Goal: Task Accomplishment & Management: Manage account settings

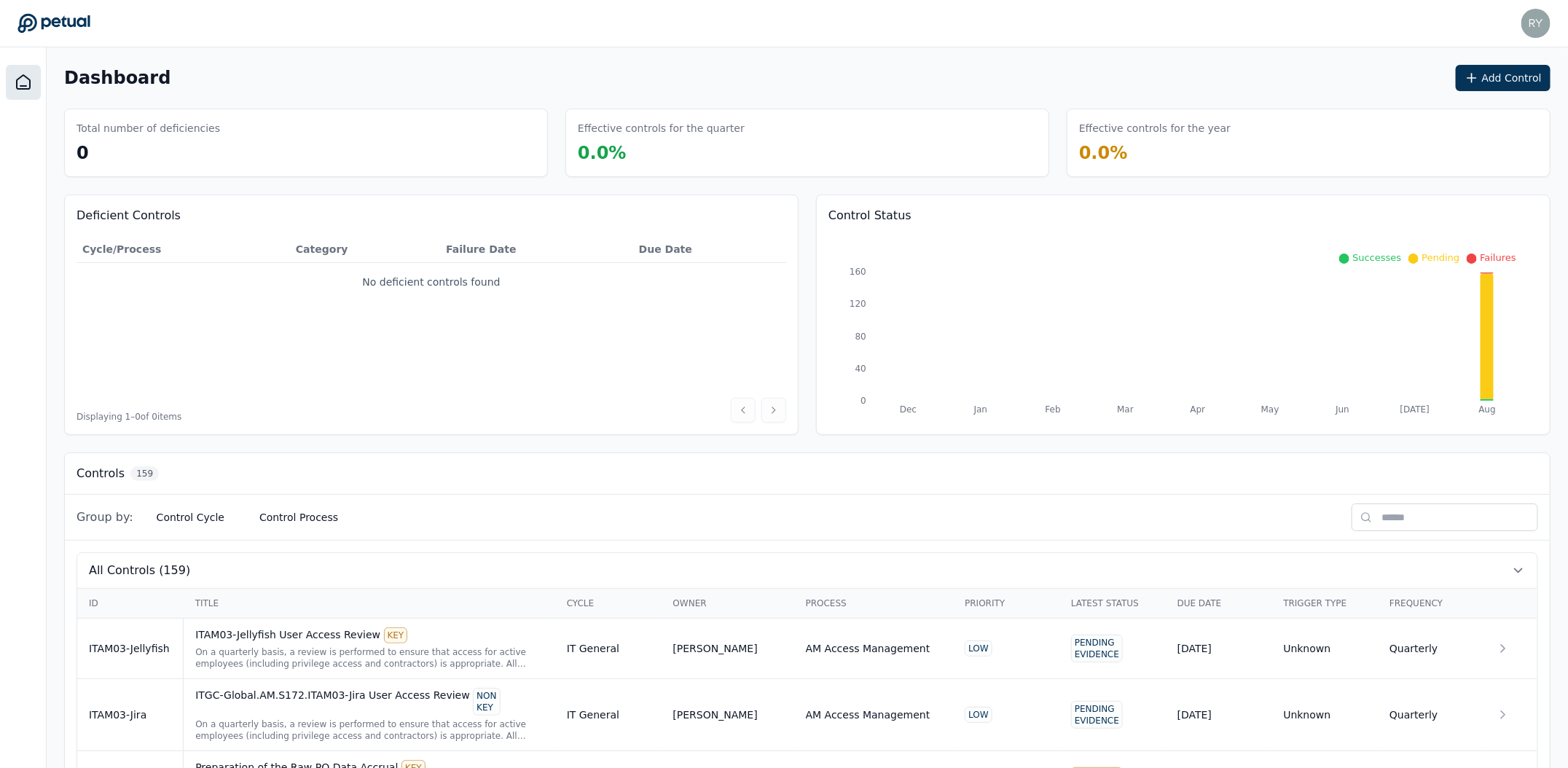
click at [1502, 81] on button "Add Control" at bounding box center [1503, 78] width 95 height 27
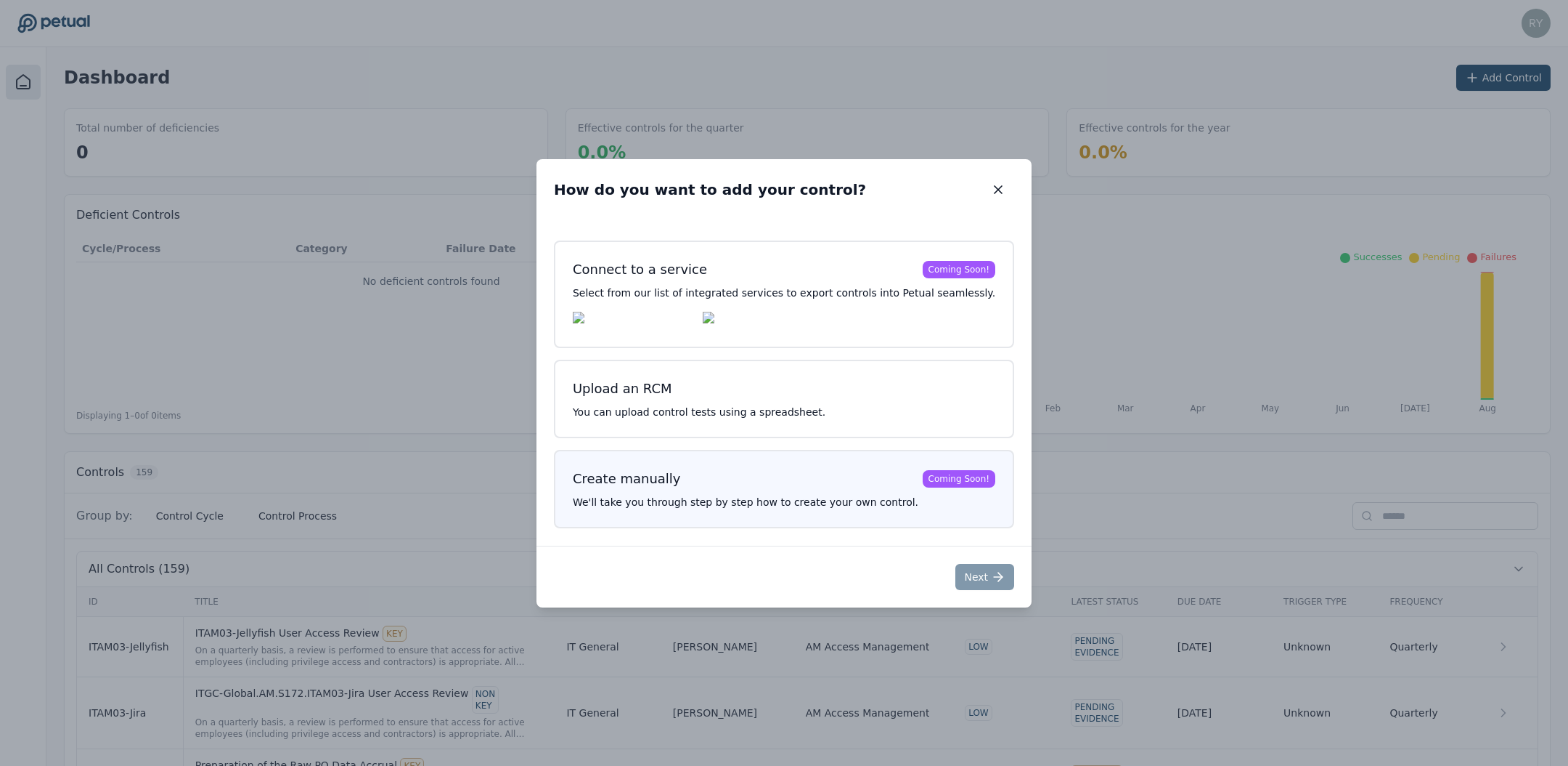
click at [693, 494] on div "Create manually Coming Soon! We'll take you through step by step how to create …" at bounding box center [784, 489] width 461 height 79
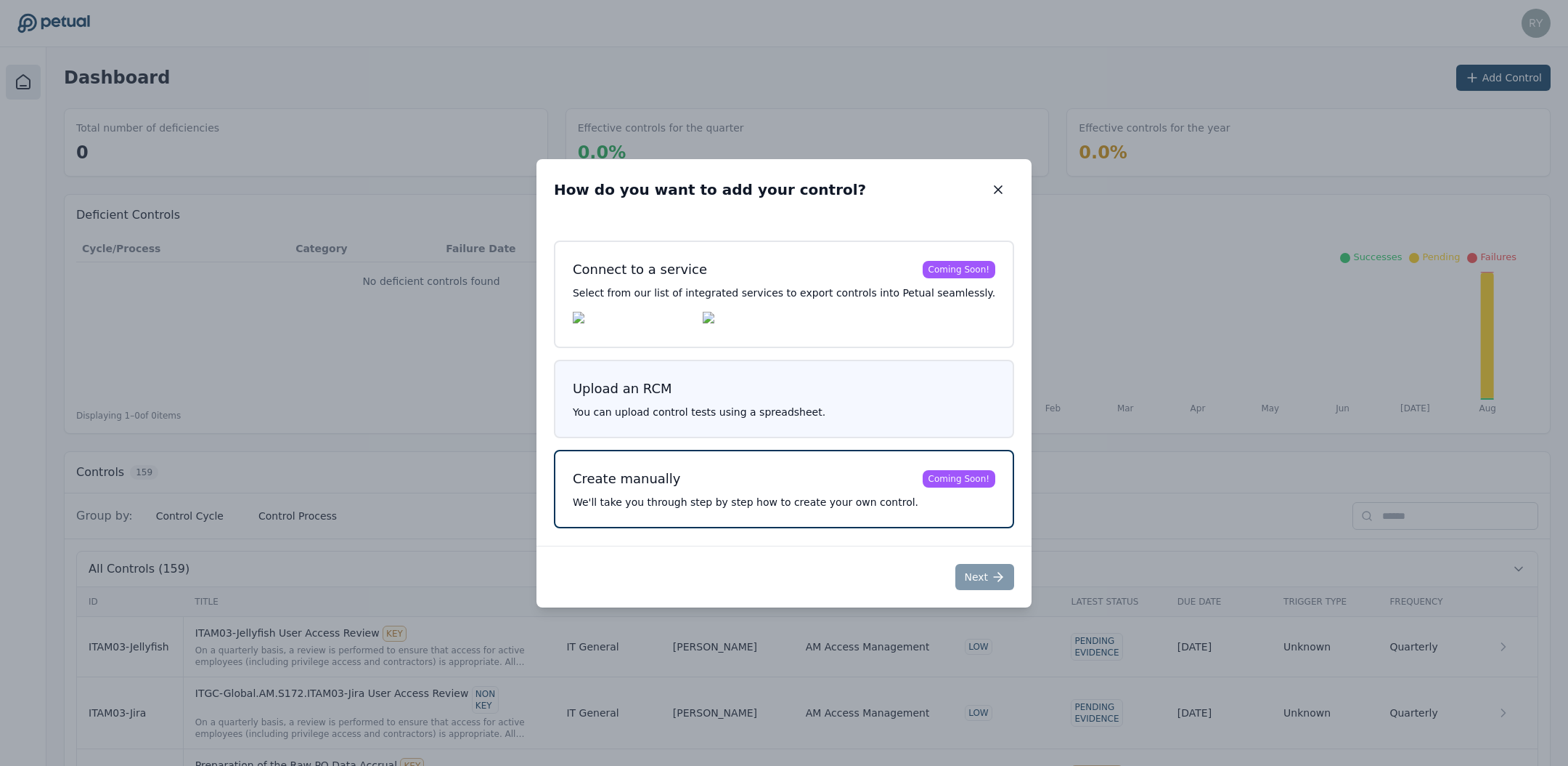
click at [719, 398] on h3 "Upload an RCM" at bounding box center [784, 388] width 422 height 21
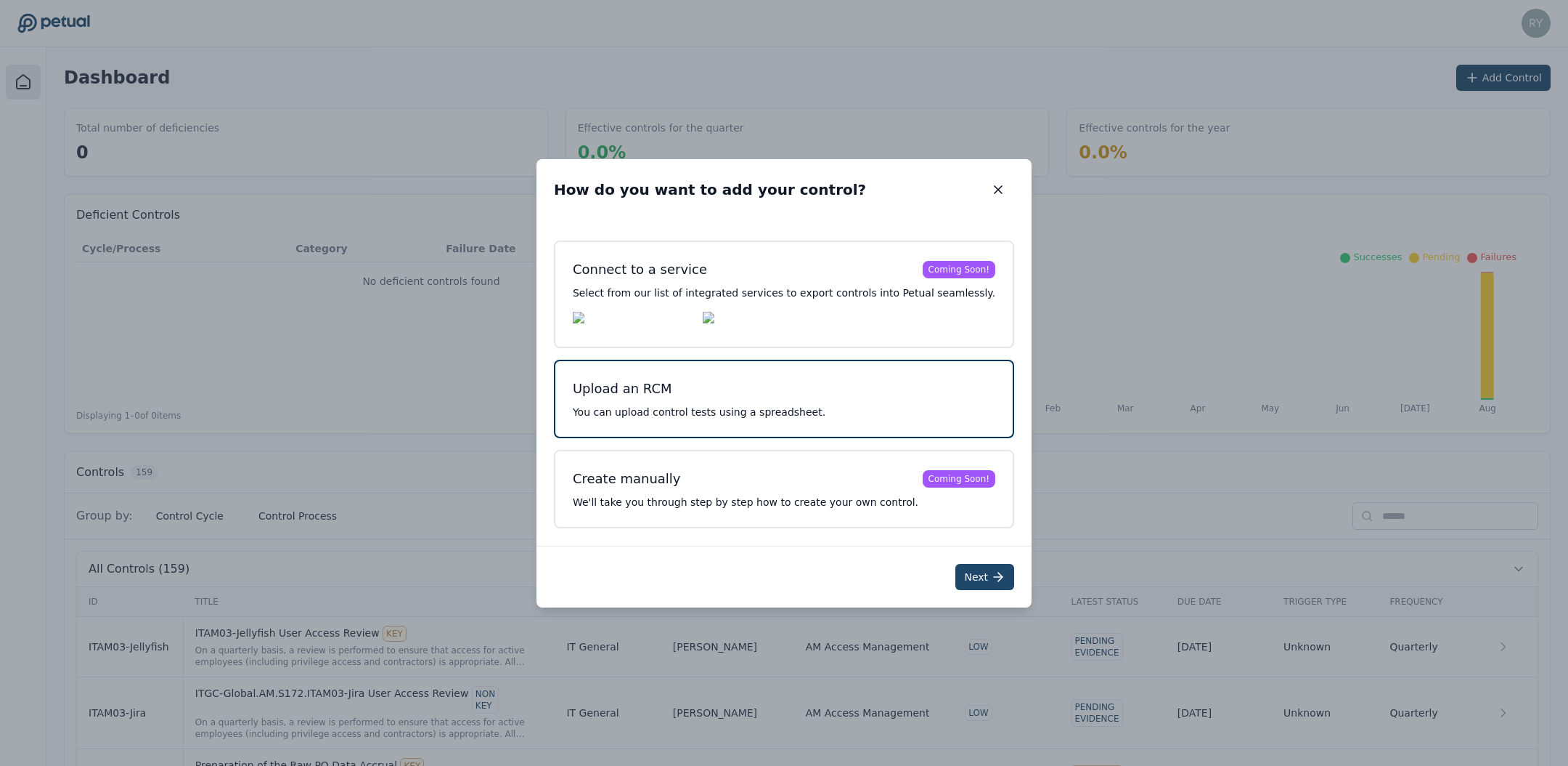
click at [972, 572] on button "Next" at bounding box center [985, 576] width 59 height 27
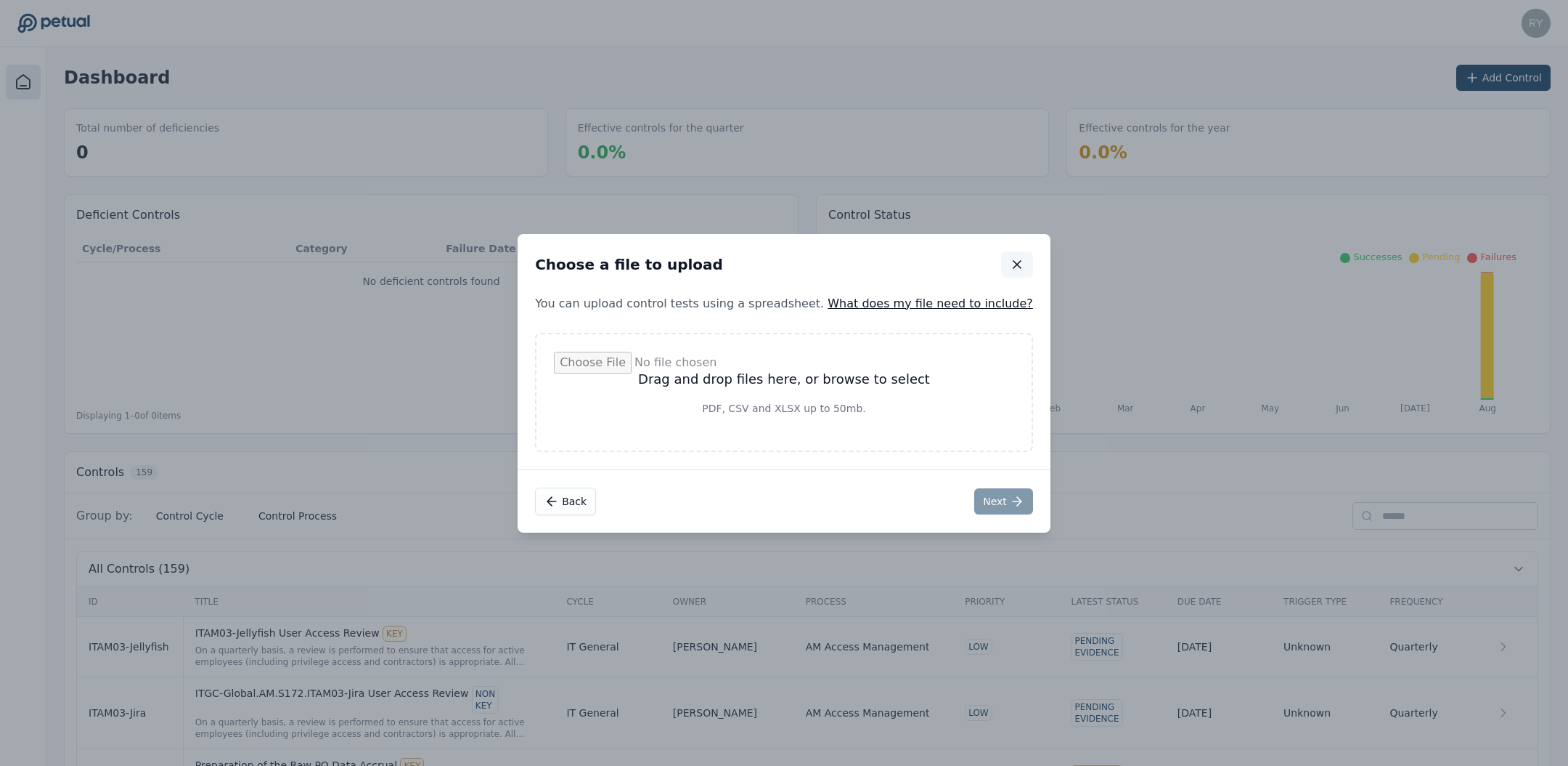
click at [1014, 265] on icon "button" at bounding box center [1017, 264] width 7 height 7
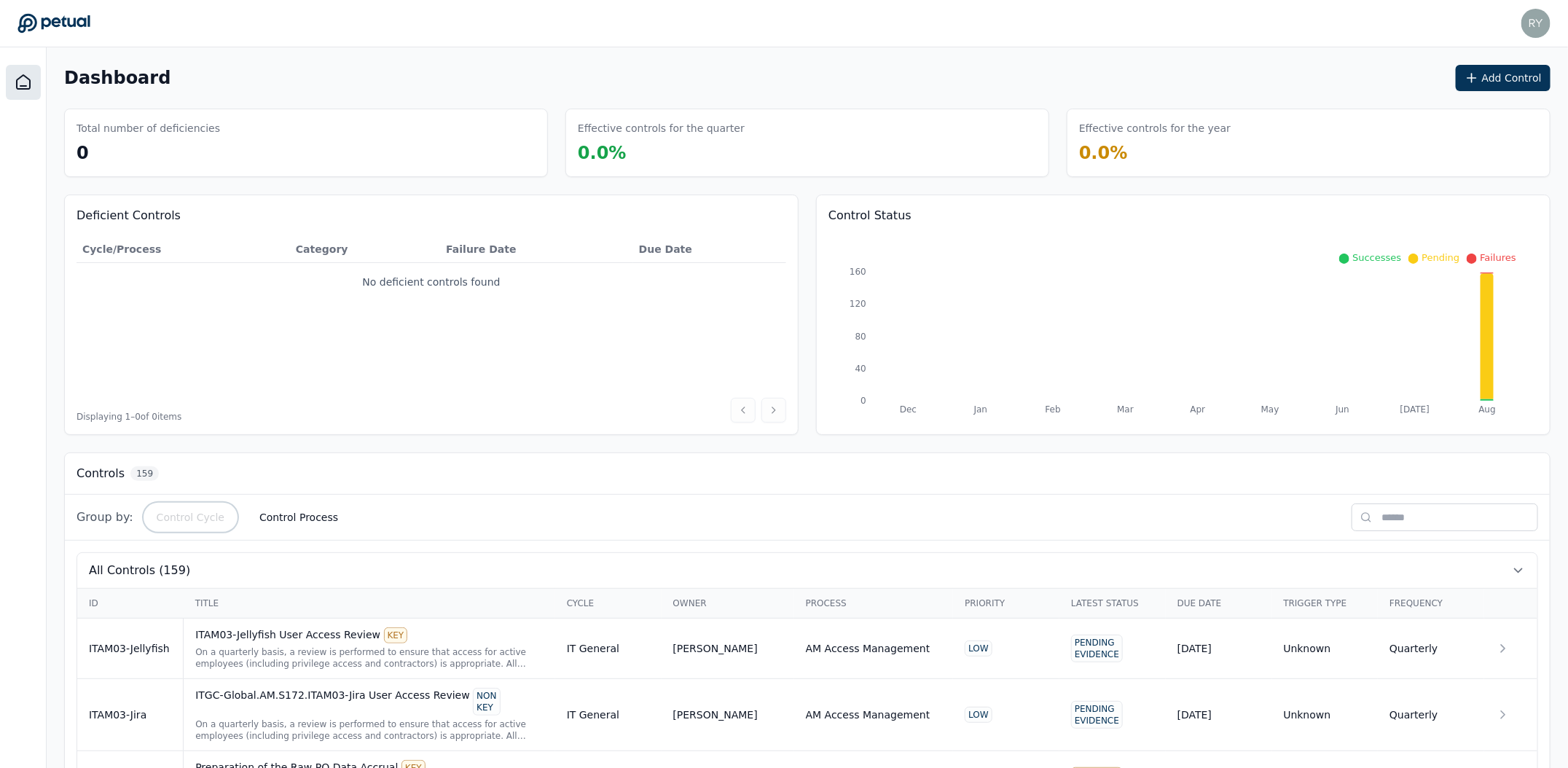
click at [203, 512] on button "Control Cycle" at bounding box center [191, 516] width 91 height 27
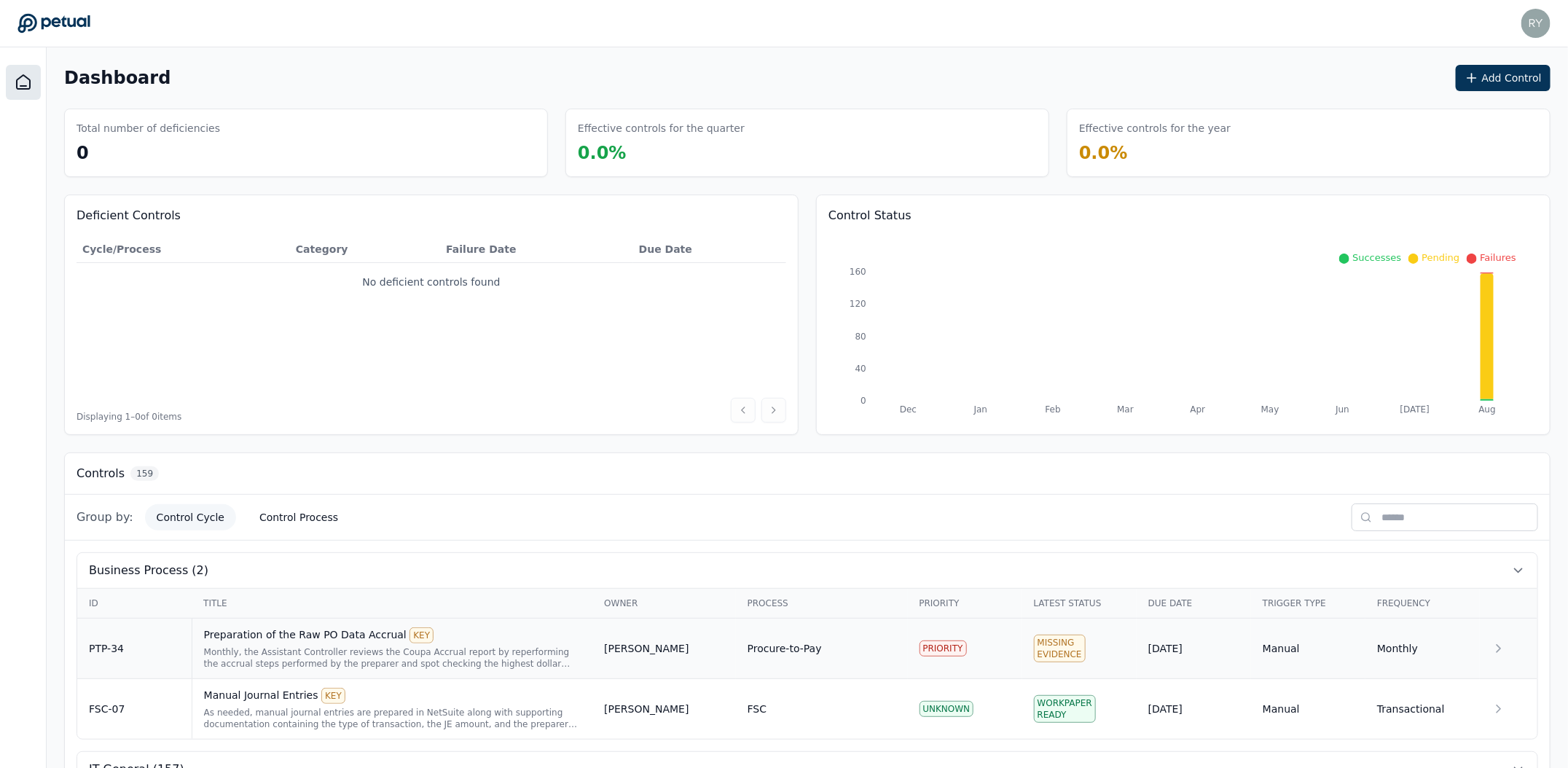
click at [281, 640] on div "Preparation of the Raw PO Data Accrual KEY" at bounding box center [393, 635] width 377 height 16
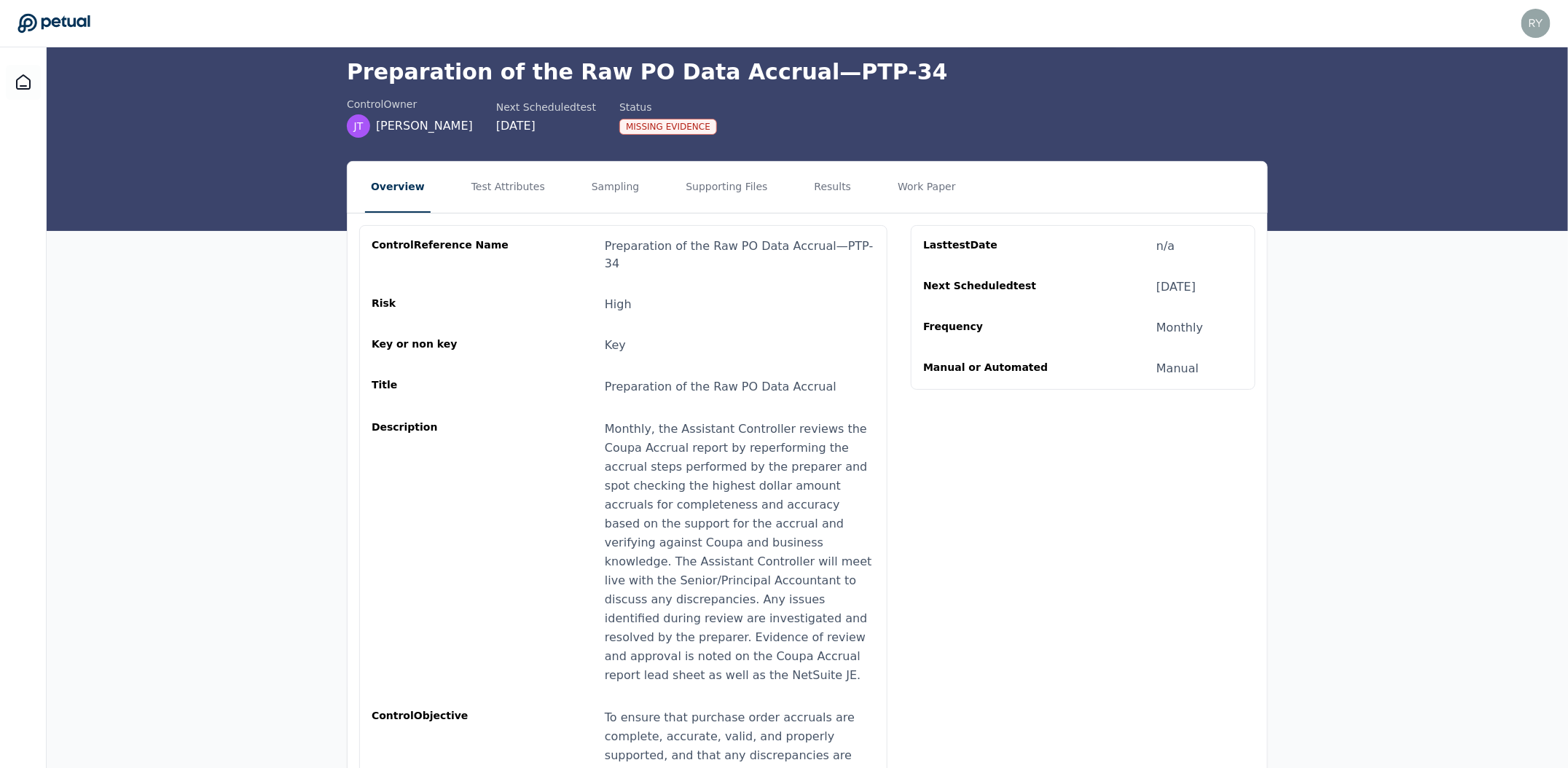
scroll to position [45, 0]
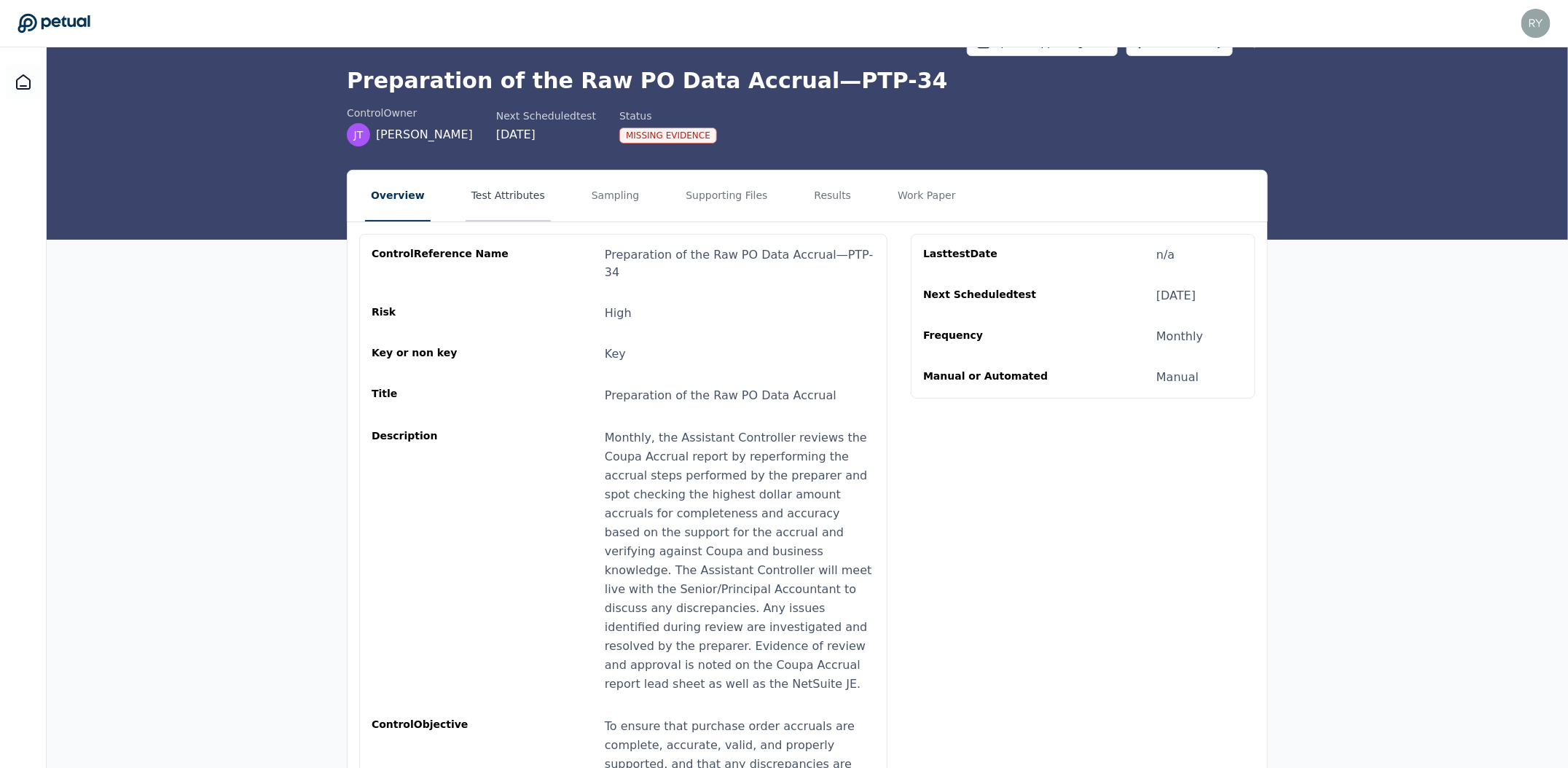
click at [520, 194] on button "Test Attributes" at bounding box center [508, 196] width 85 height 51
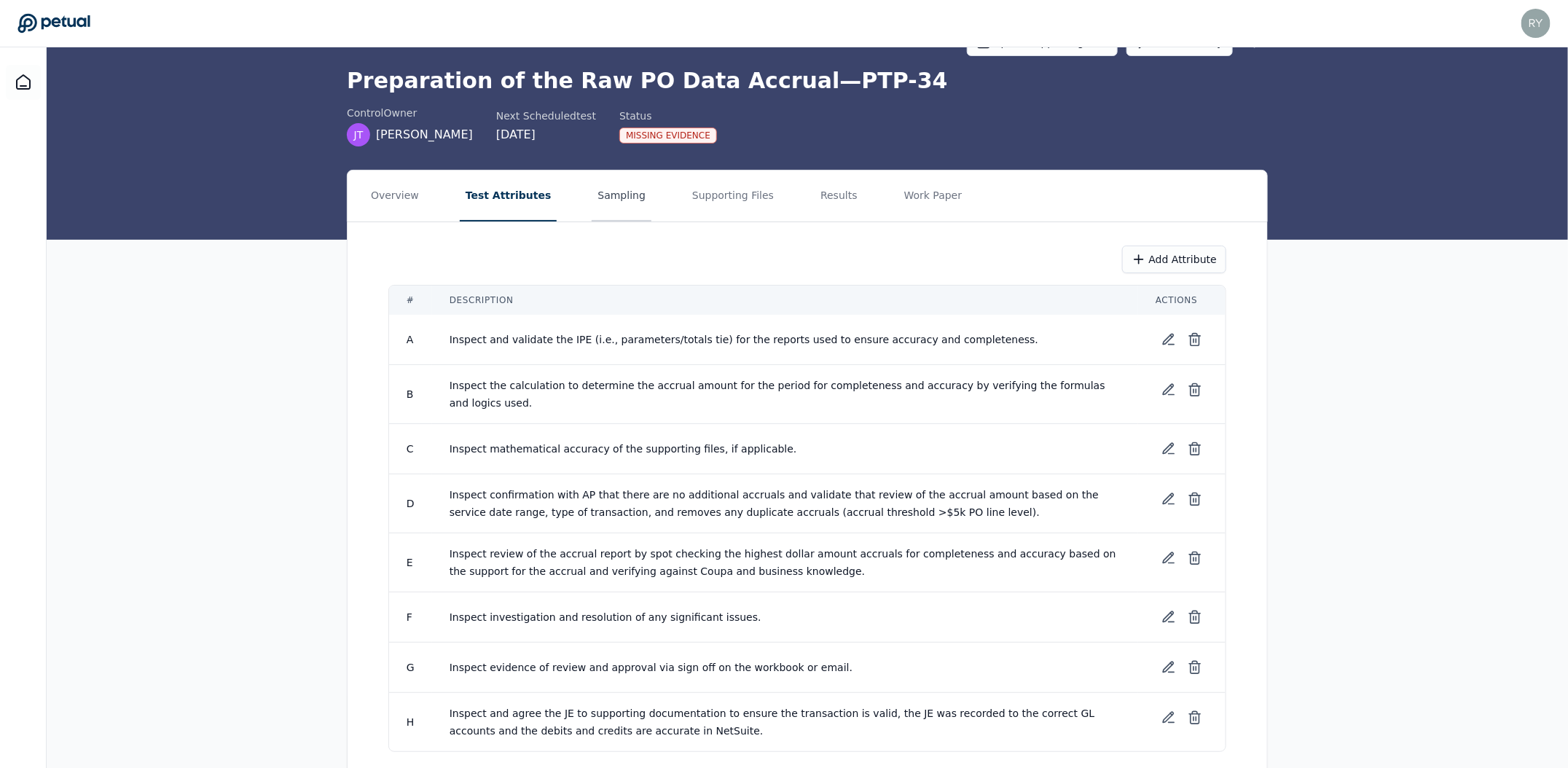
click at [616, 192] on button "Sampling" at bounding box center [621, 196] width 59 height 51
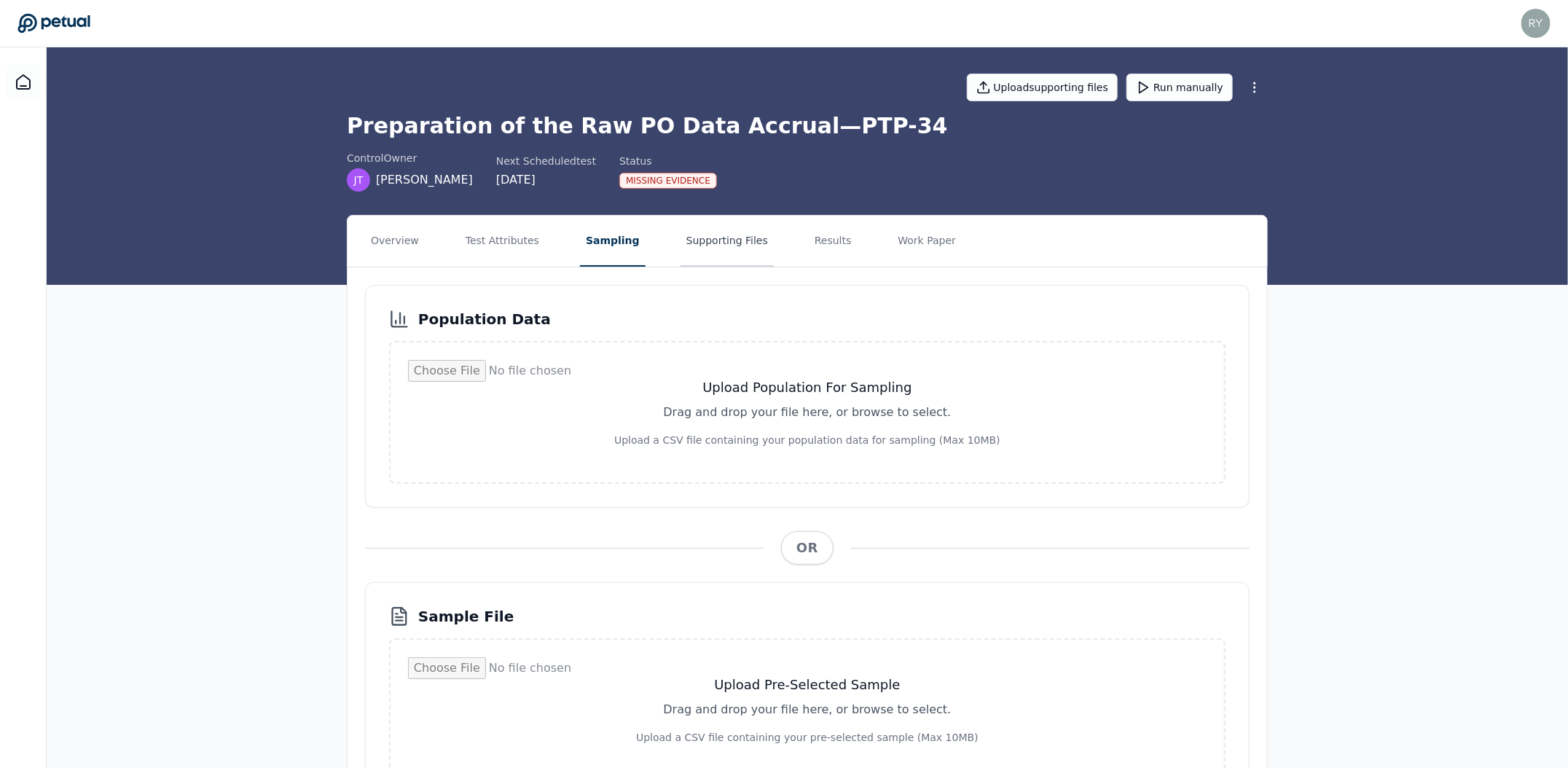
click at [727, 245] on button "Supporting Files" at bounding box center [727, 241] width 93 height 51
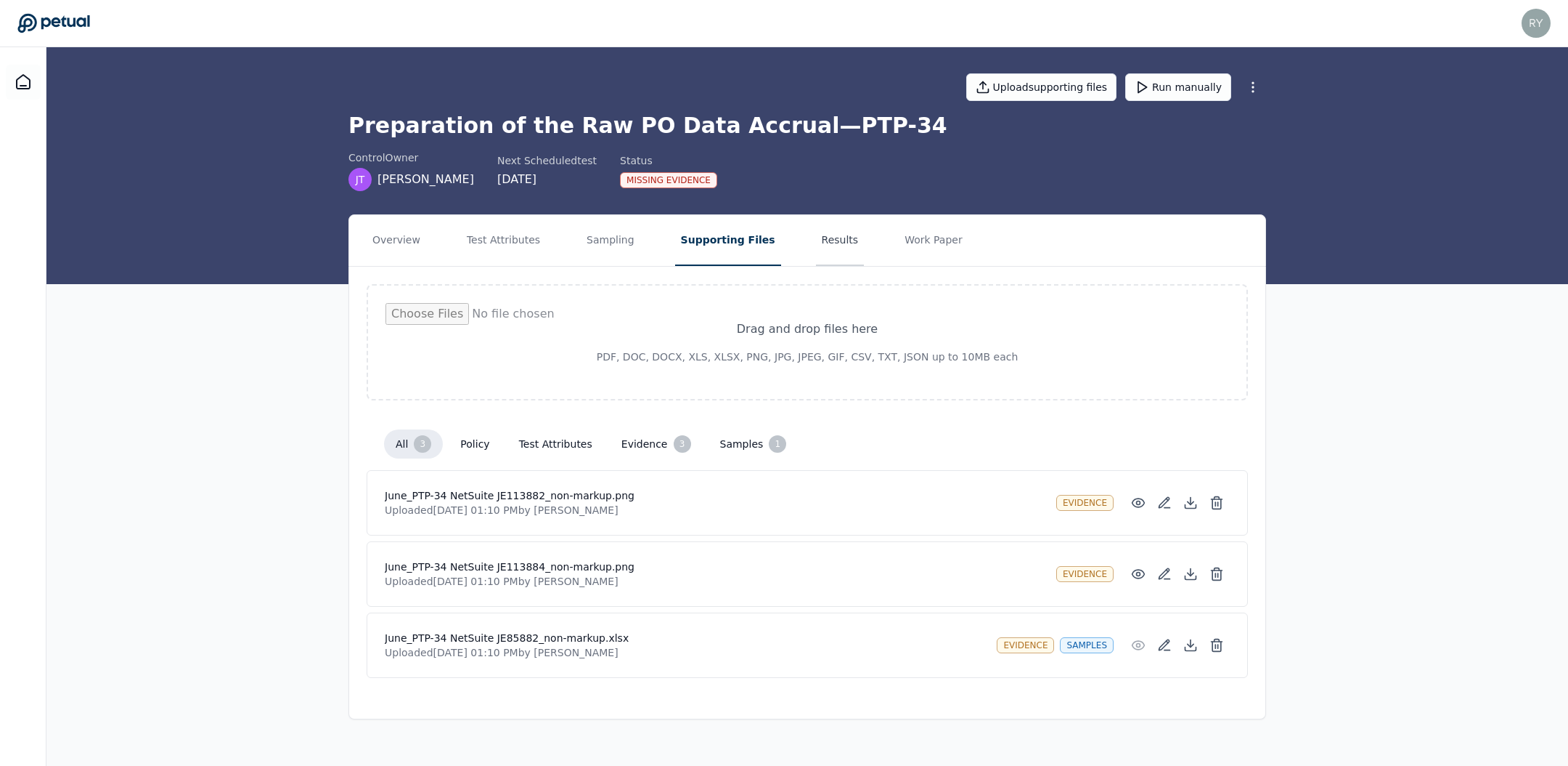
click at [829, 237] on button "Results" at bounding box center [840, 240] width 48 height 51
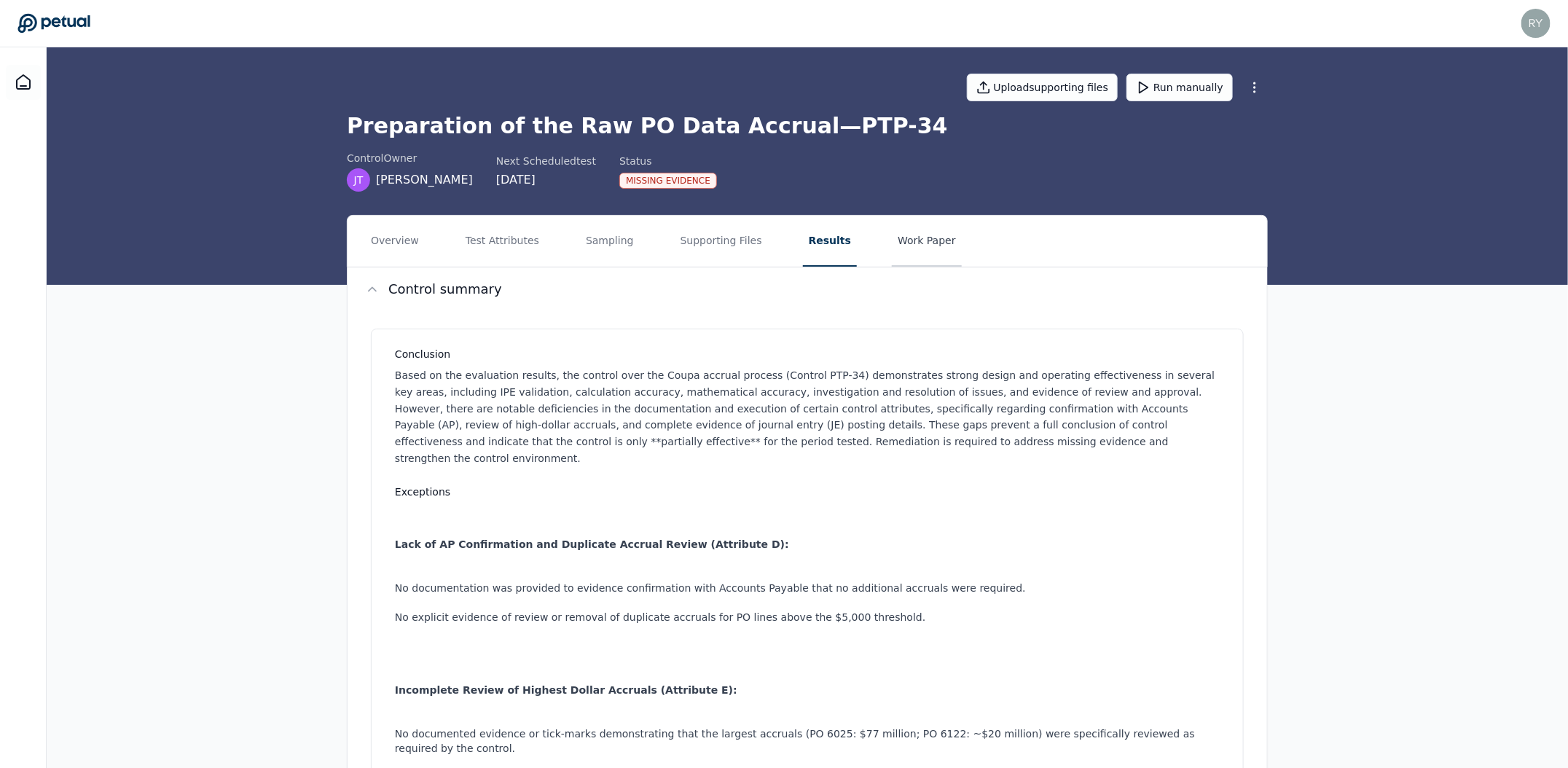
click at [897, 245] on button "Work Paper" at bounding box center [926, 241] width 70 height 51
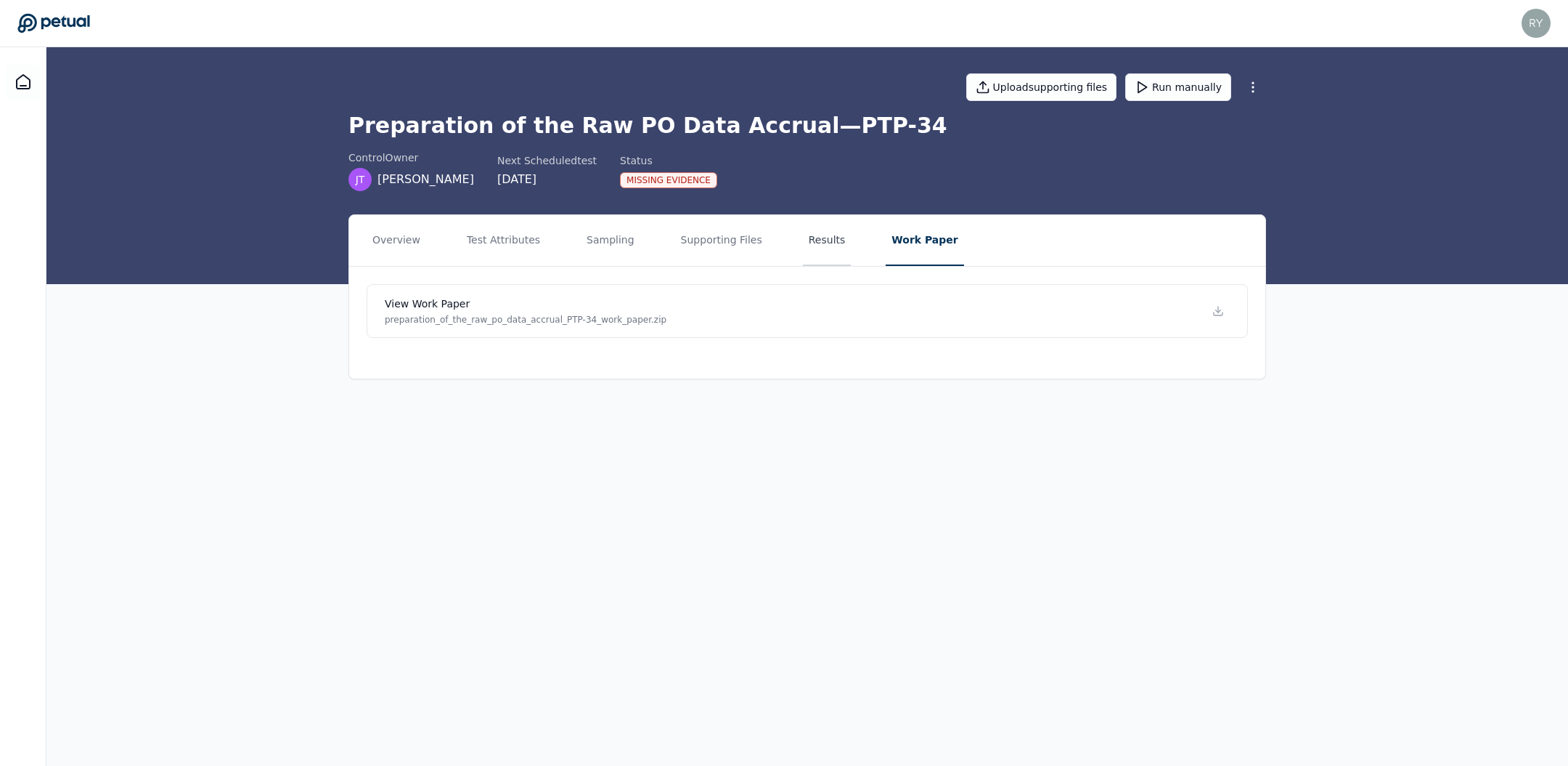
click at [803, 245] on button "Results" at bounding box center [827, 240] width 48 height 51
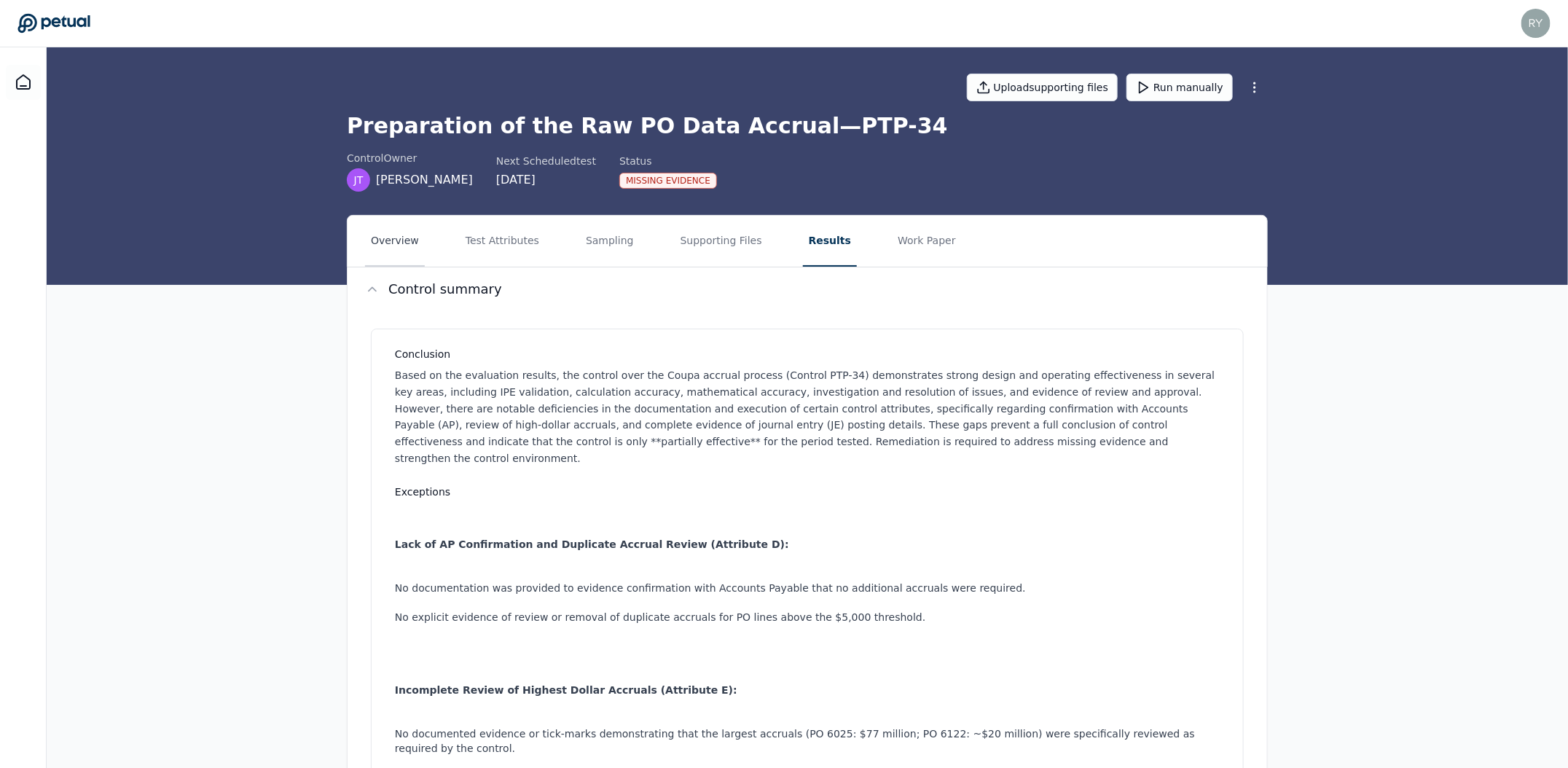
click at [412, 247] on button "Overview" at bounding box center [395, 241] width 59 height 51
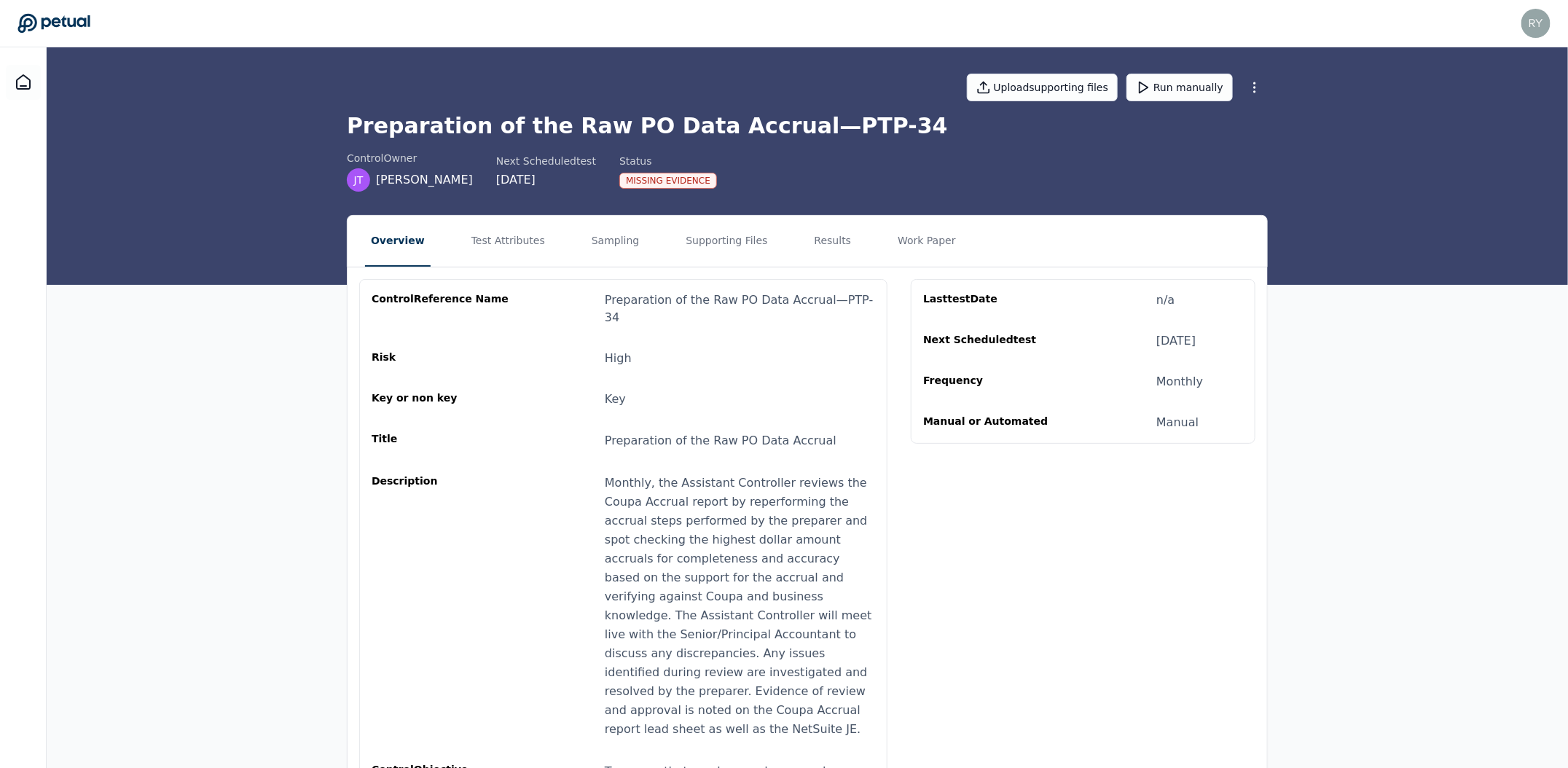
drag, startPoint x: 24, startPoint y: 84, endPoint x: 336, endPoint y: 13, distance: 320.0
click at [0, 0] on div "ryan.mierzwiak@klaviyo.com ryan.mierzwiak@klaviyo.com Sign out Upload supportin…" at bounding box center [784, 464] width 1568 height 928
click at [525, 245] on button "Test Attributes" at bounding box center [508, 241] width 85 height 51
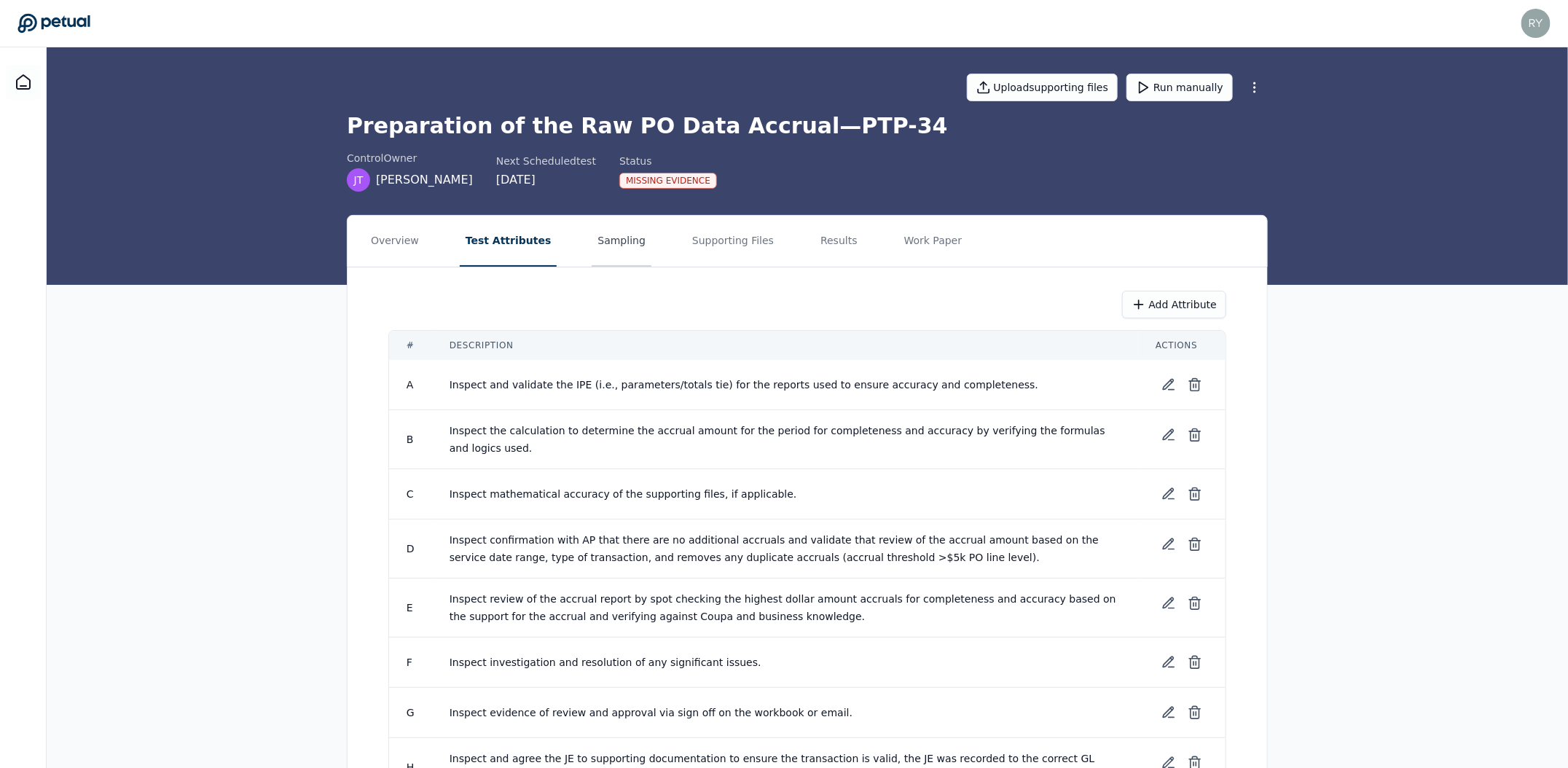
click at [601, 245] on button "Sampling" at bounding box center [621, 241] width 59 height 51
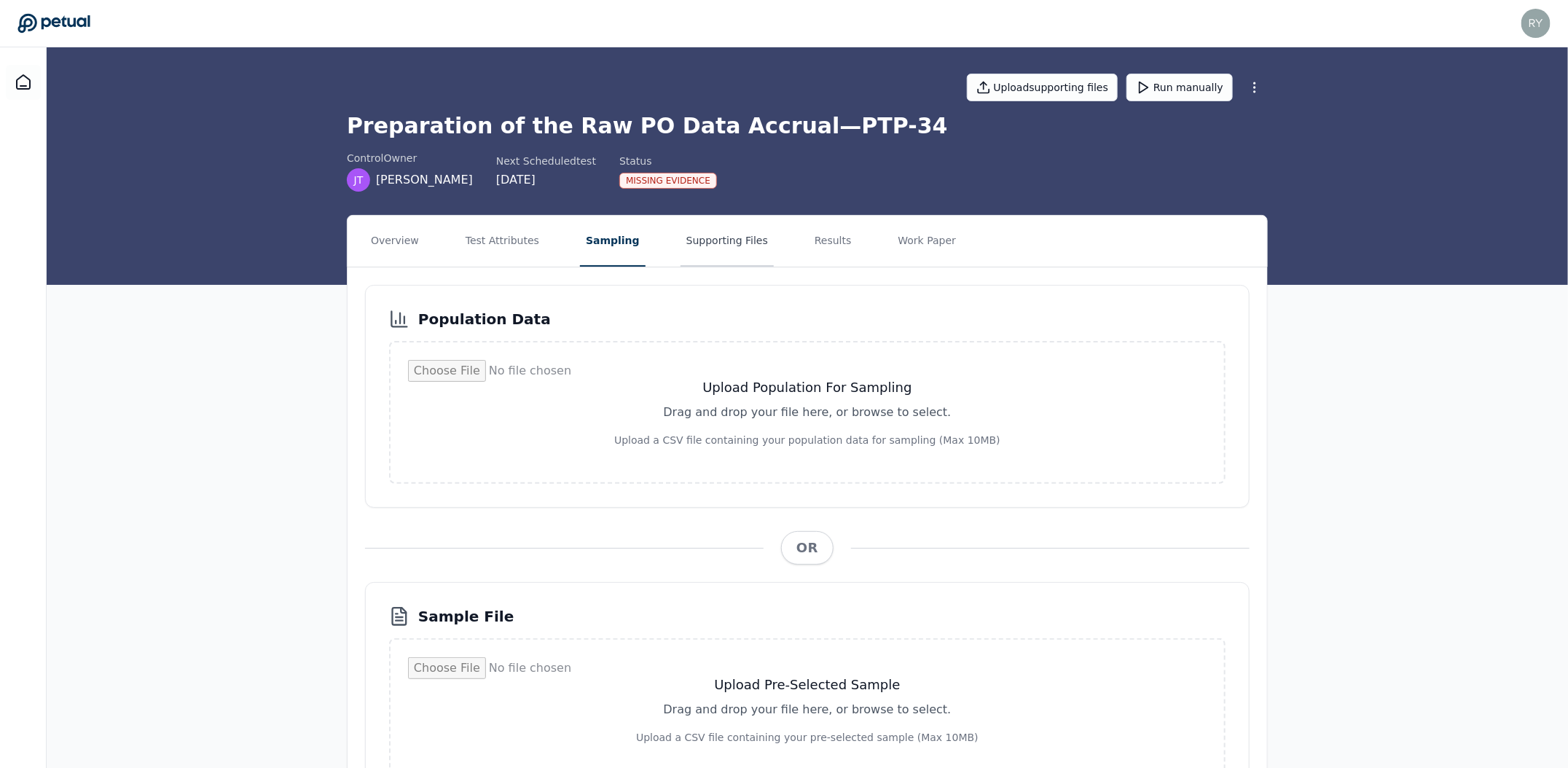
click at [718, 246] on button "Supporting Files" at bounding box center [727, 241] width 93 height 51
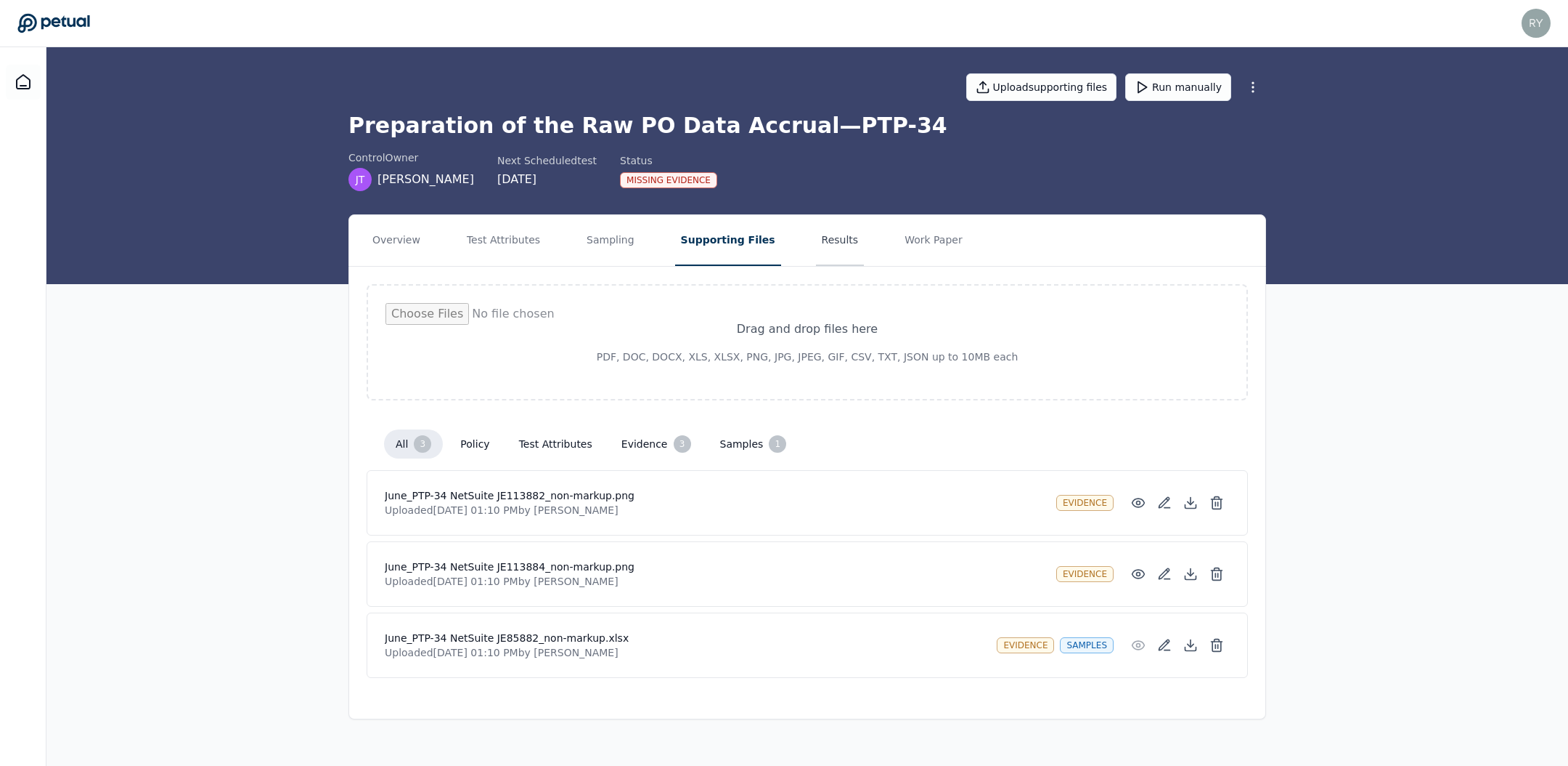
click at [824, 237] on button "Results" at bounding box center [840, 240] width 48 height 51
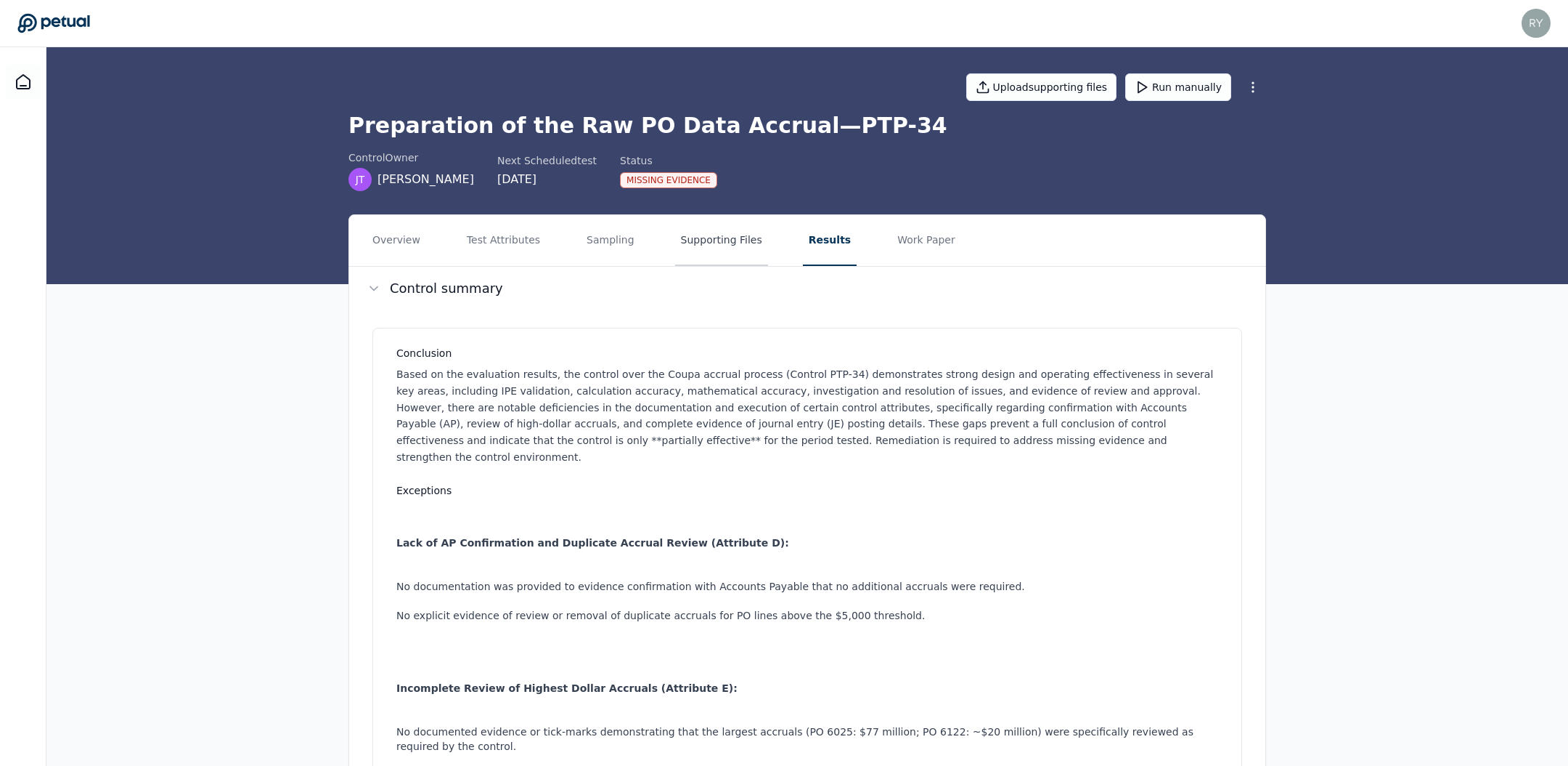
click at [694, 236] on button "Supporting Files" at bounding box center [721, 240] width 93 height 51
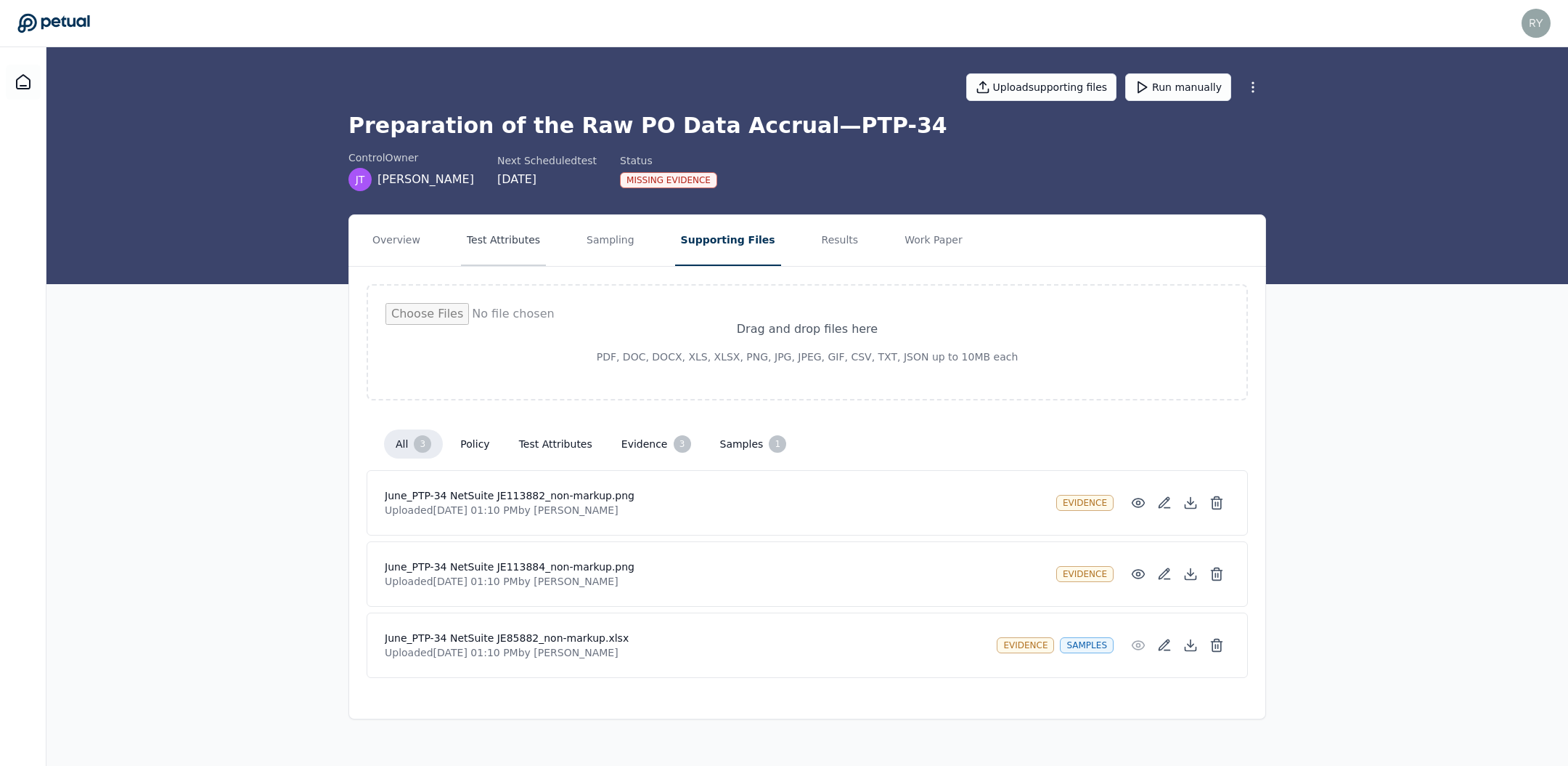
click at [538, 245] on button "Test Attributes" at bounding box center [503, 240] width 85 height 51
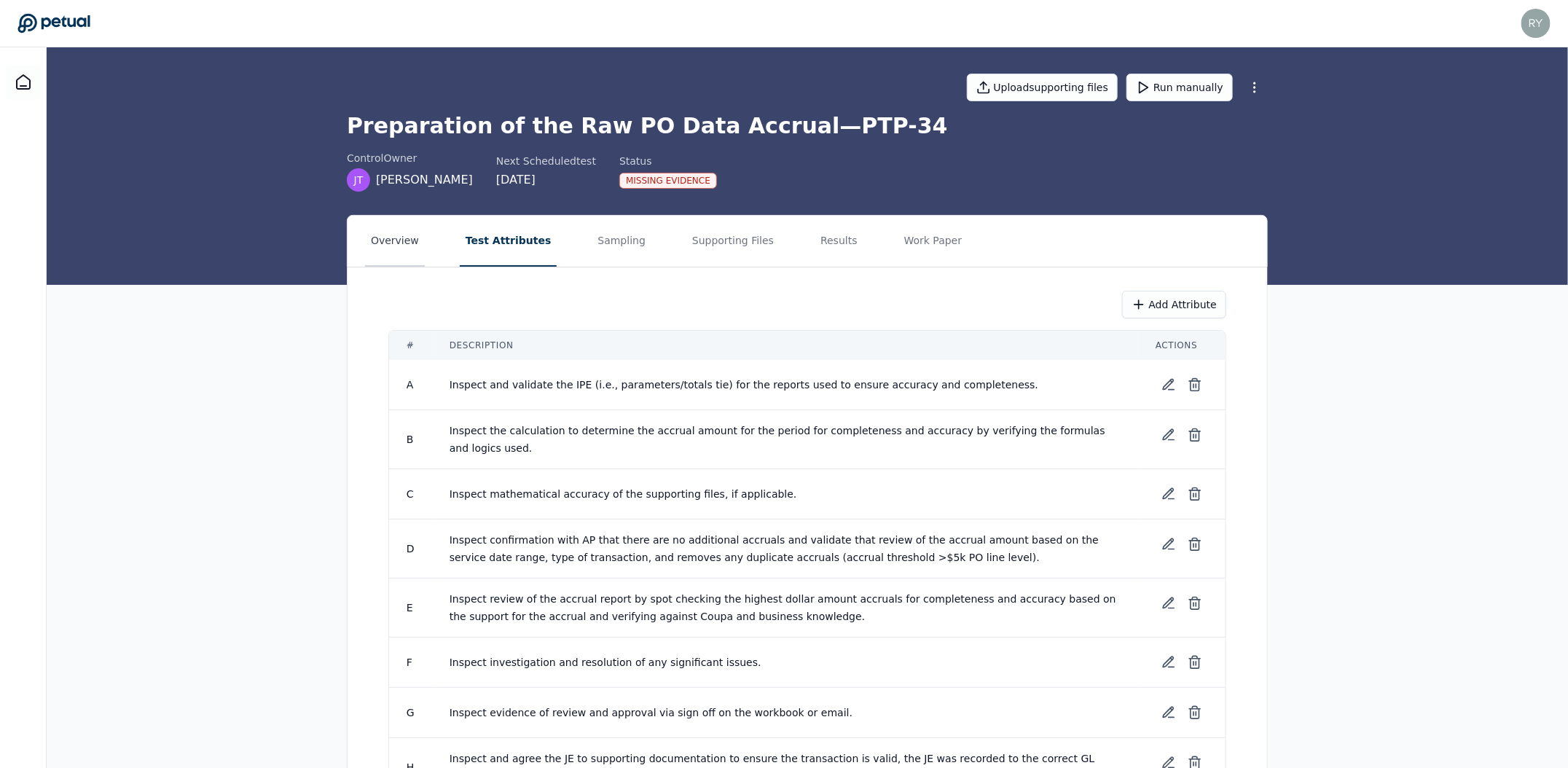
click at [392, 235] on button "Overview" at bounding box center [395, 241] width 59 height 51
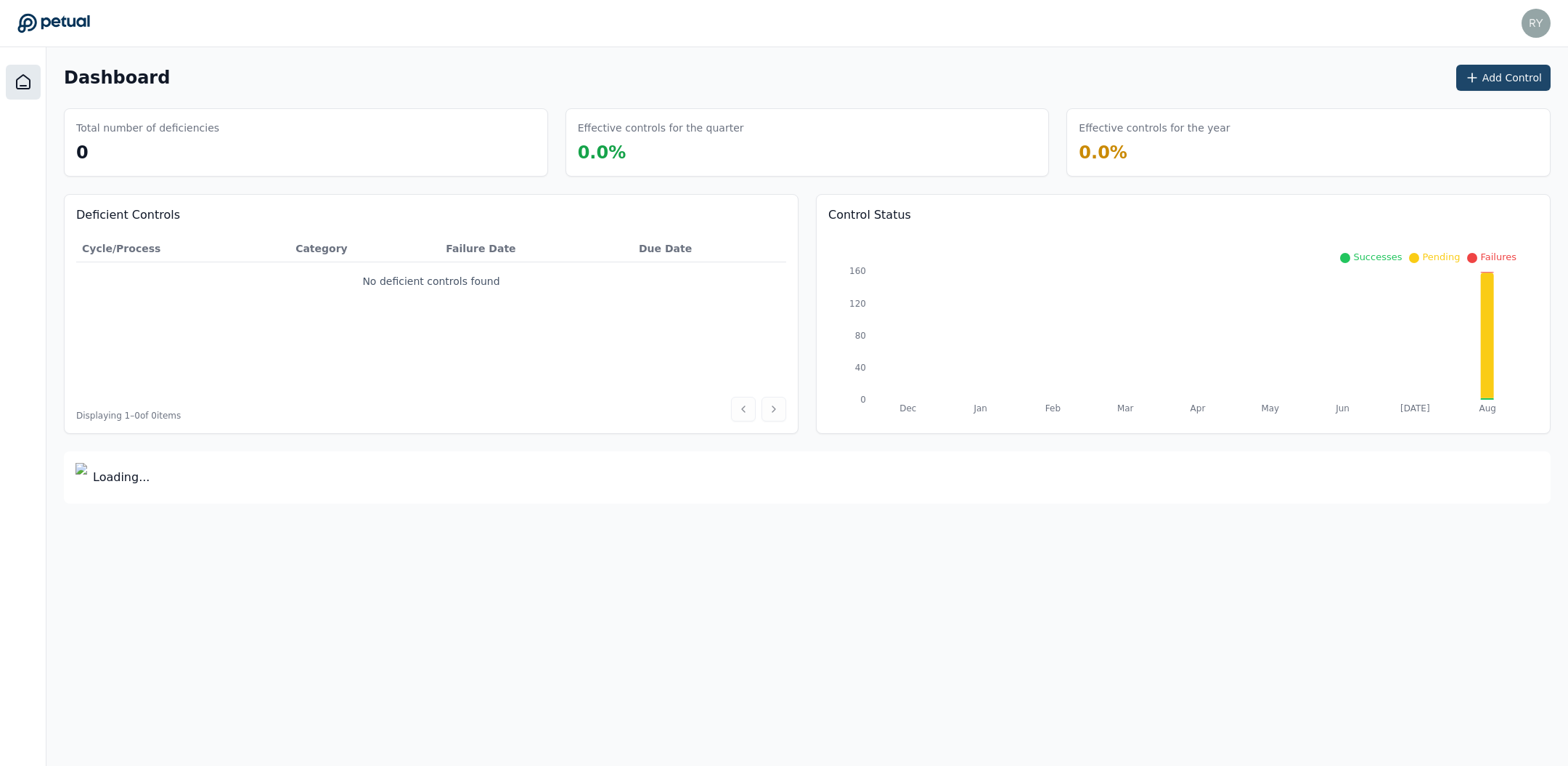
click at [1534, 82] on button "Add Control" at bounding box center [1504, 78] width 94 height 27
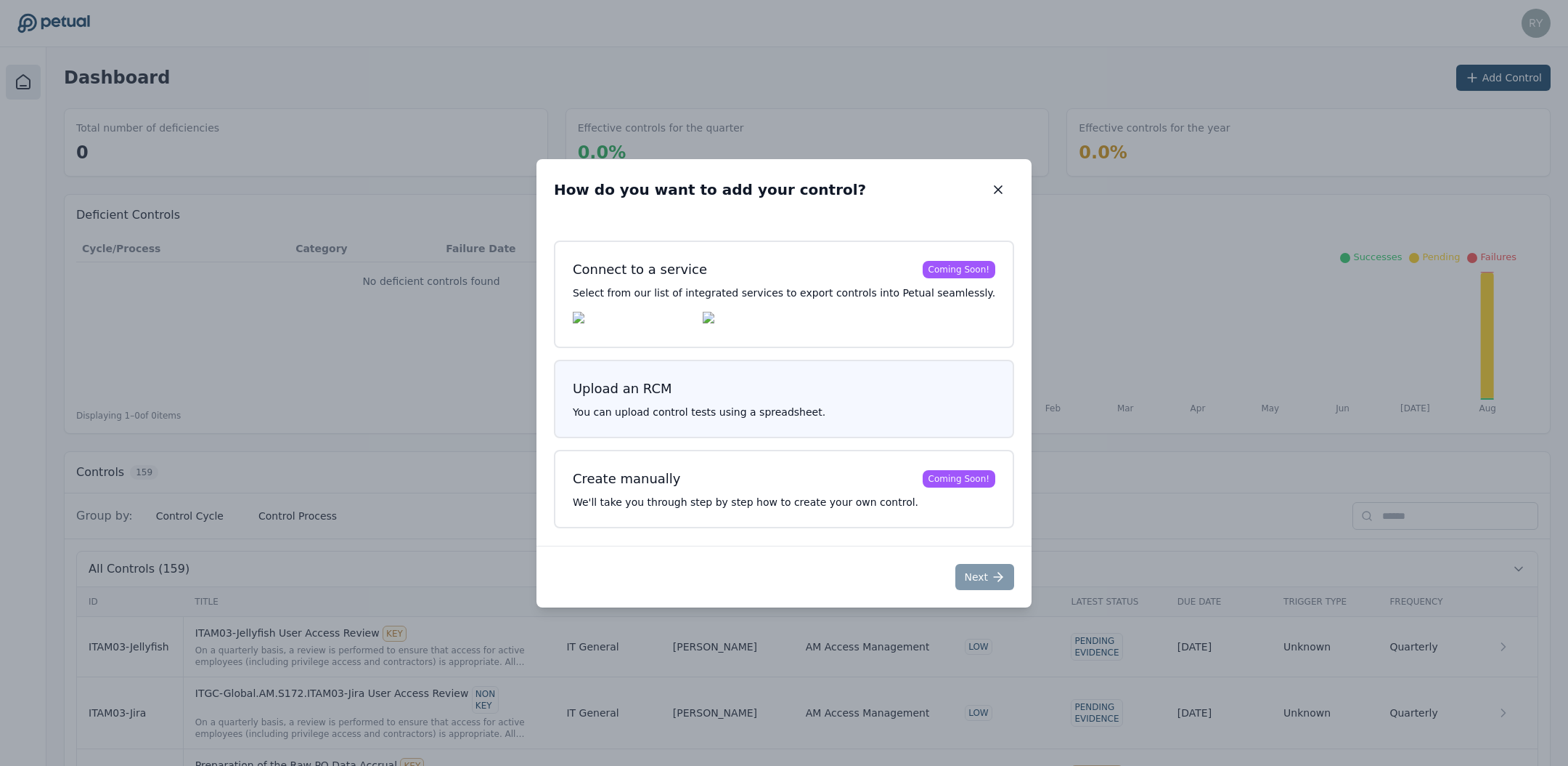
click at [821, 403] on div "Upload an RCM You can upload control tests using a spreadsheet." at bounding box center [784, 399] width 461 height 79
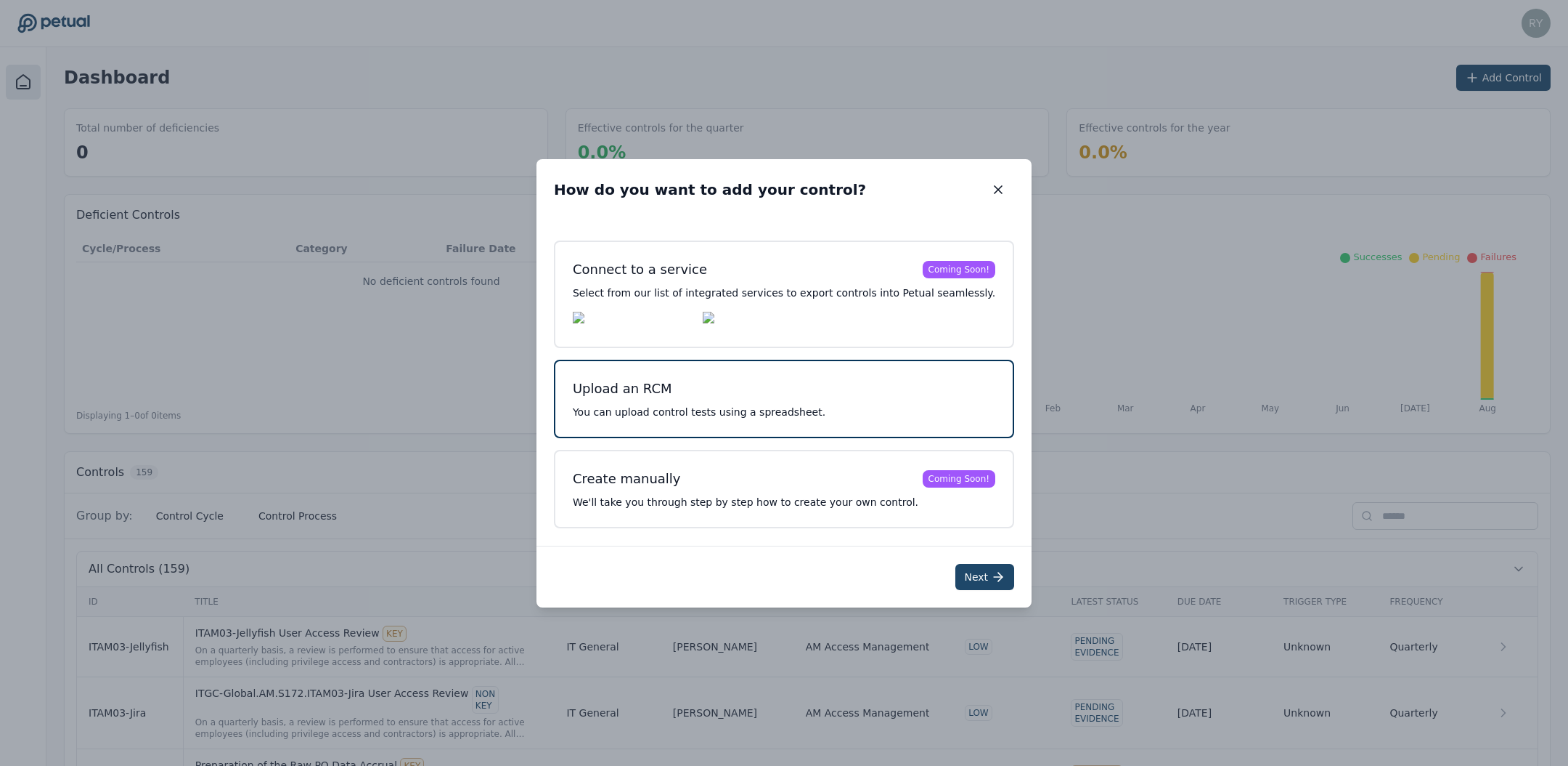
click at [956, 576] on button "Next" at bounding box center [985, 576] width 59 height 27
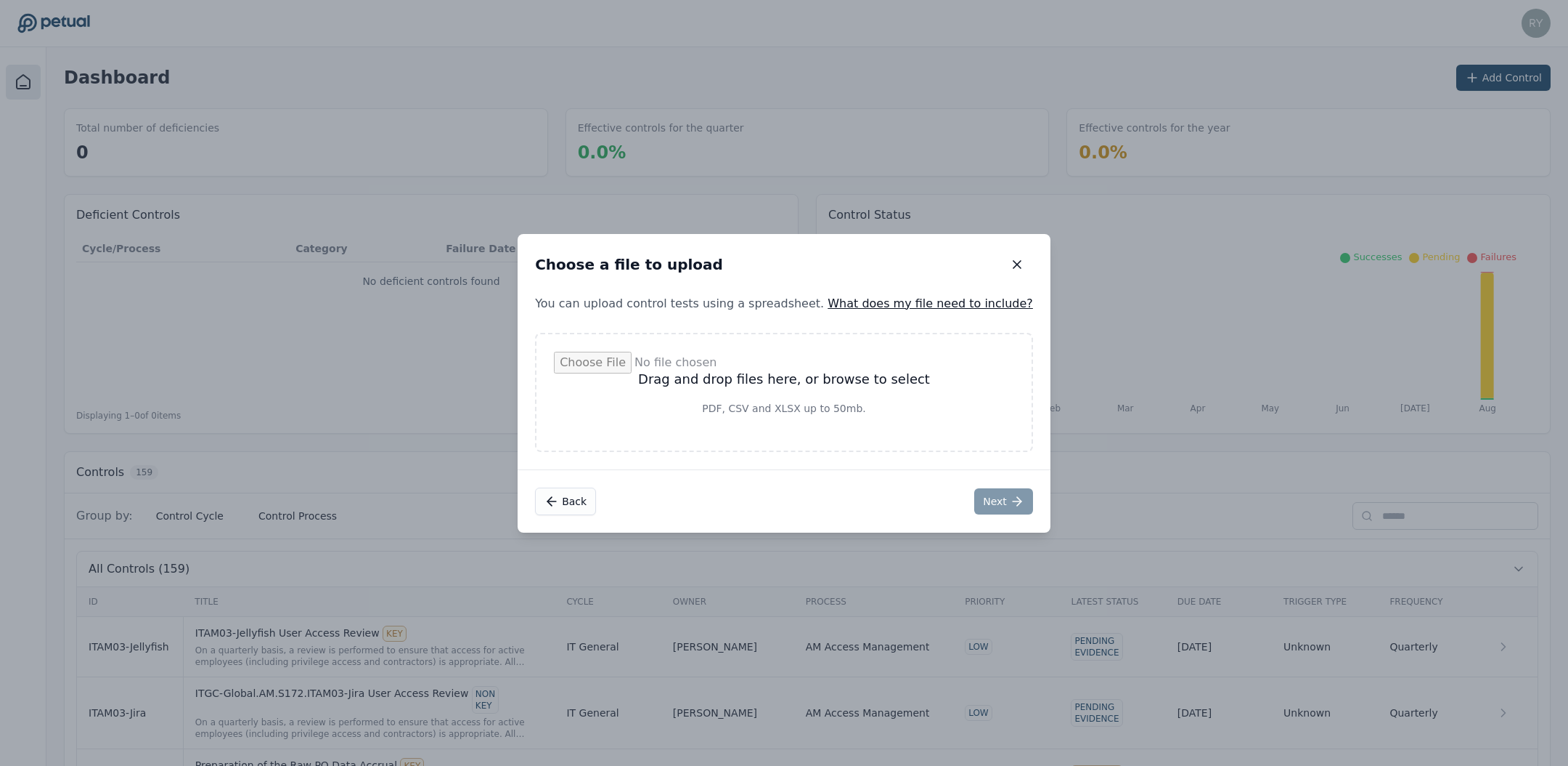
click at [812, 390] on input "file" at bounding box center [784, 392] width 461 height 82
click at [743, 400] on input "file" at bounding box center [784, 392] width 461 height 82
click at [867, 306] on link "What does my file need to include?" at bounding box center [930, 303] width 206 height 14
click at [920, 301] on link "What does my file need to include?" at bounding box center [930, 303] width 206 height 14
drag, startPoint x: 878, startPoint y: 300, endPoint x: 447, endPoint y: 4, distance: 522.9
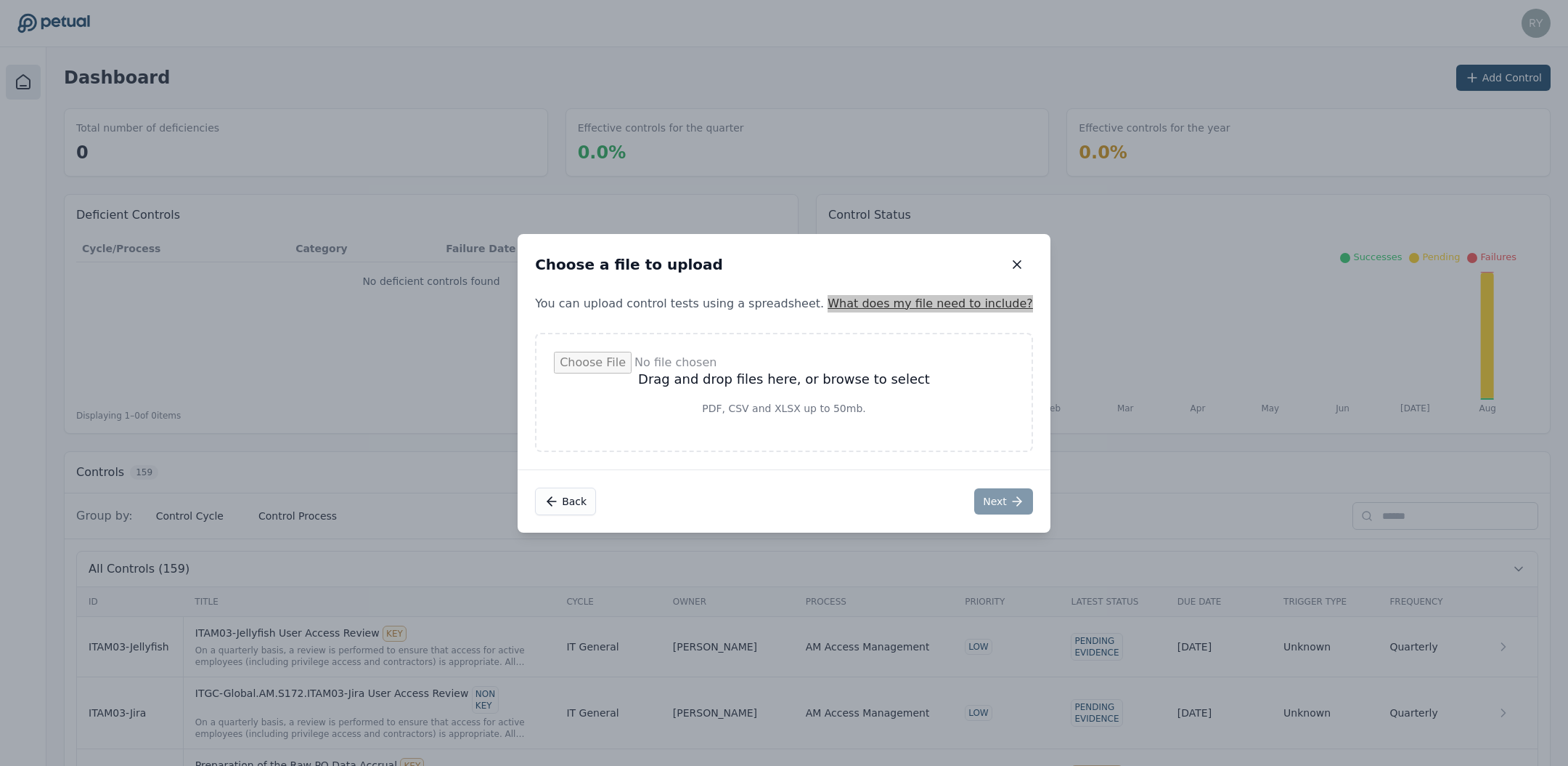
click at [0, 0] on div "Choose a file to upload Choose a file to upload You can upload control tests us…" at bounding box center [784, 383] width 1568 height 766
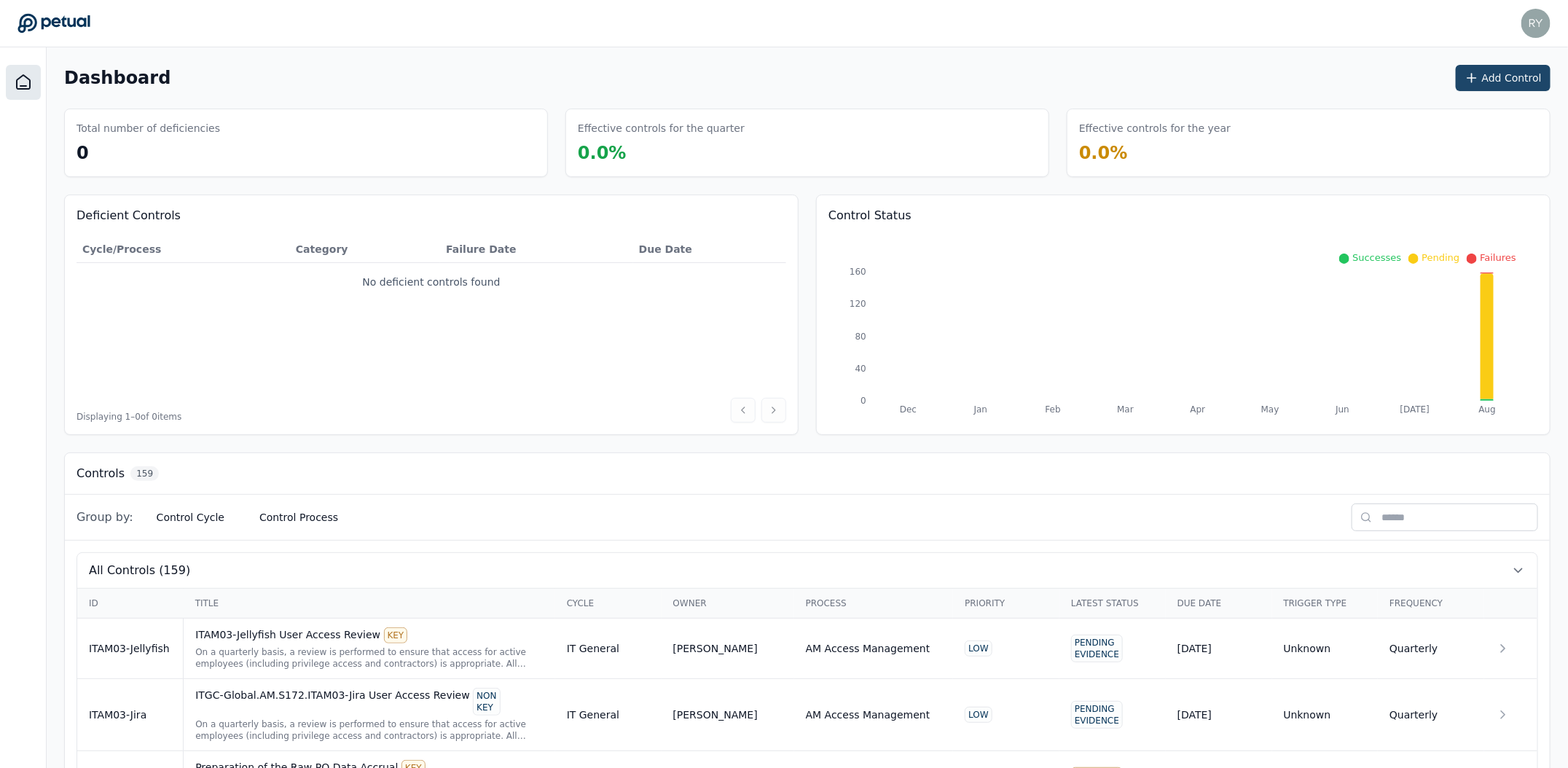
click at [1530, 75] on button "Add Control" at bounding box center [1503, 78] width 95 height 27
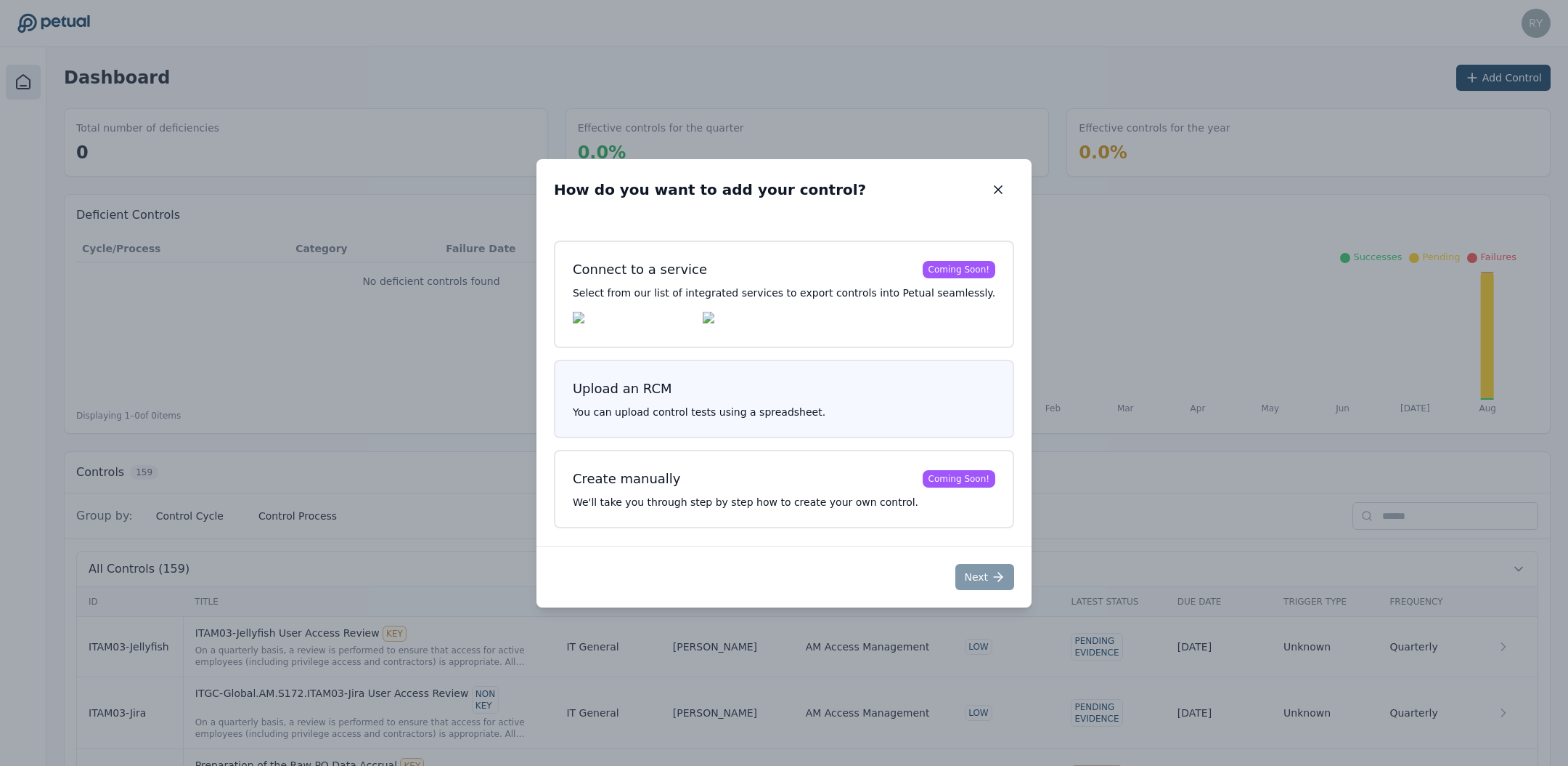
click at [846, 413] on p "You can upload control tests using a spreadsheet." at bounding box center [784, 412] width 422 height 15
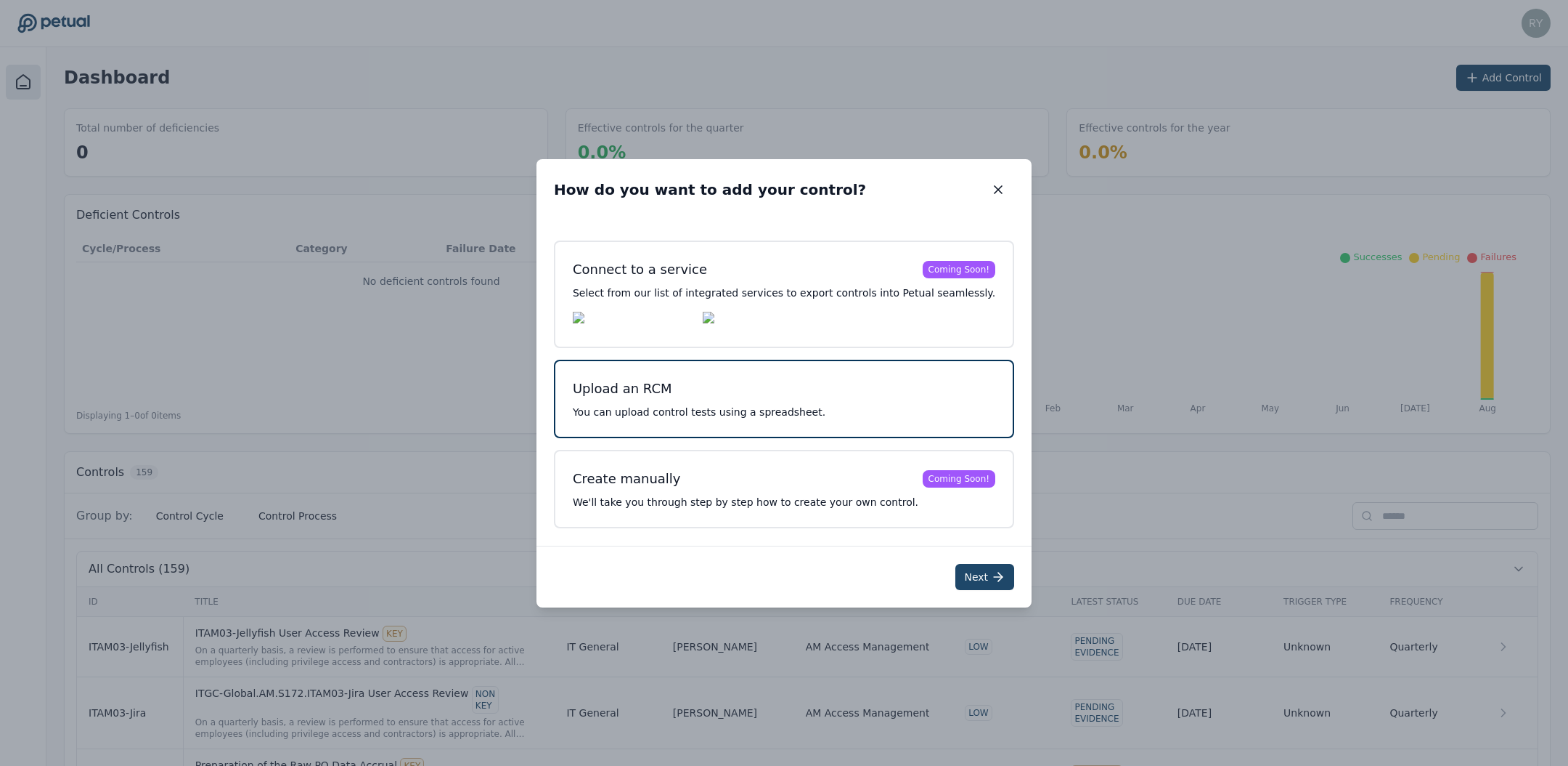
click at [962, 586] on button "Next" at bounding box center [985, 576] width 59 height 27
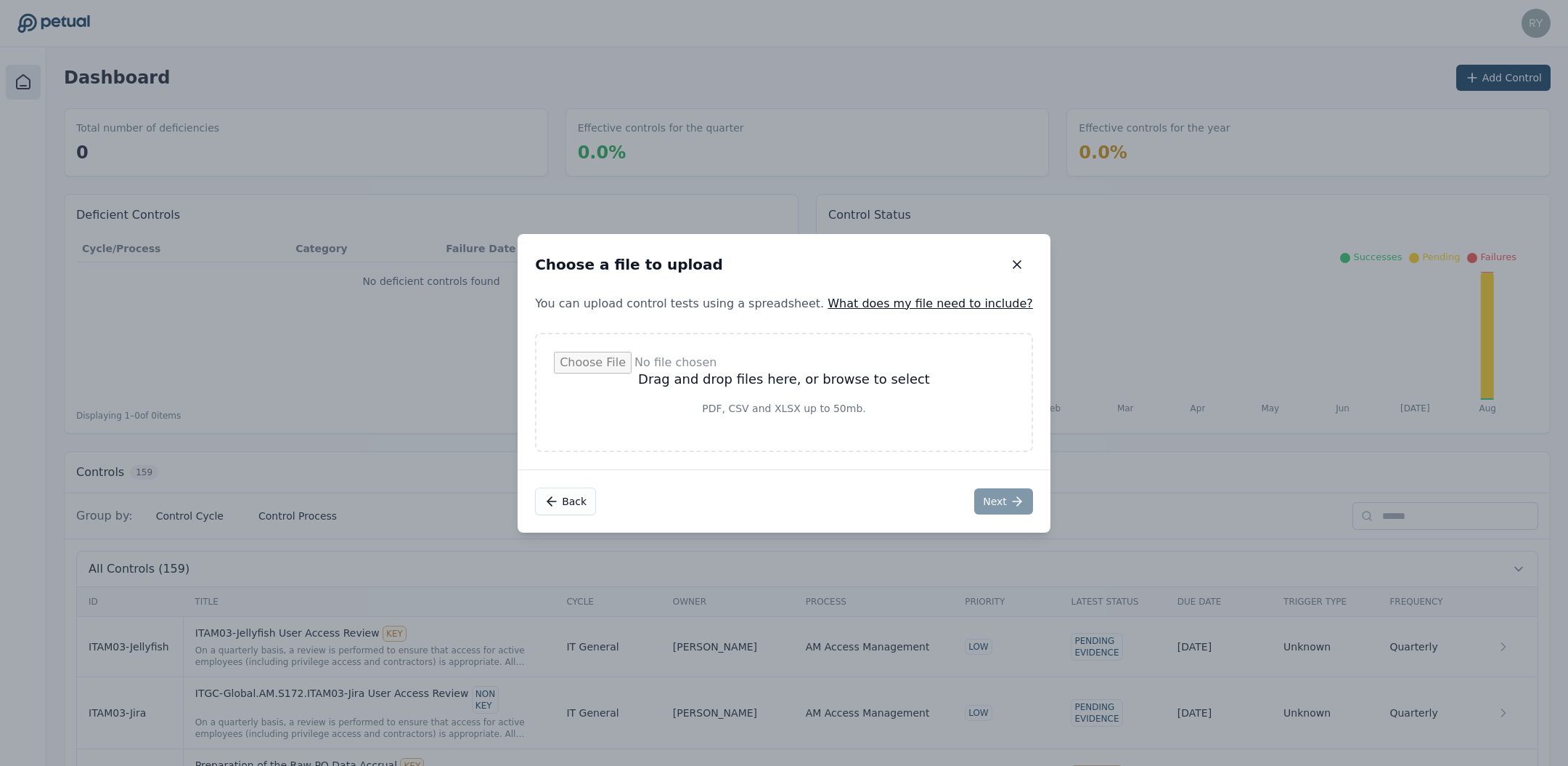
click at [841, 392] on input "file" at bounding box center [784, 392] width 461 height 82
type input "**********"
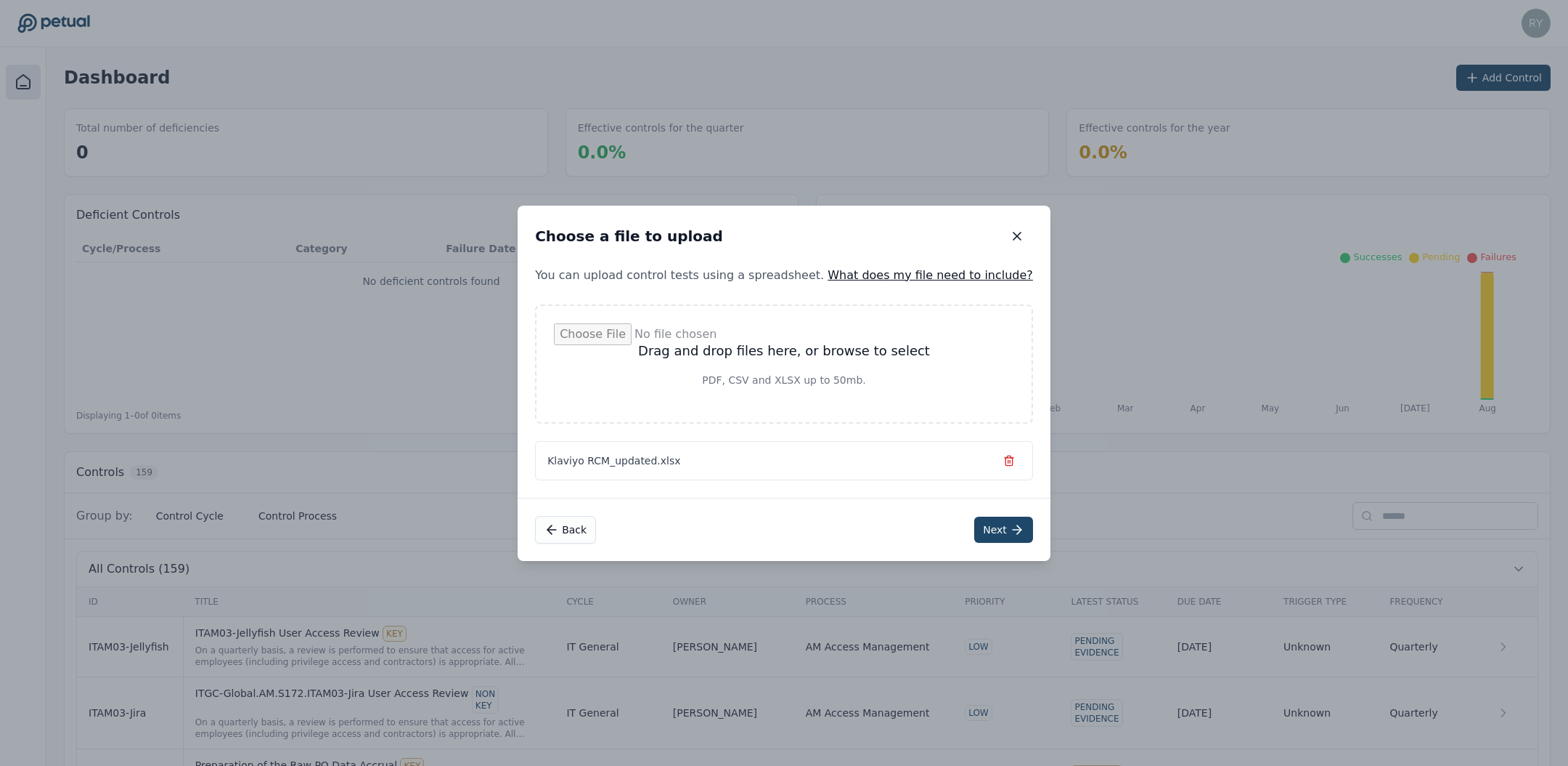
click at [974, 538] on button "Next" at bounding box center [1004, 530] width 59 height 27
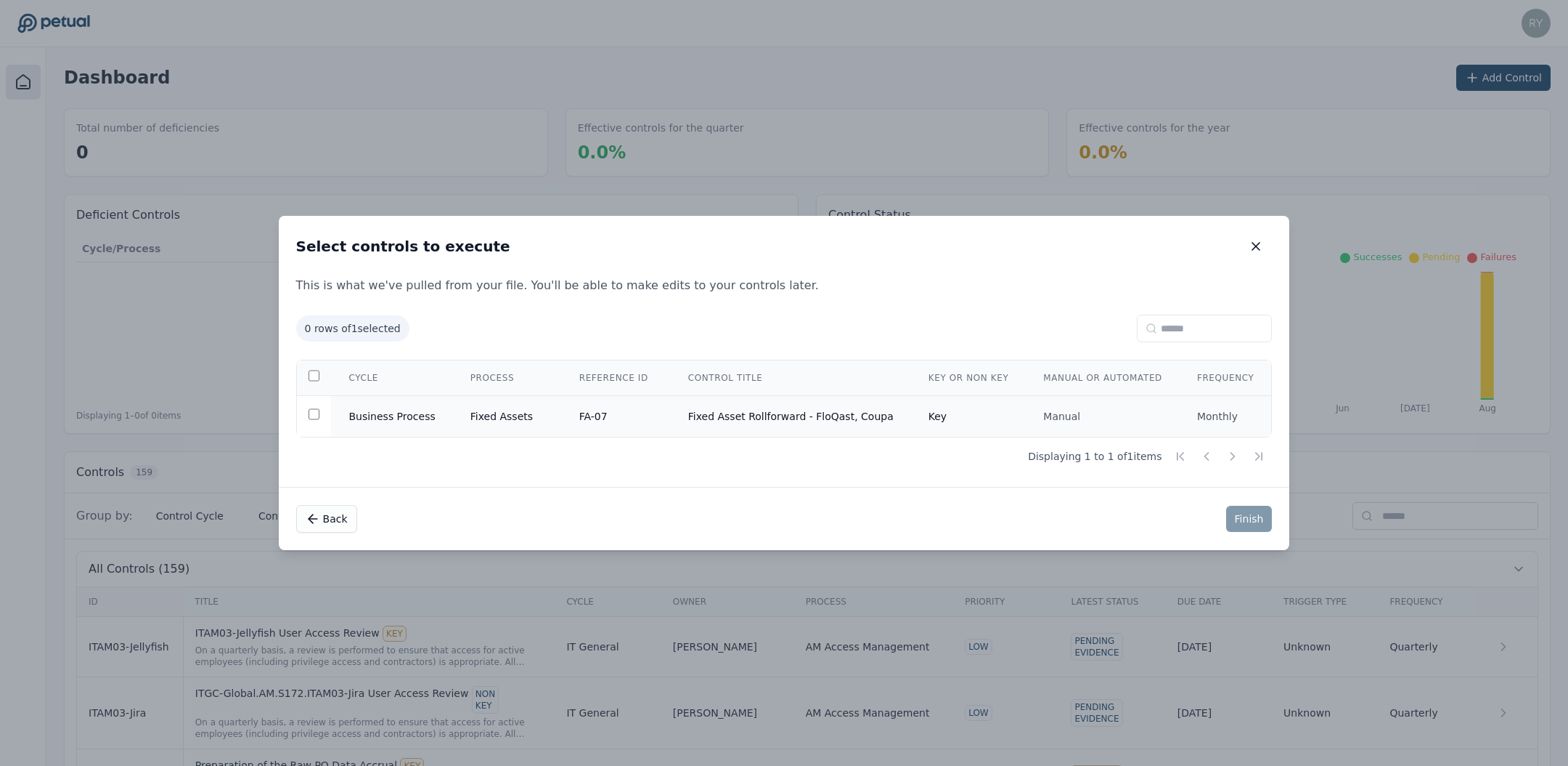
click at [828, 416] on td "Fixed Asset Rollforward - FloQast, Coupa" at bounding box center [791, 416] width 240 height 41
click at [1236, 522] on button "Finish" at bounding box center [1249, 518] width 46 height 27
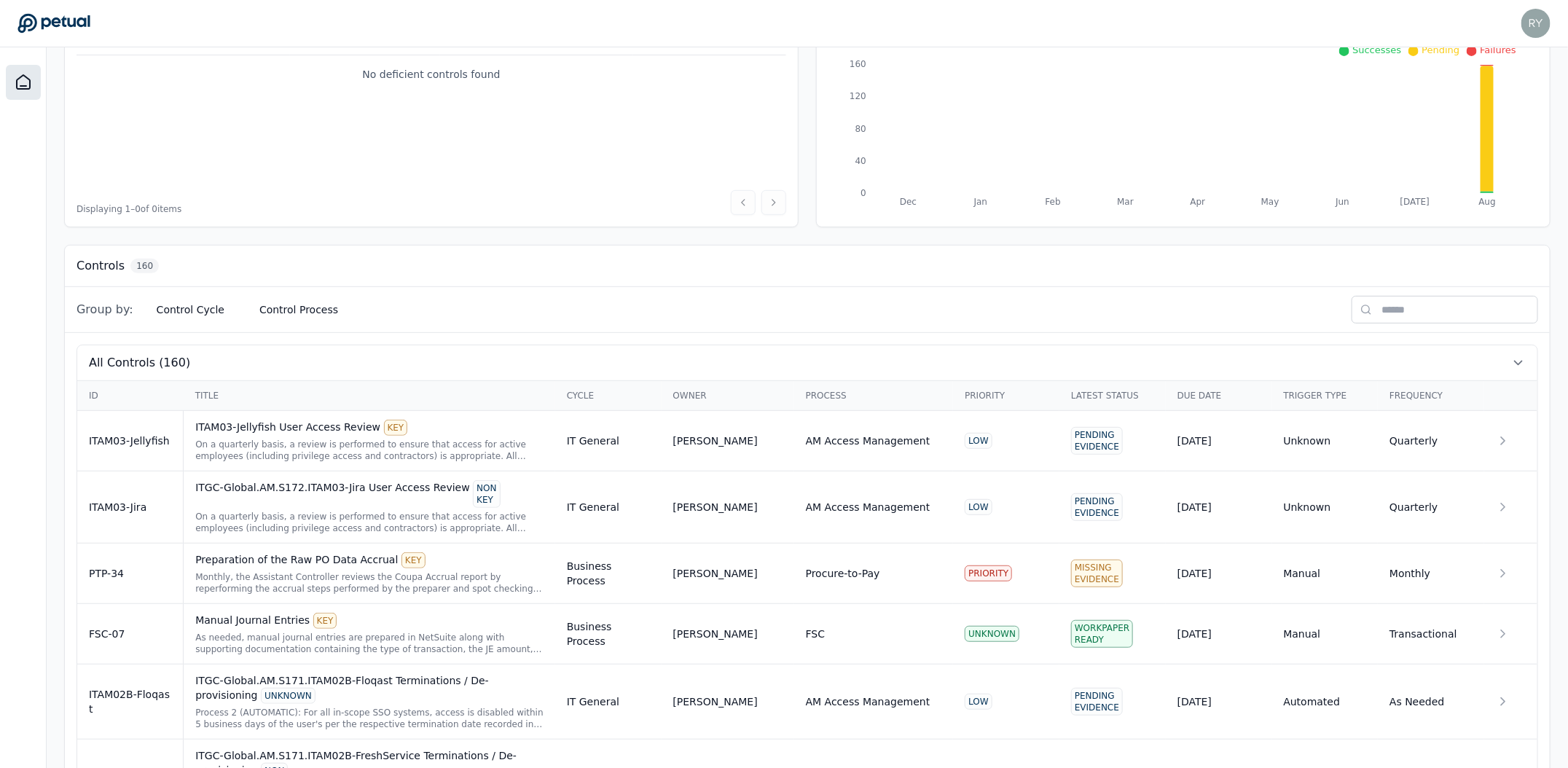
scroll to position [212, 0]
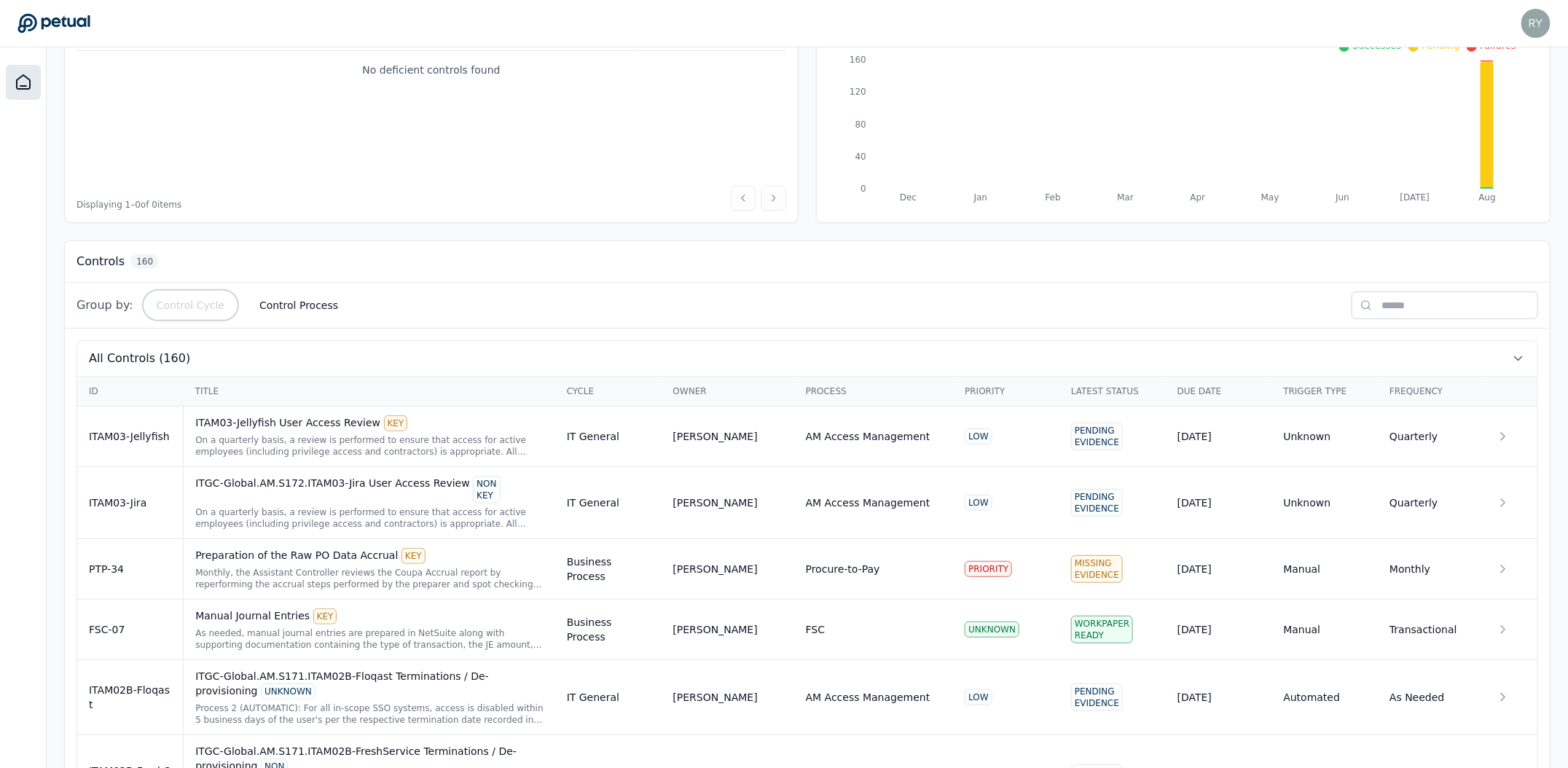
click at [197, 308] on button "Control Cycle" at bounding box center [191, 305] width 91 height 27
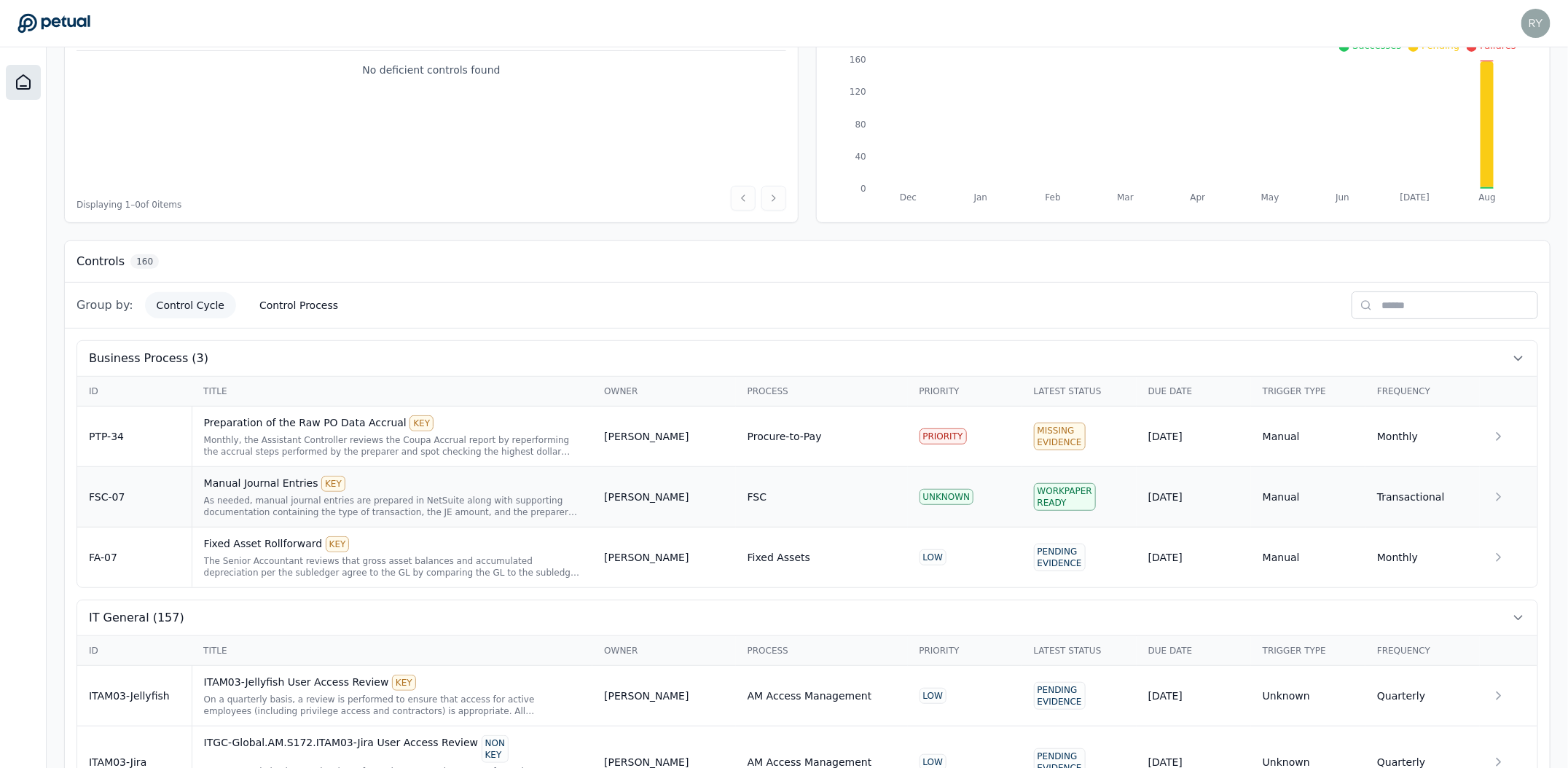
click at [467, 501] on div "As needed, manual journal entries are prepared in NetSuite along with supportin…" at bounding box center [393, 506] width 377 height 24
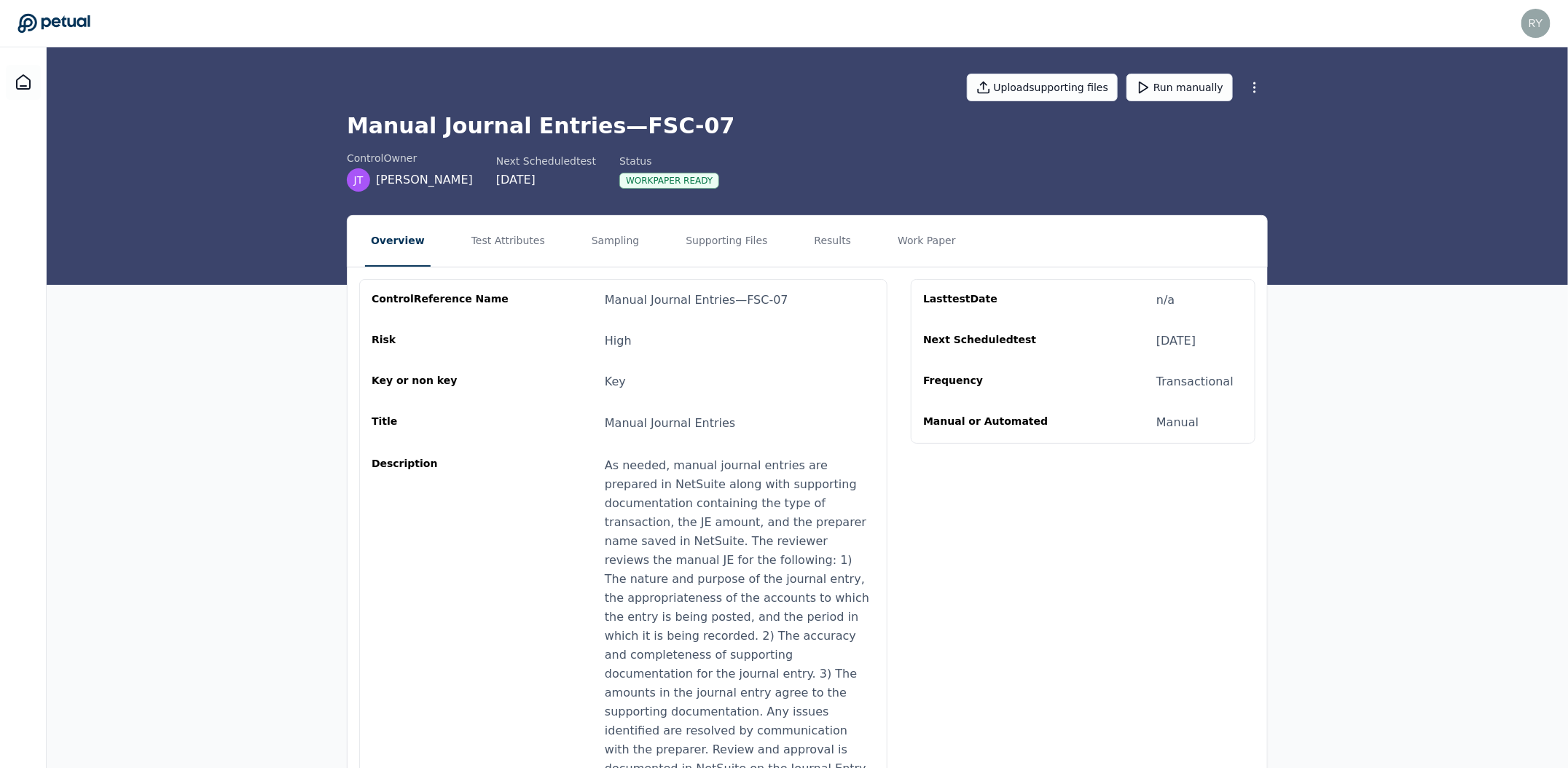
scroll to position [140, 0]
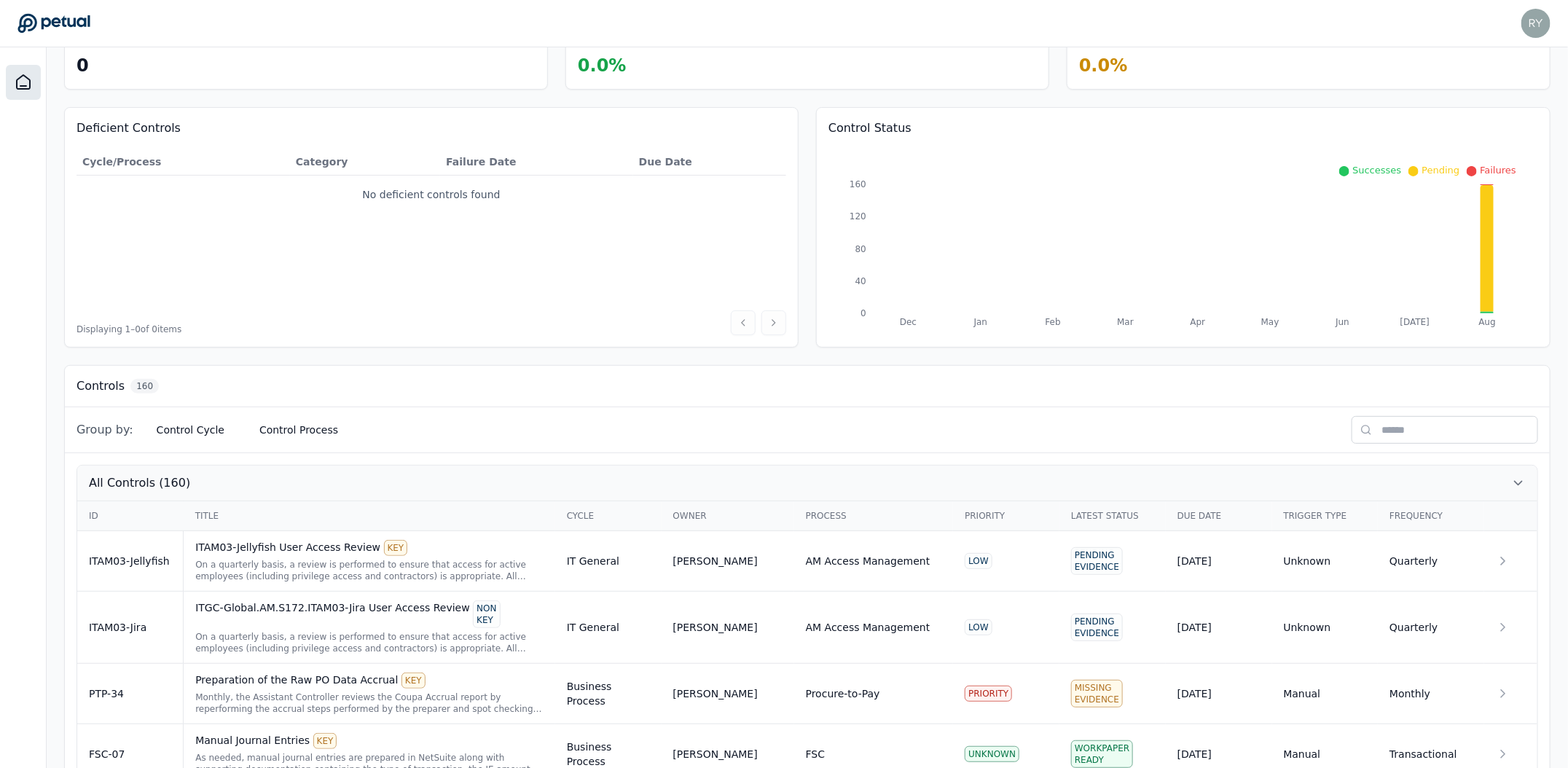
scroll to position [114, 0]
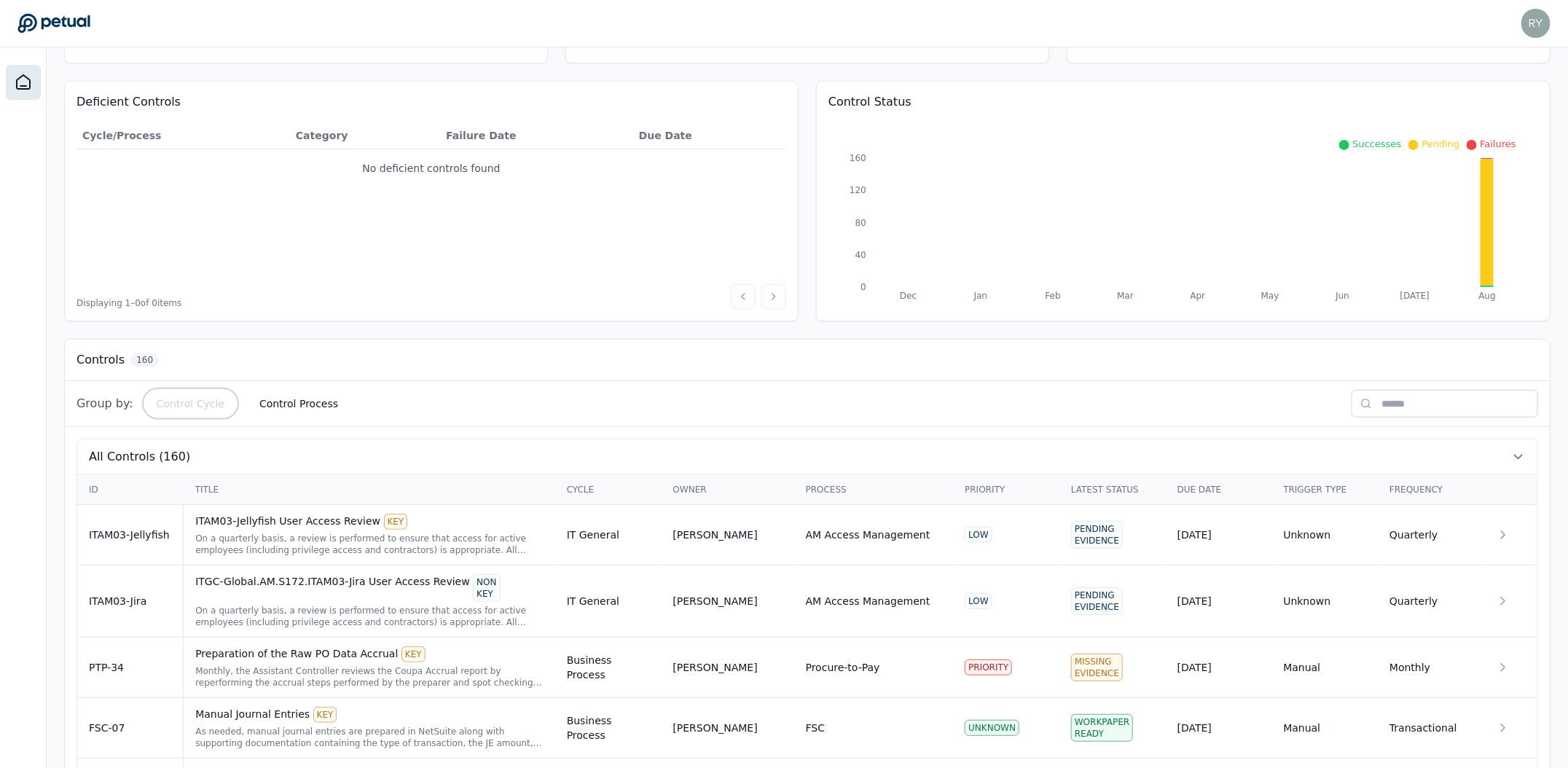
click at [184, 407] on button "Control Cycle" at bounding box center [191, 403] width 91 height 27
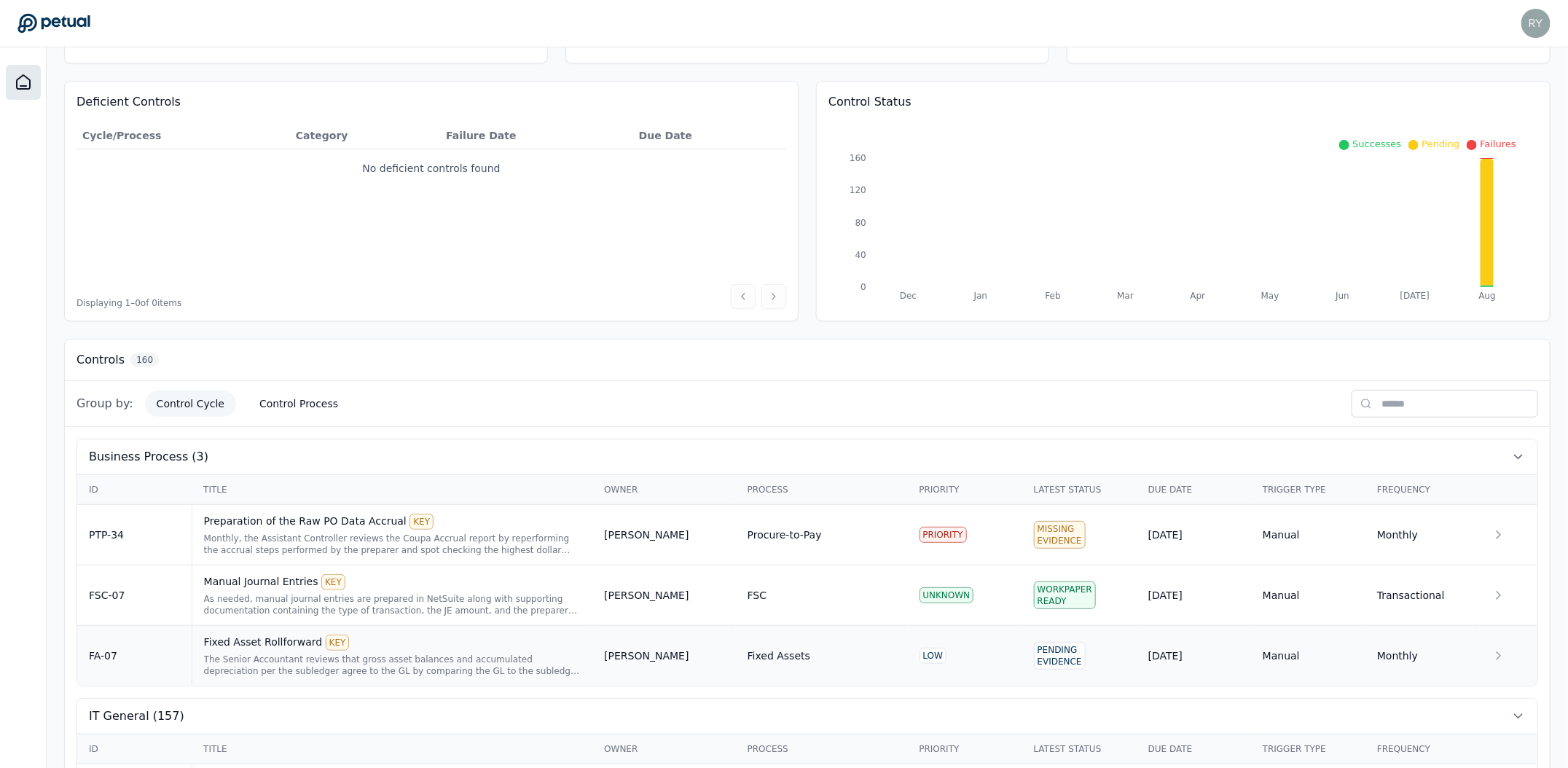
click at [259, 646] on div "Fixed Asset Rollforward KEY" at bounding box center [393, 643] width 377 height 16
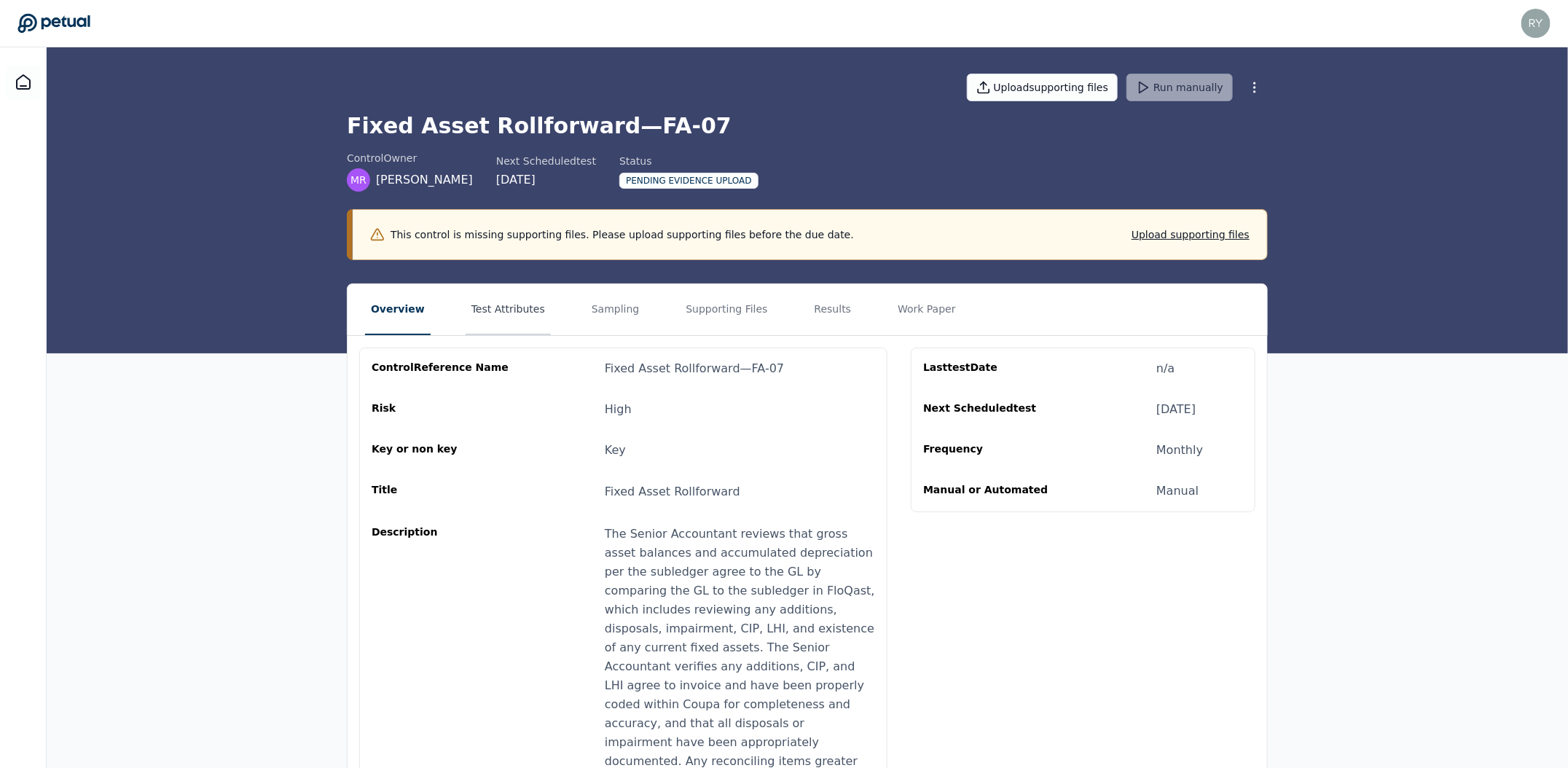
click at [503, 305] on button "Test Attributes" at bounding box center [508, 310] width 85 height 51
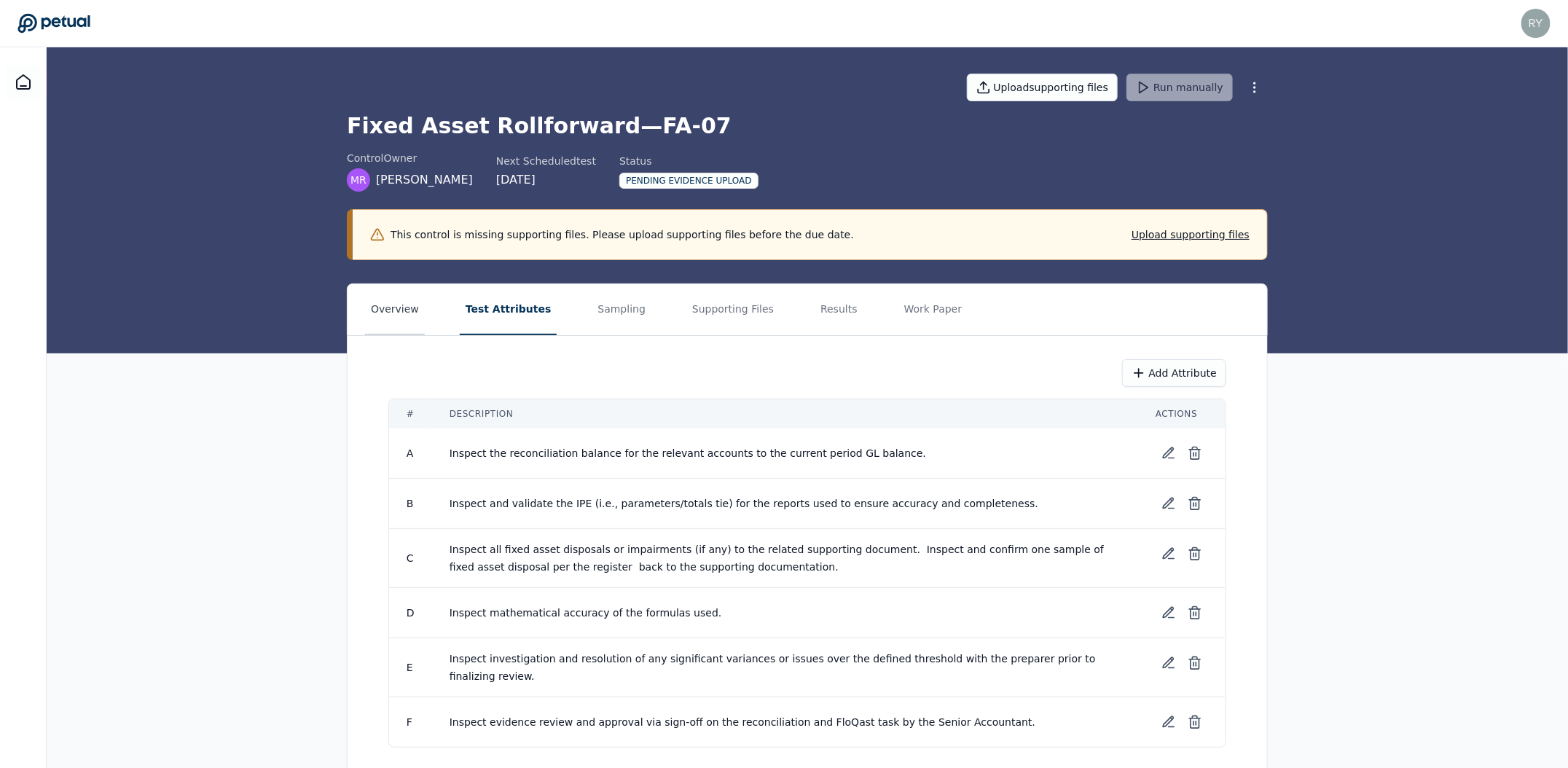
click at [410, 314] on button "Overview" at bounding box center [395, 310] width 59 height 51
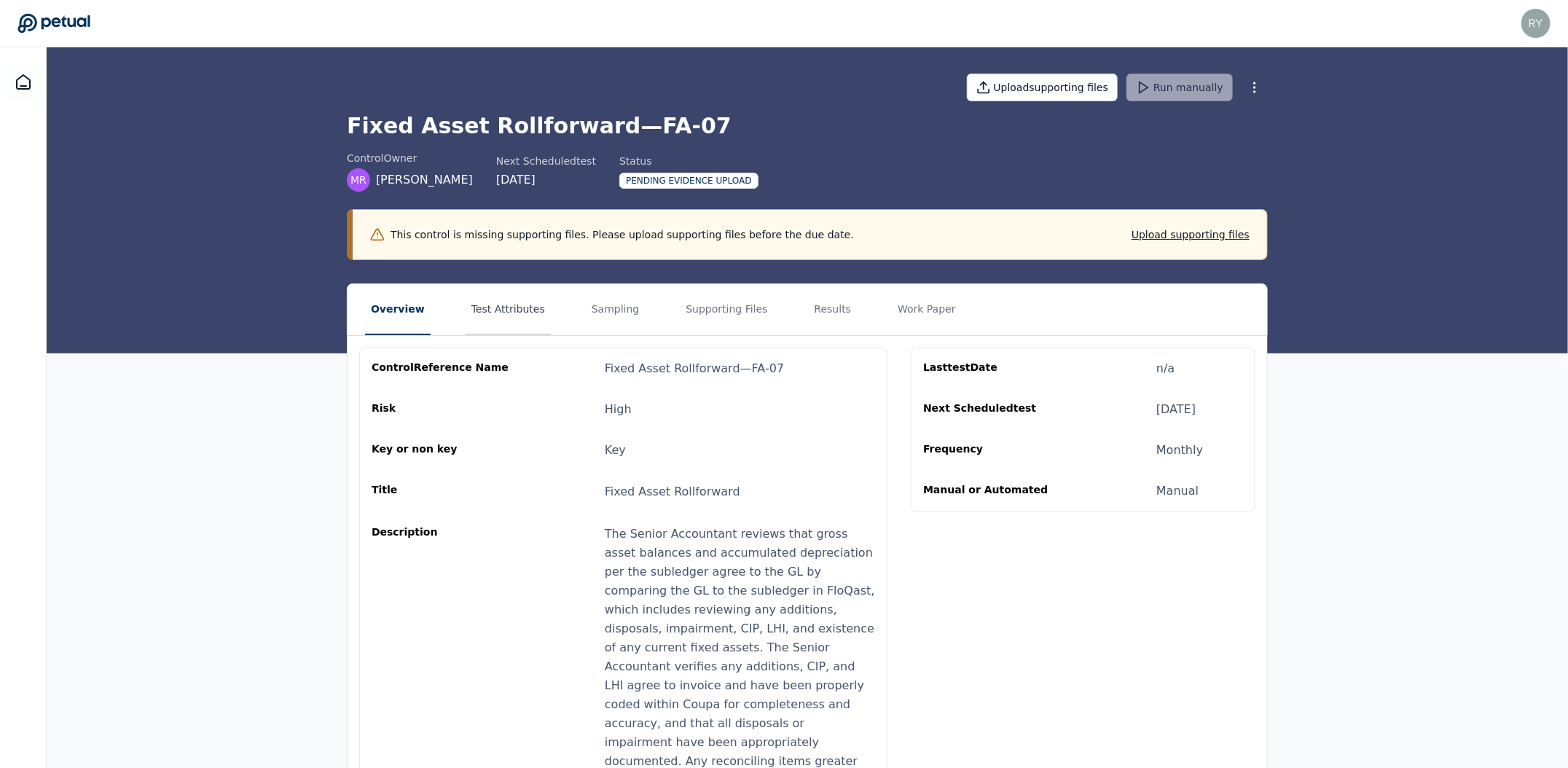
click at [503, 307] on button "Test Attributes" at bounding box center [508, 310] width 85 height 51
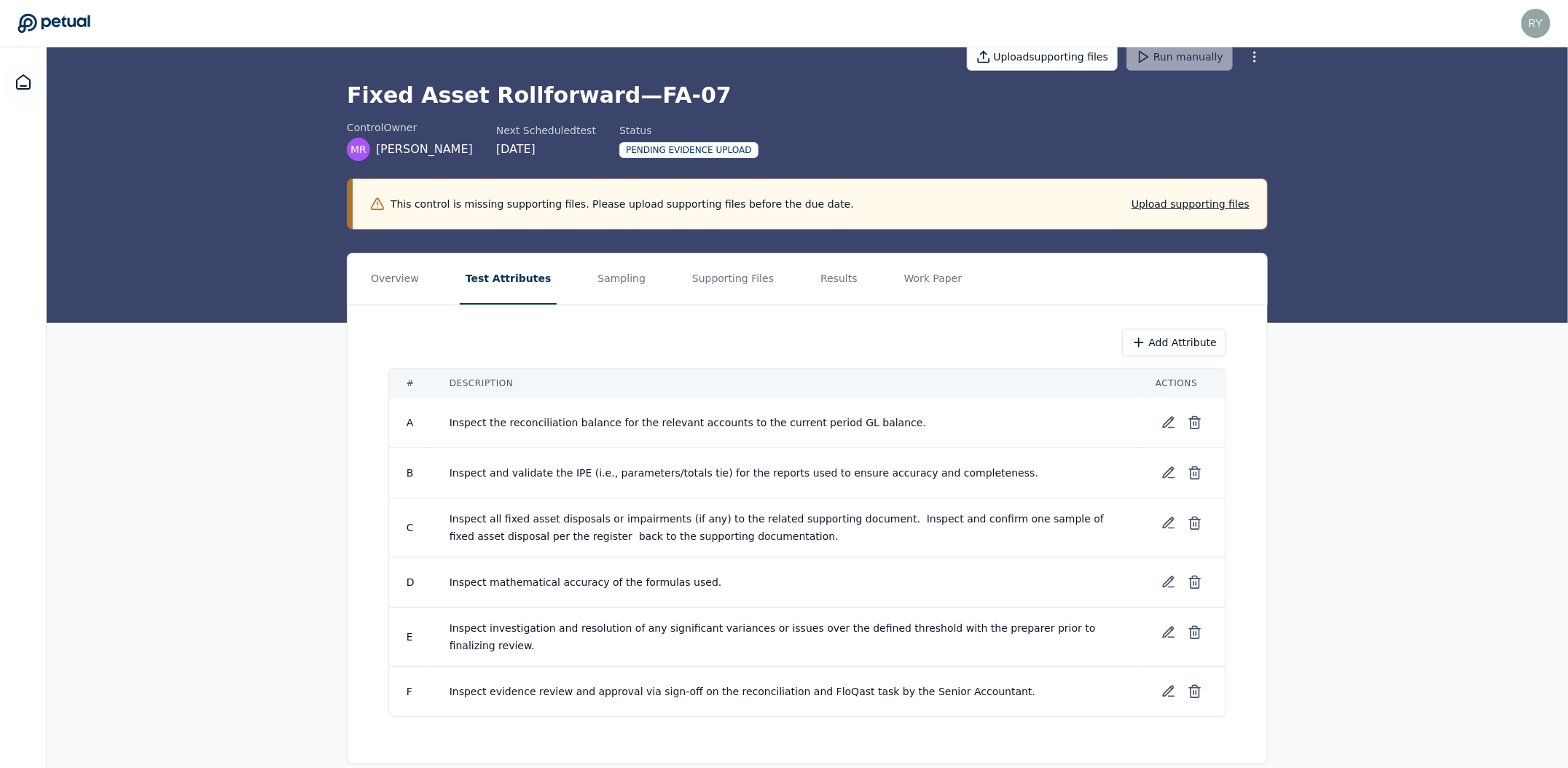
scroll to position [38, 0]
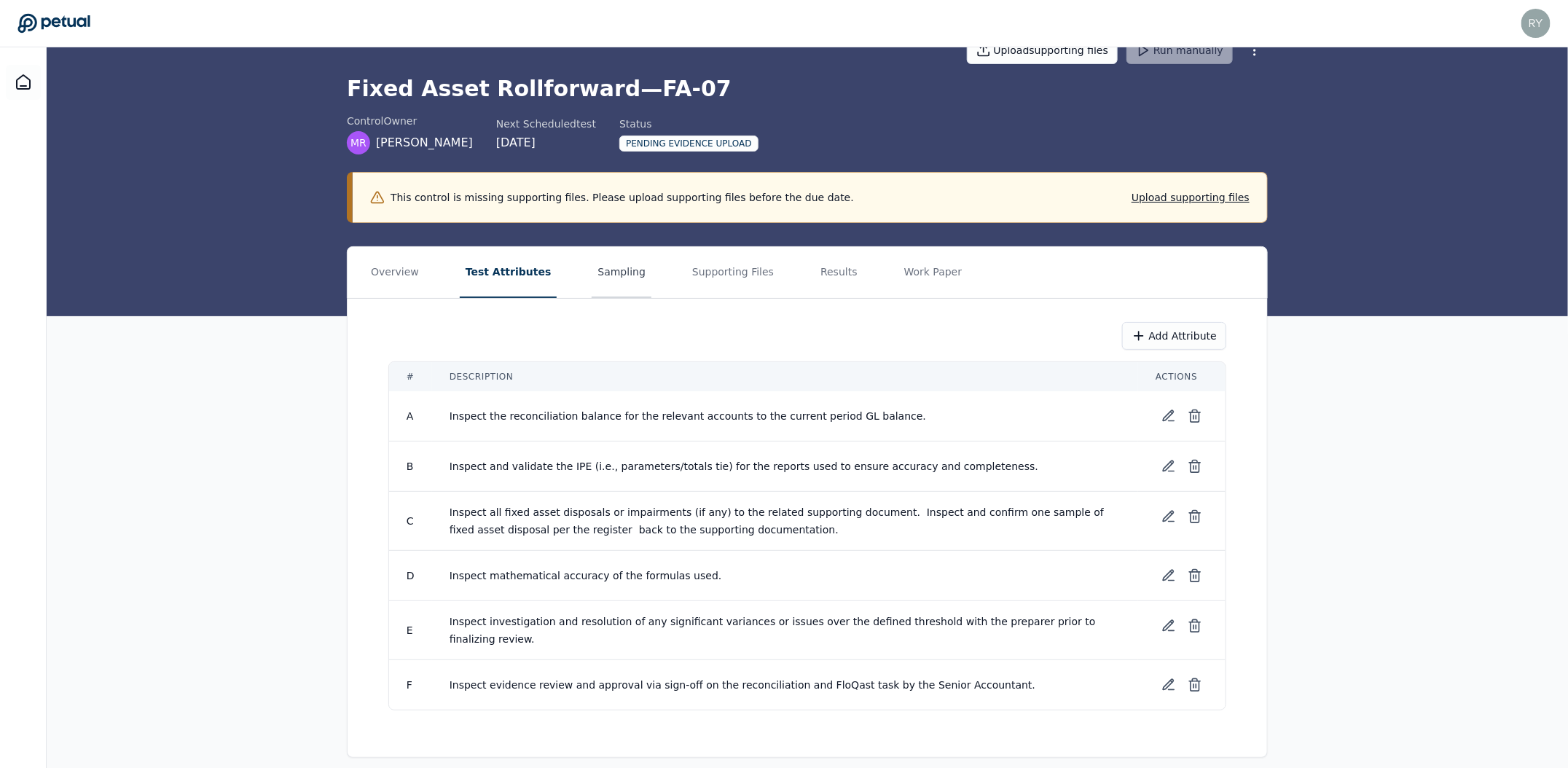
click at [609, 275] on button "Sampling" at bounding box center [621, 272] width 59 height 51
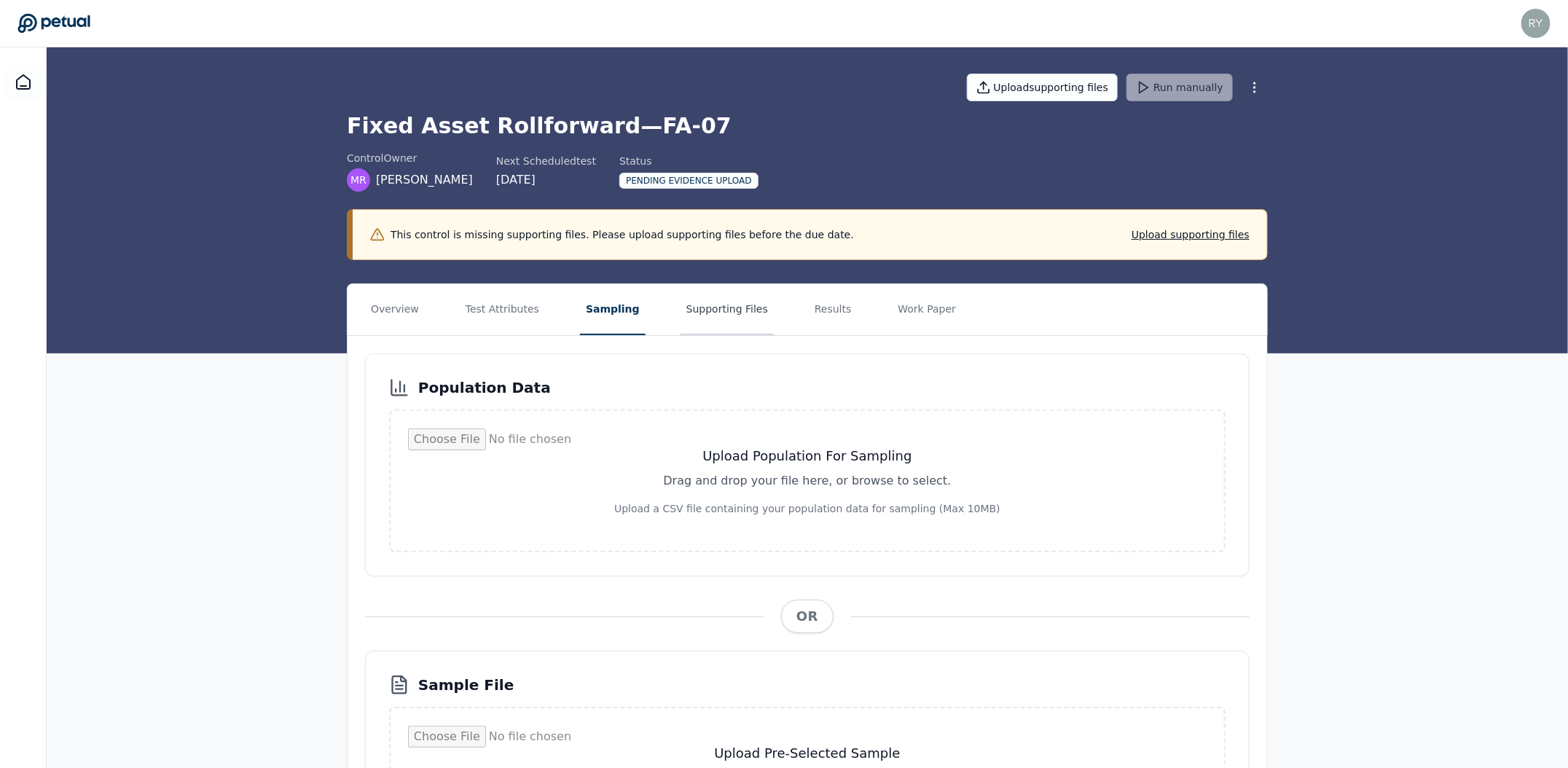
click at [696, 319] on button "Supporting Files" at bounding box center [727, 310] width 93 height 51
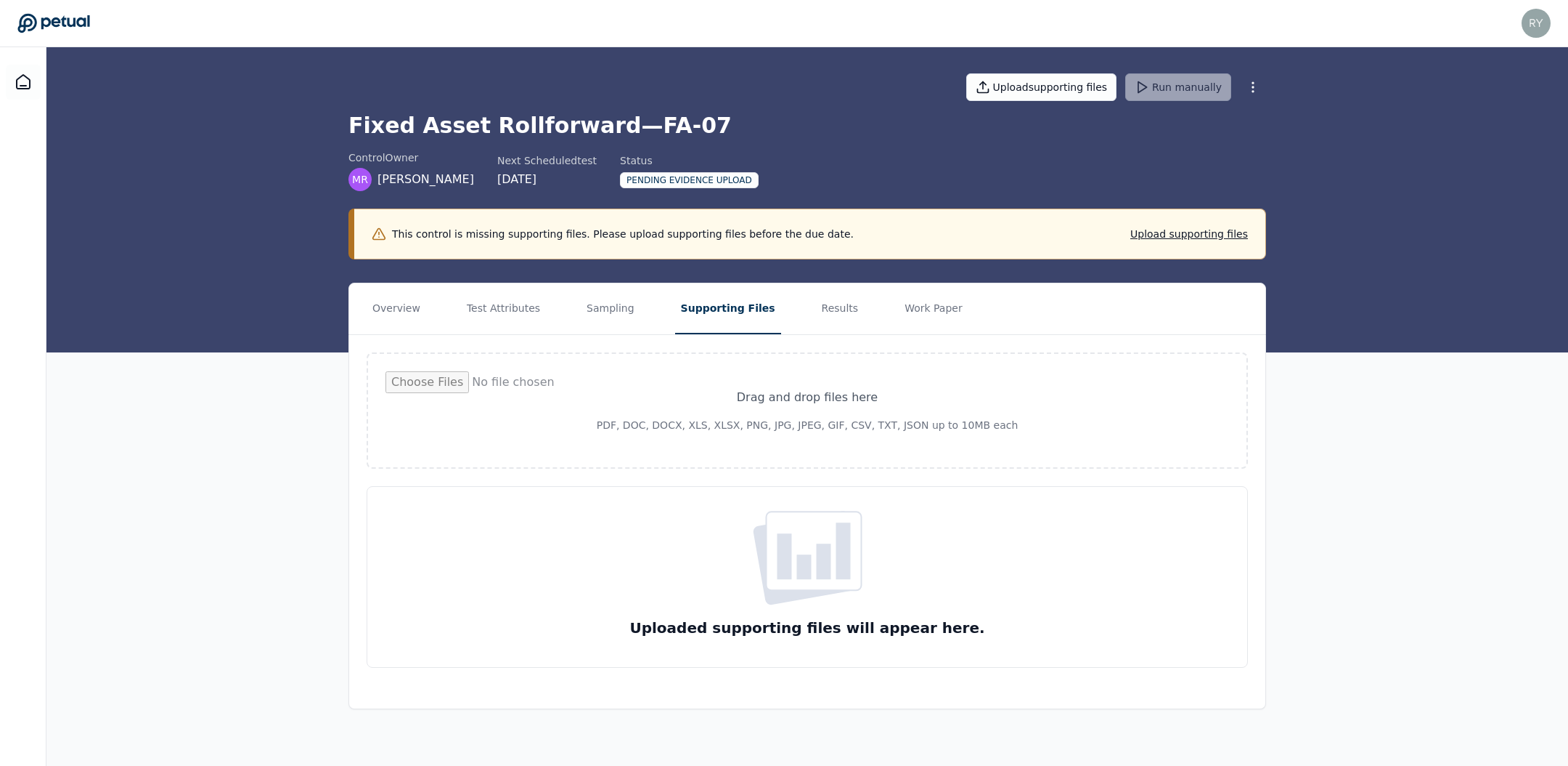
click at [818, 414] on input "file" at bounding box center [807, 411] width 844 height 79
click at [1291, 296] on div "Overview Test Attributes Sampling Supporting Files Results Work Paper Drag and …" at bounding box center [807, 495] width 1522 height 426
click at [581, 298] on button "Sampling" at bounding box center [610, 309] width 59 height 51
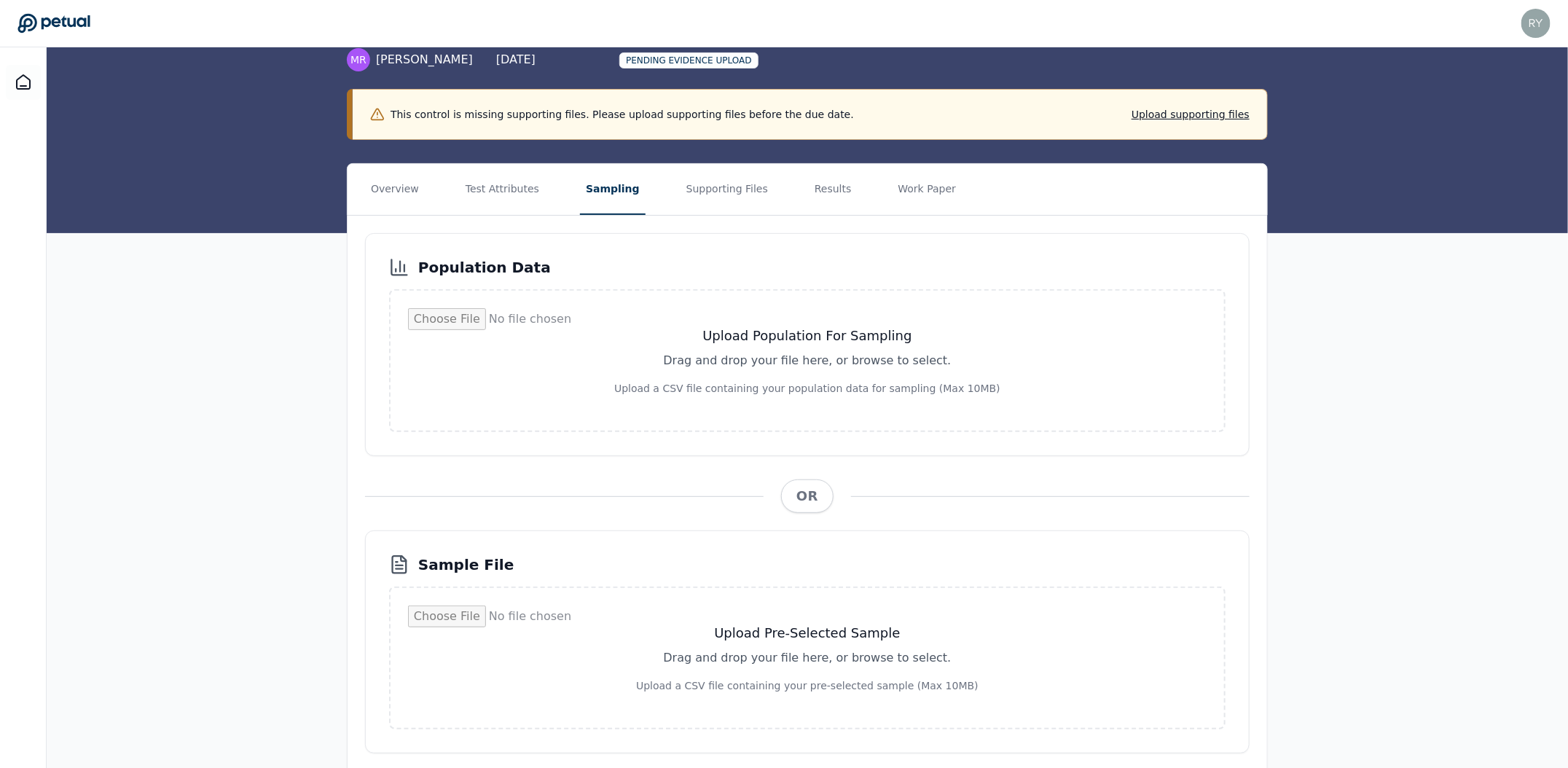
scroll to position [165, 0]
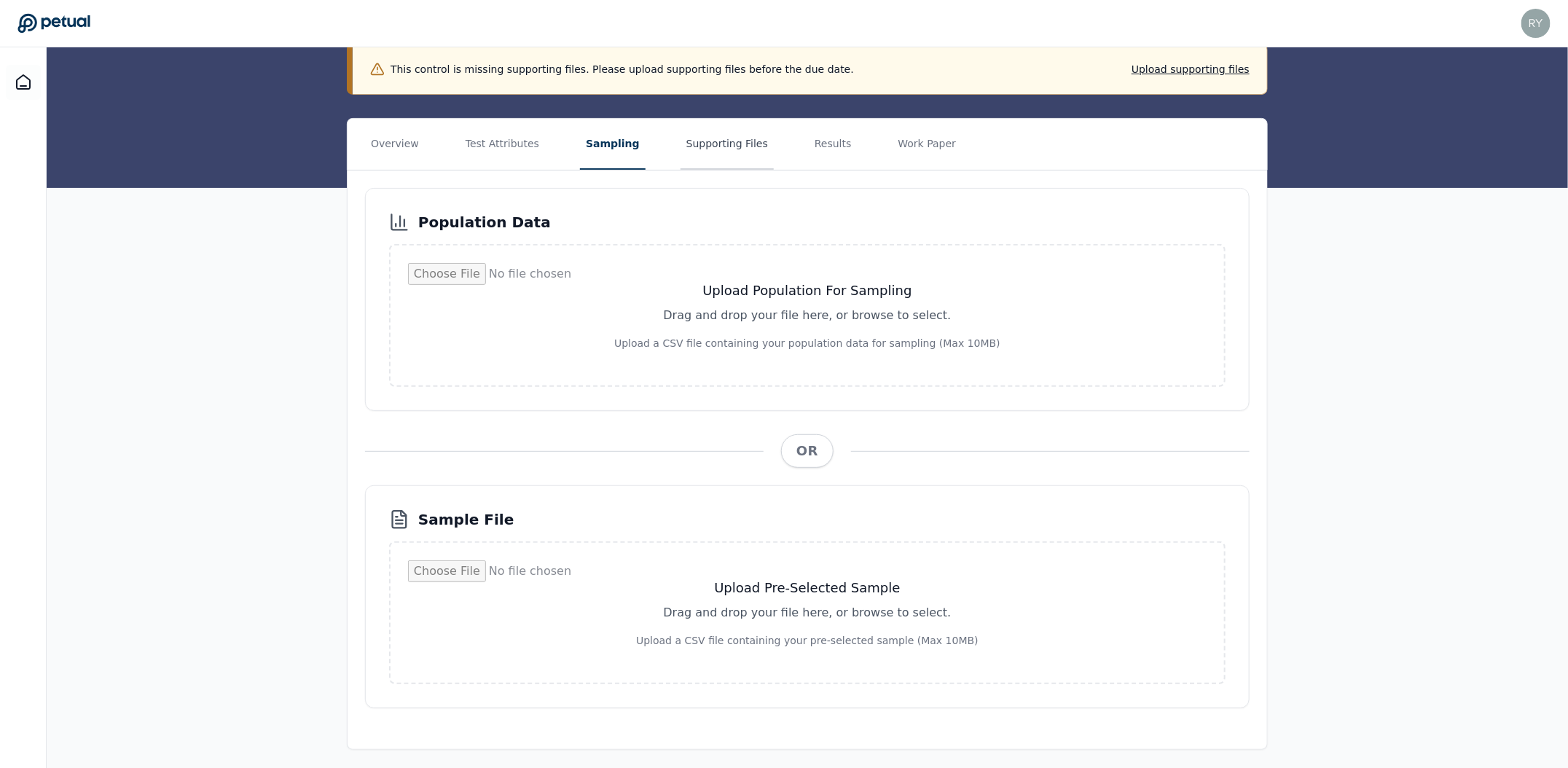
click at [690, 147] on button "Supporting Files" at bounding box center [727, 144] width 93 height 51
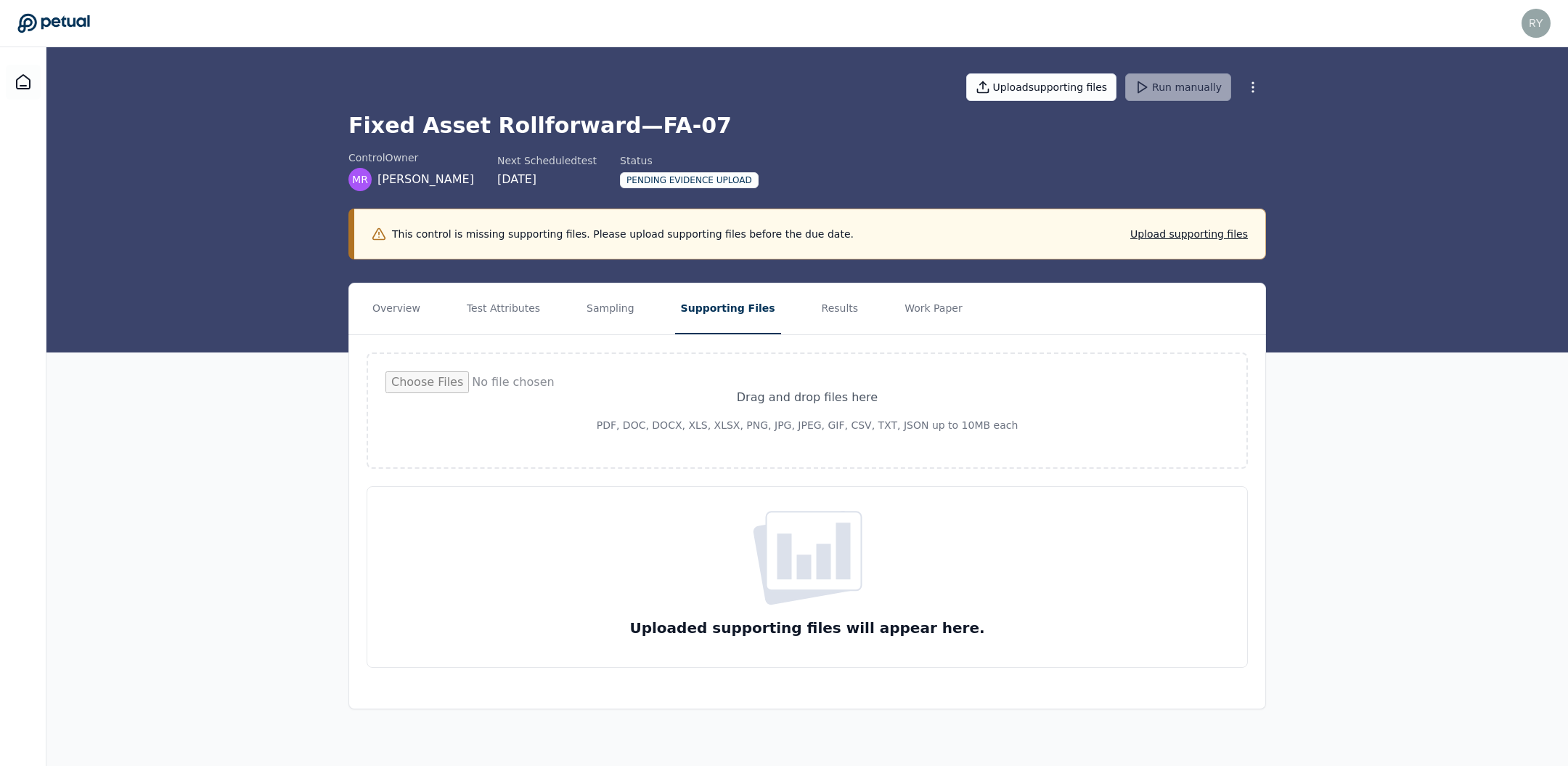
click at [784, 544] on icon at bounding box center [814, 550] width 74 height 57
click at [804, 430] on input "file" at bounding box center [807, 411] width 844 height 79
type input "**********"
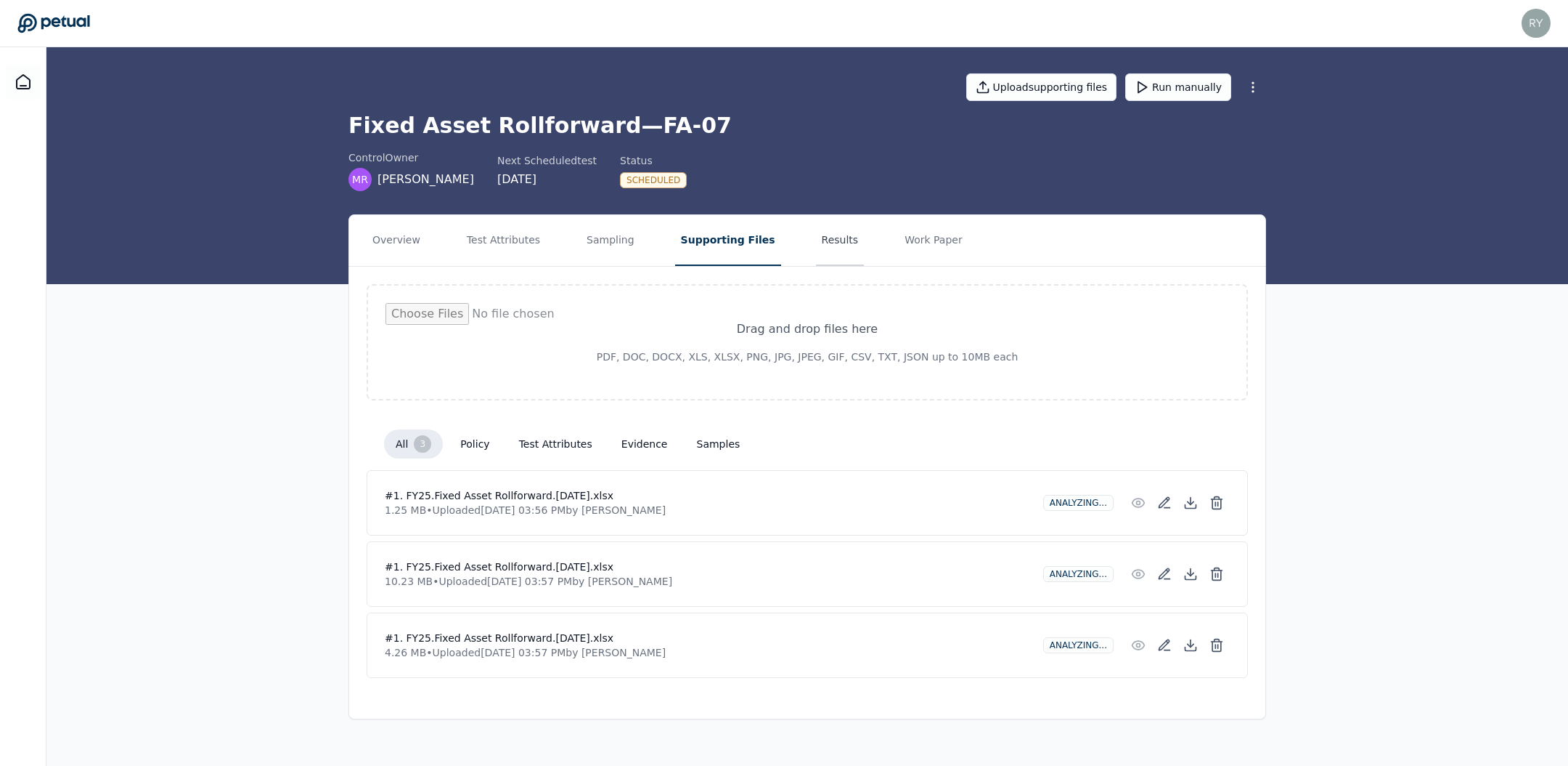
click at [816, 246] on button "Results" at bounding box center [840, 240] width 48 height 51
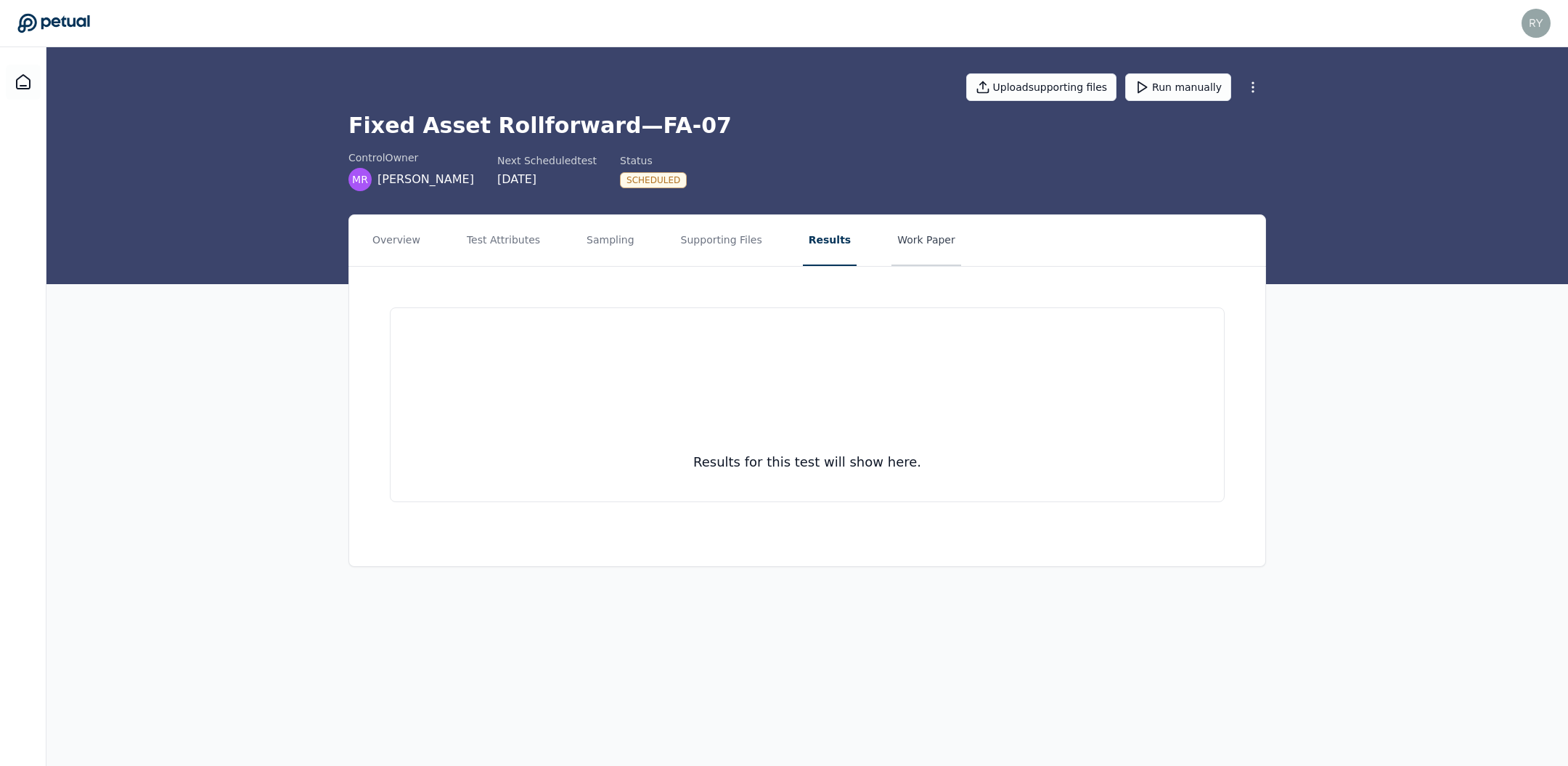
click at [892, 242] on button "Work Paper" at bounding box center [926, 240] width 70 height 51
click at [616, 238] on button "Sampling" at bounding box center [610, 240] width 59 height 51
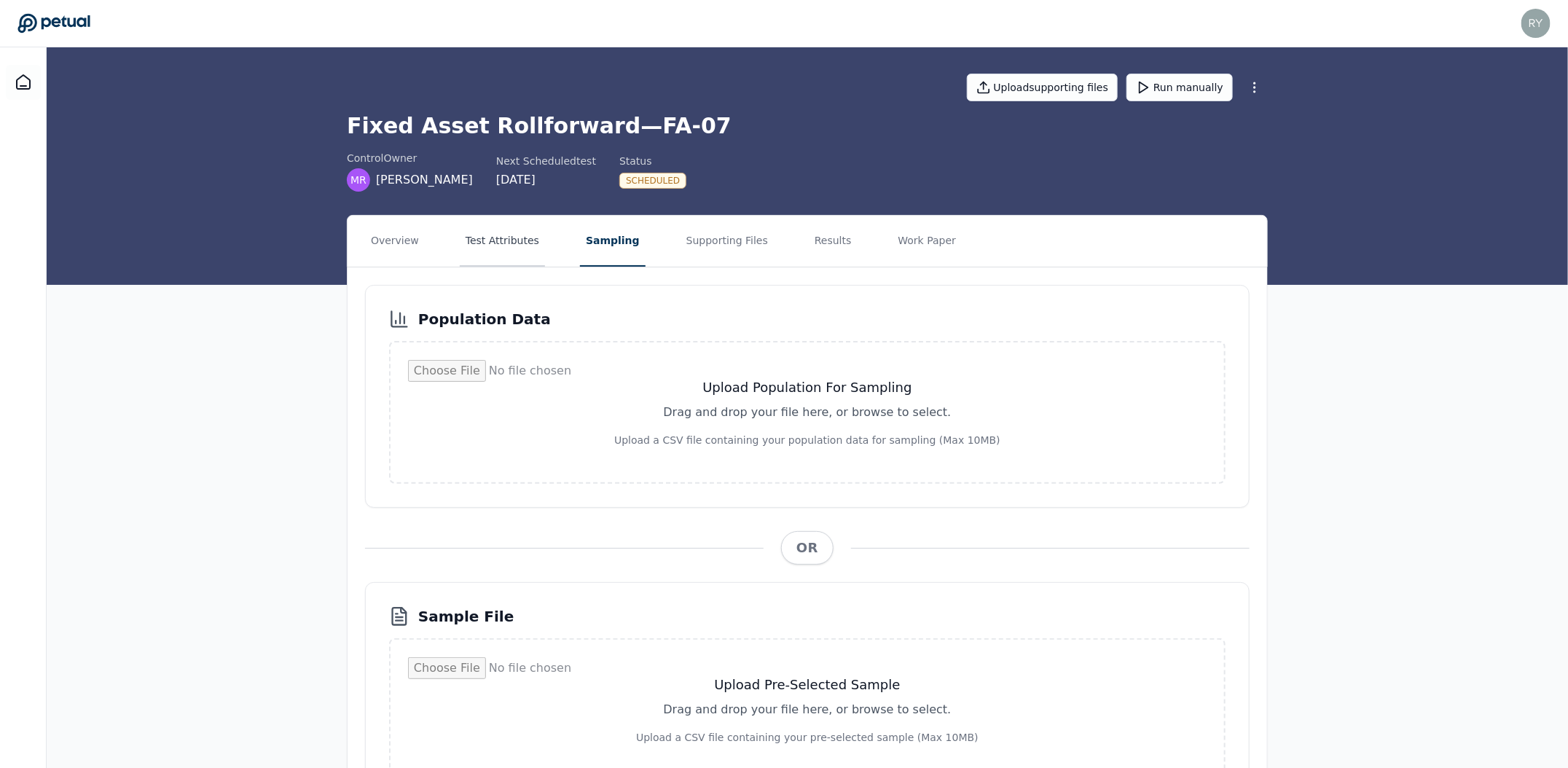
click at [512, 240] on button "Test Attributes" at bounding box center [502, 241] width 85 height 51
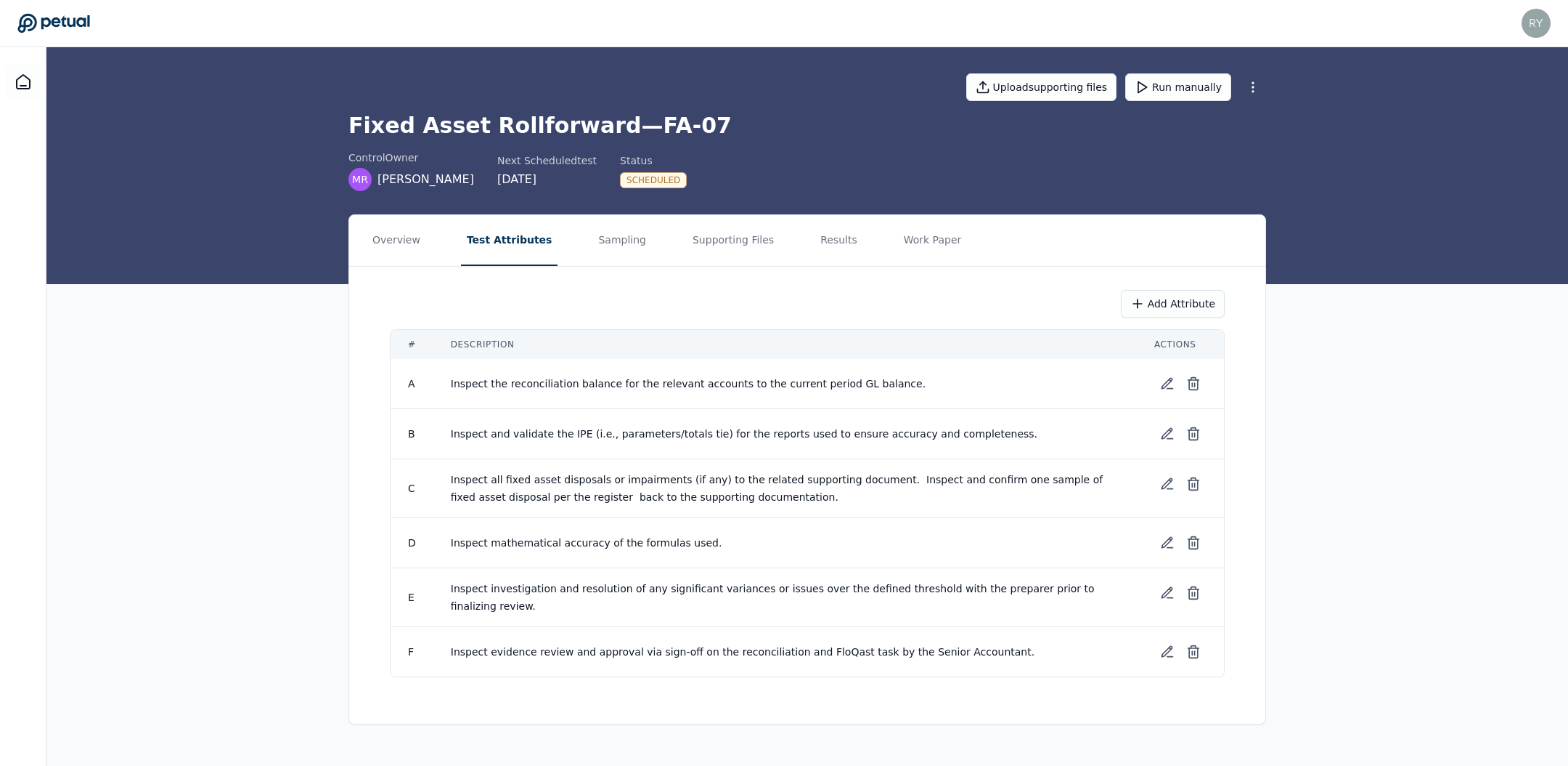
click at [427, 246] on nav "Overview Test Attributes Sampling Supporting Files Results Work Paper" at bounding box center [807, 240] width 916 height 51
click at [404, 244] on button "Overview" at bounding box center [397, 240] width 59 height 51
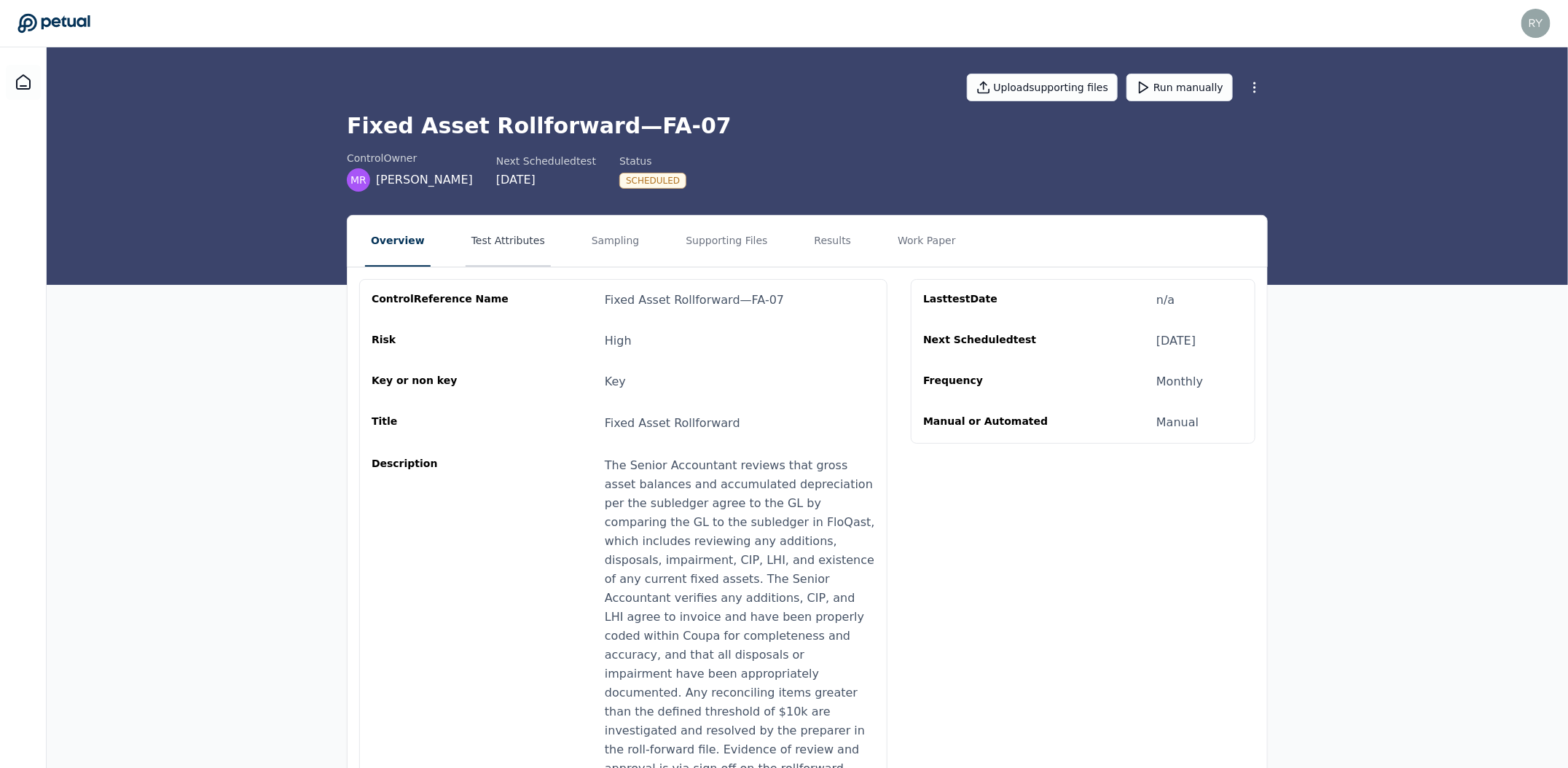
click at [474, 246] on button "Test Attributes" at bounding box center [508, 241] width 85 height 51
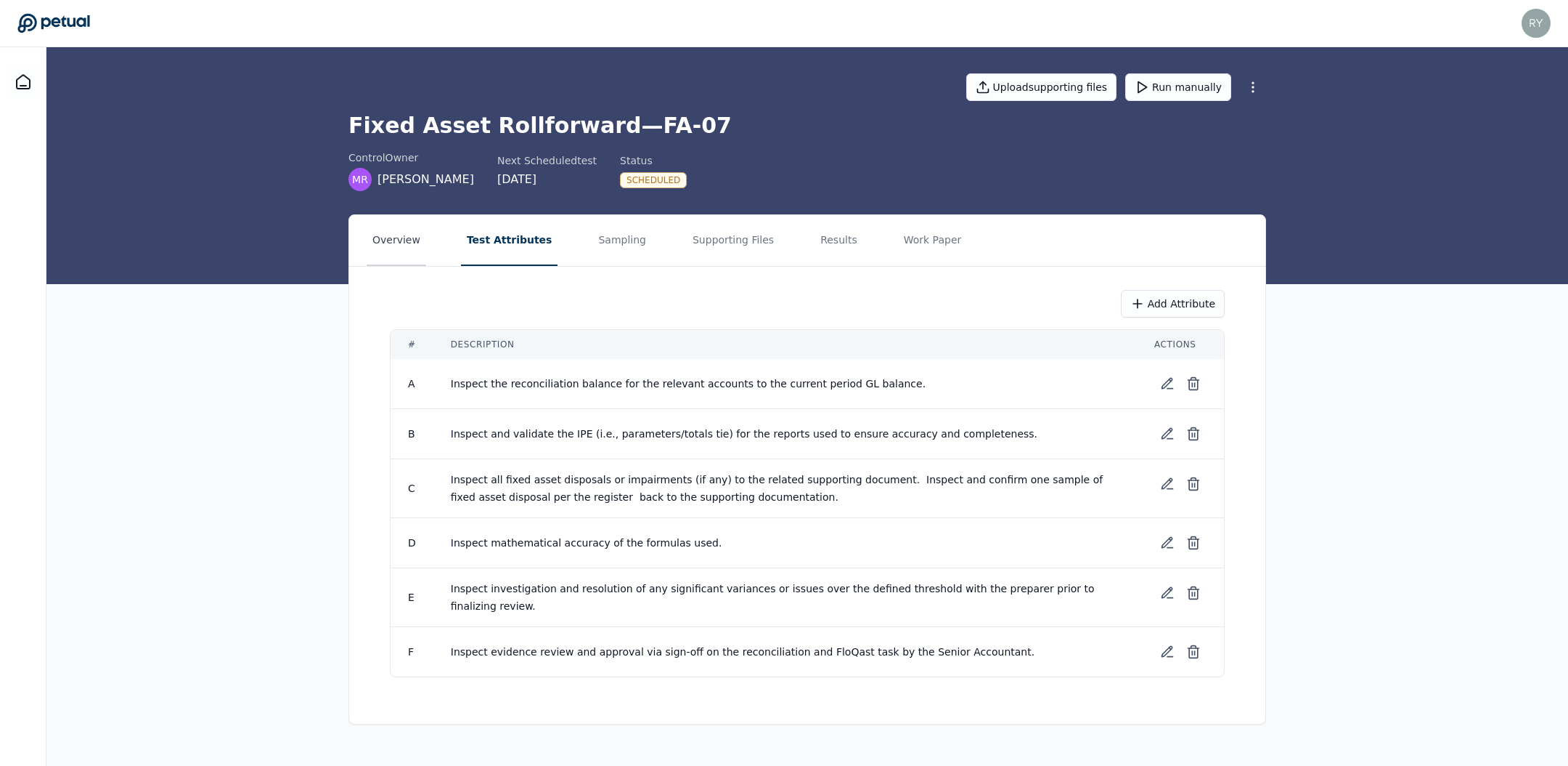
click at [406, 243] on button "Overview" at bounding box center [397, 240] width 59 height 51
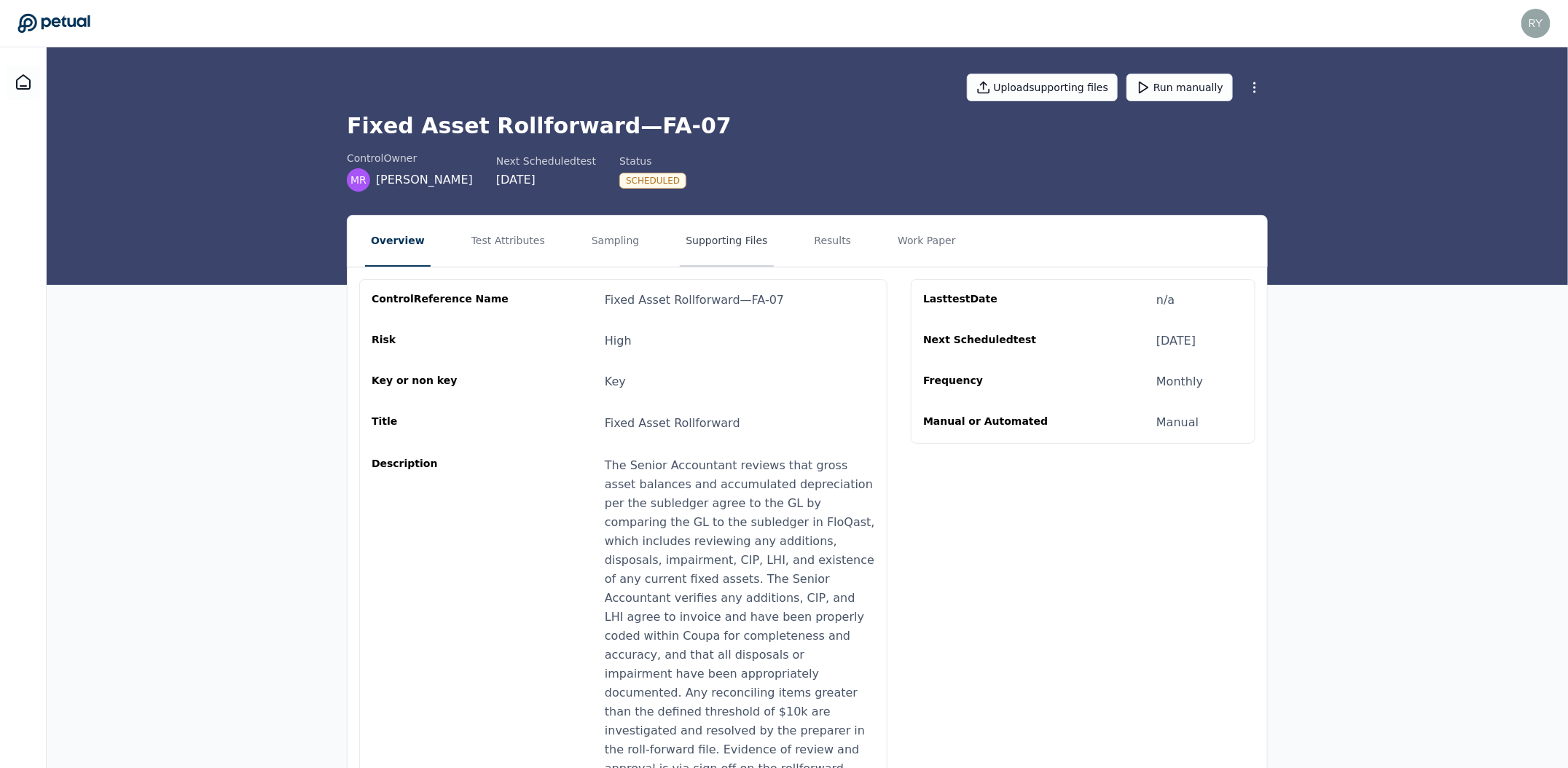
click at [681, 237] on button "Supporting Files" at bounding box center [726, 241] width 93 height 51
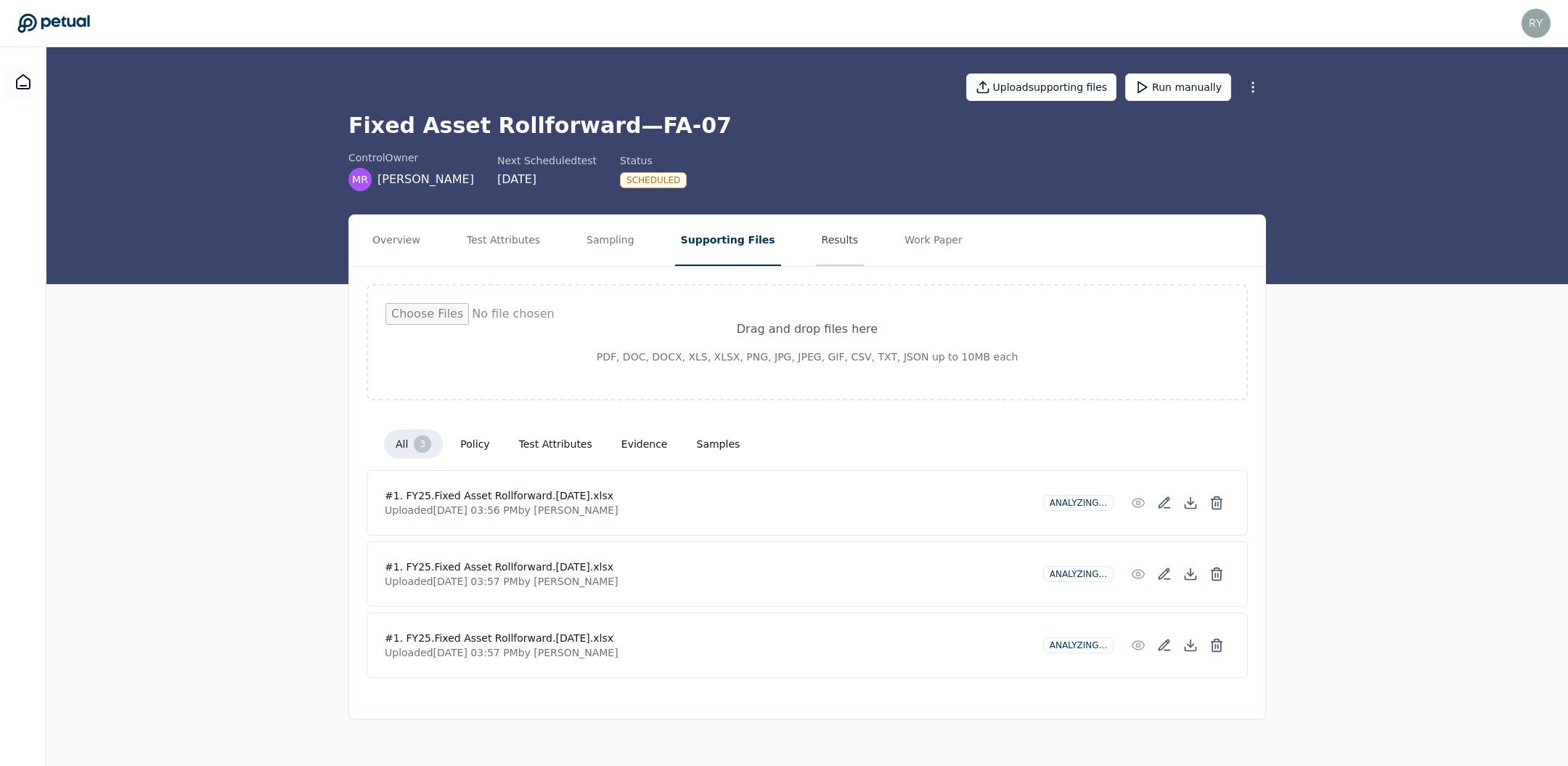
click at [835, 241] on button "Results" at bounding box center [840, 240] width 48 height 51
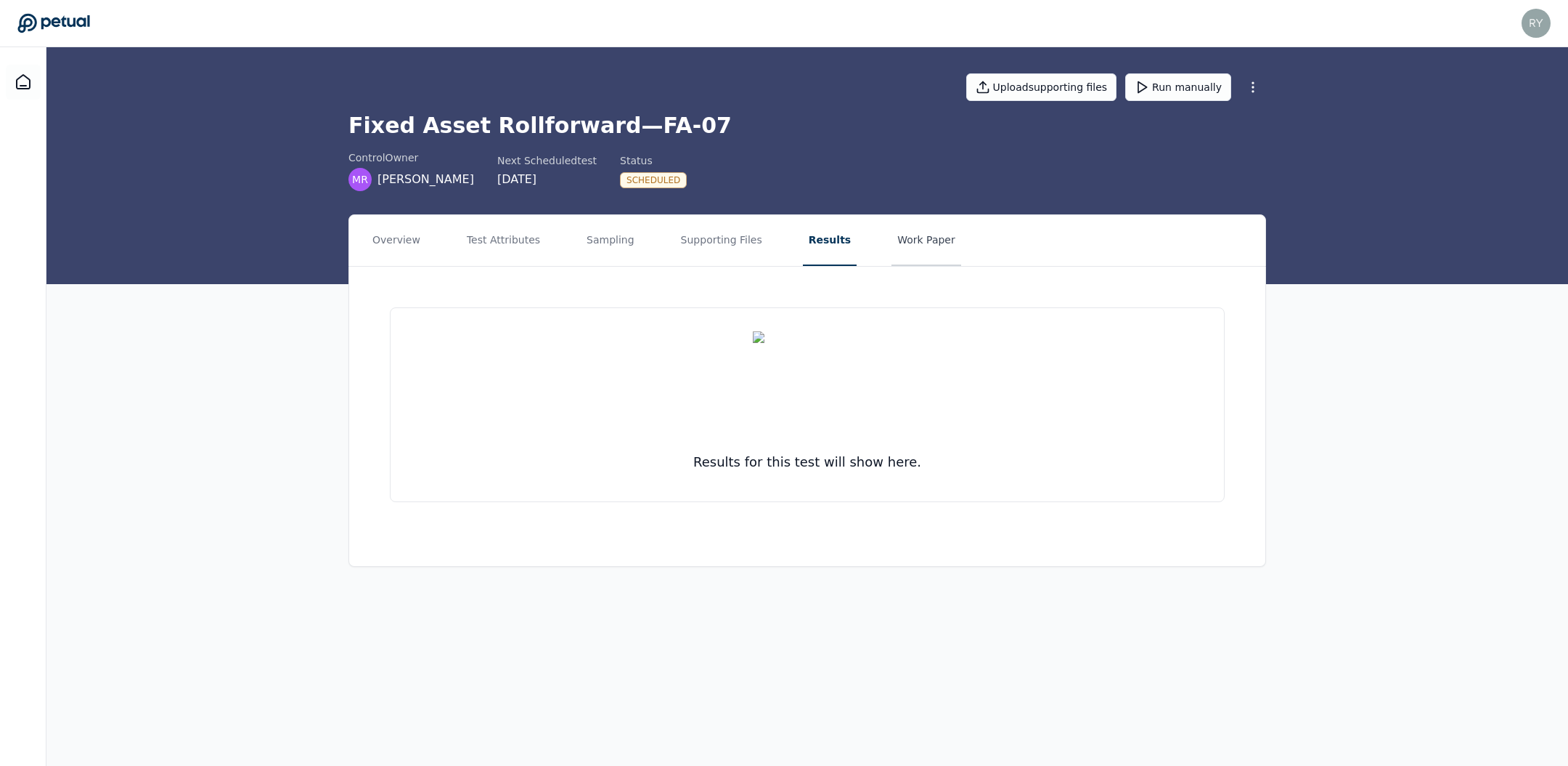
click at [918, 239] on button "Work Paper" at bounding box center [926, 240] width 70 height 51
click at [583, 242] on button "Sampling" at bounding box center [610, 240] width 59 height 51
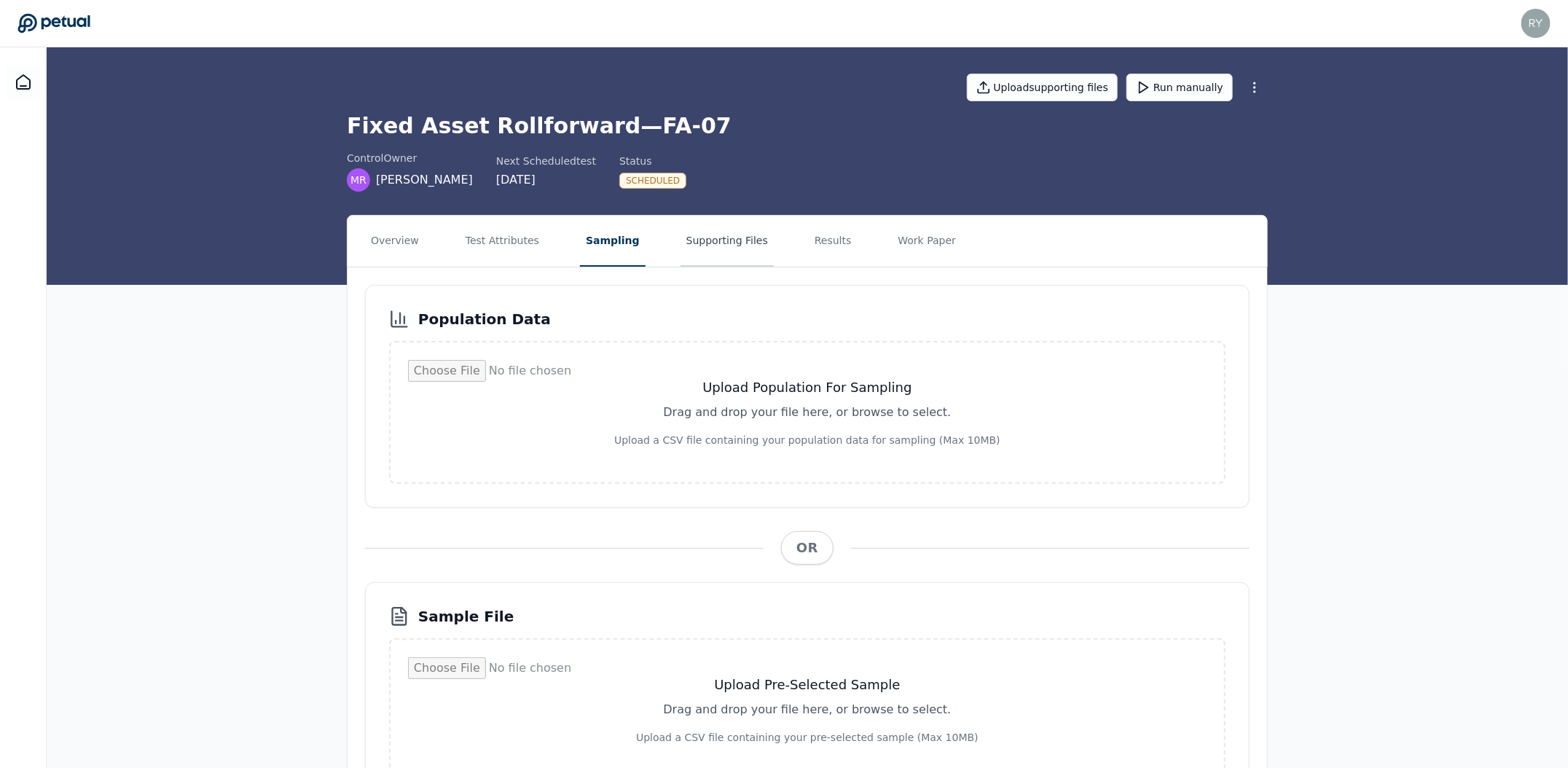
click at [714, 229] on button "Supporting Files" at bounding box center [727, 241] width 93 height 51
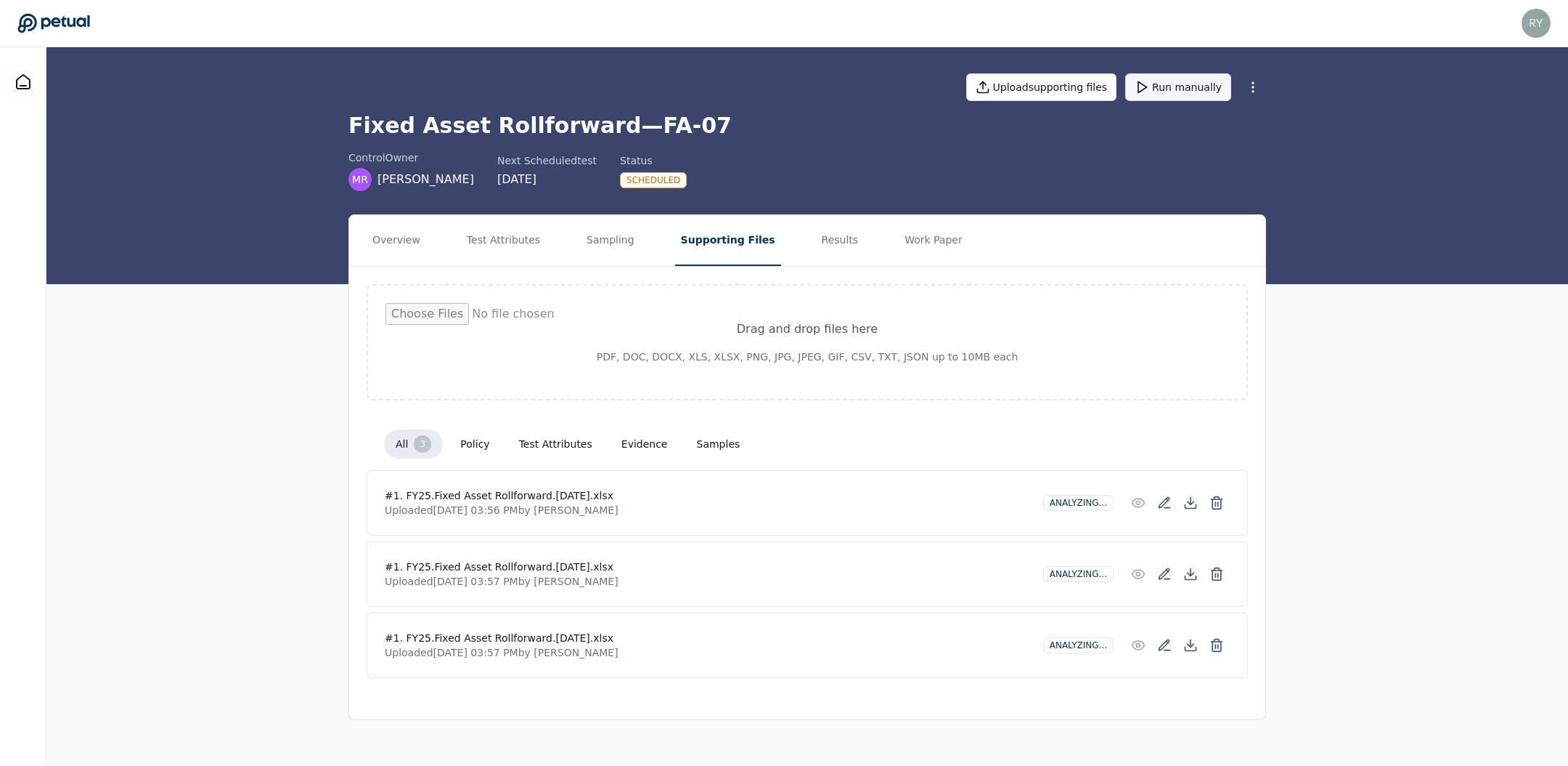
click at [1181, 91] on button "Run manually" at bounding box center [1178, 88] width 106 height 28
click at [928, 246] on button "Work Paper" at bounding box center [933, 240] width 70 height 51
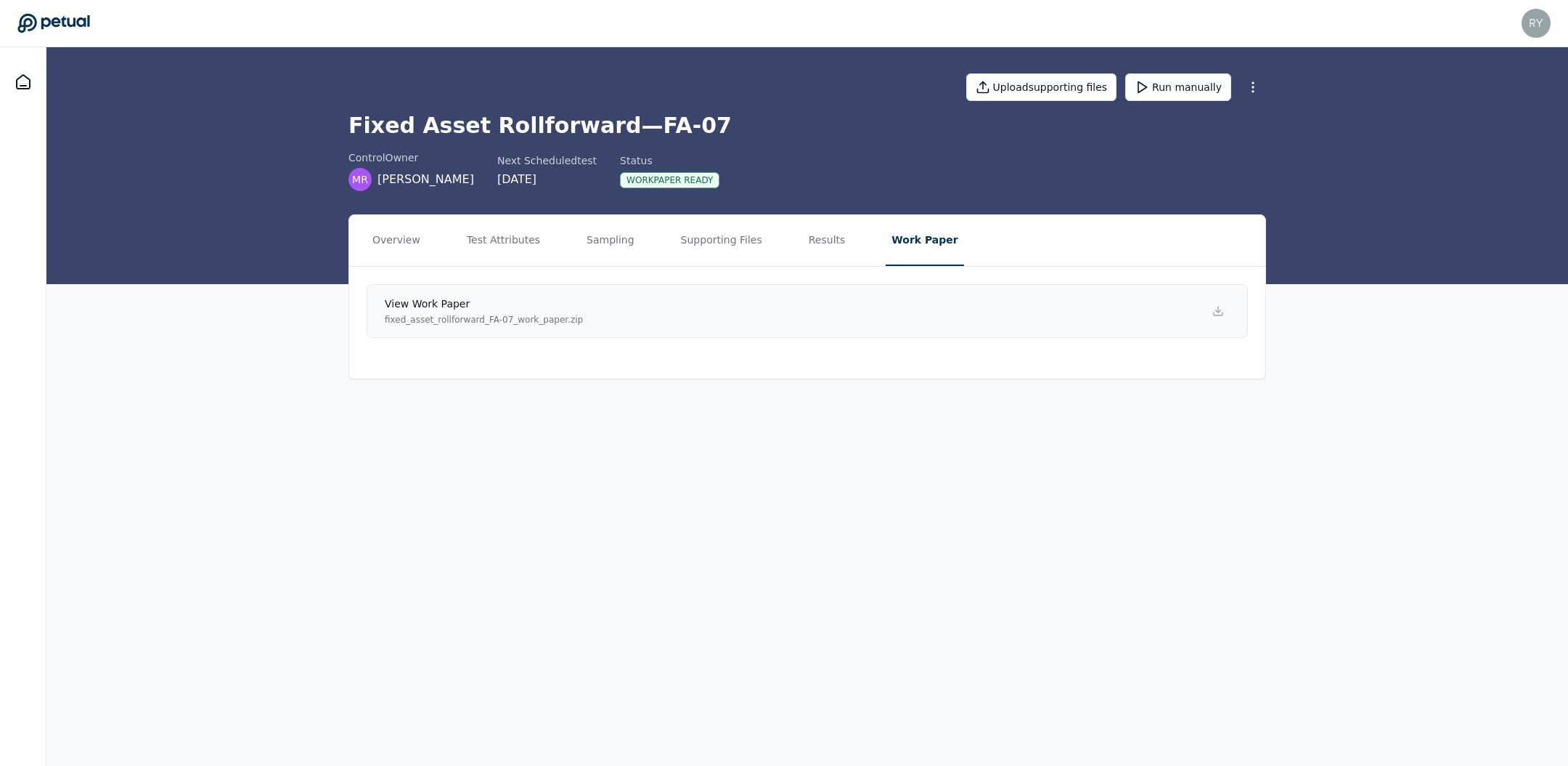
click at [426, 301] on h4 "View work paper" at bounding box center [483, 303] width 198 height 15
click at [812, 247] on button "Results" at bounding box center [827, 240] width 48 height 51
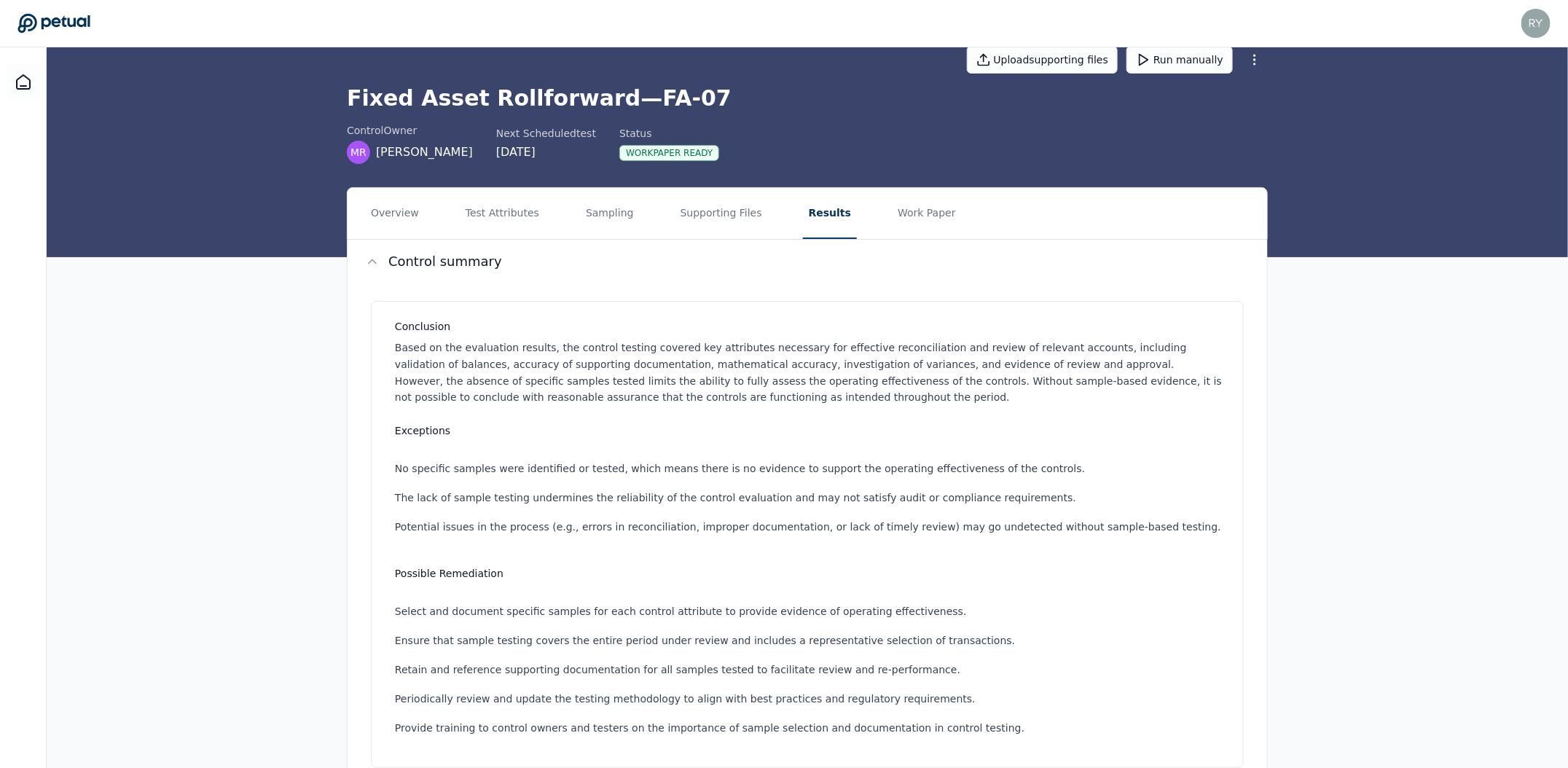
scroll to position [27, 0]
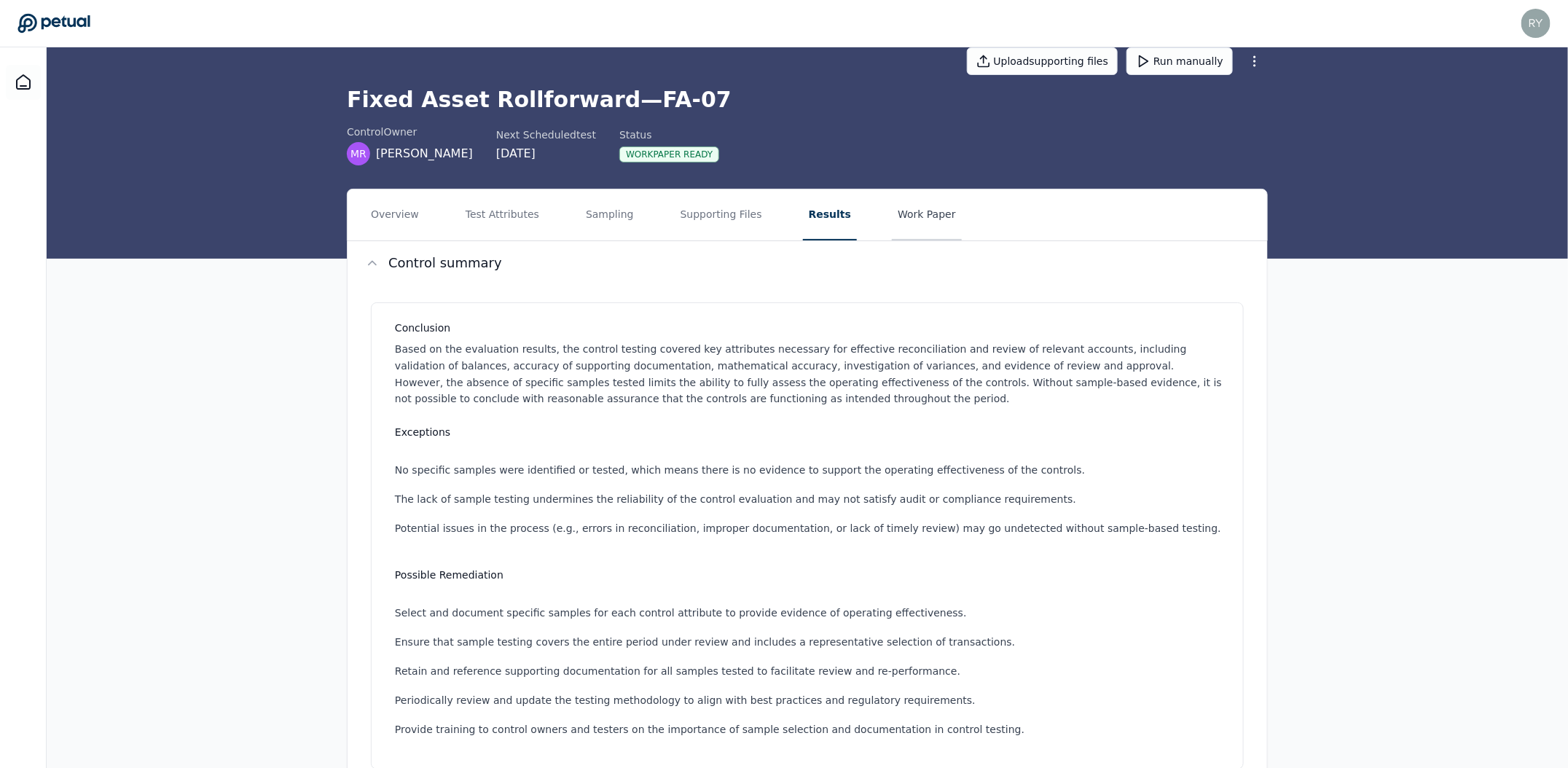
click at [906, 220] on button "Work Paper" at bounding box center [926, 215] width 70 height 51
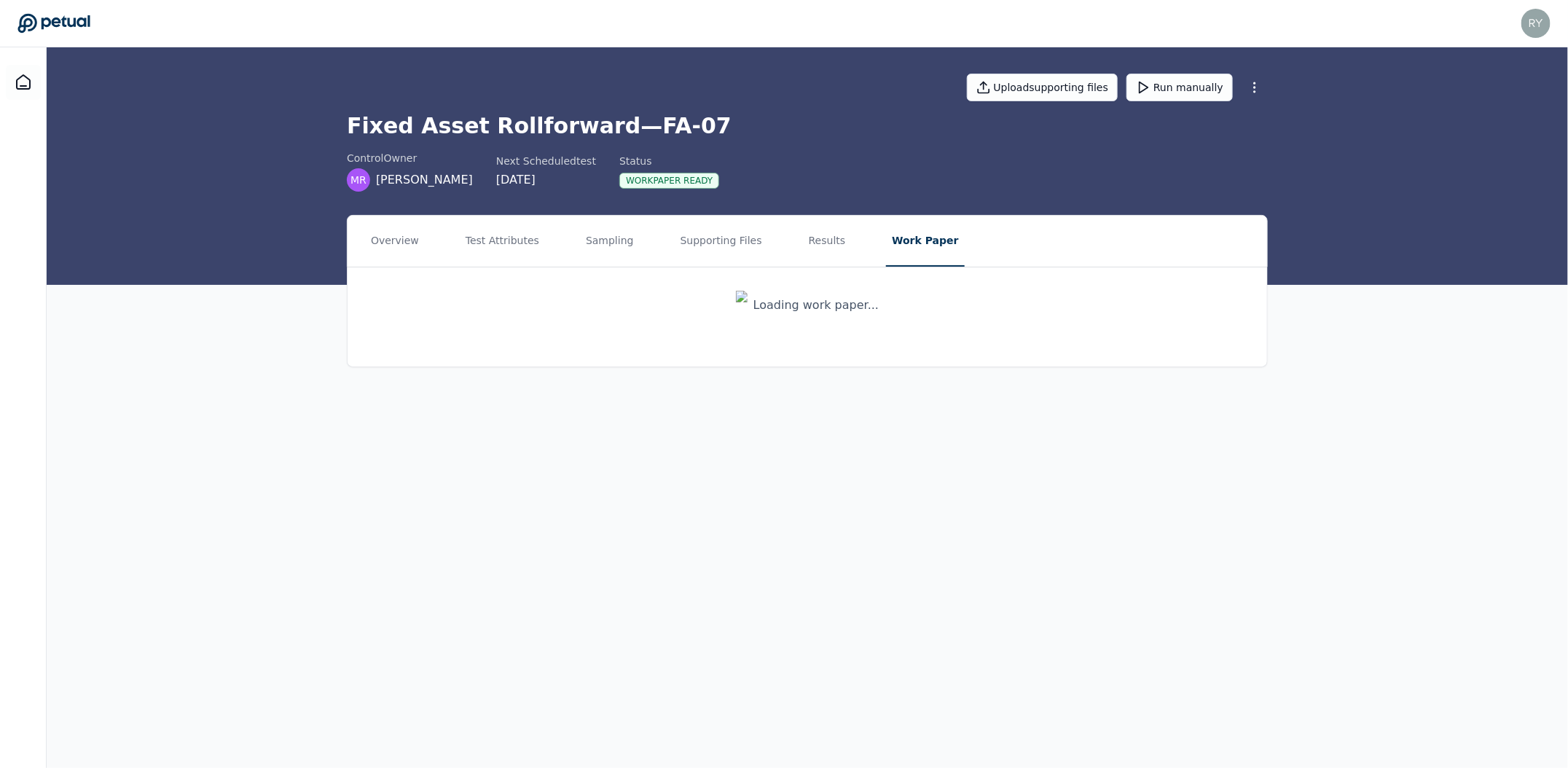
scroll to position [0, 0]
click at [1222, 315] on icon at bounding box center [1222, 312] width 12 height 12
click at [718, 234] on button "Supporting Files" at bounding box center [724, 241] width 93 height 51
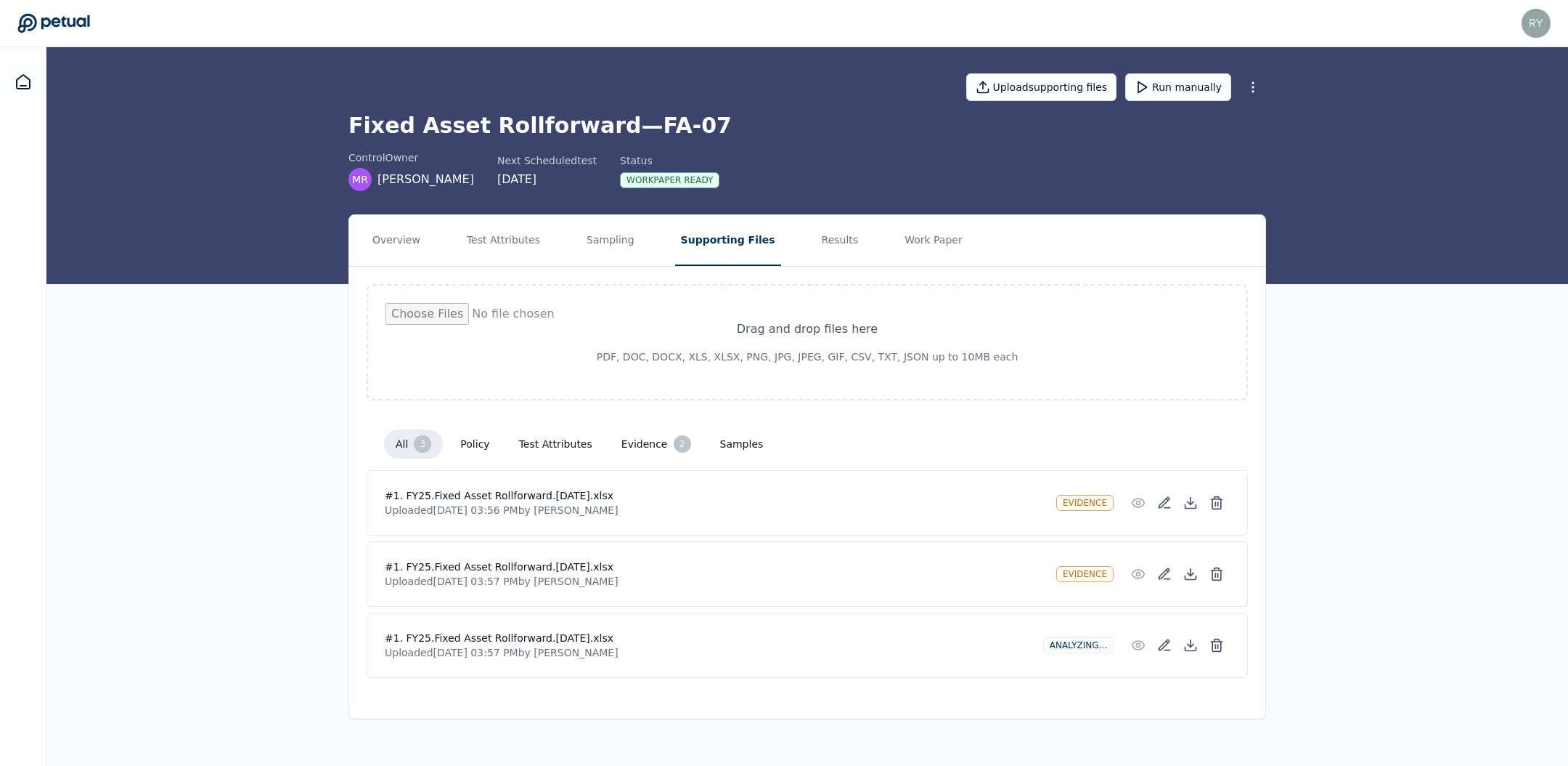
click at [625, 442] on button "evidence 2" at bounding box center [657, 444] width 93 height 30
click at [419, 444] on div "3" at bounding box center [422, 444] width 18 height 18
click at [615, 245] on button "Sampling" at bounding box center [610, 240] width 59 height 51
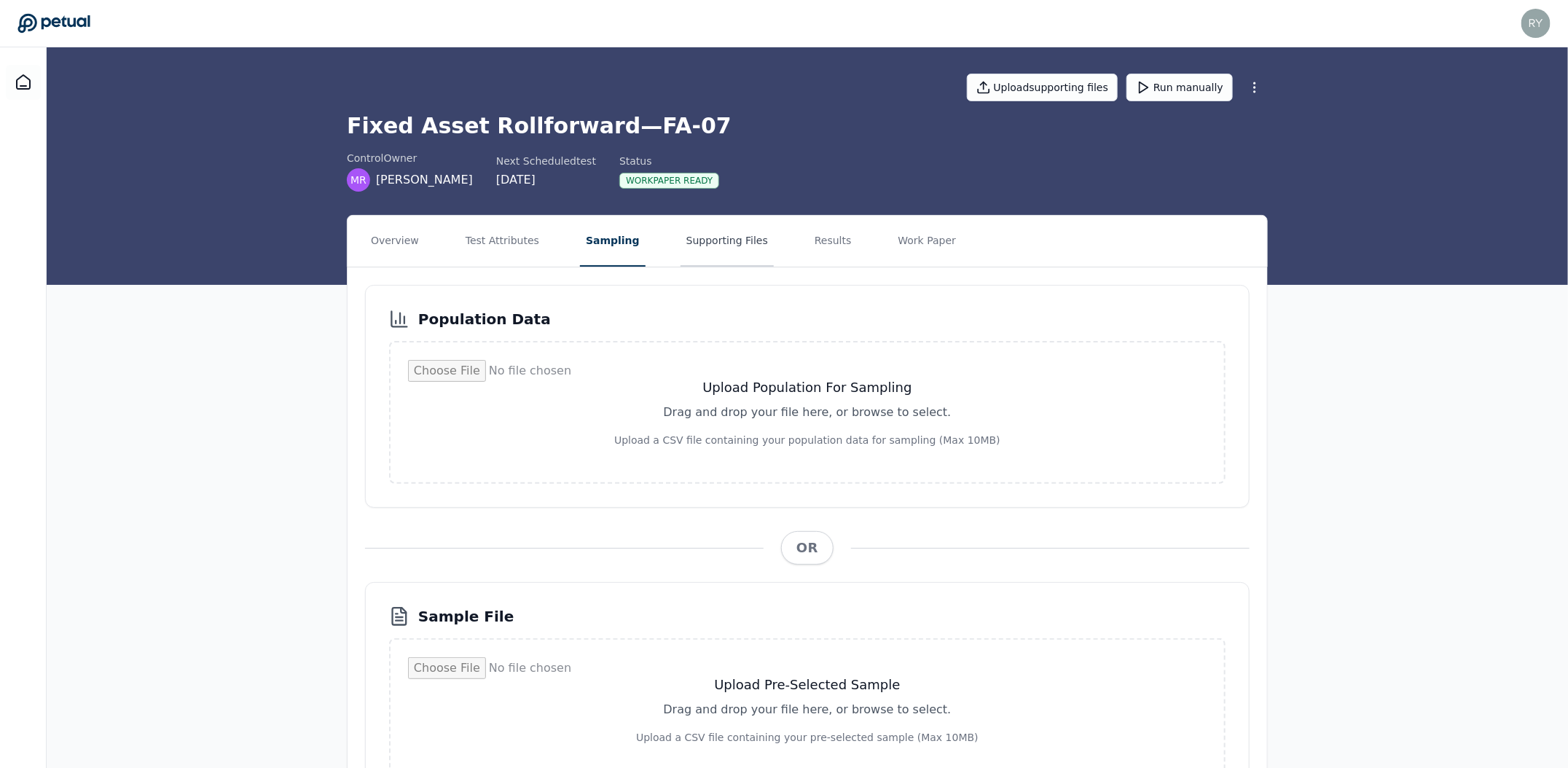
click at [696, 235] on button "Supporting Files" at bounding box center [727, 241] width 93 height 51
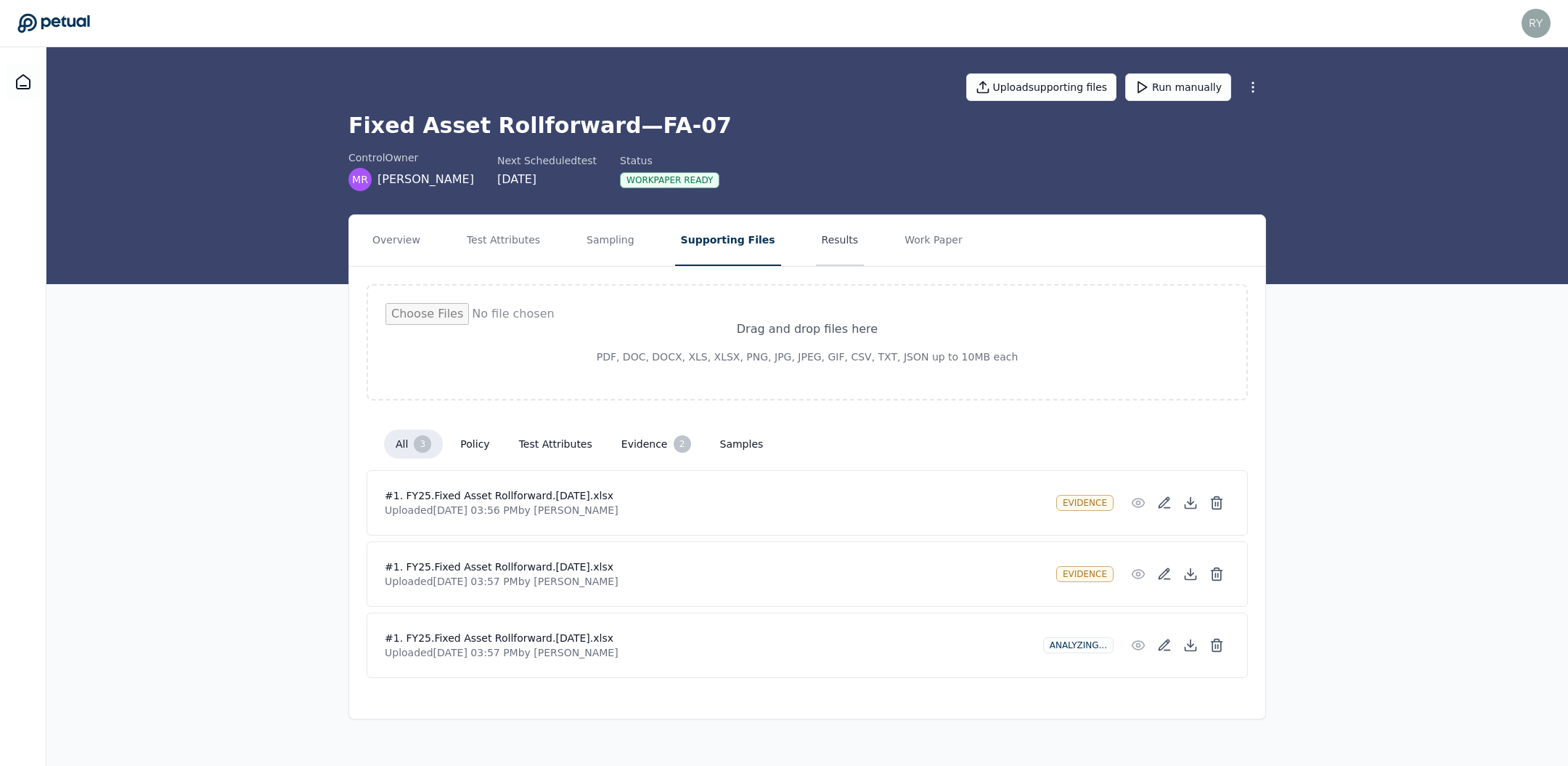
click at [816, 242] on button "Results" at bounding box center [840, 240] width 48 height 51
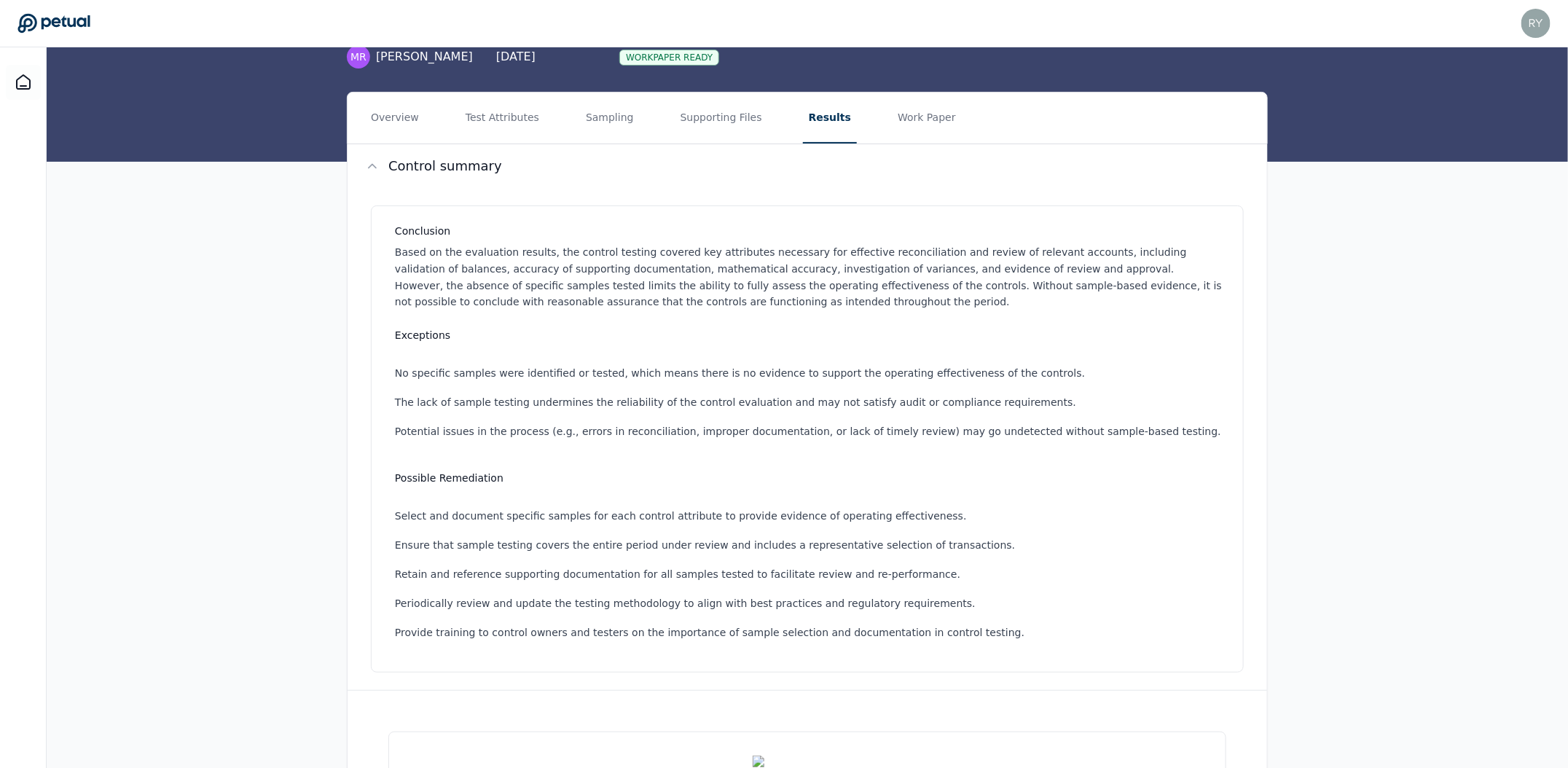
scroll to position [120, 0]
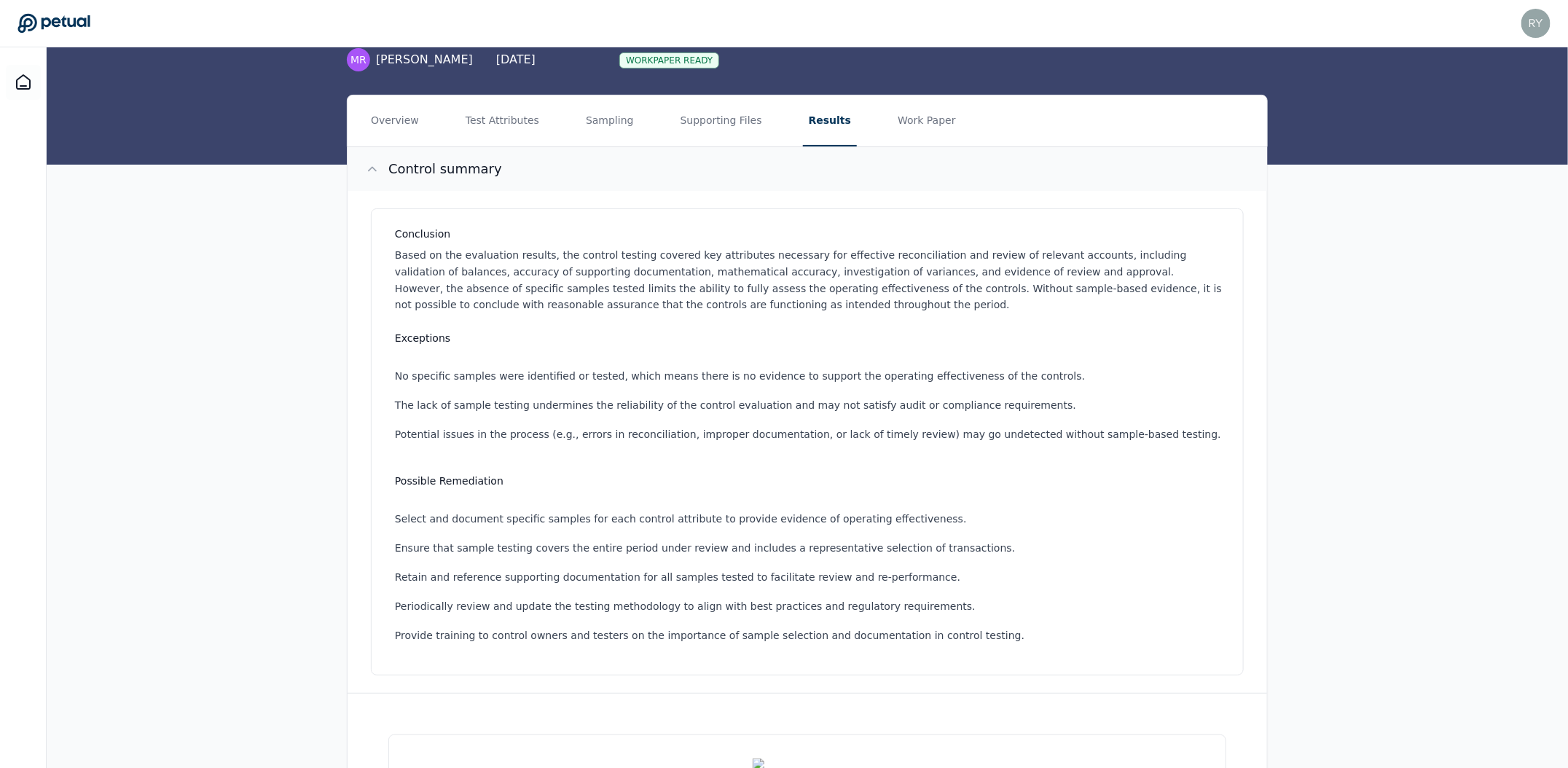
click at [406, 171] on h2 "Control summary" at bounding box center [444, 169] width 114 height 21
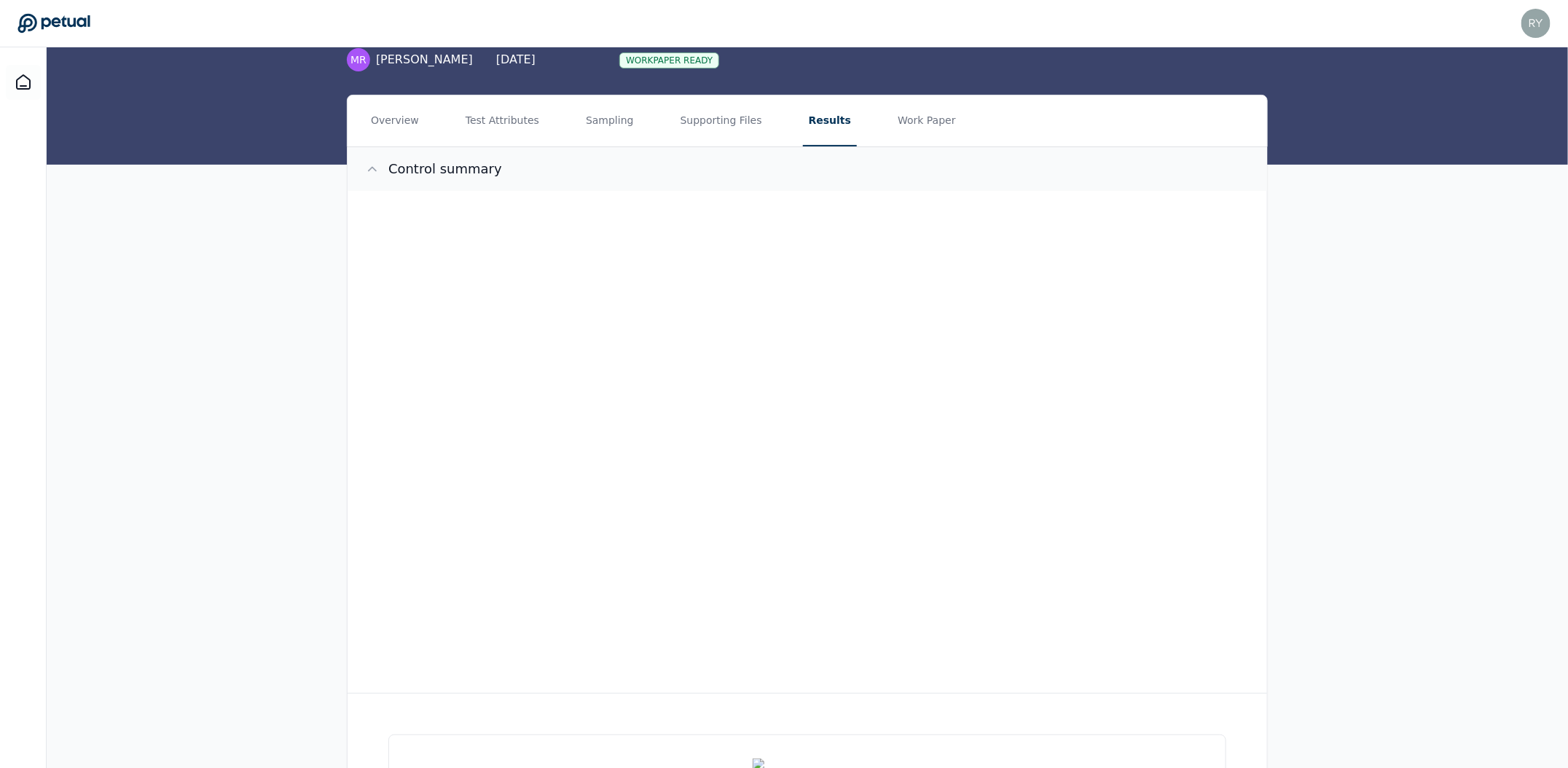
scroll to position [0, 0]
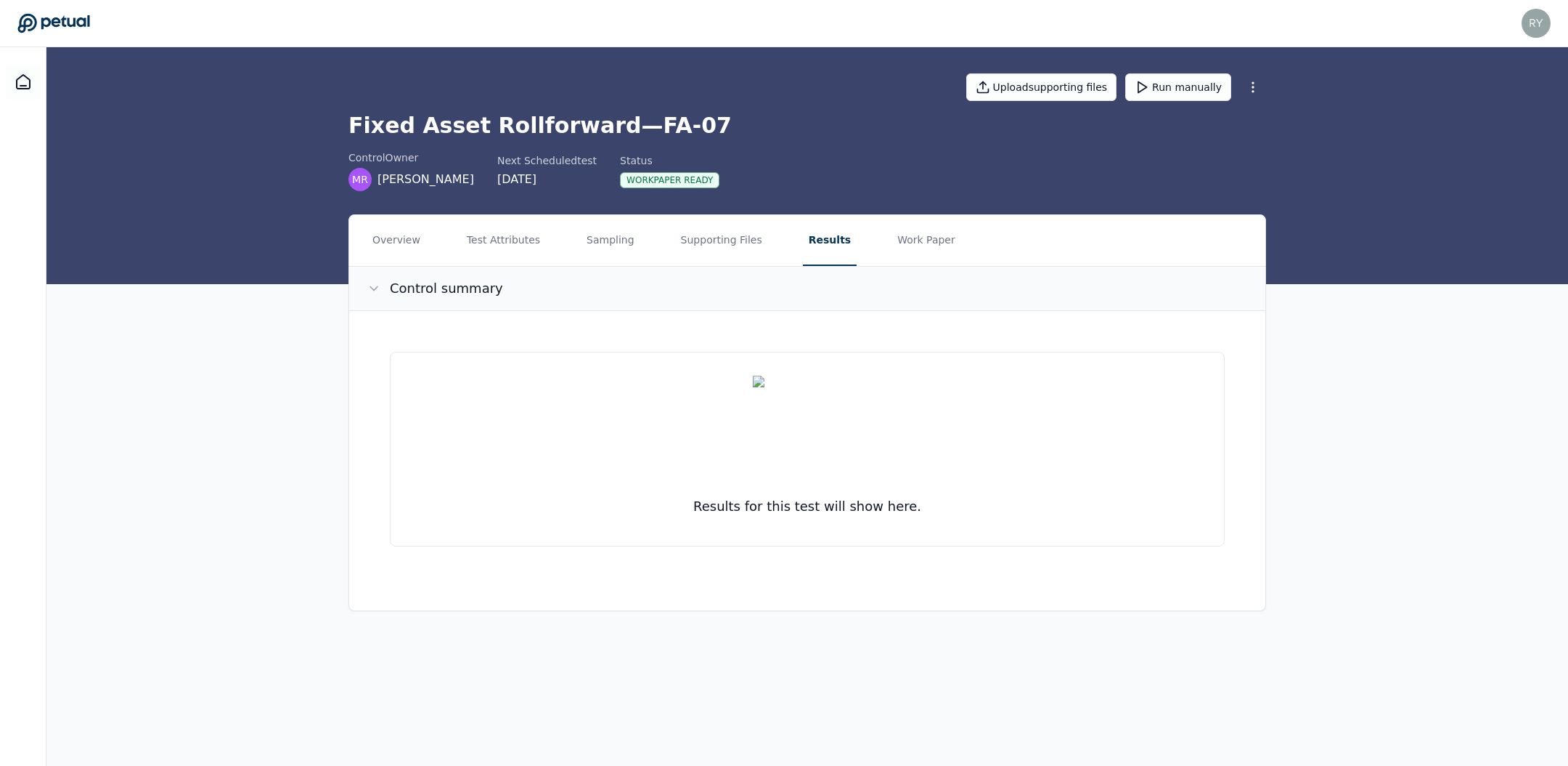
click at [424, 285] on h2 "Control summary" at bounding box center [446, 288] width 113 height 21
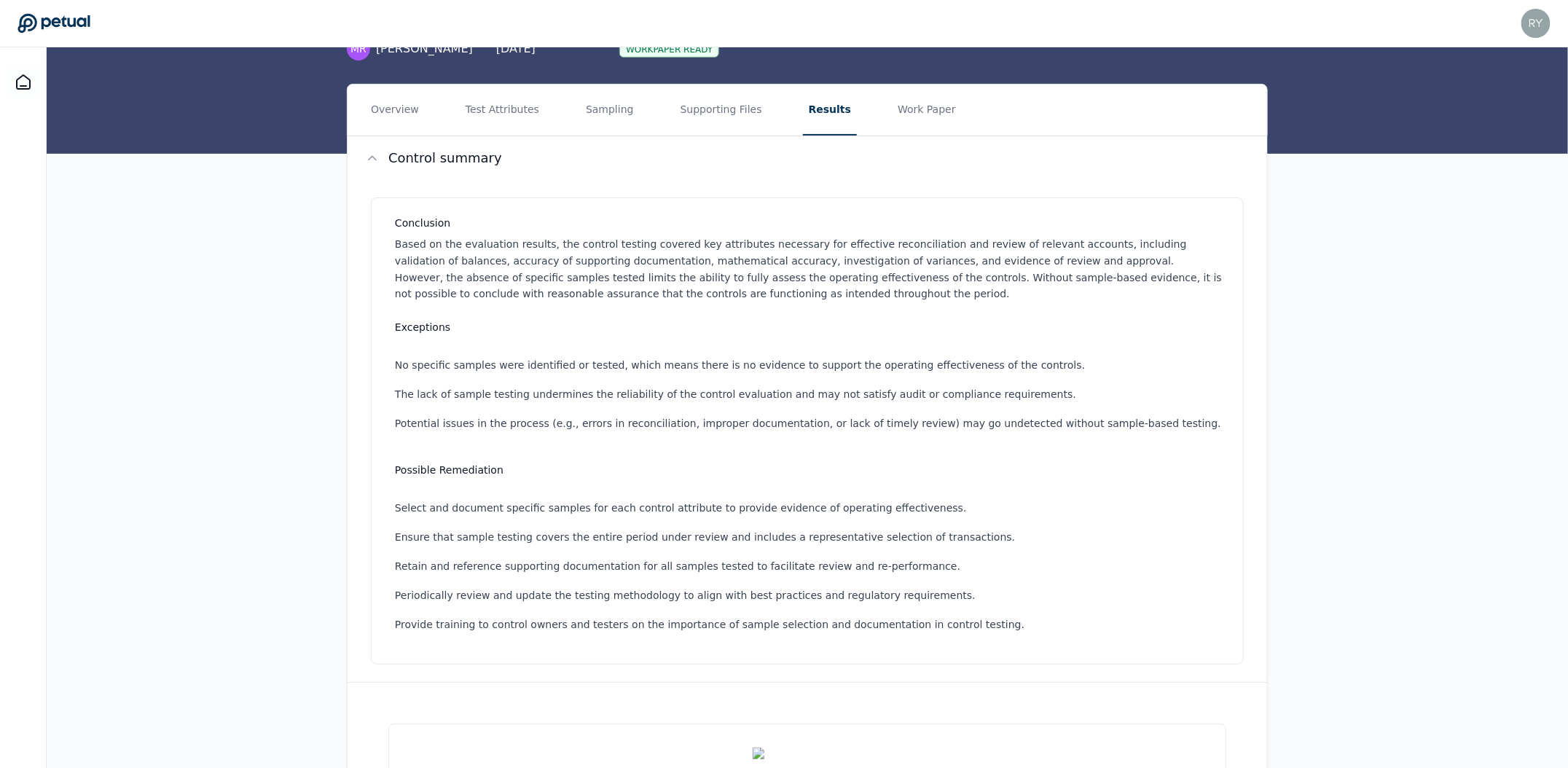
scroll to position [129, 0]
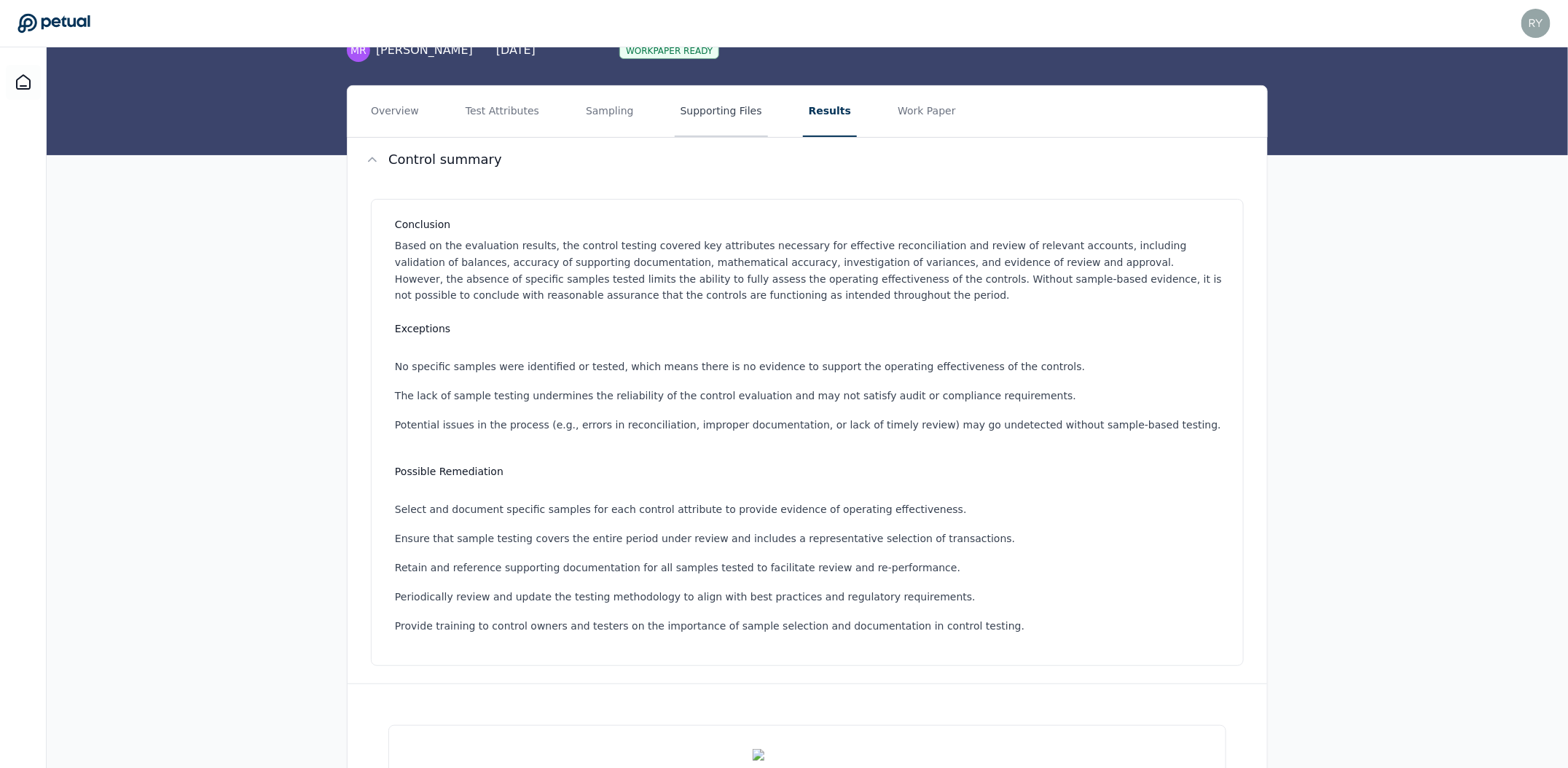
click at [710, 120] on button "Supporting Files" at bounding box center [721, 112] width 93 height 51
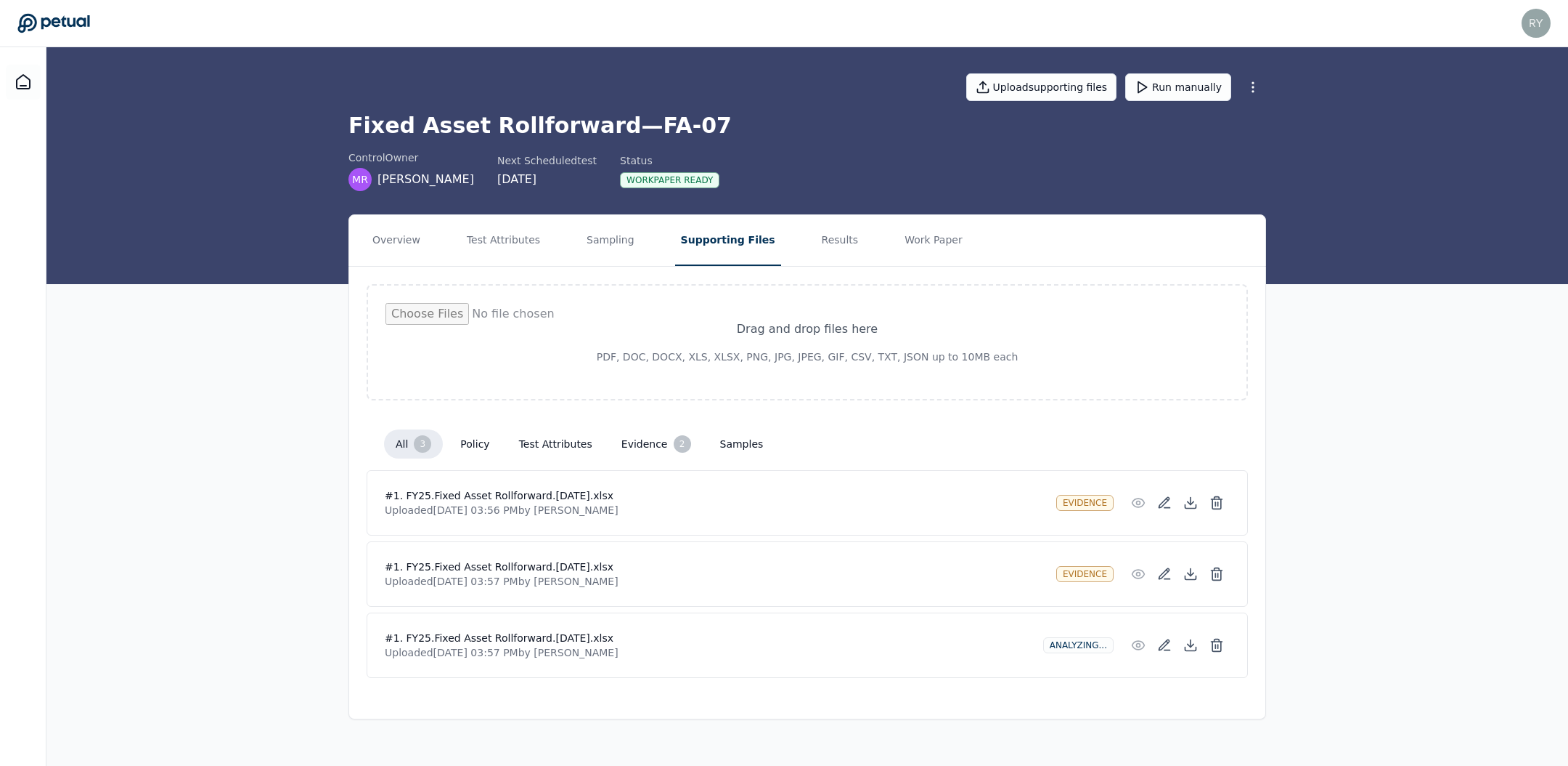
click at [630, 437] on button "evidence 2" at bounding box center [657, 444] width 93 height 30
click at [638, 500] on h4 "#1. FY25.Fixed Asset Rollforward.02 - April 2025.xlsx" at bounding box center [715, 495] width 660 height 15
click at [1199, 502] on button at bounding box center [1191, 502] width 27 height 27
click at [398, 242] on button "Overview" at bounding box center [397, 240] width 59 height 51
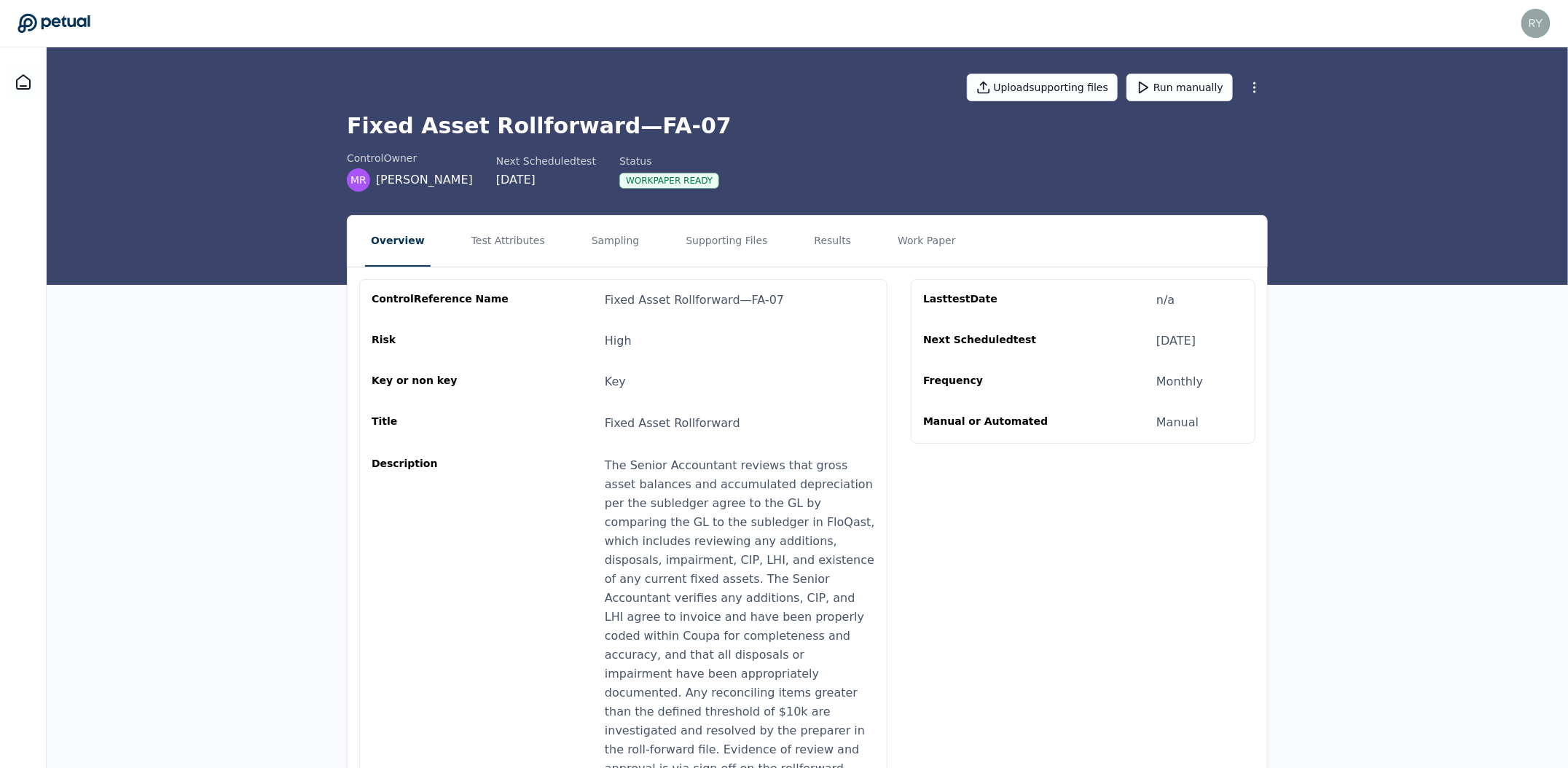
click at [546, 251] on nav "Overview Test Attributes Sampling Supporting Files Results Work Paper" at bounding box center [807, 241] width 919 height 51
click at [465, 235] on button "Test Attributes" at bounding box center [508, 241] width 85 height 51
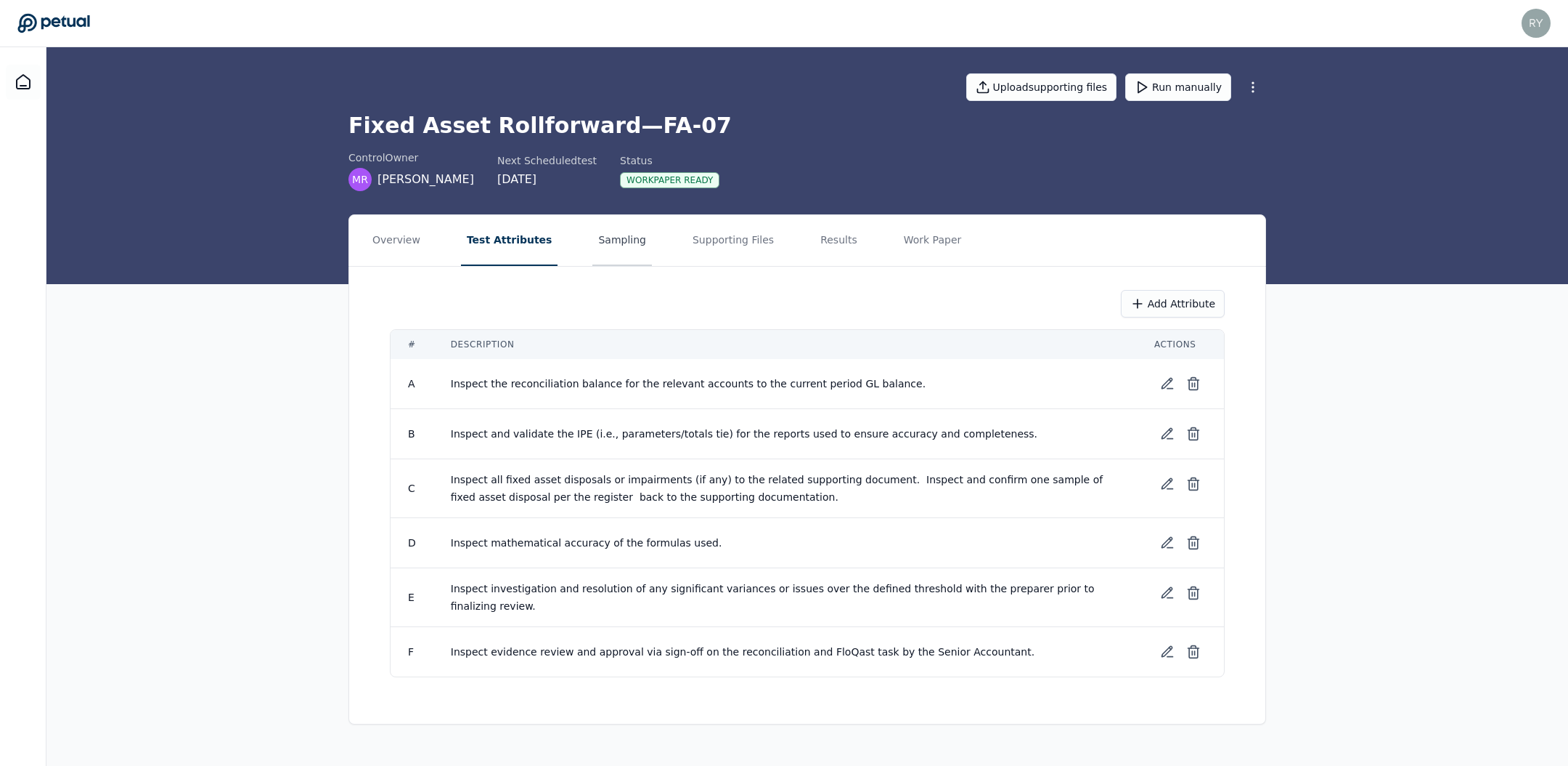
click at [622, 243] on button "Sampling" at bounding box center [622, 240] width 59 height 51
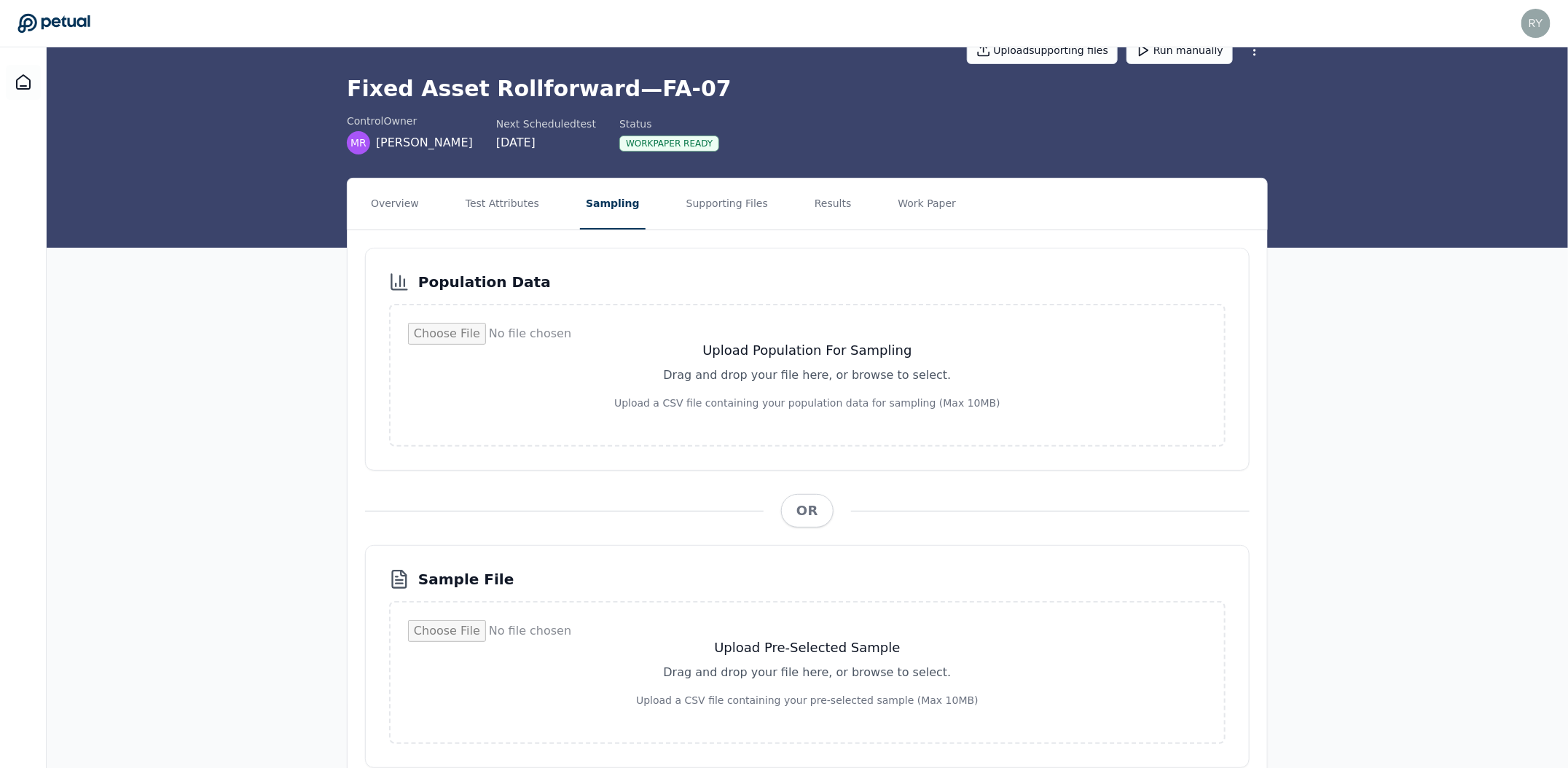
scroll to position [98, 0]
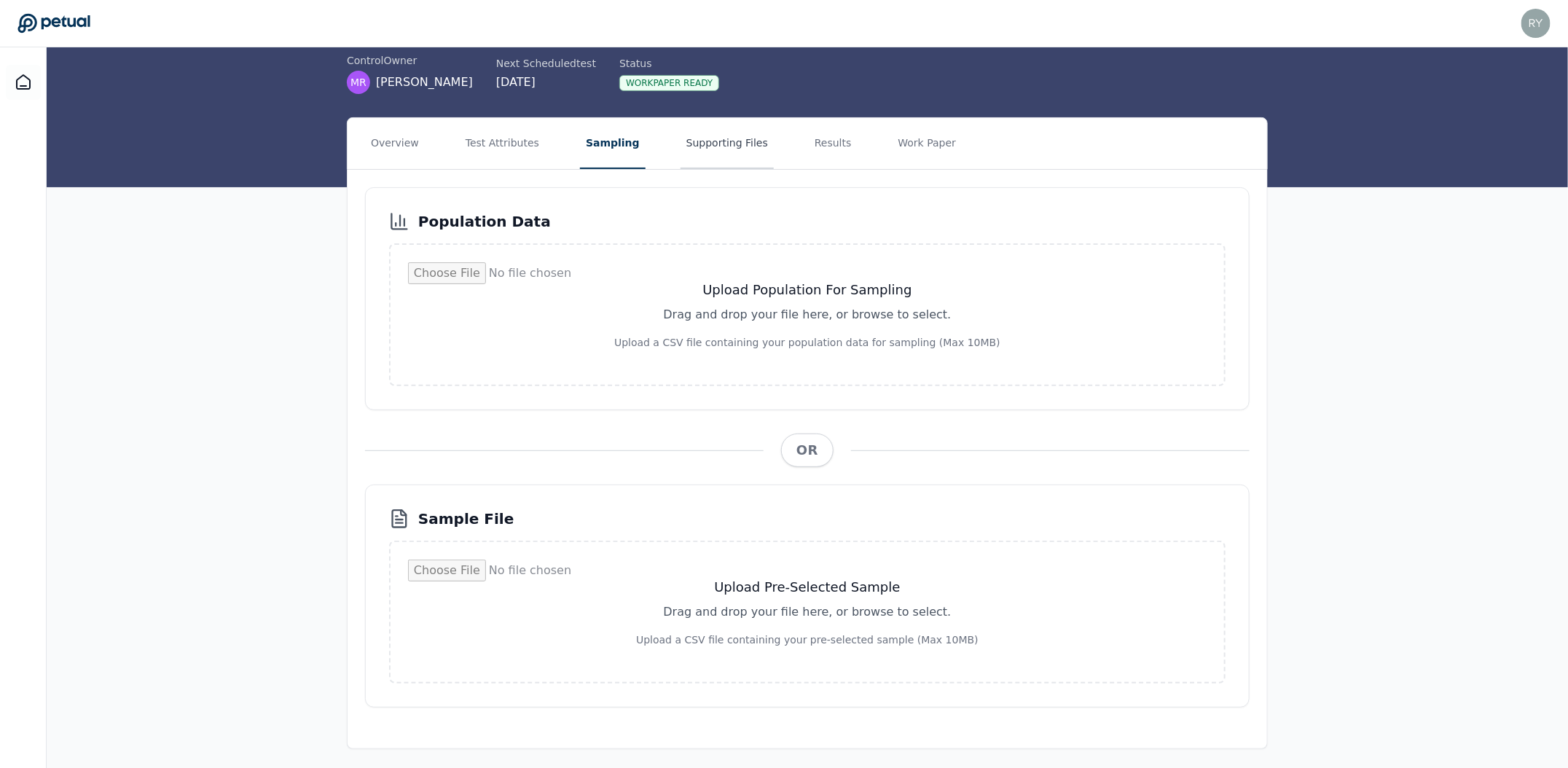
click at [743, 155] on button "Supporting Files" at bounding box center [727, 144] width 93 height 51
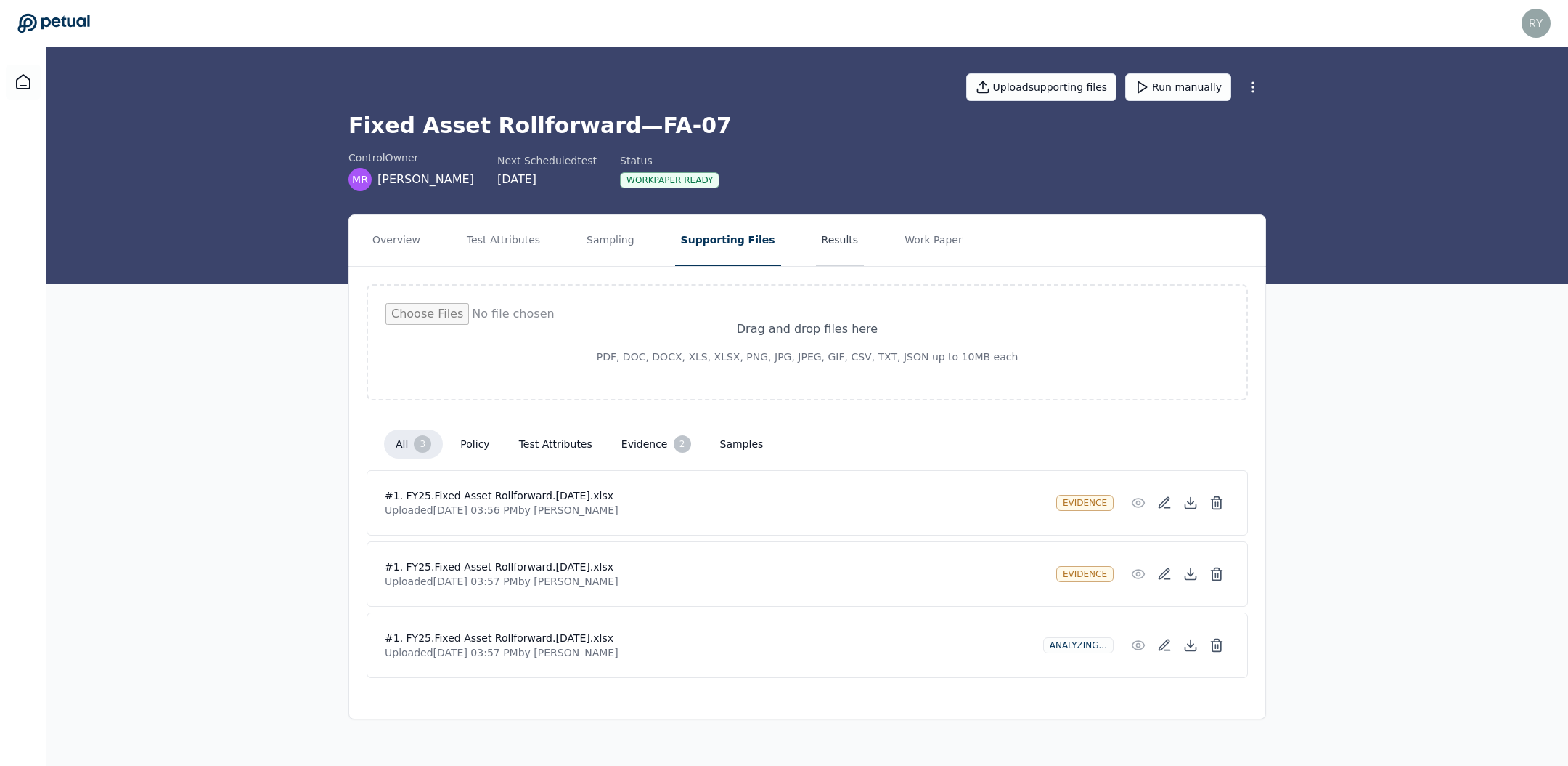
click at [826, 243] on button "Results" at bounding box center [840, 240] width 48 height 51
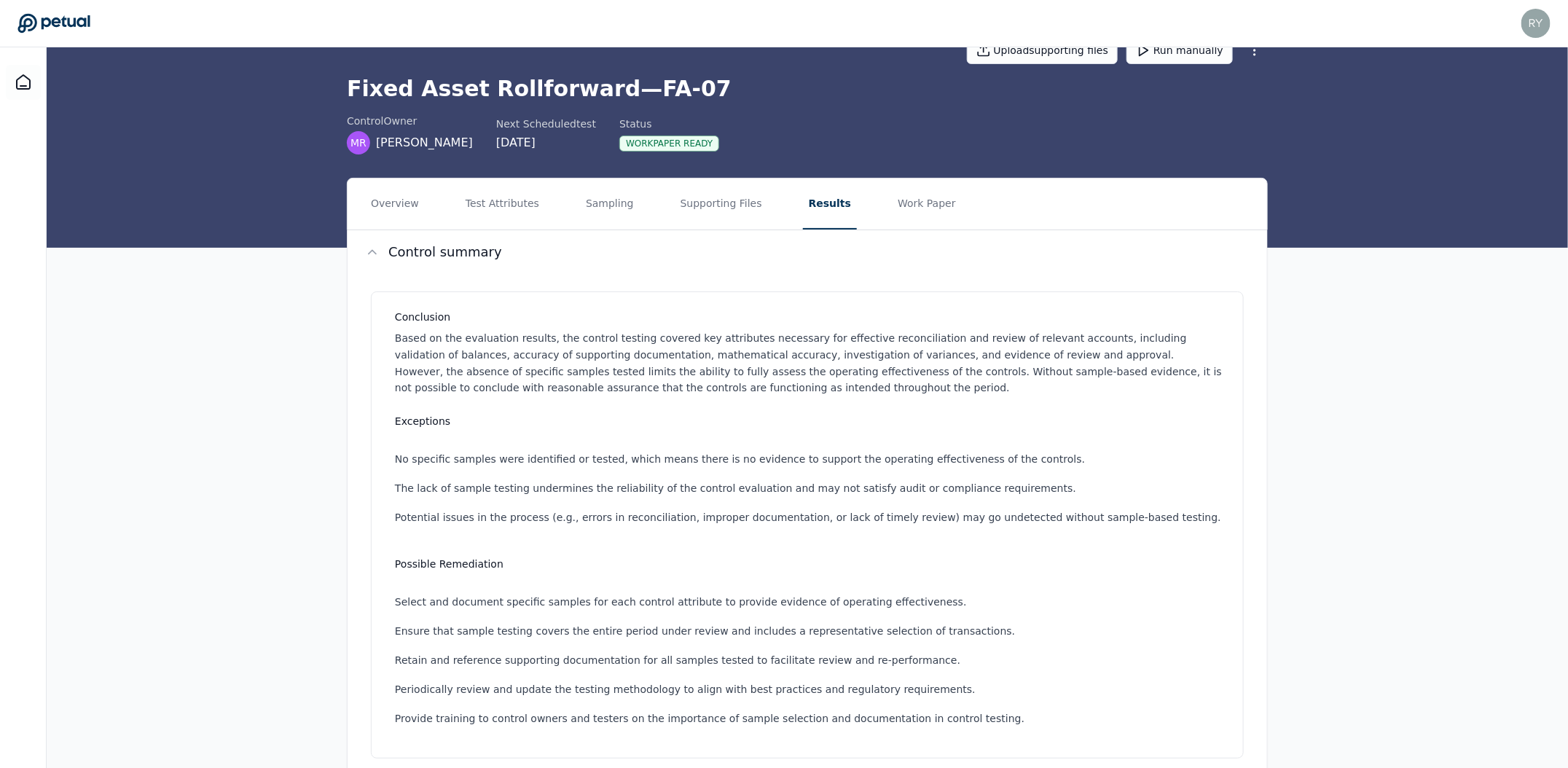
scroll to position [25, 0]
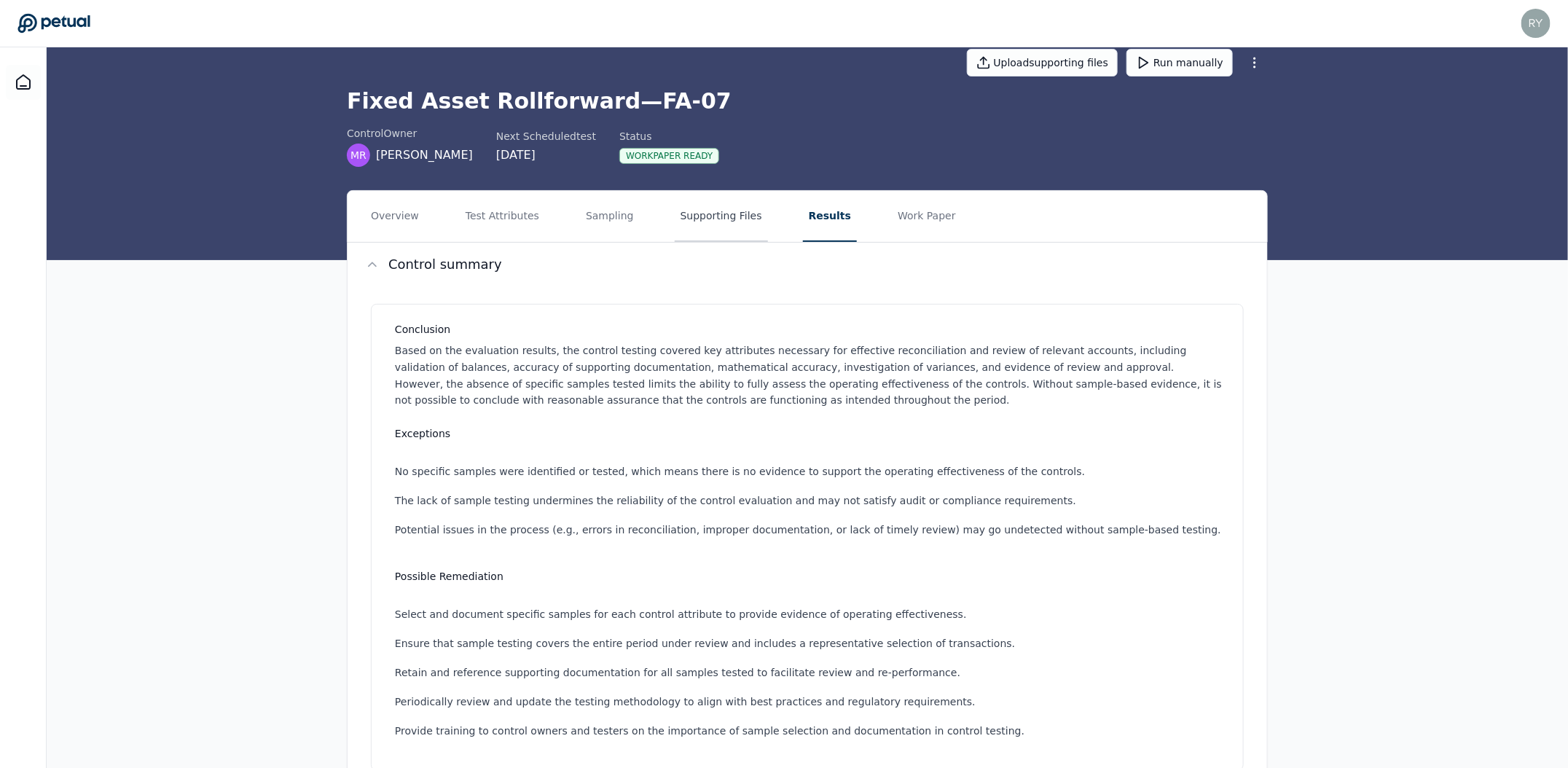
click at [674, 208] on button "Supporting Files" at bounding box center [721, 216] width 93 height 51
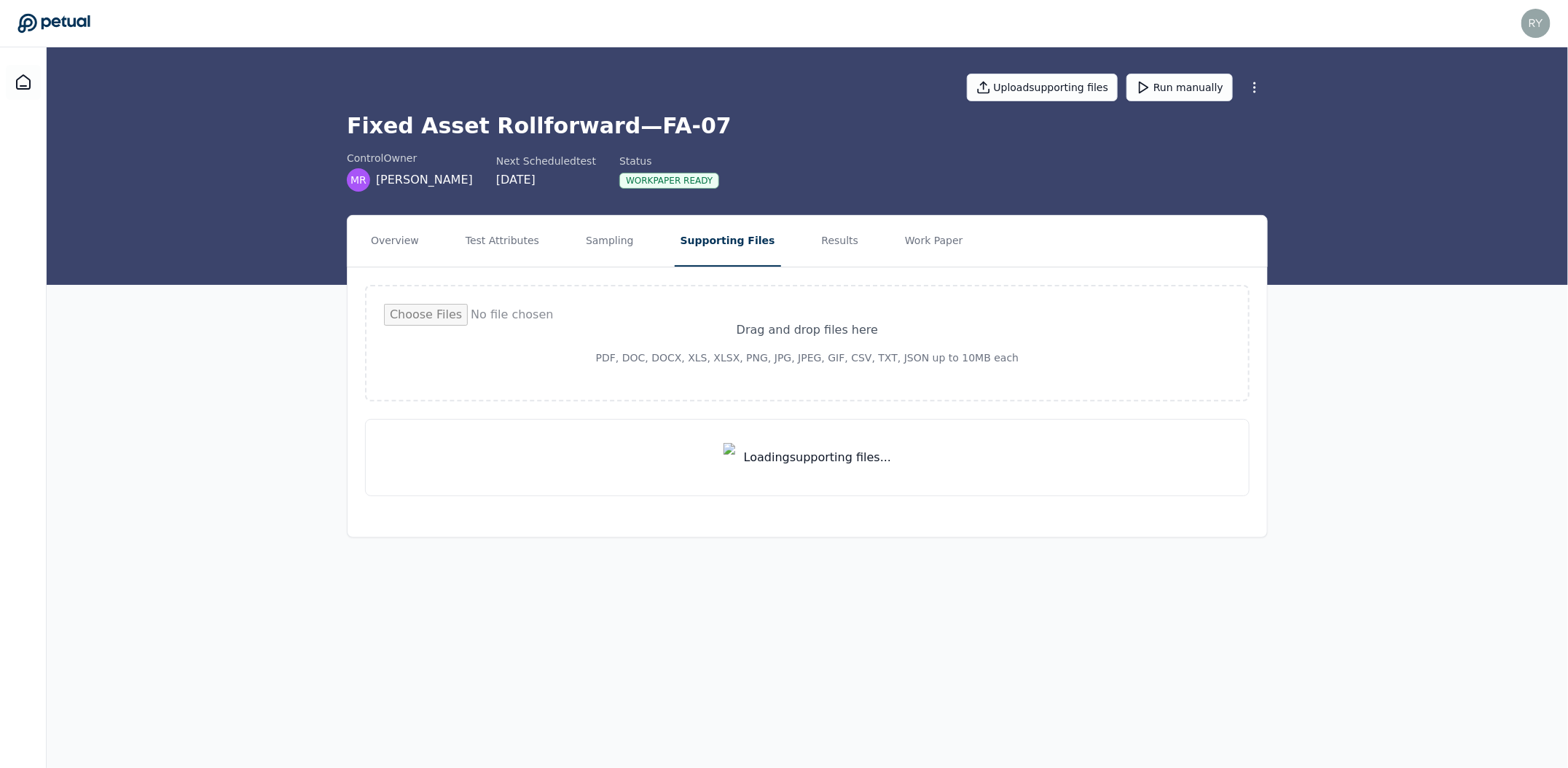
scroll to position [0, 0]
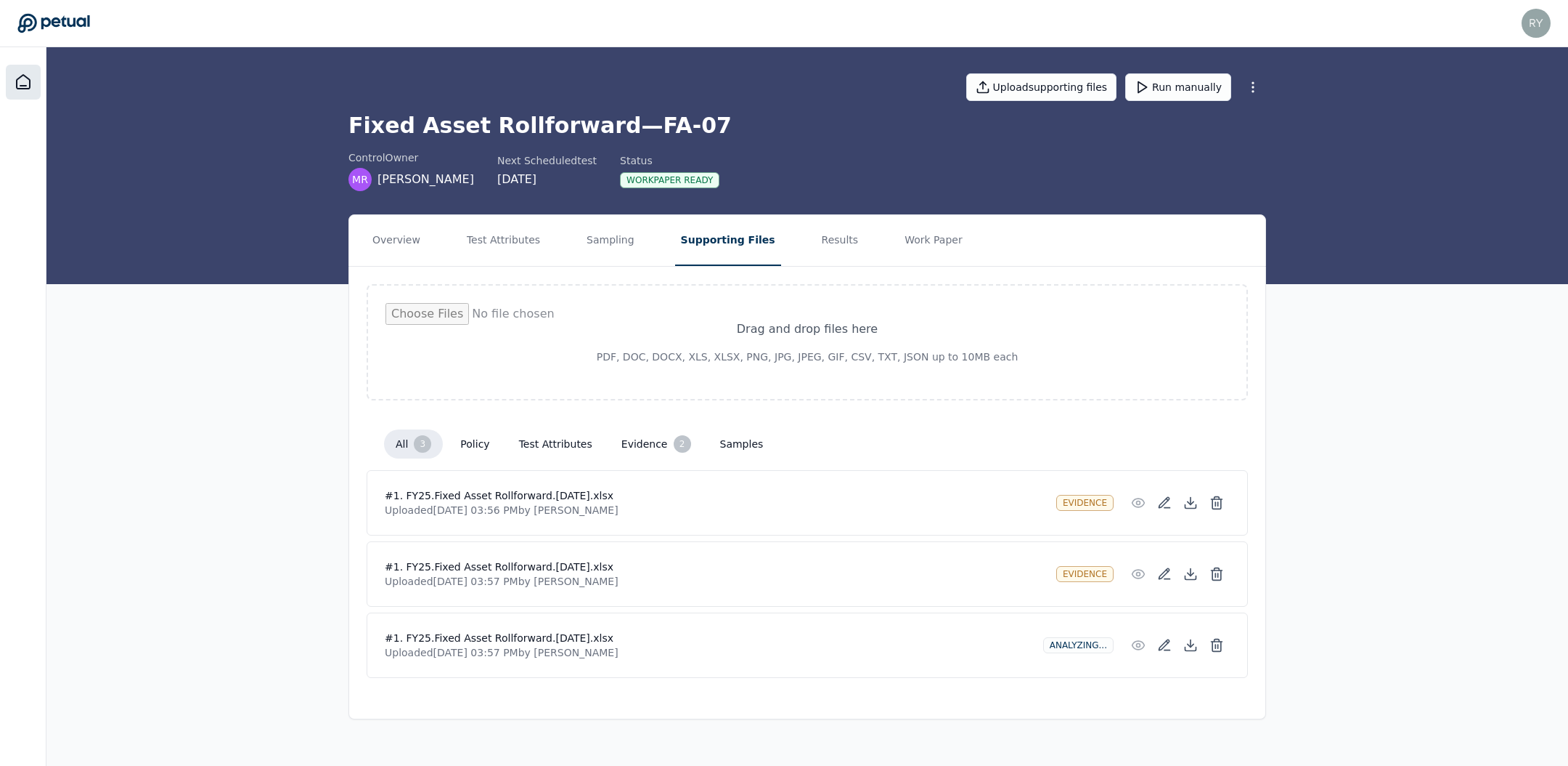
click at [27, 88] on icon at bounding box center [23, 82] width 13 height 14
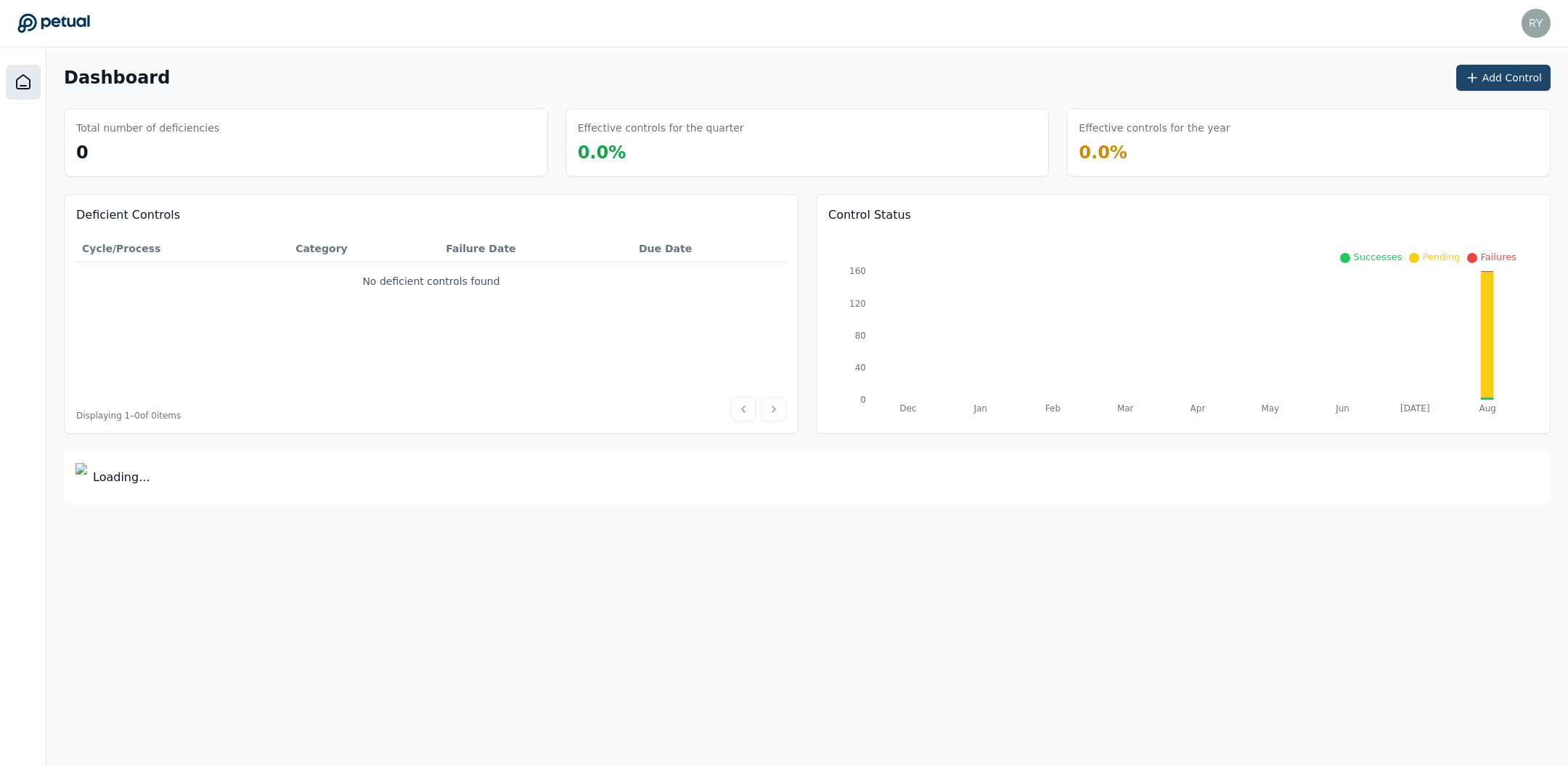
click at [1532, 85] on button "Add Control" at bounding box center [1504, 78] width 94 height 27
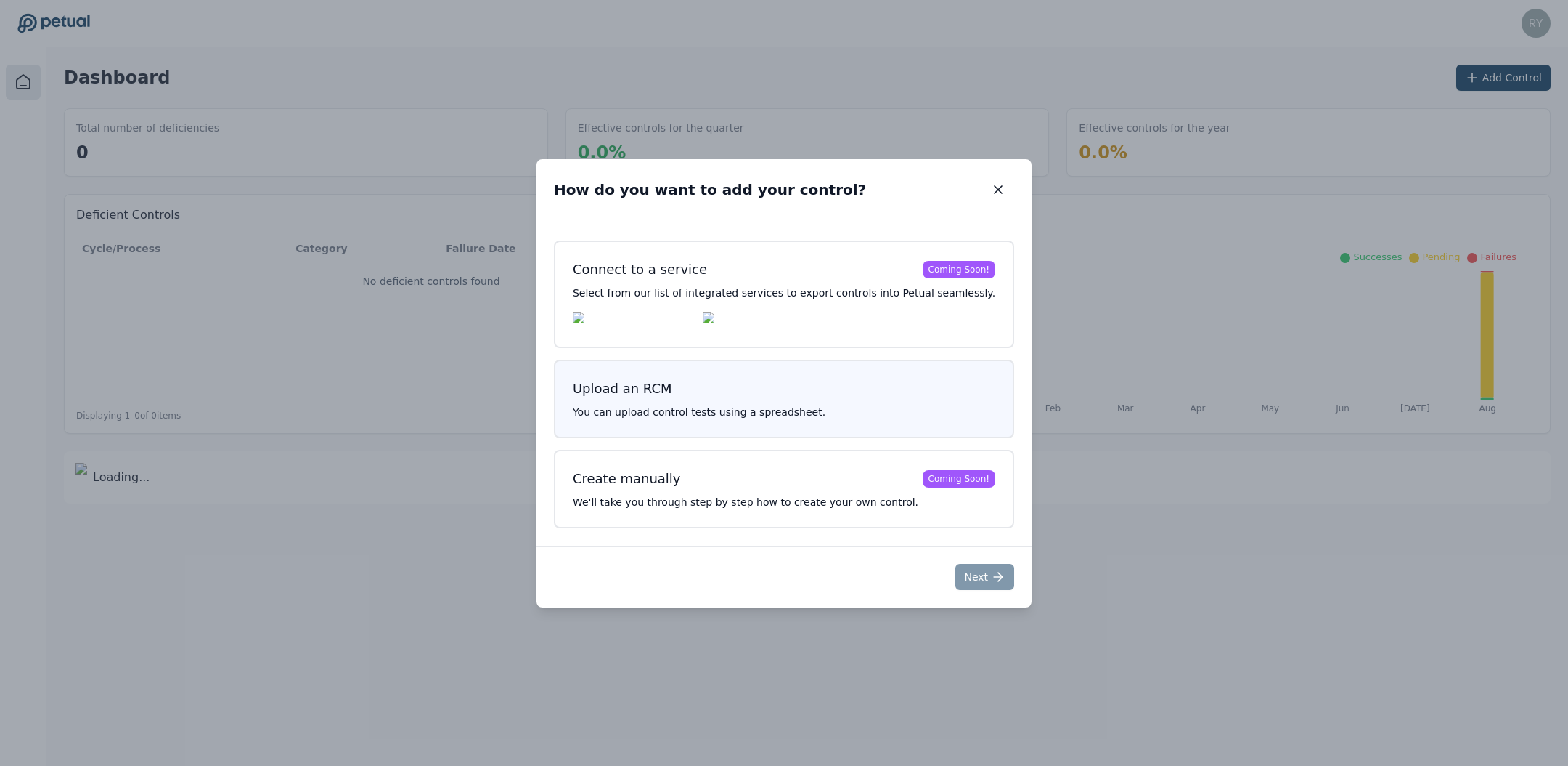
click at [799, 391] on h3 "Upload an RCM" at bounding box center [784, 388] width 422 height 21
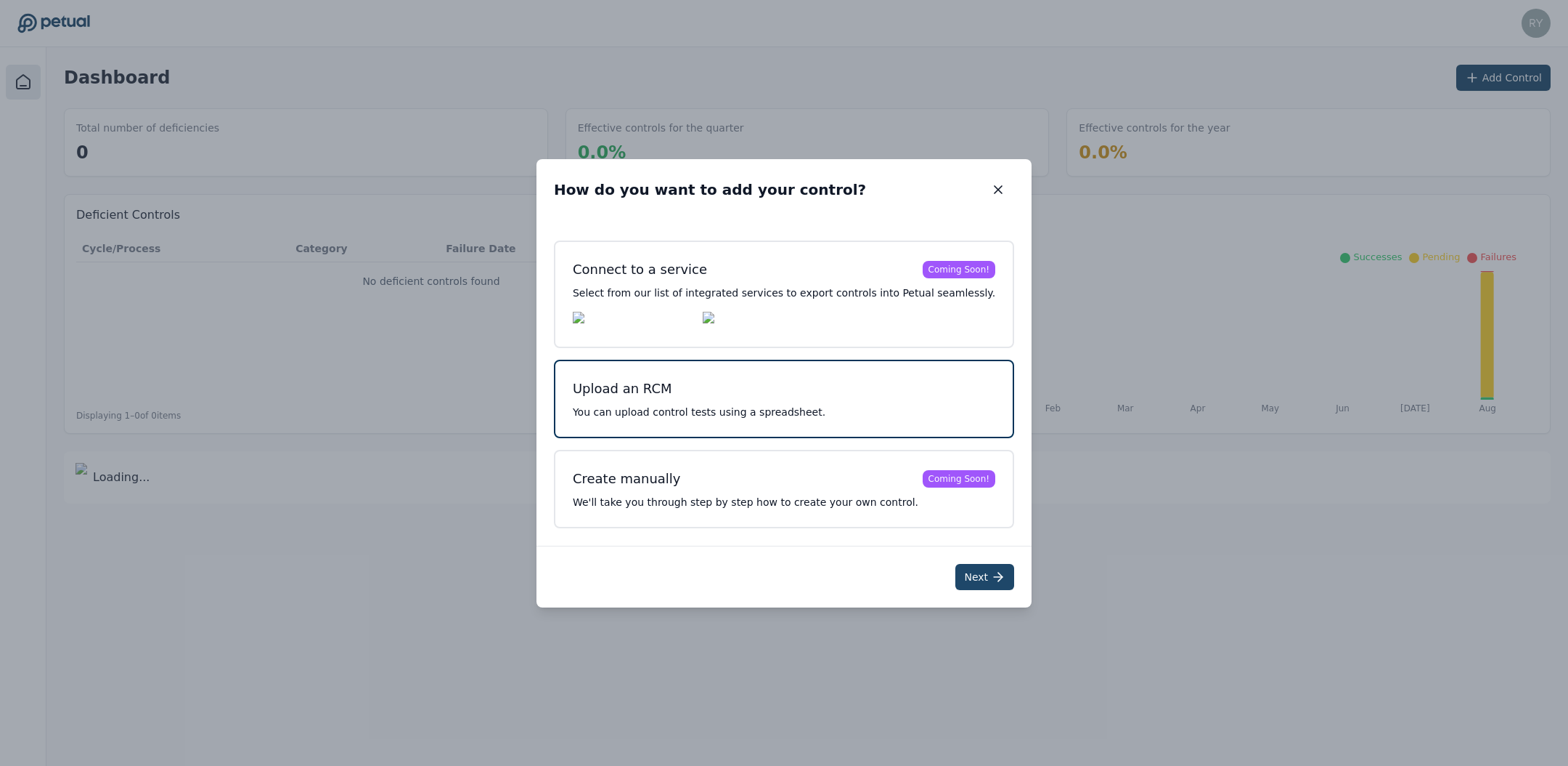
click at [966, 583] on button "Next" at bounding box center [985, 576] width 59 height 27
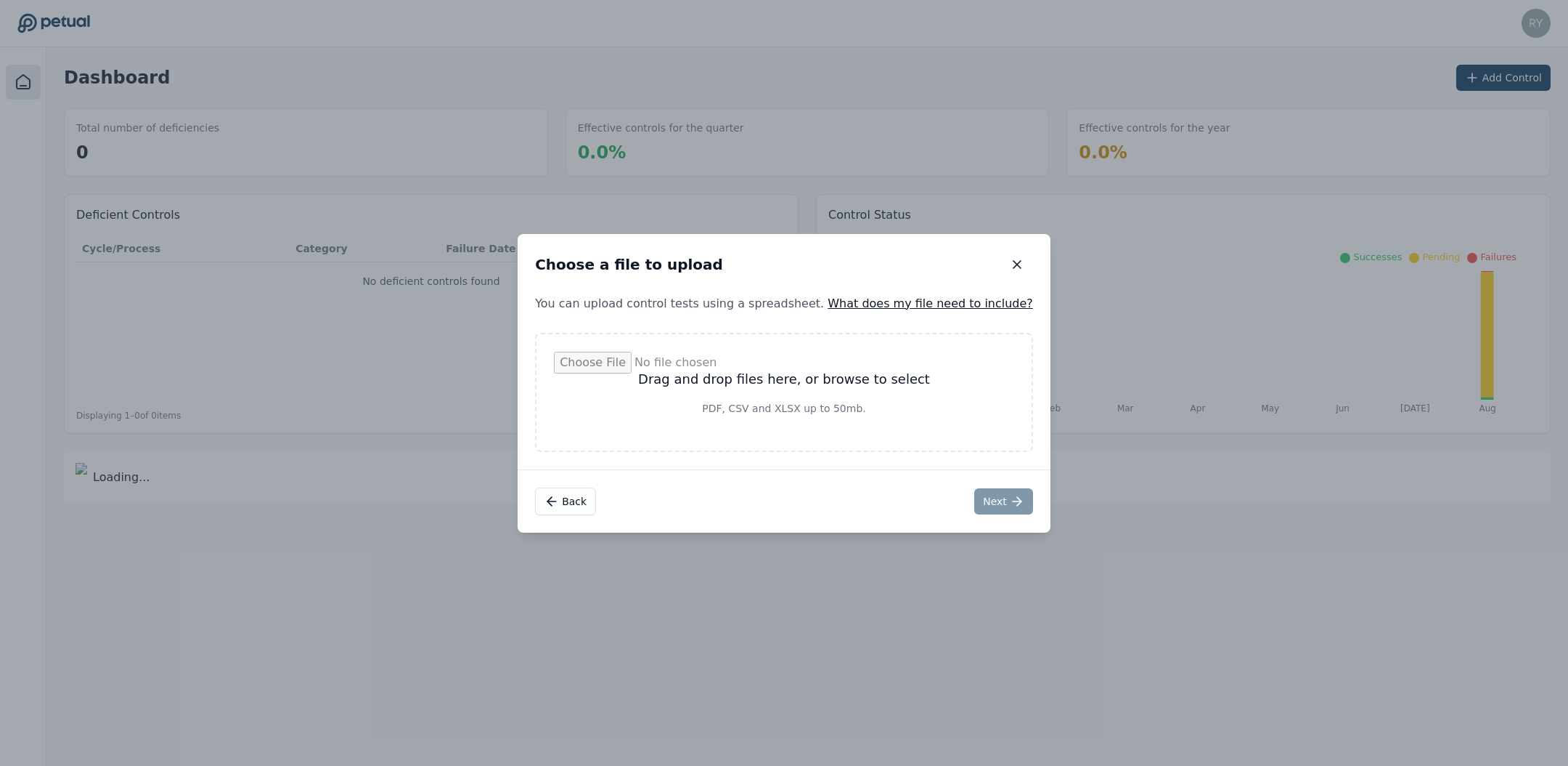
click at [783, 441] on div "Drag and drop files here, or browse to select PDF, CSV and XLSX up to 50mb." at bounding box center [784, 392] width 498 height 119
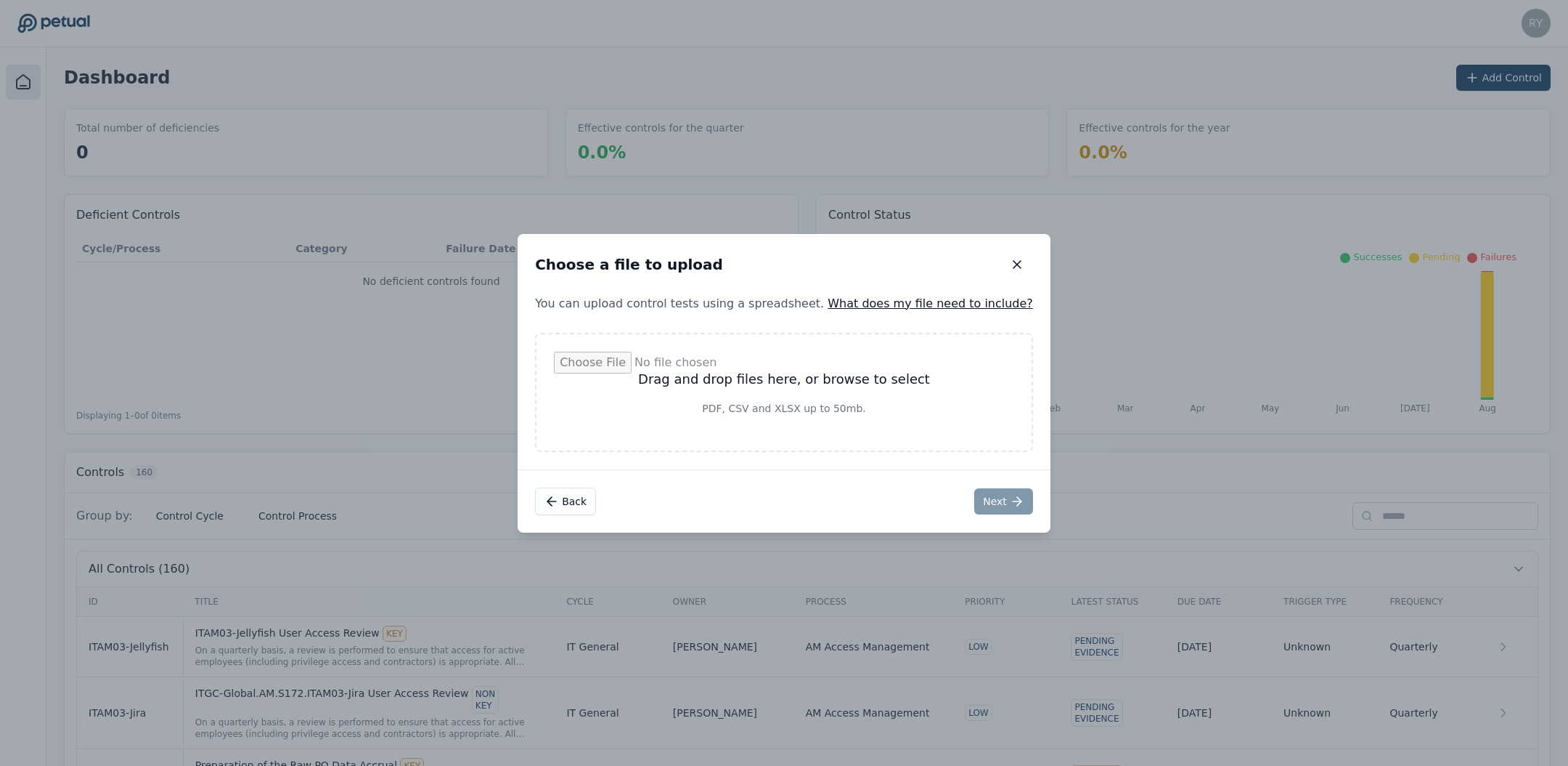
click at [803, 409] on input "file" at bounding box center [784, 392] width 461 height 82
type input "**********"
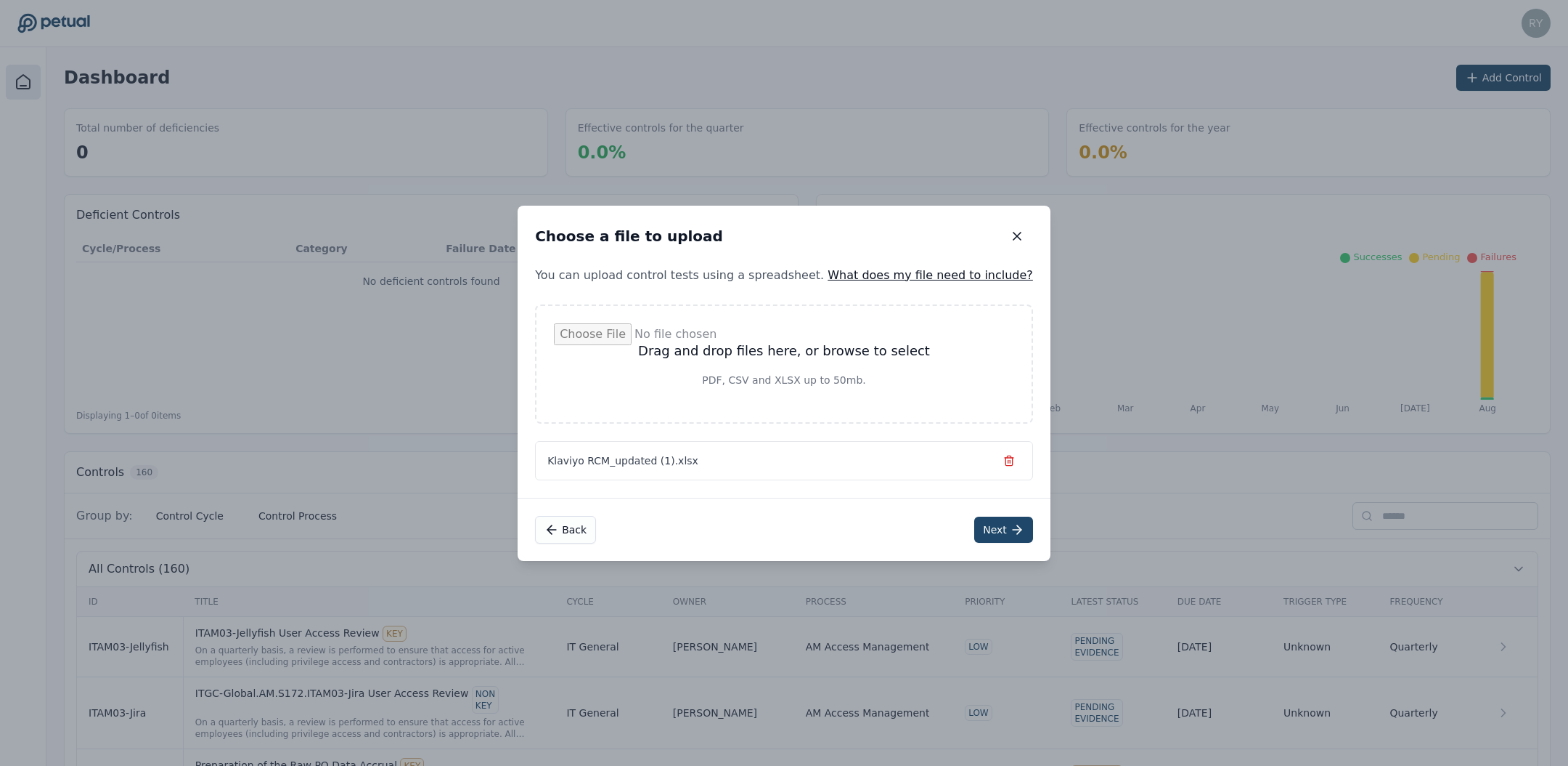
click at [974, 528] on button "Next" at bounding box center [1004, 530] width 59 height 27
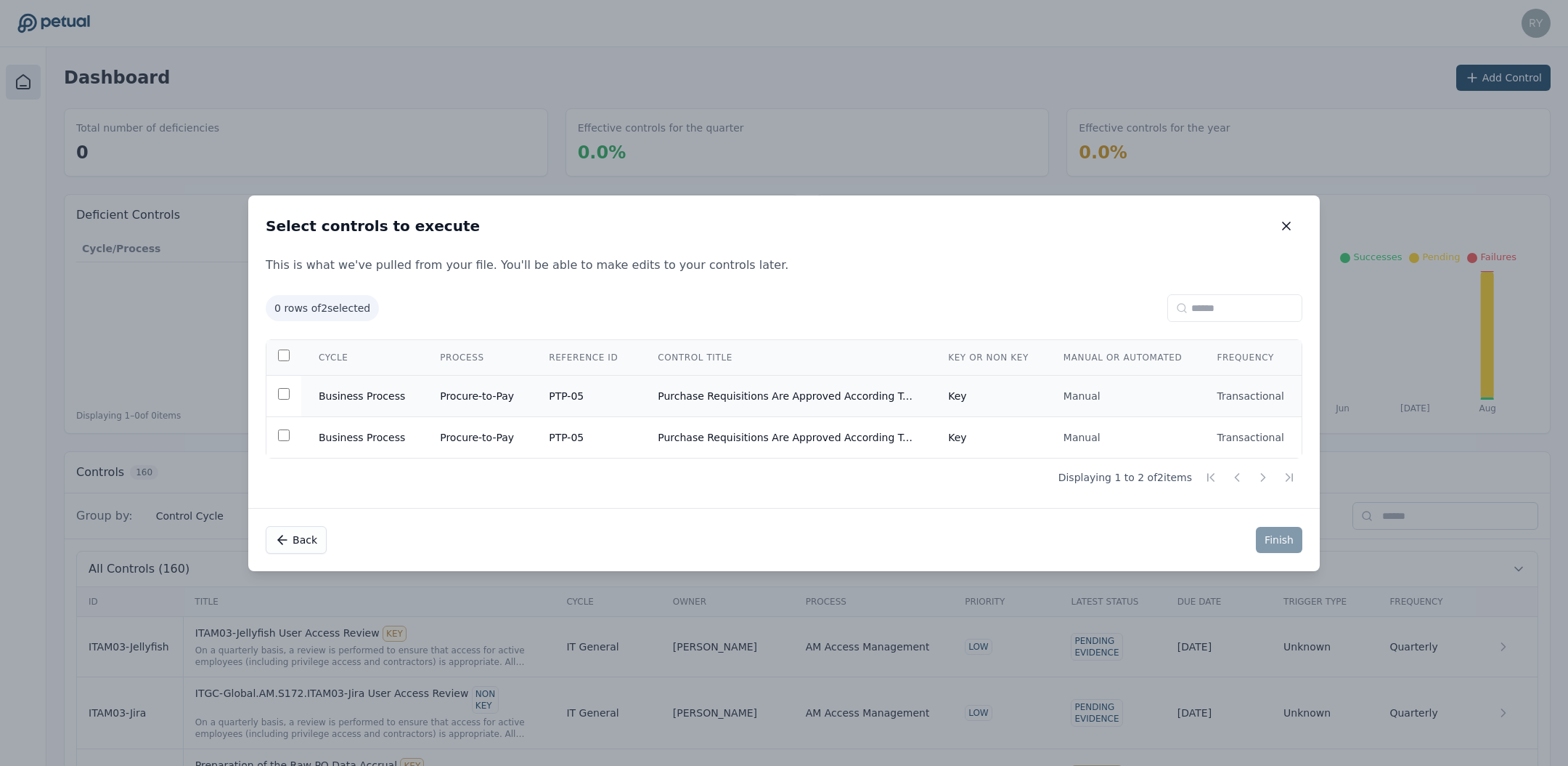
click at [769, 394] on td "Purchase Requisitions Are Approved According To The Procurement Policy - ZIP" at bounding box center [785, 396] width 290 height 41
click at [1270, 539] on button "Finish" at bounding box center [1279, 540] width 46 height 27
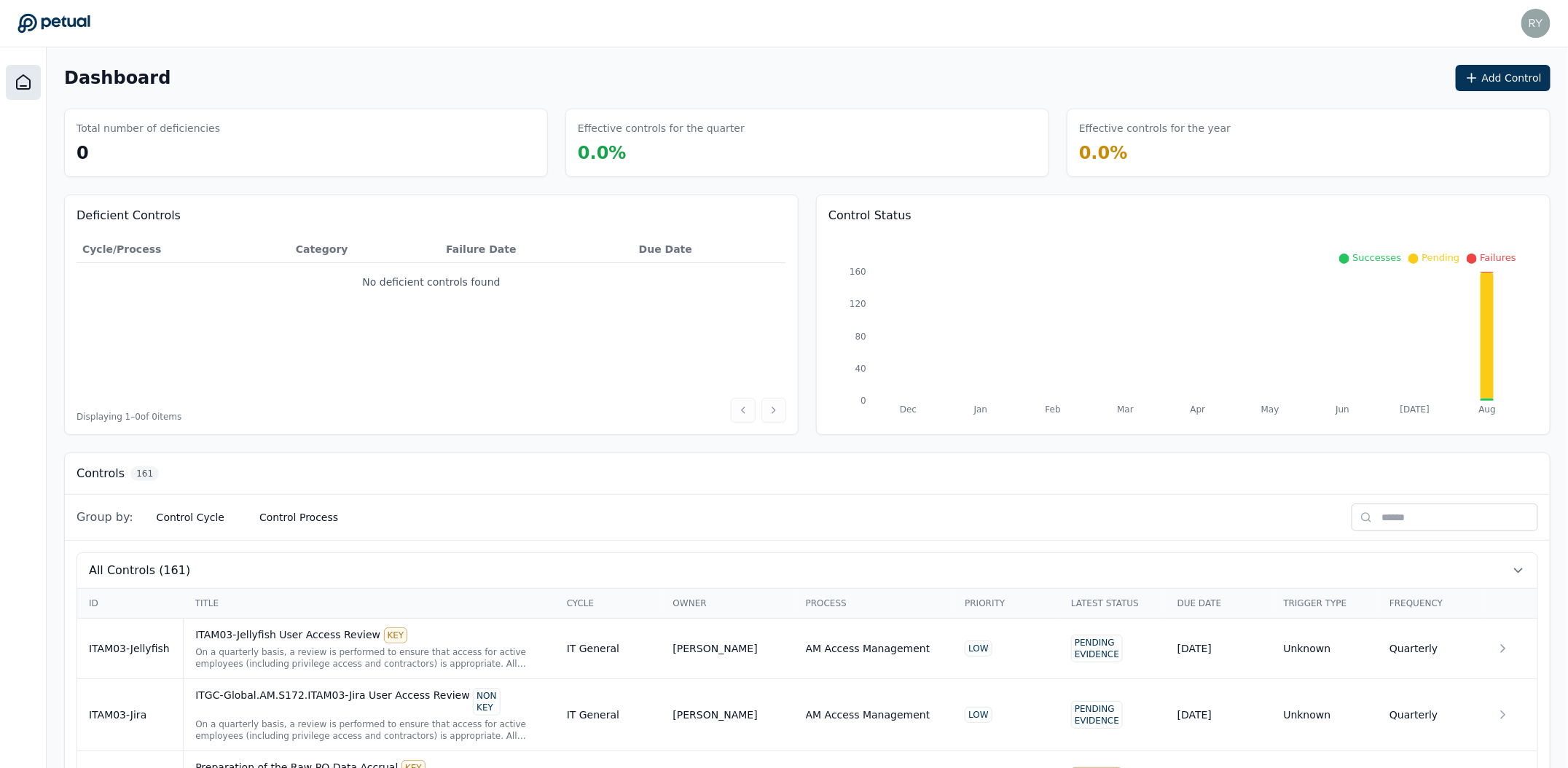
click at [233, 517] on div "Group by: Control Cycle Control Process" at bounding box center [212, 516] width 274 height 27
click at [187, 517] on button "Control Cycle" at bounding box center [191, 516] width 91 height 27
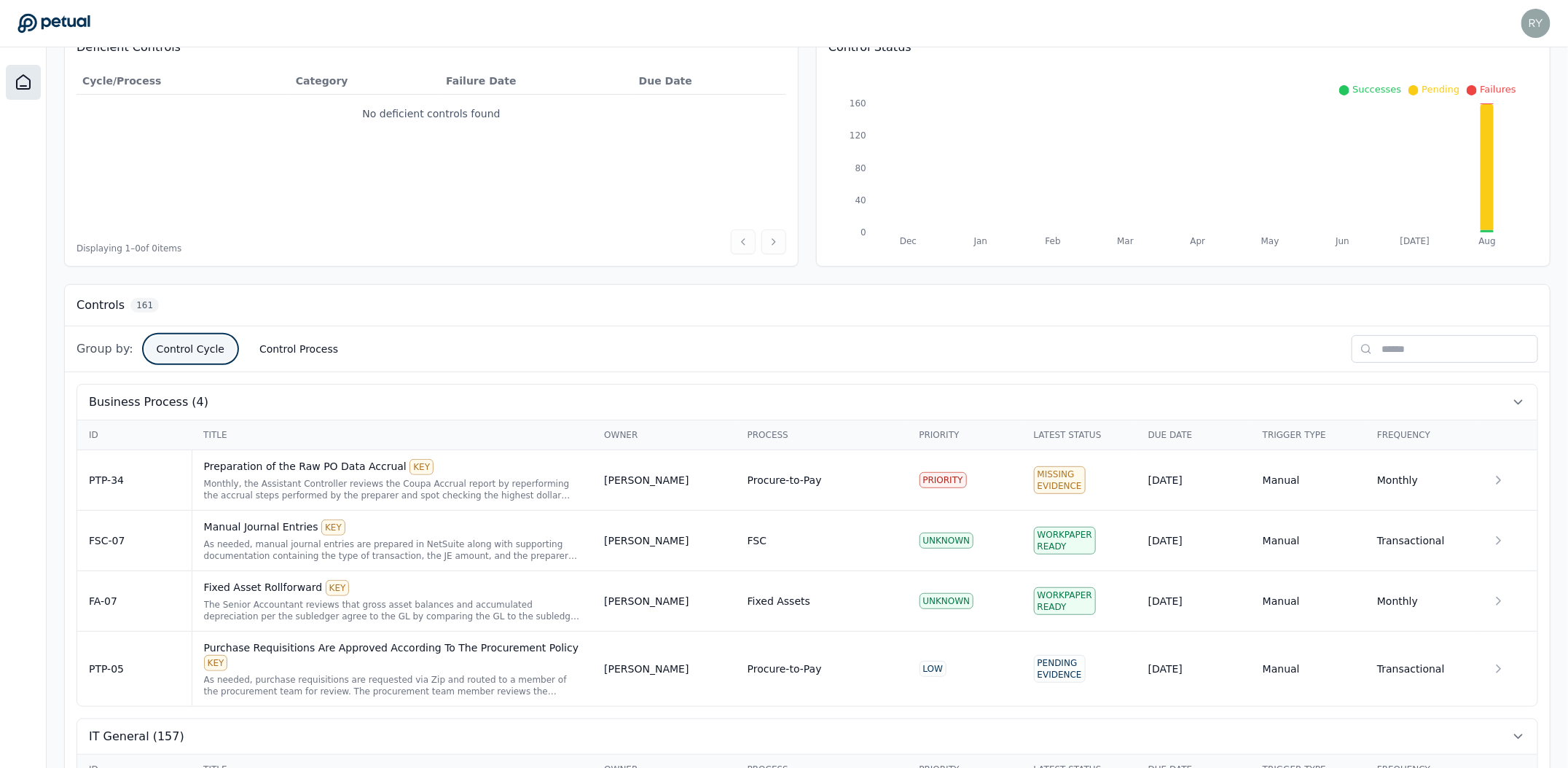
scroll to position [284, 0]
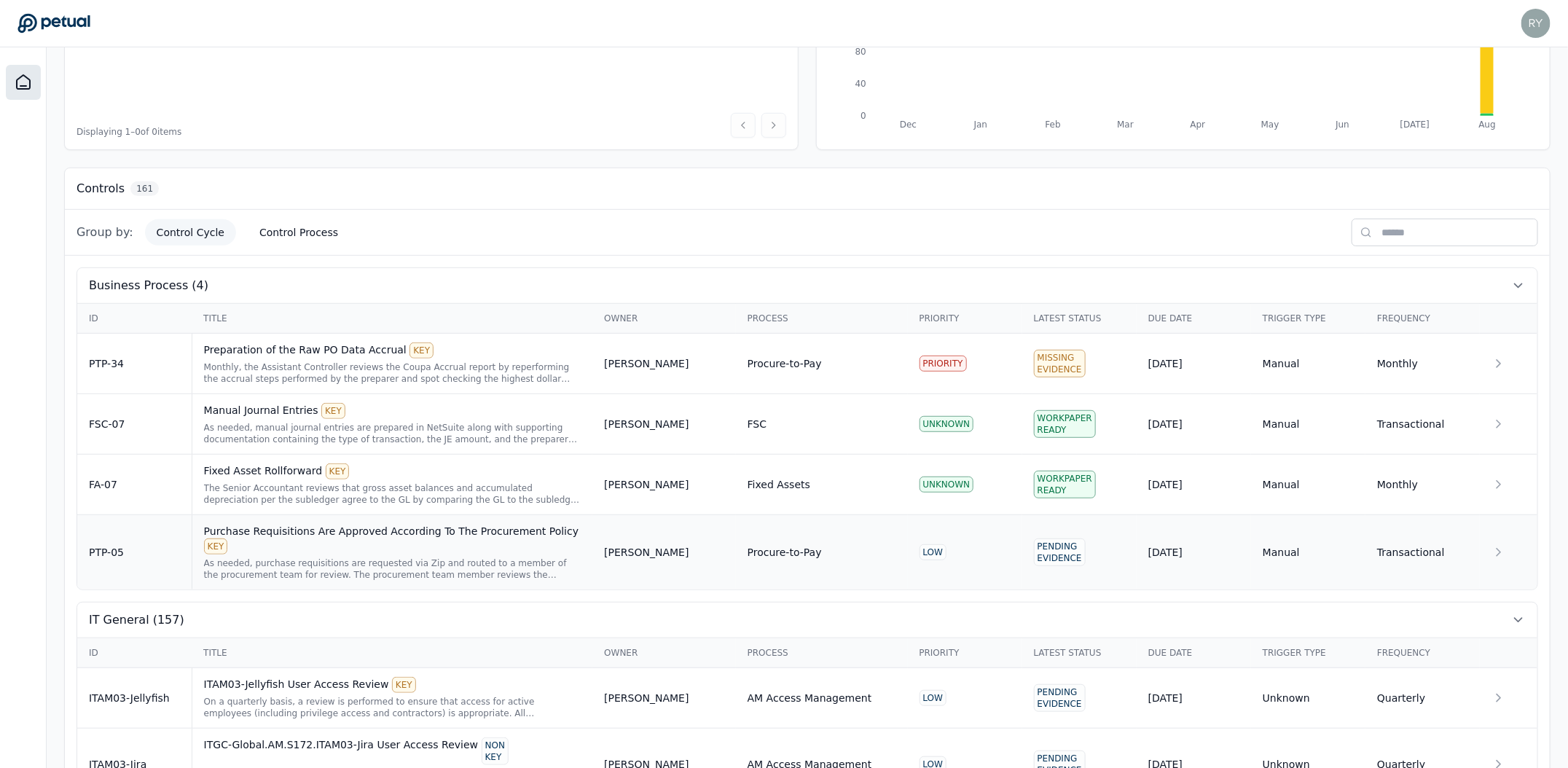
click at [445, 537] on div "Purchase Requisitions Are Approved According To The Procurement Policy KEY" at bounding box center [393, 538] width 377 height 31
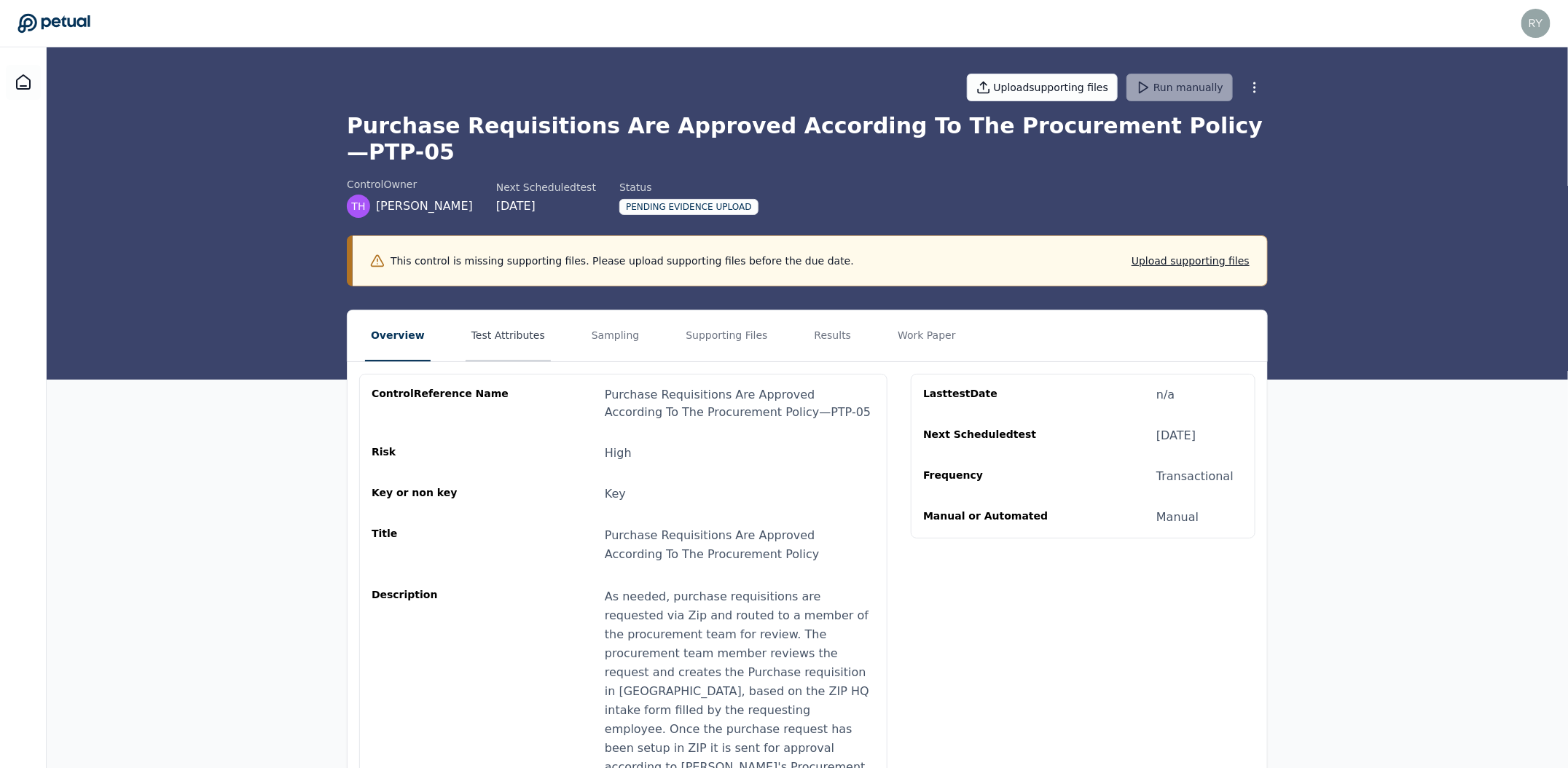
click at [502, 310] on button "Test Attributes" at bounding box center [508, 336] width 85 height 51
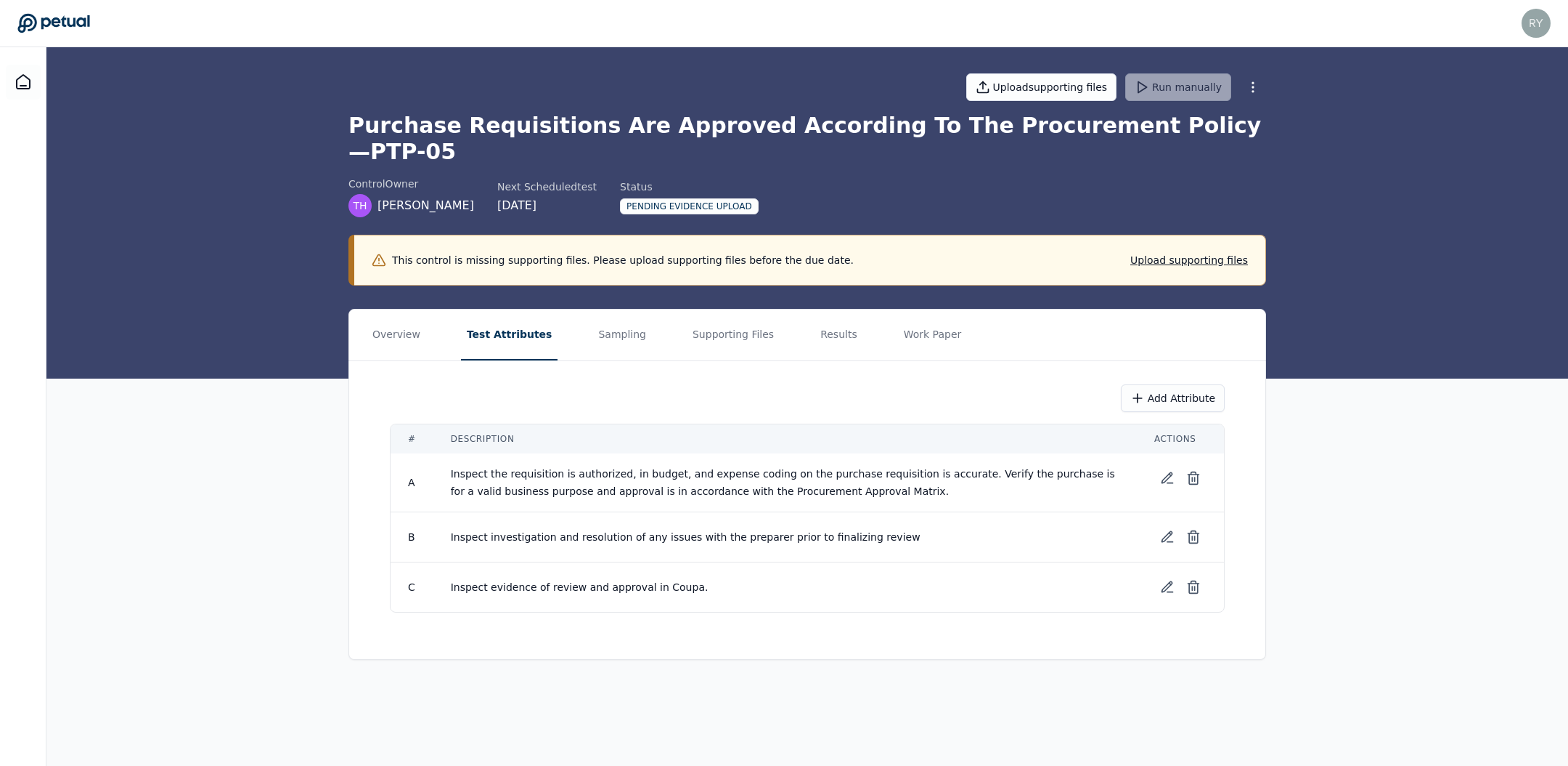
click at [1051, 70] on div "Upload supporting files Run manually" at bounding box center [807, 88] width 917 height 51
click at [1051, 85] on button "Upload supporting files" at bounding box center [1041, 88] width 151 height 28
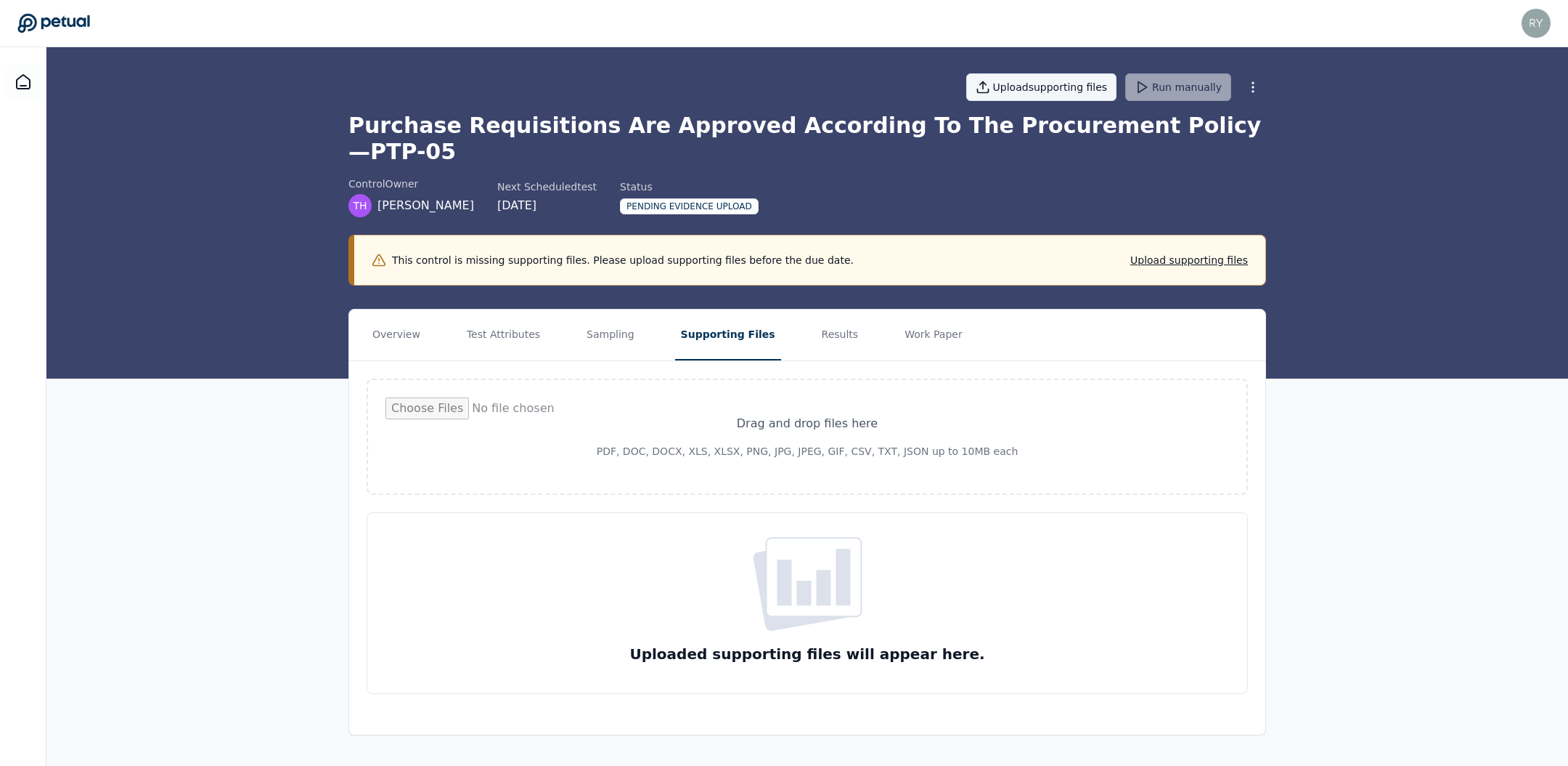
type input "**********"
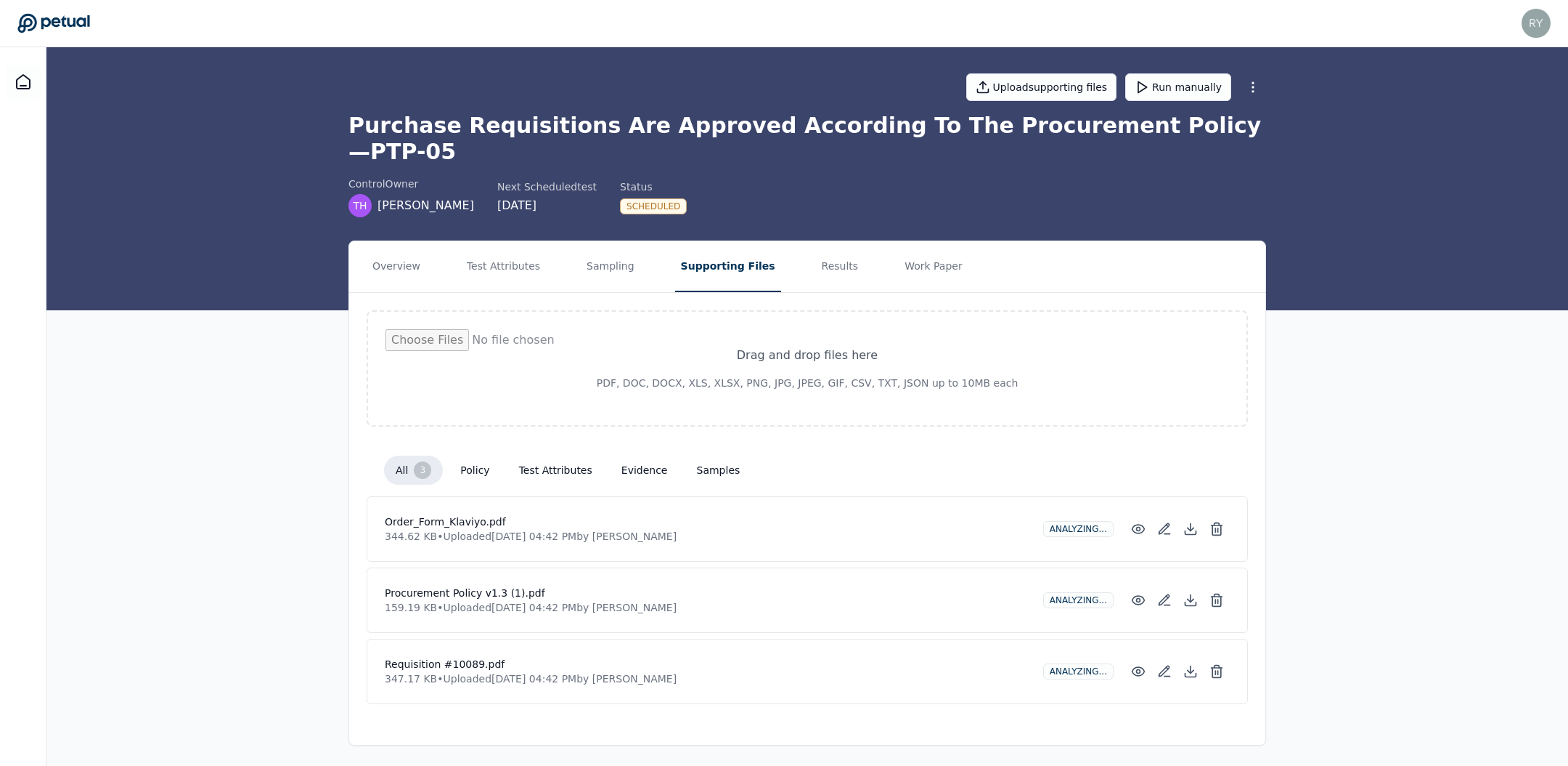
click at [488, 457] on button "policy" at bounding box center [474, 470] width 52 height 27
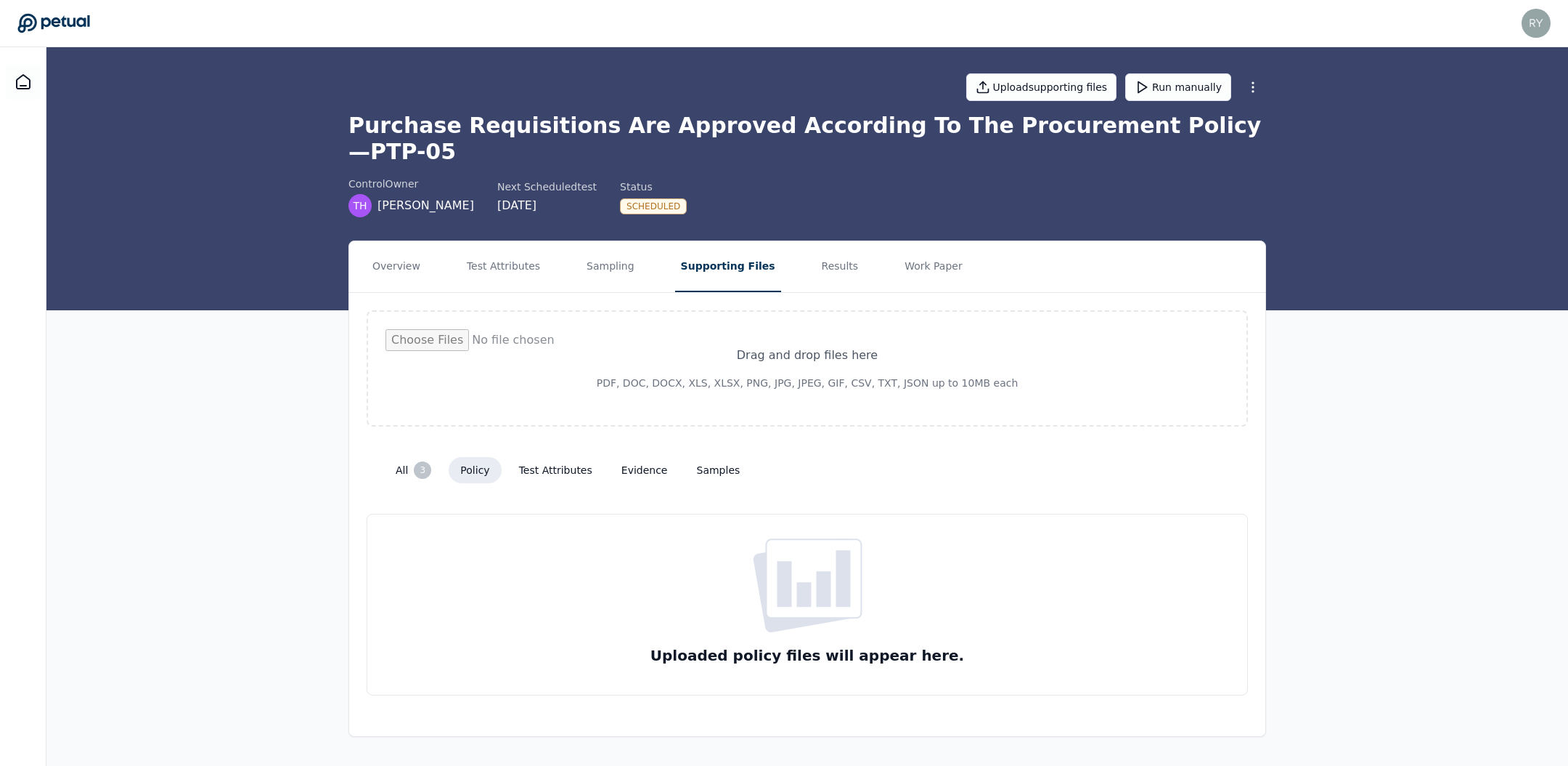
click at [559, 457] on button "test attributes" at bounding box center [556, 470] width 96 height 27
click at [621, 457] on button "evidence" at bounding box center [645, 470] width 70 height 27
click at [735, 457] on button "samples" at bounding box center [719, 470] width 67 height 27
click at [410, 456] on button "all 3" at bounding box center [413, 471] width 59 height 30
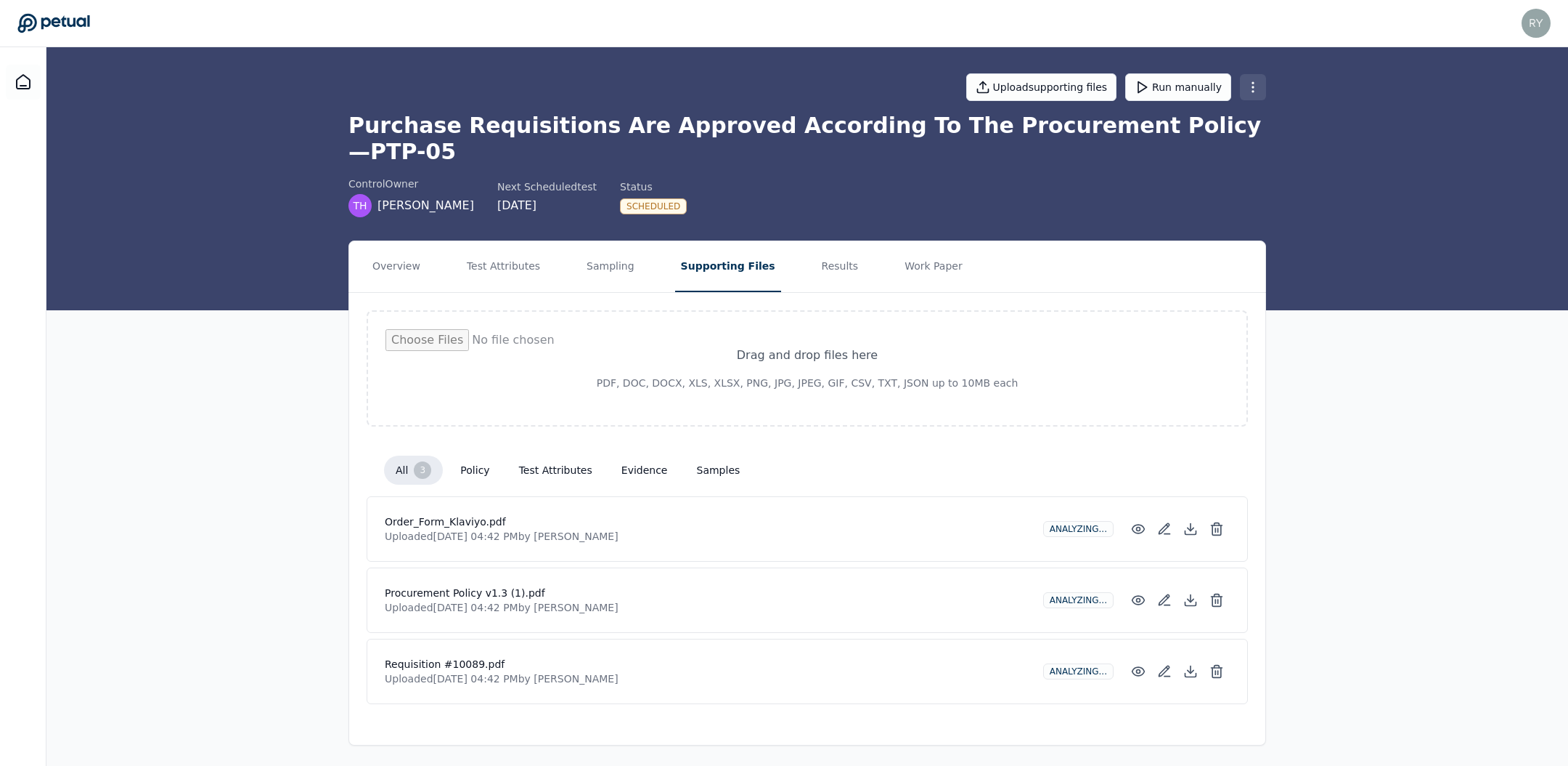
click at [1251, 91] on html "ryan.mierzwiak@klaviyo.com ryan.mierzwiak@klaviyo.com Sign out Upload supportin…" at bounding box center [784, 384] width 1568 height 768
click at [1330, 121] on html "ryan.mierzwiak@klaviyo.com ryan.mierzwiak@klaviyo.com Sign out Upload supportin…" at bounding box center [784, 384] width 1568 height 768
click at [816, 241] on button "Results" at bounding box center [840, 267] width 48 height 51
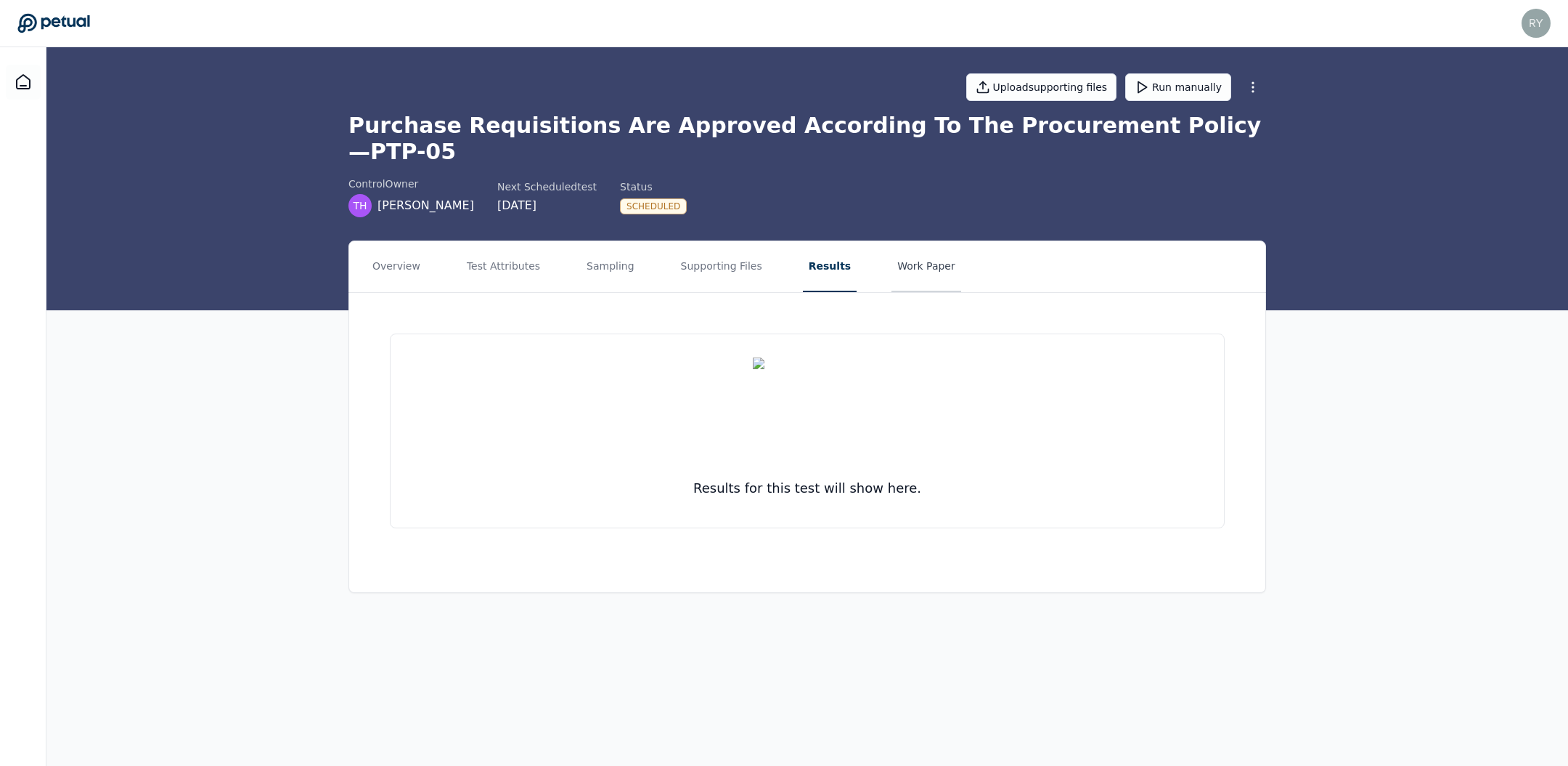
click at [924, 242] on button "Work Paper" at bounding box center [926, 267] width 70 height 51
click at [491, 243] on button "Test Attributes" at bounding box center [503, 267] width 85 height 51
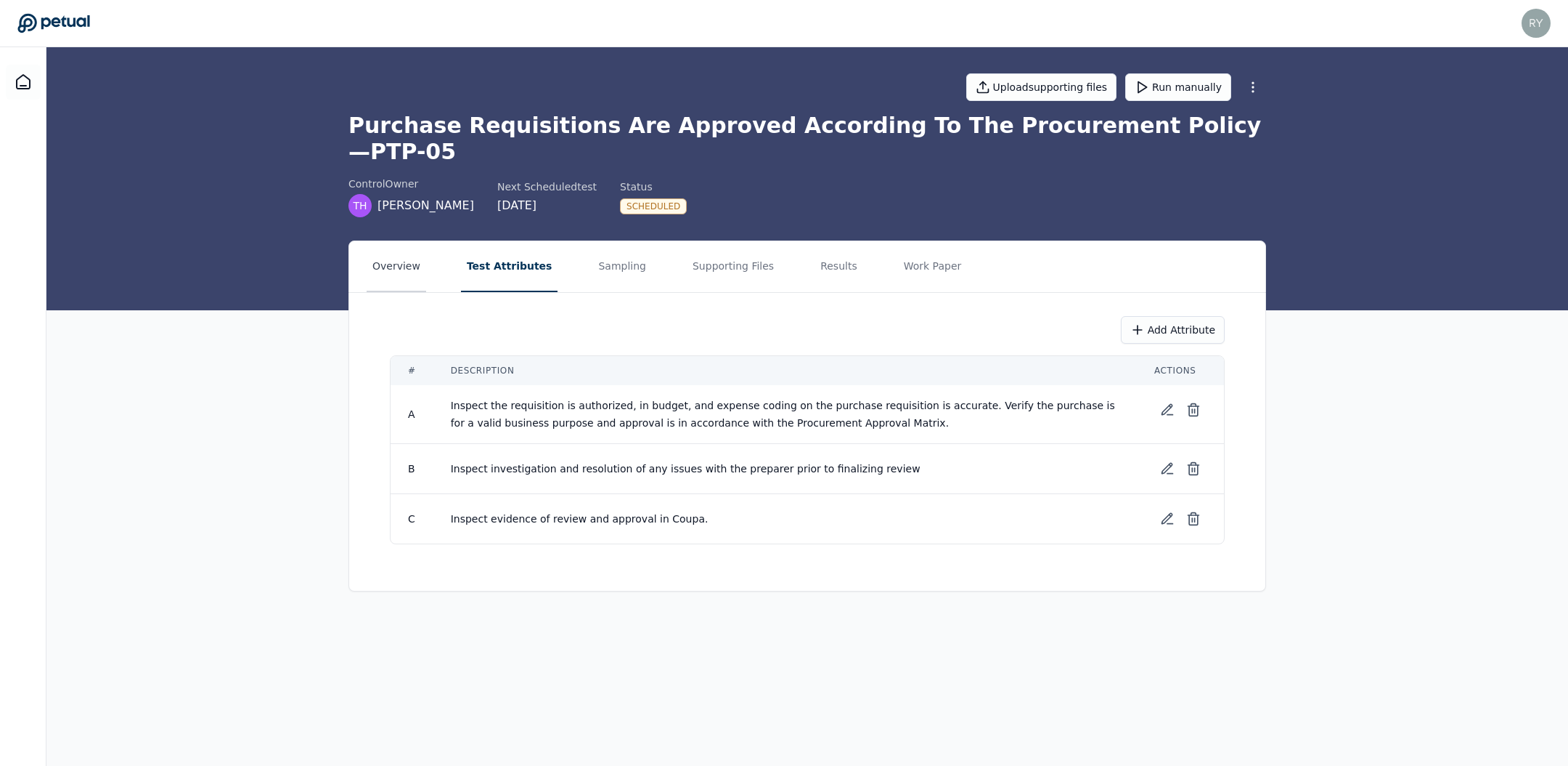
click at [404, 243] on button "Overview" at bounding box center [397, 267] width 59 height 51
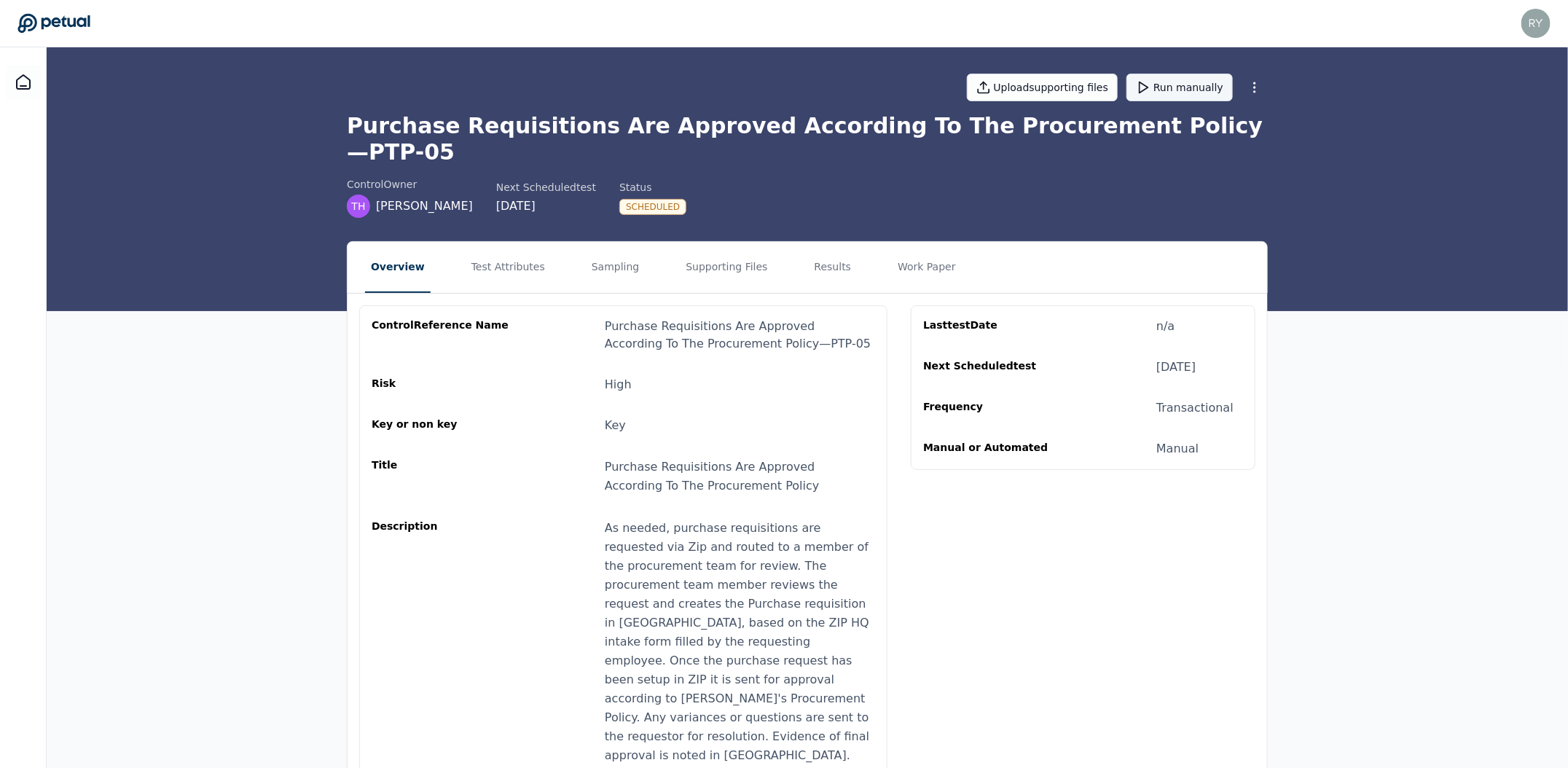
click at [1210, 93] on button "Run manually" at bounding box center [1179, 88] width 107 height 28
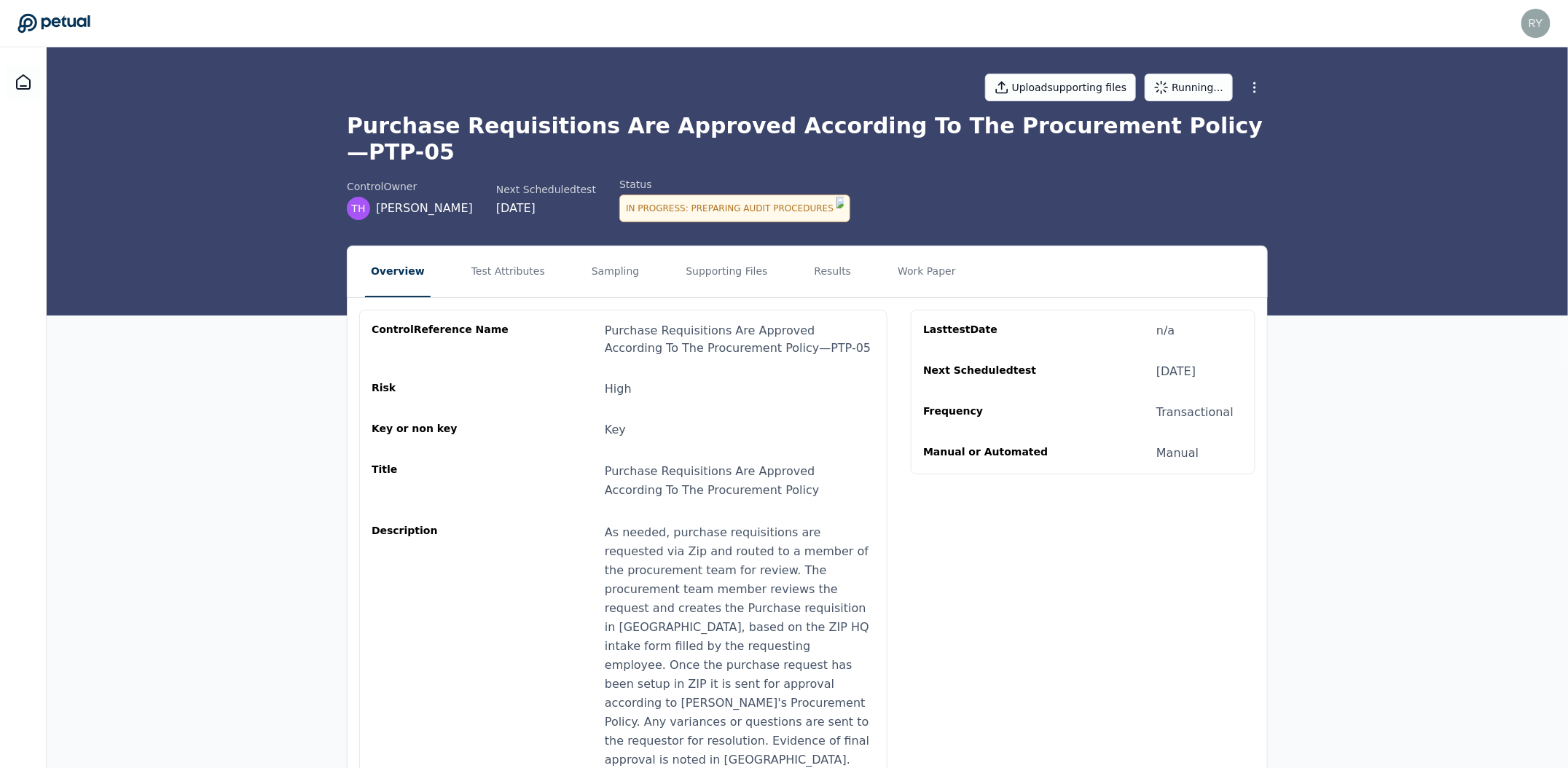
click at [1409, 403] on div "Overview Test Attributes Sampling Supporting Files Results Work Paper control R…" at bounding box center [807, 590] width 1521 height 690
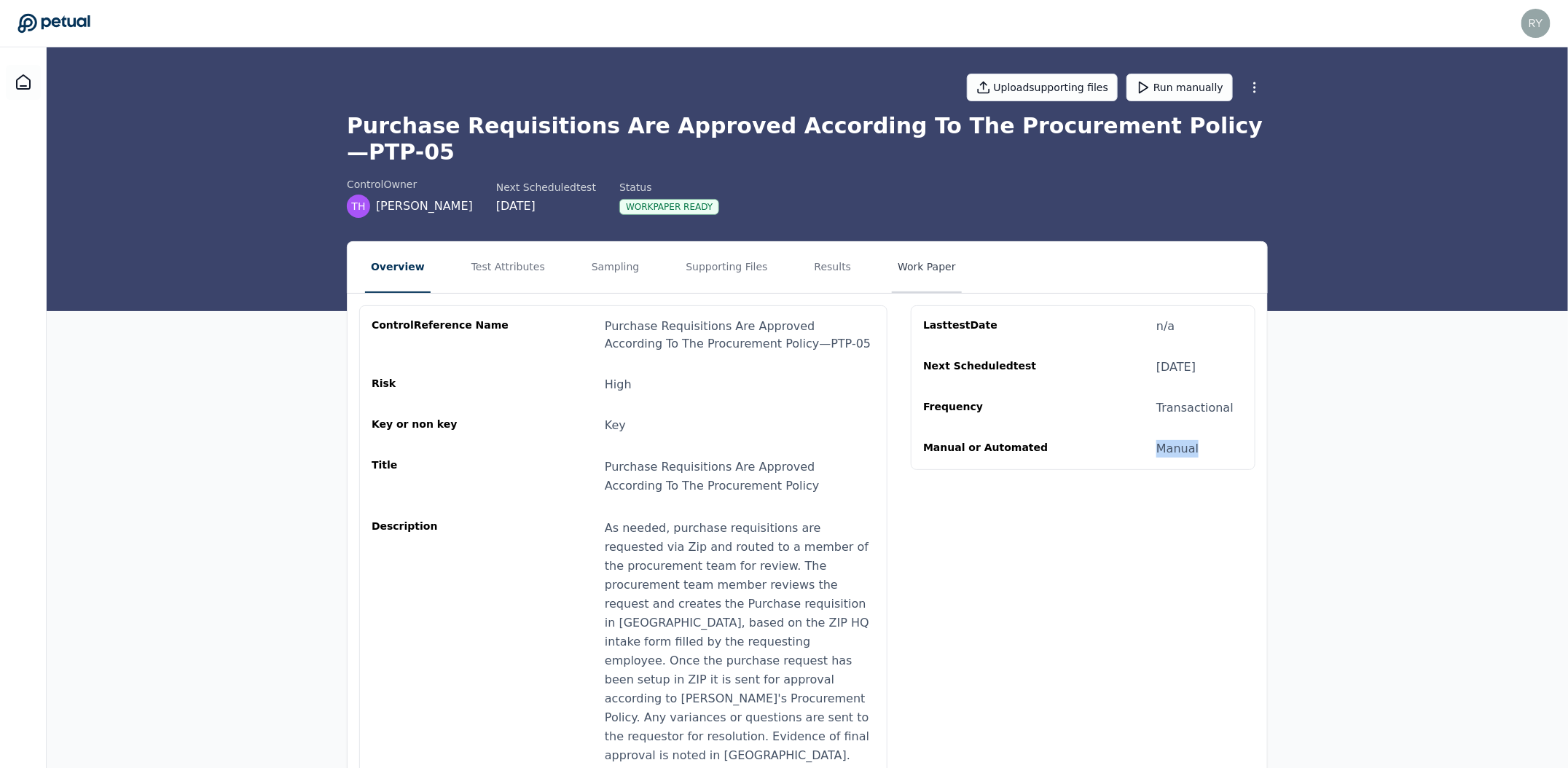
click at [892, 242] on button "Work Paper" at bounding box center [926, 268] width 70 height 51
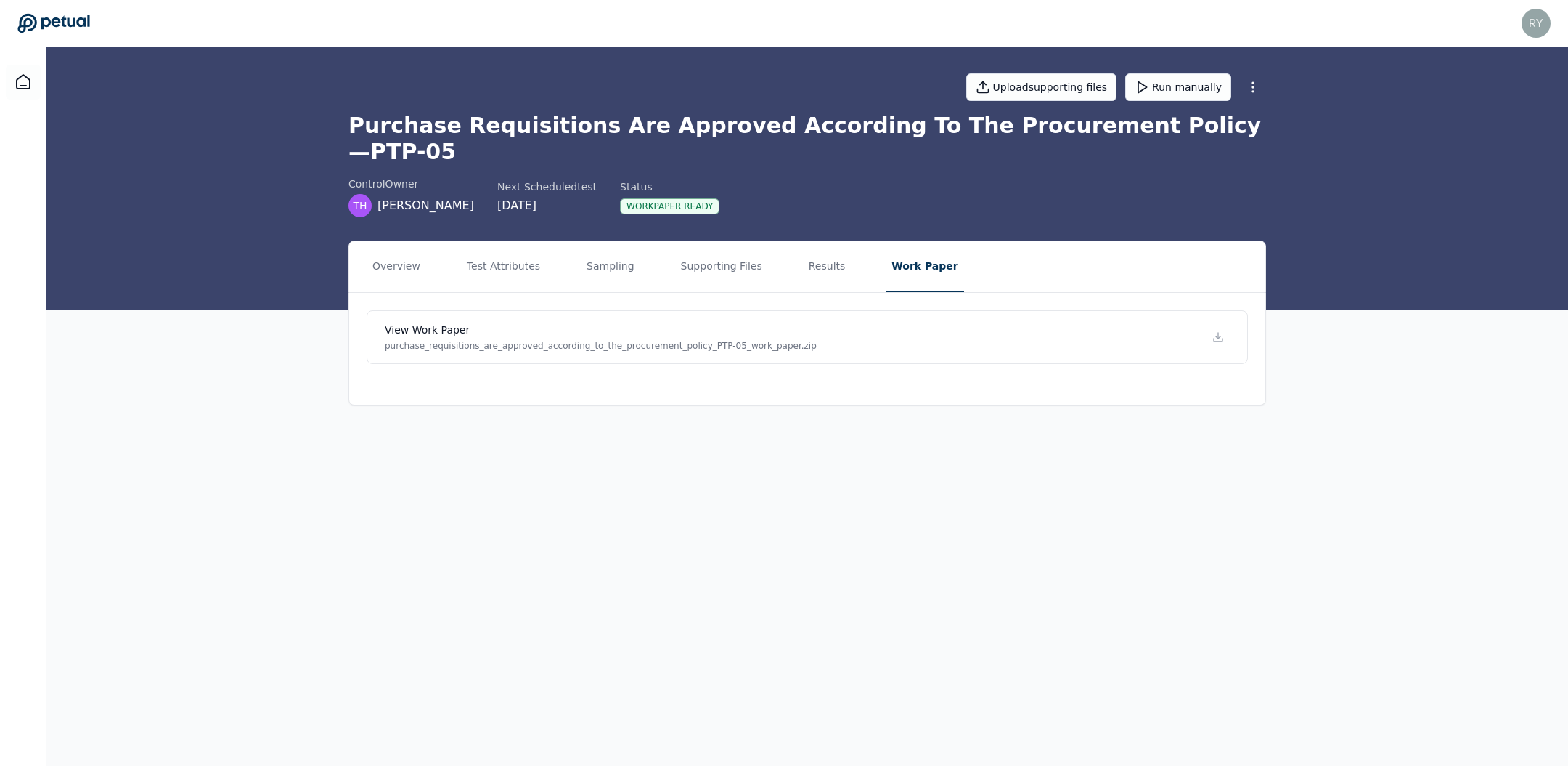
click at [770, 241] on nav "Overview Test Attributes Sampling Supporting Files Results Work Paper" at bounding box center [807, 267] width 916 height 51
click at [803, 241] on button "Results" at bounding box center [827, 267] width 48 height 51
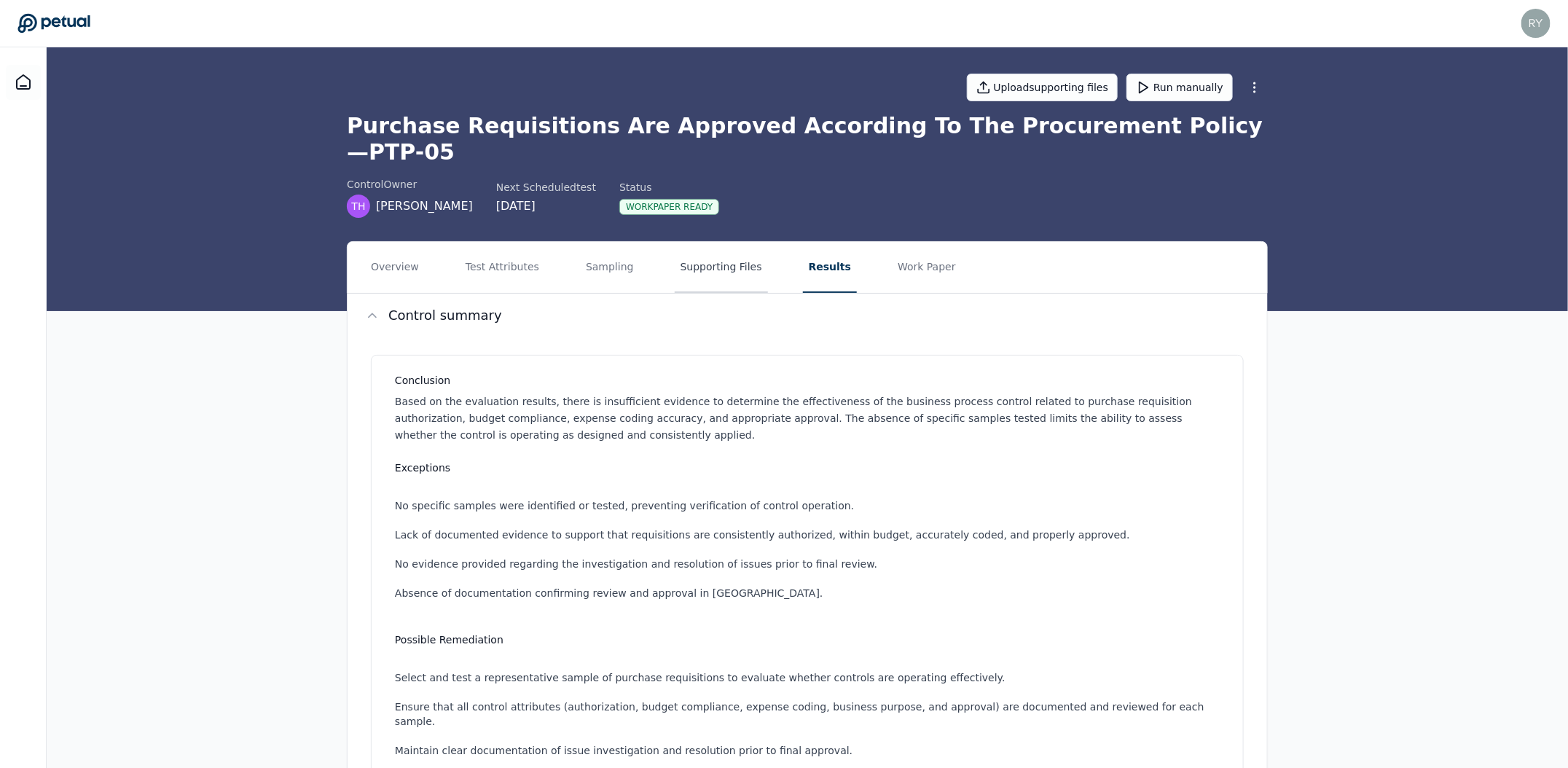
click at [733, 254] on button "Supporting Files" at bounding box center [721, 268] width 93 height 51
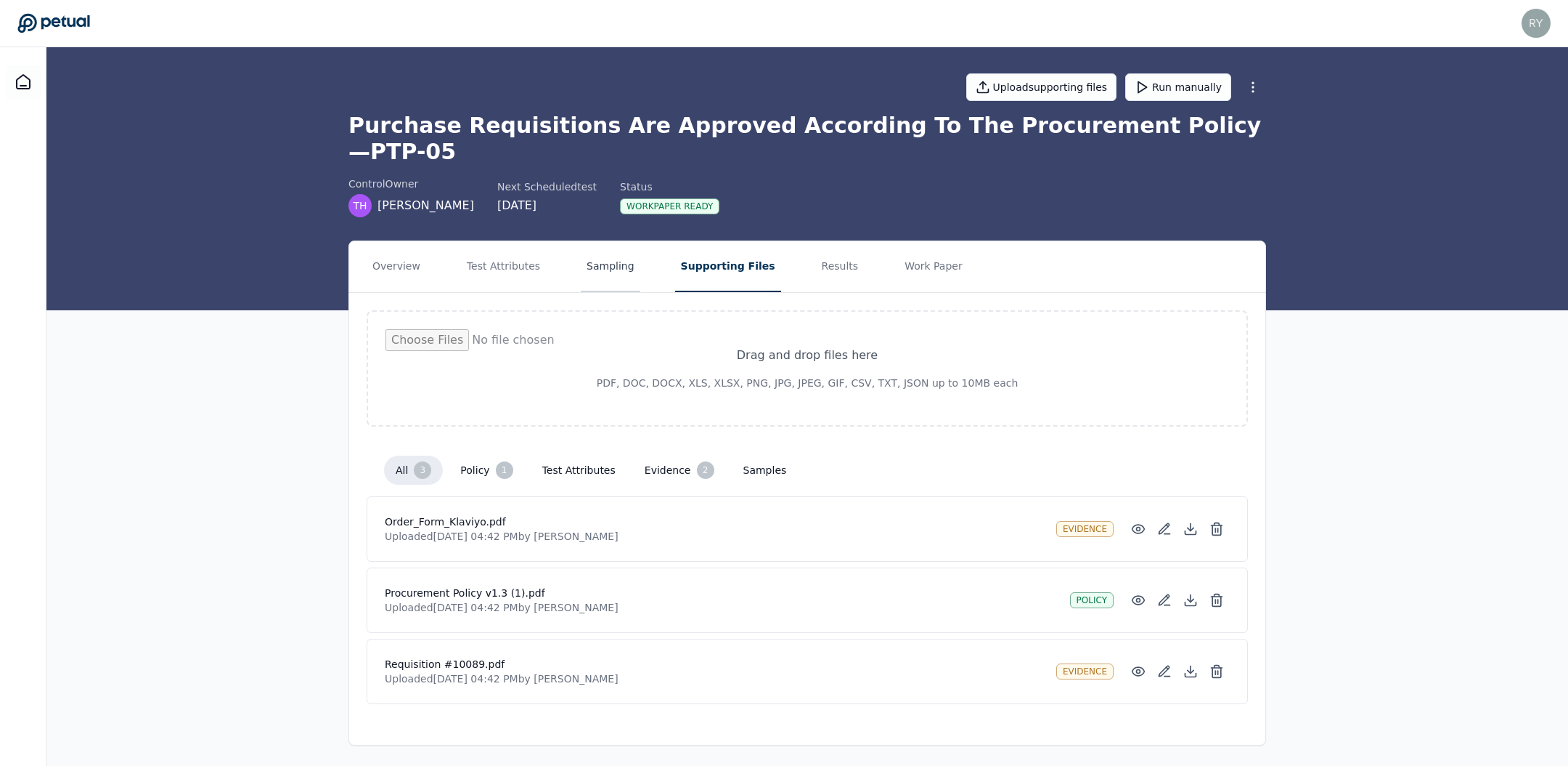
click at [591, 244] on button "Sampling" at bounding box center [610, 267] width 59 height 51
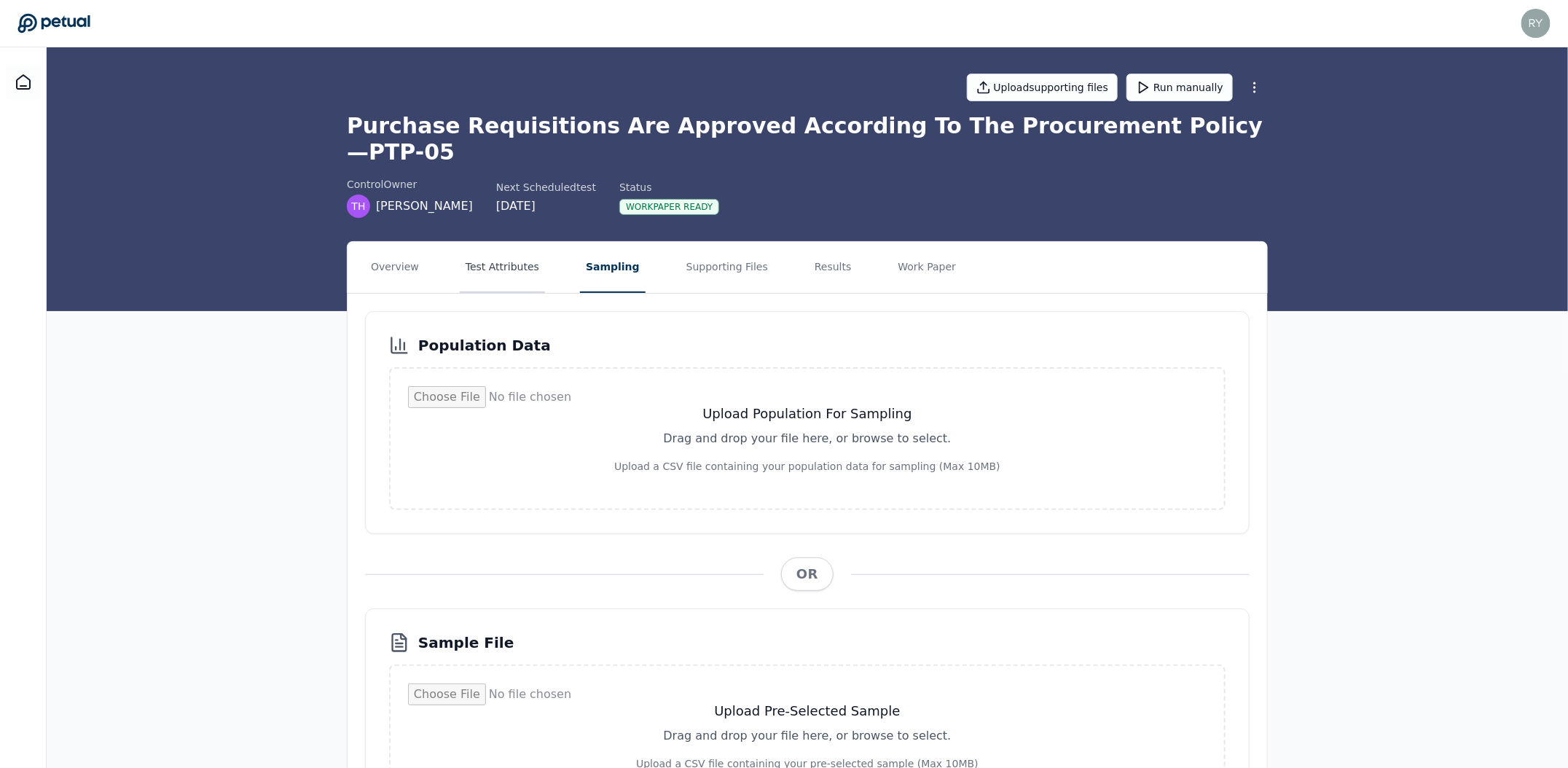
click at [515, 250] on button "Test Attributes" at bounding box center [502, 268] width 85 height 51
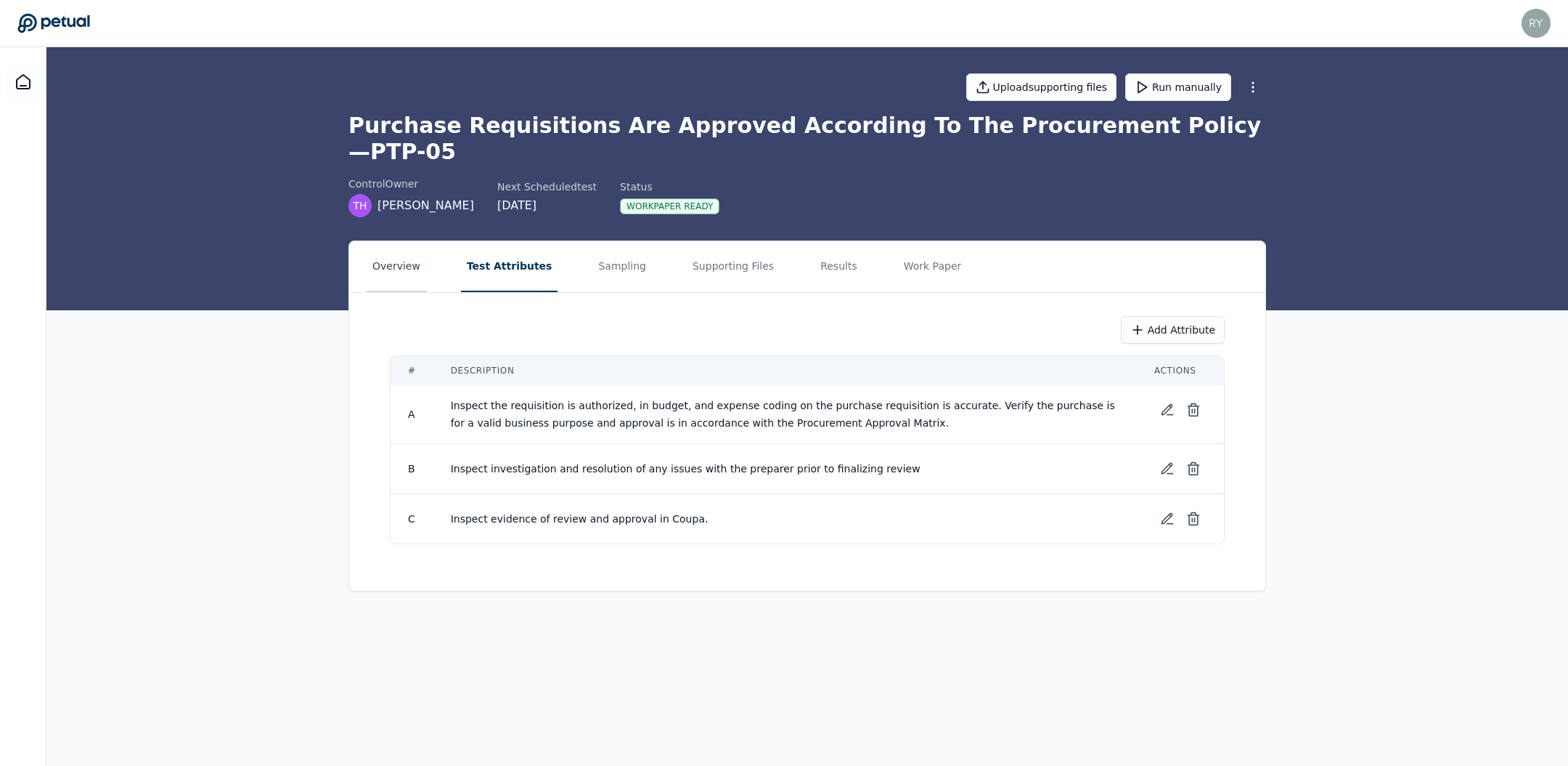
click at [388, 249] on button "Overview" at bounding box center [397, 267] width 59 height 51
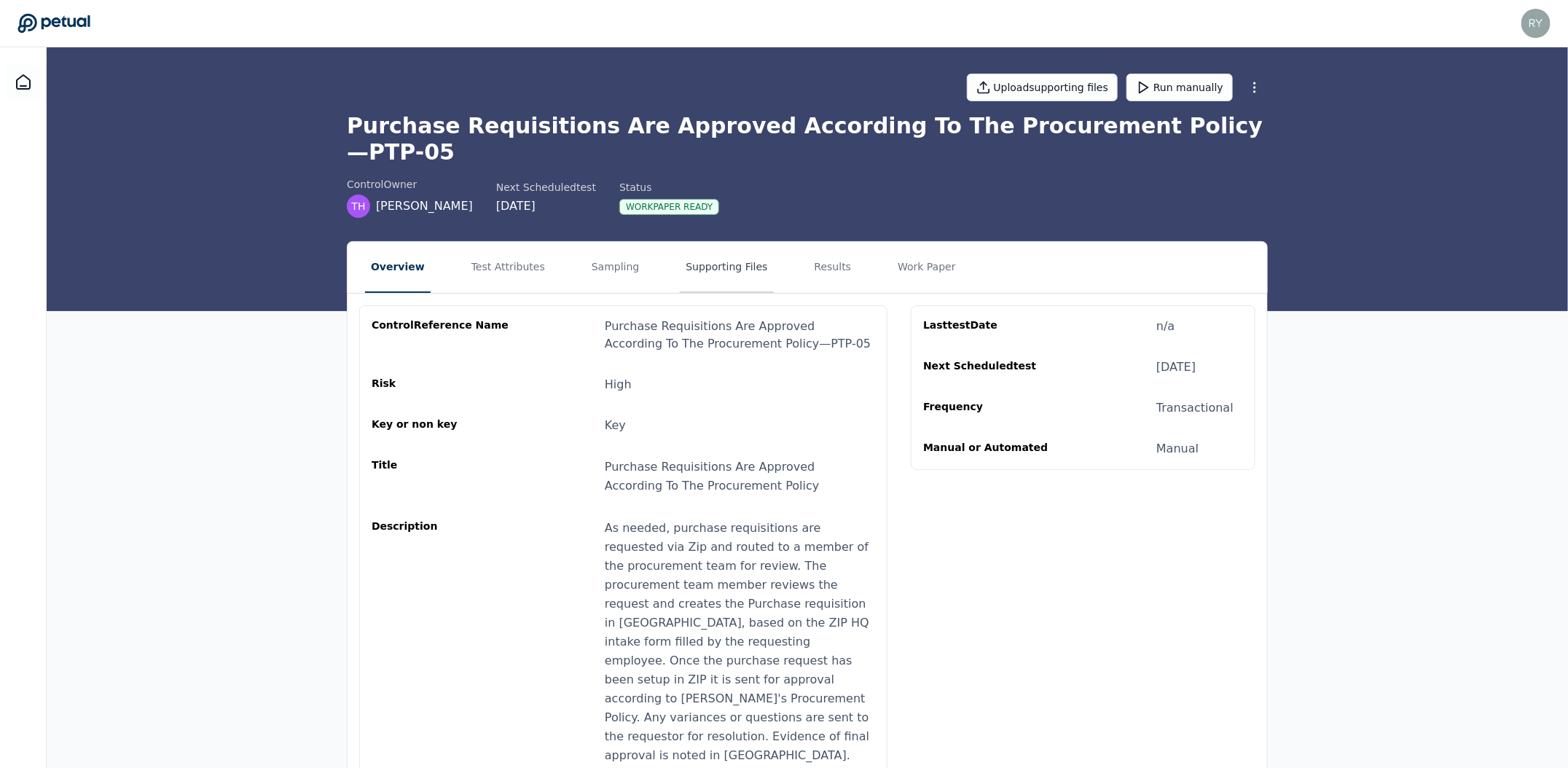
click at [713, 246] on button "Supporting Files" at bounding box center [726, 268] width 93 height 51
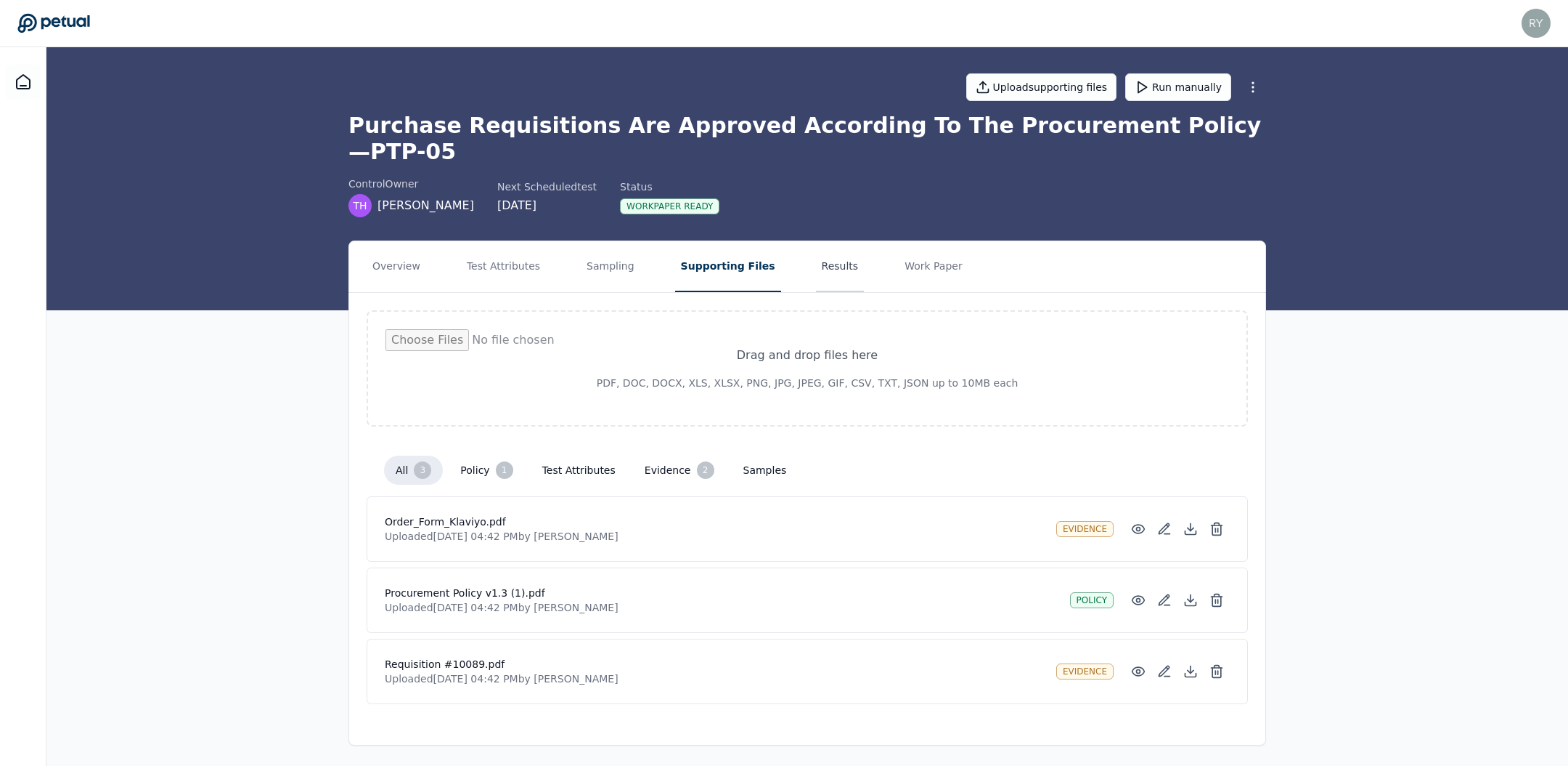
click at [816, 245] on button "Results" at bounding box center [840, 267] width 48 height 51
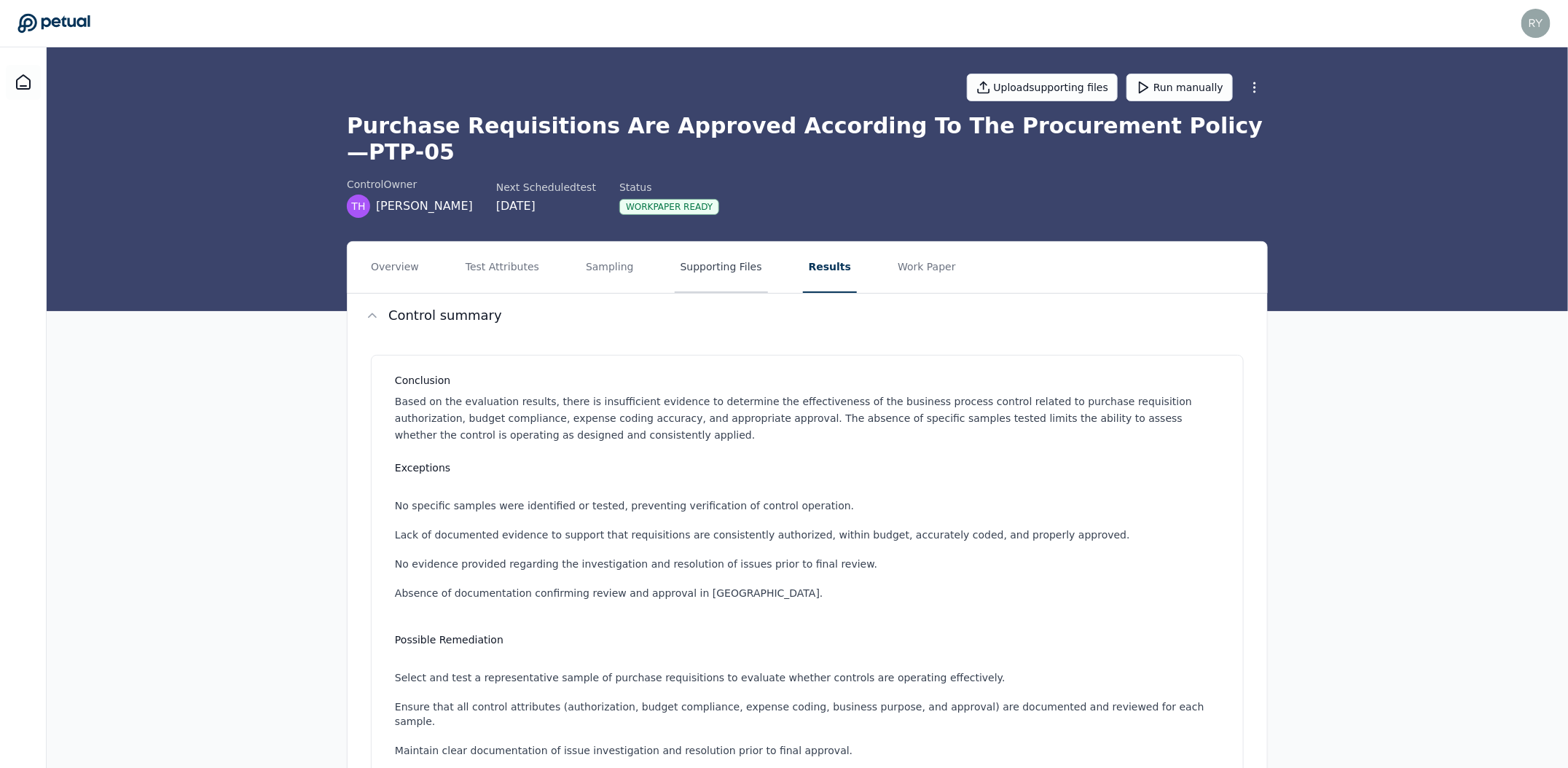
click at [685, 243] on button "Supporting Files" at bounding box center [721, 268] width 93 height 51
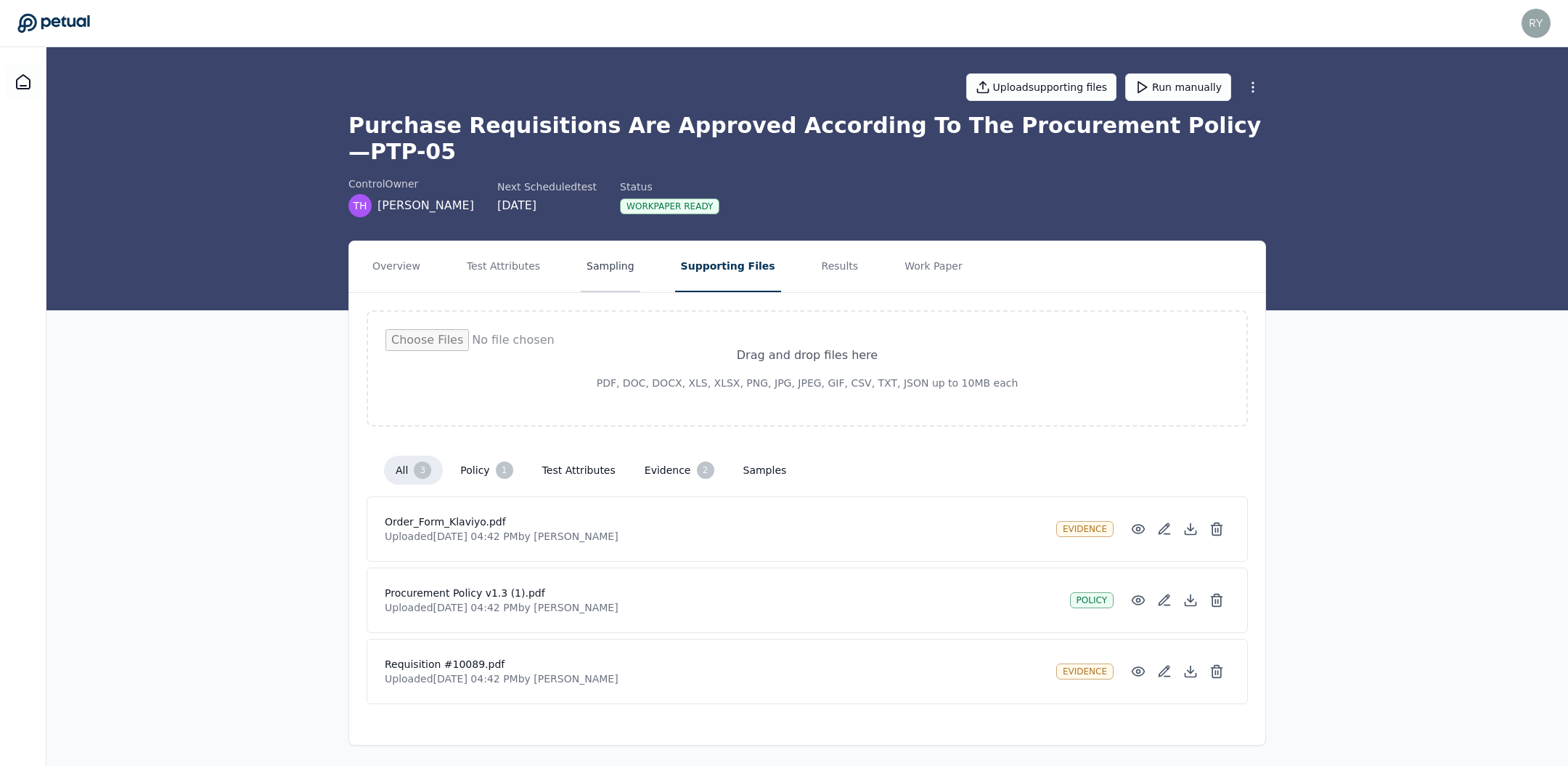
click at [613, 251] on button "Sampling" at bounding box center [610, 267] width 59 height 51
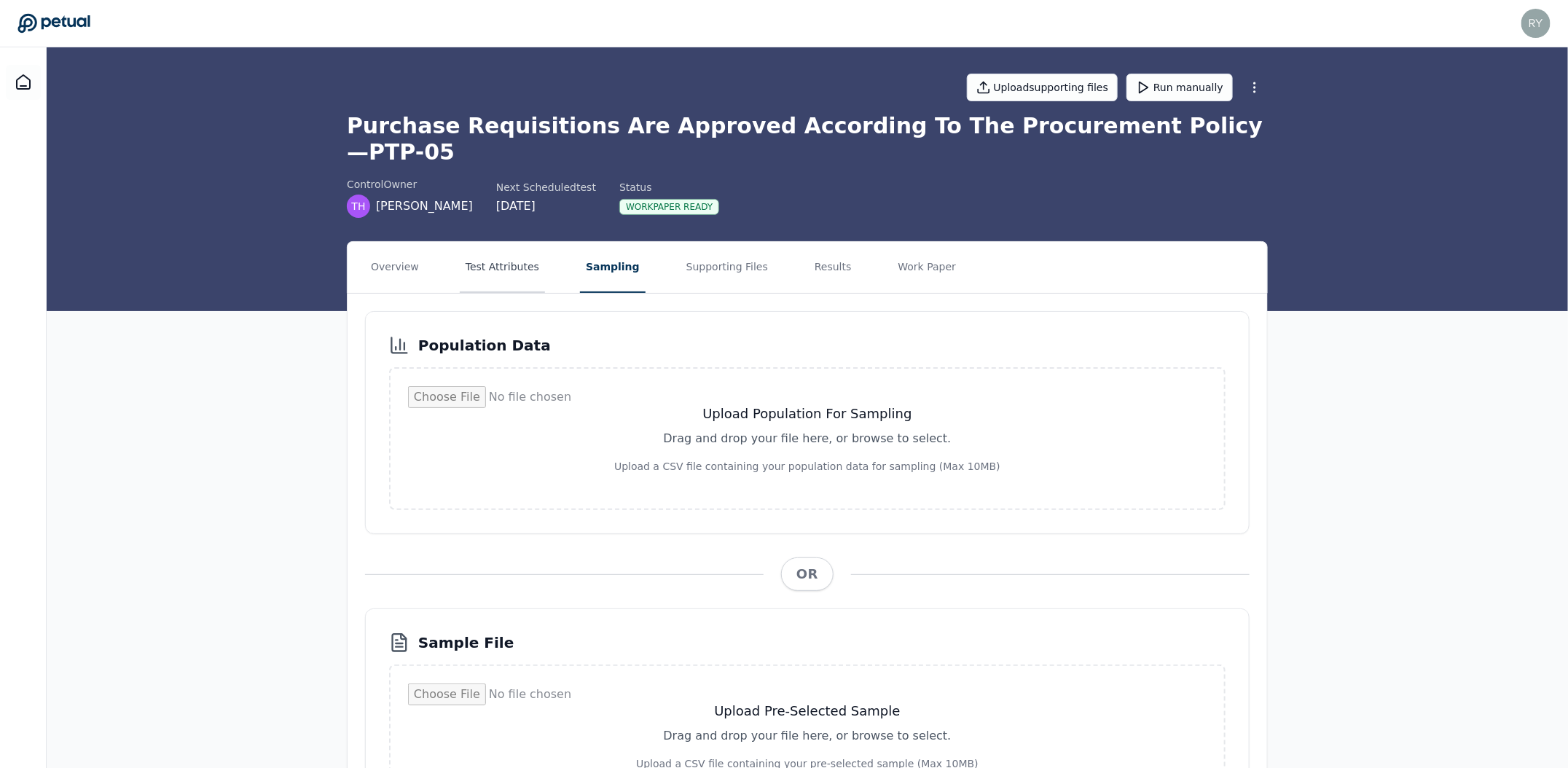
click at [536, 249] on button "Test Attributes" at bounding box center [502, 268] width 85 height 51
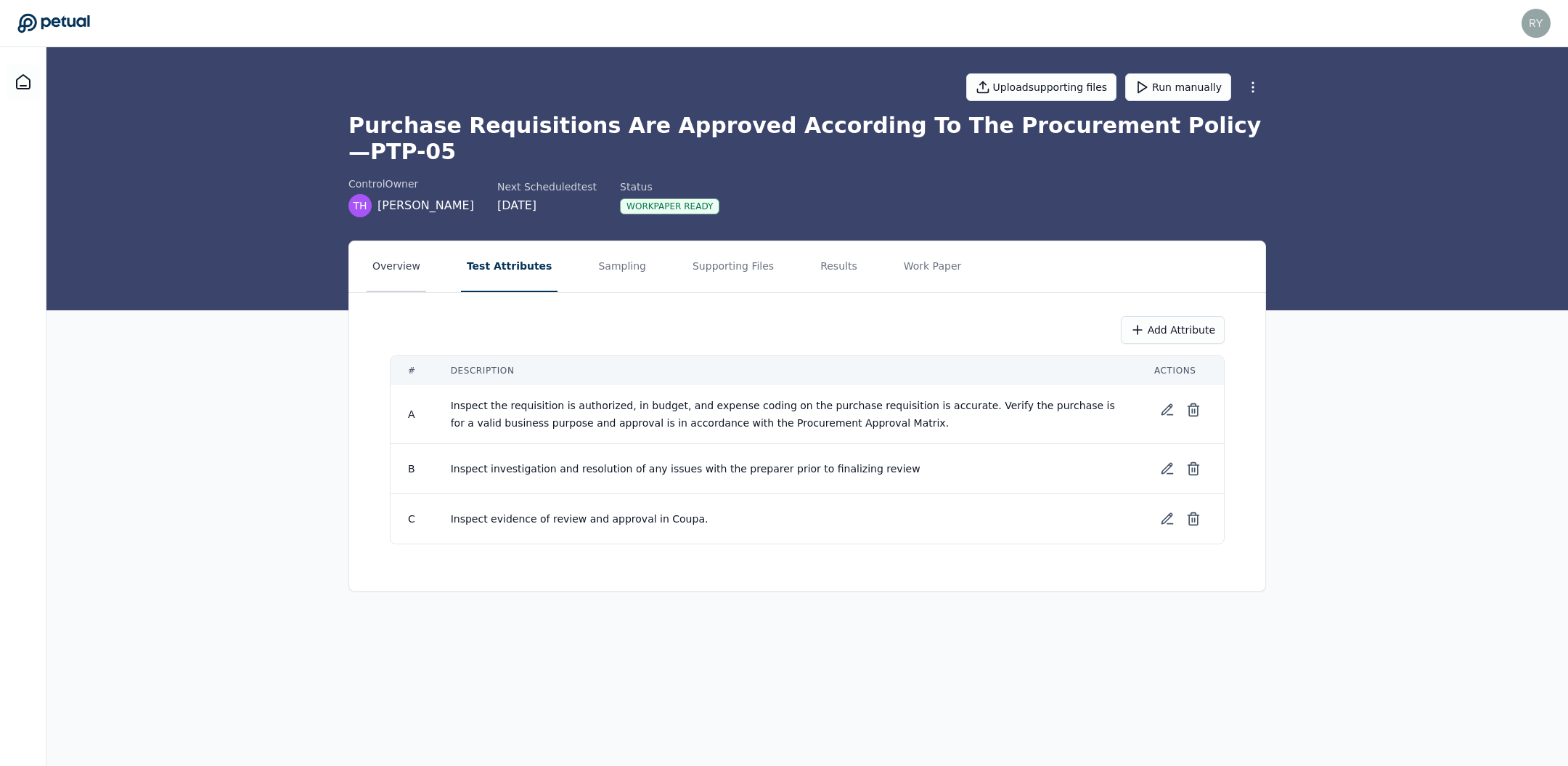
click at [405, 241] on button "Overview" at bounding box center [397, 267] width 59 height 51
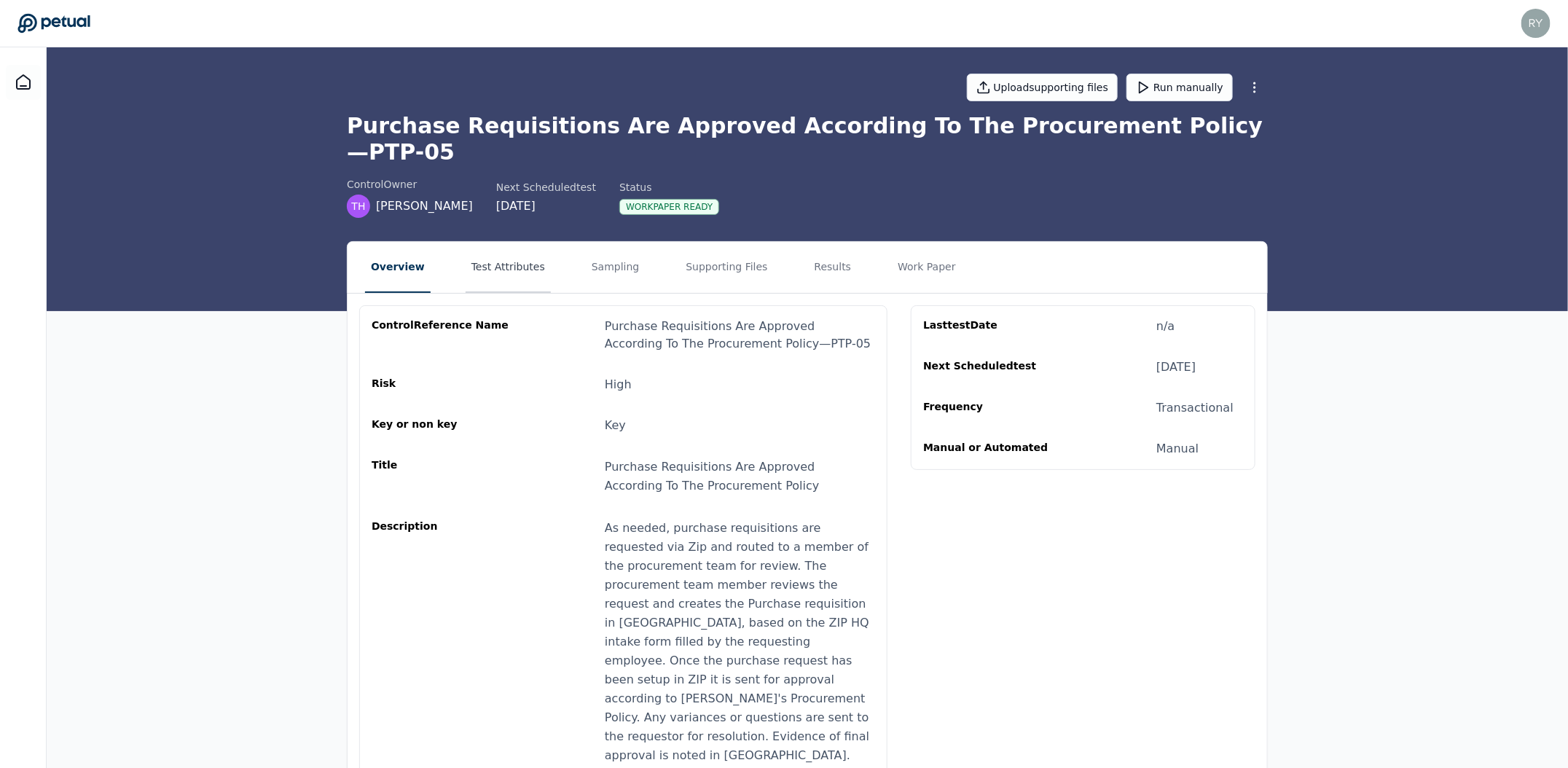
click at [472, 242] on button "Test Attributes" at bounding box center [508, 268] width 85 height 51
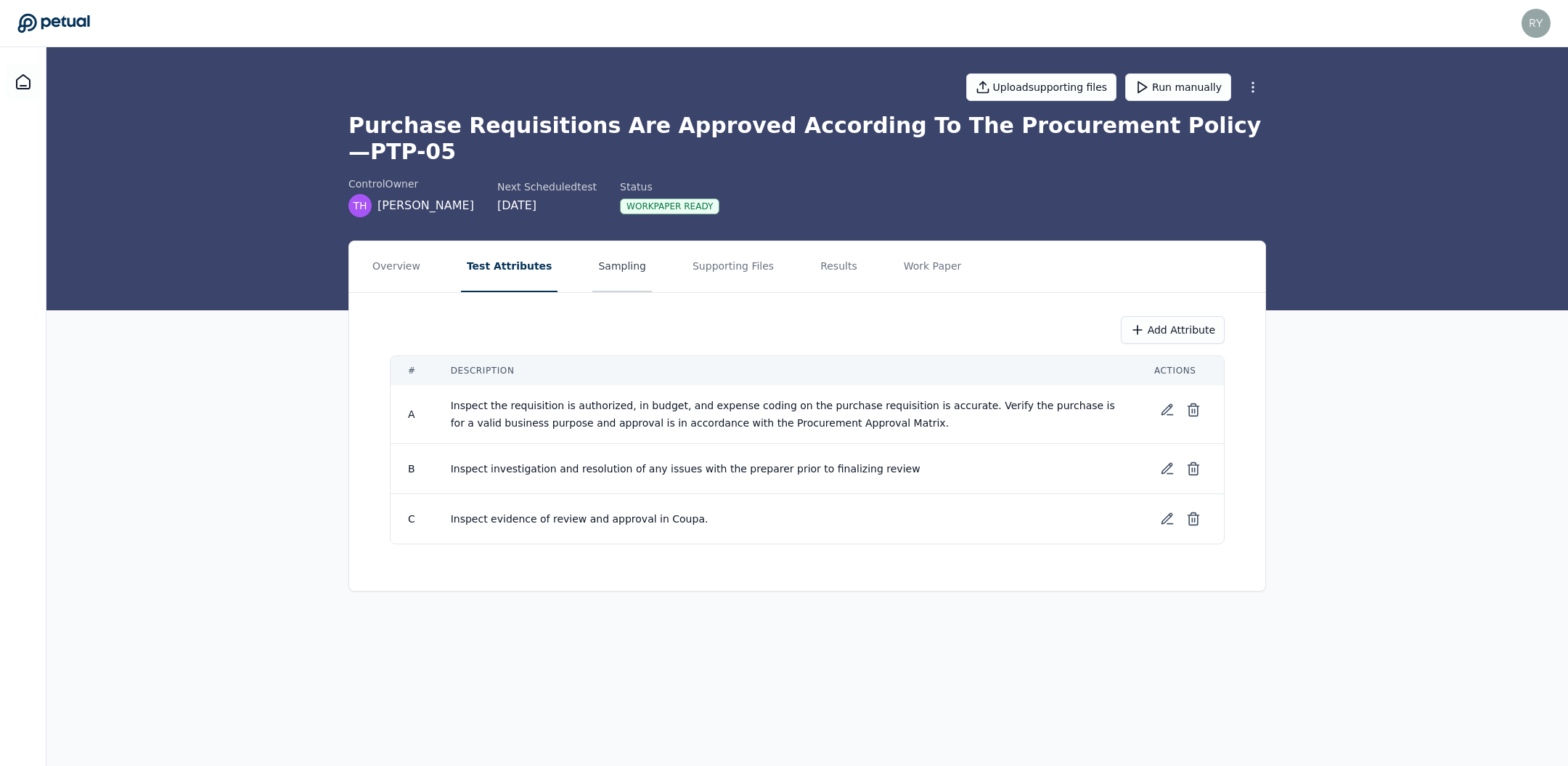
click at [608, 241] on button "Sampling" at bounding box center [622, 267] width 59 height 51
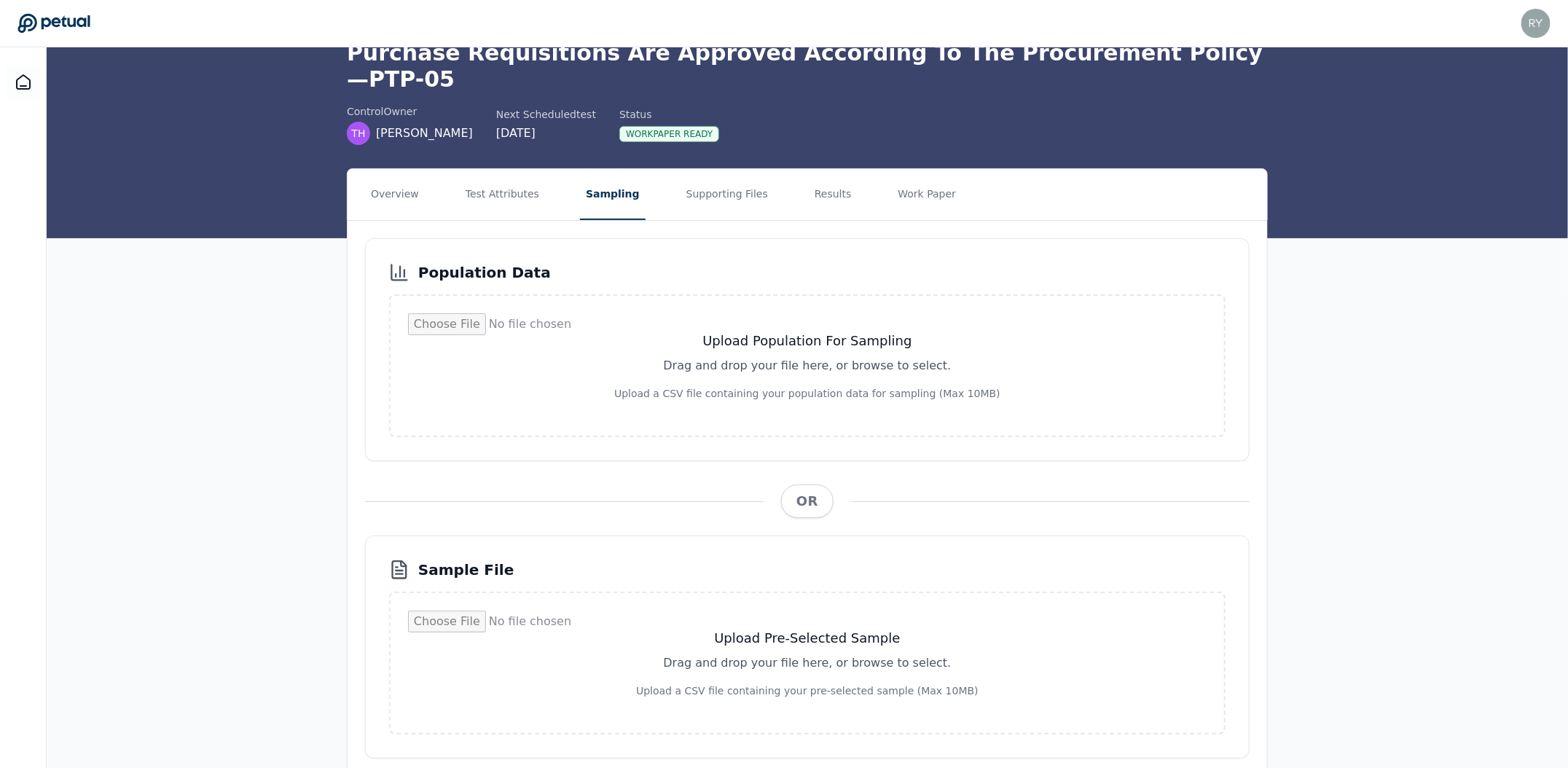
scroll to position [98, 0]
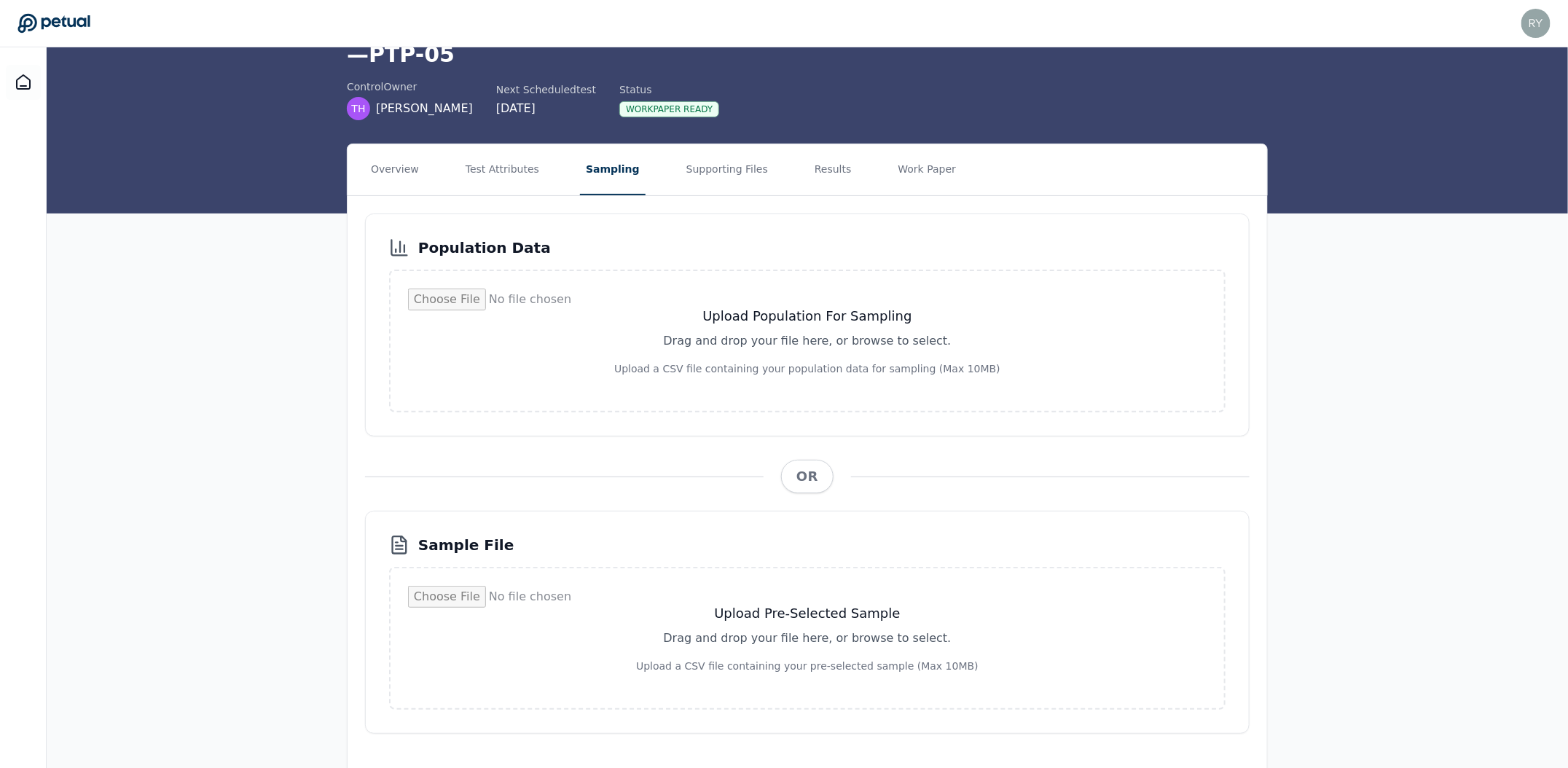
click at [807, 567] on div "Upload Pre-Selected Sample Drag and drop your file here, or browse to select. U…" at bounding box center [807, 638] width 836 height 143
click at [801, 595] on input "file" at bounding box center [807, 638] width 799 height 105
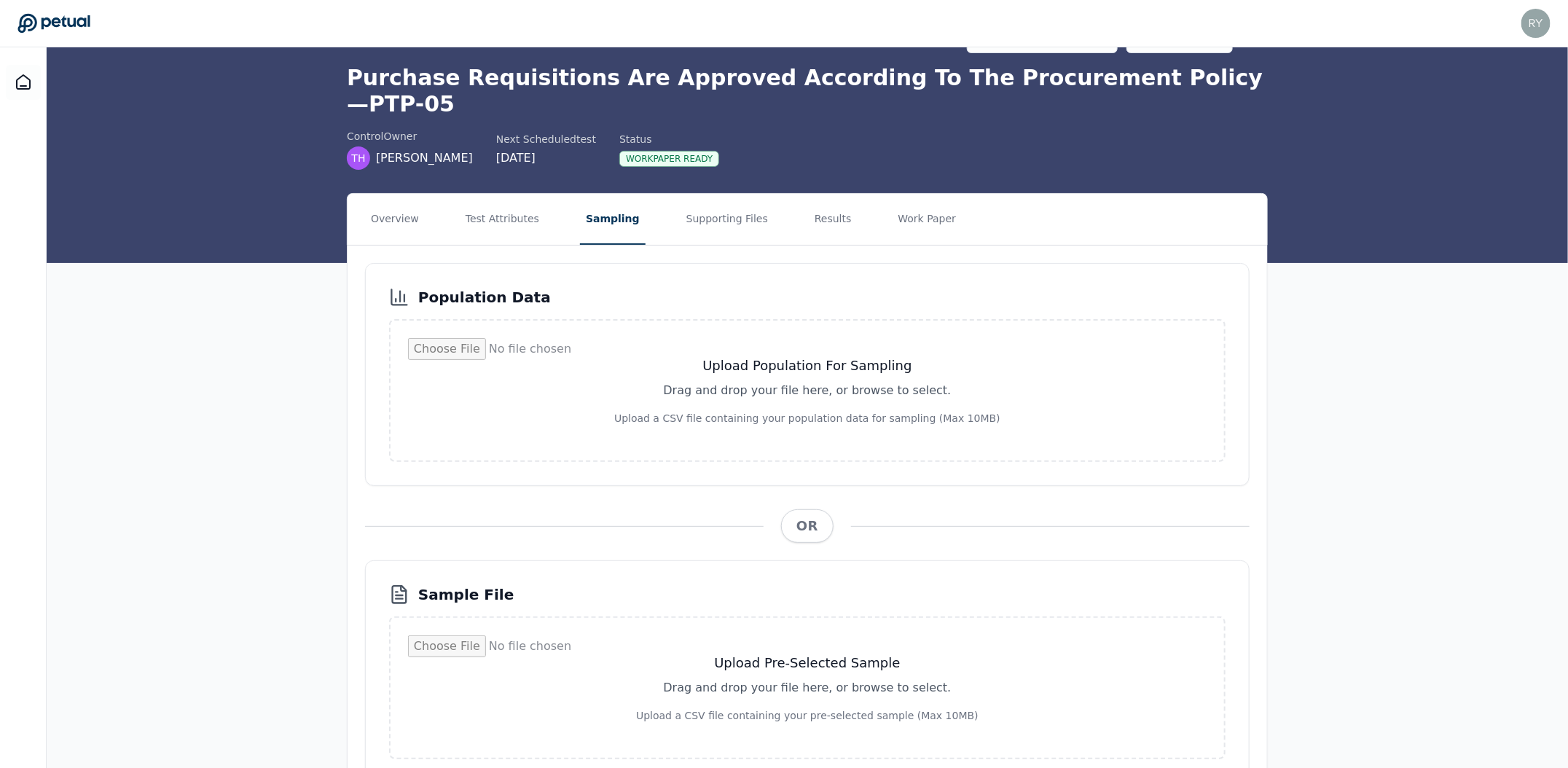
scroll to position [0, 0]
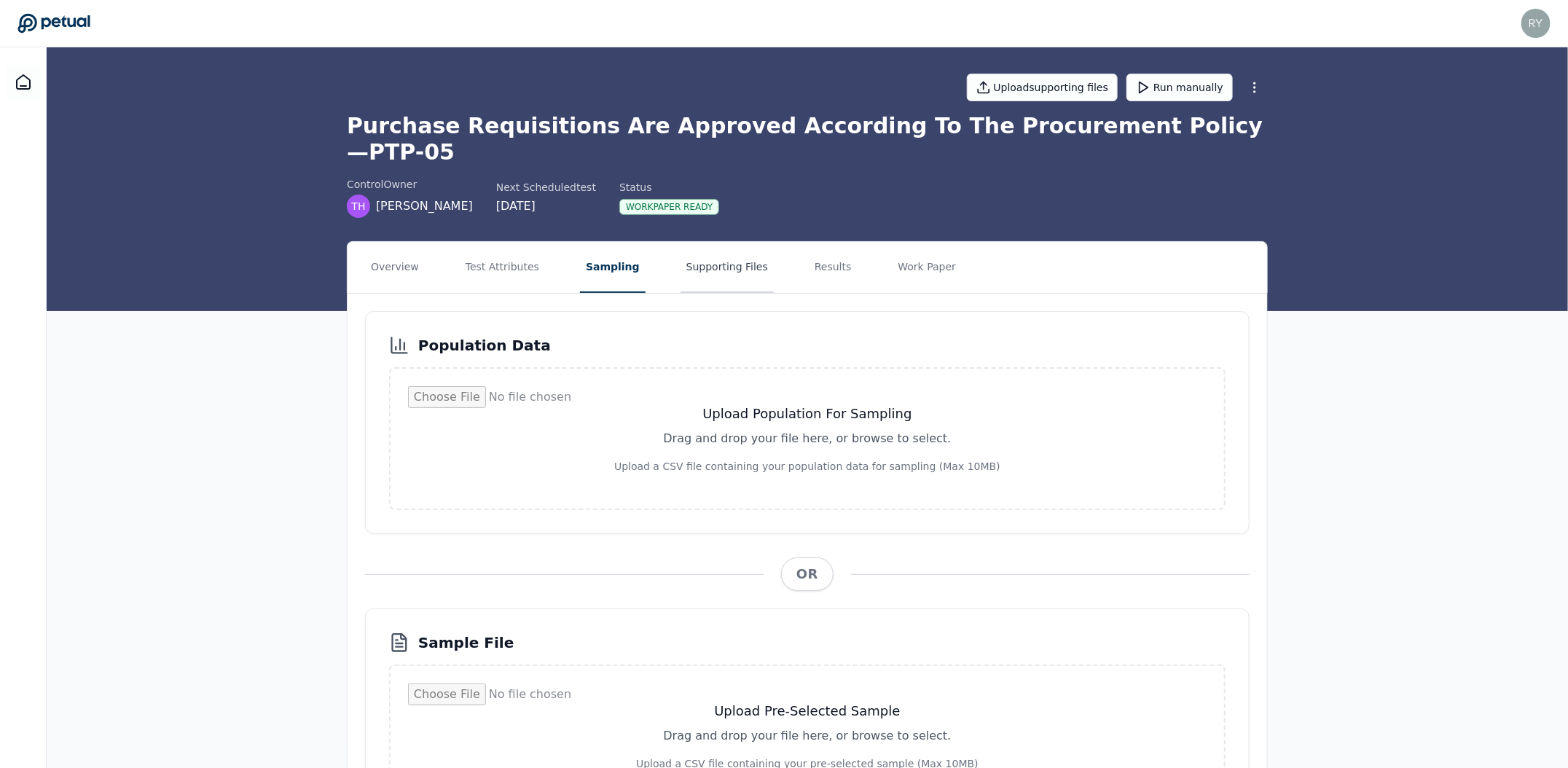
click at [729, 253] on button "Supporting Files" at bounding box center [727, 268] width 93 height 51
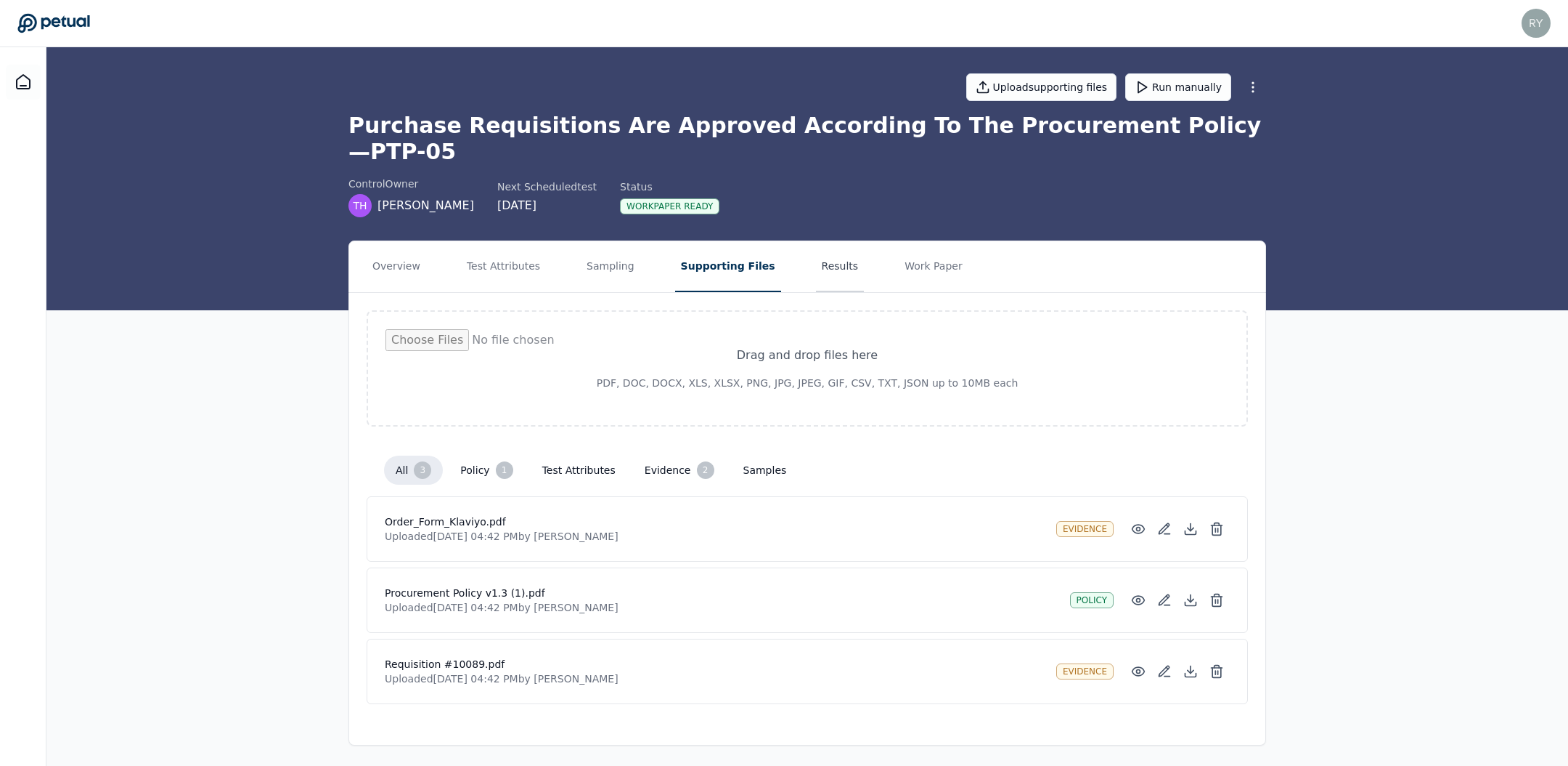
click at [829, 241] on button "Results" at bounding box center [840, 267] width 48 height 51
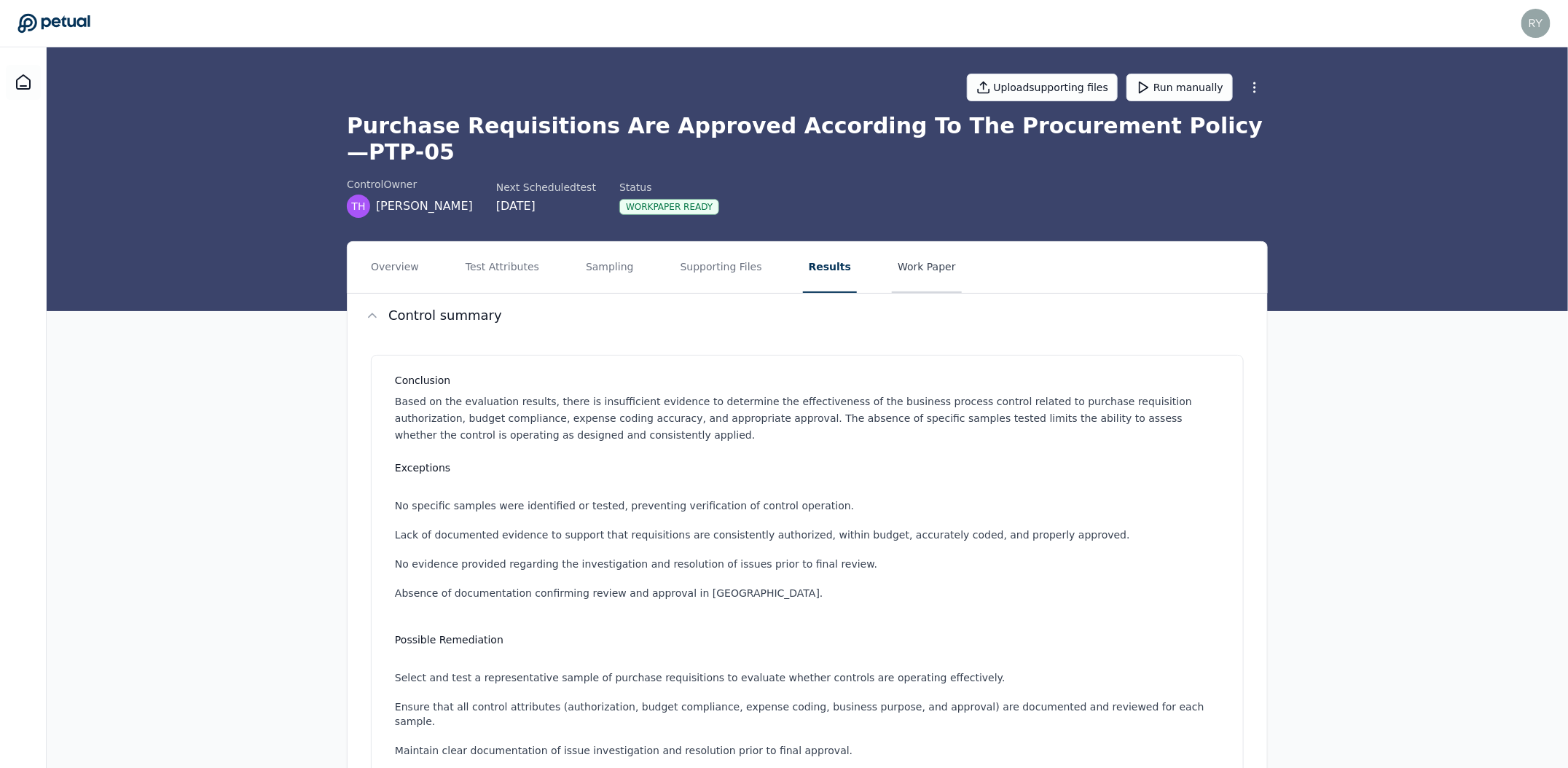
click at [892, 251] on button "Work Paper" at bounding box center [926, 268] width 70 height 51
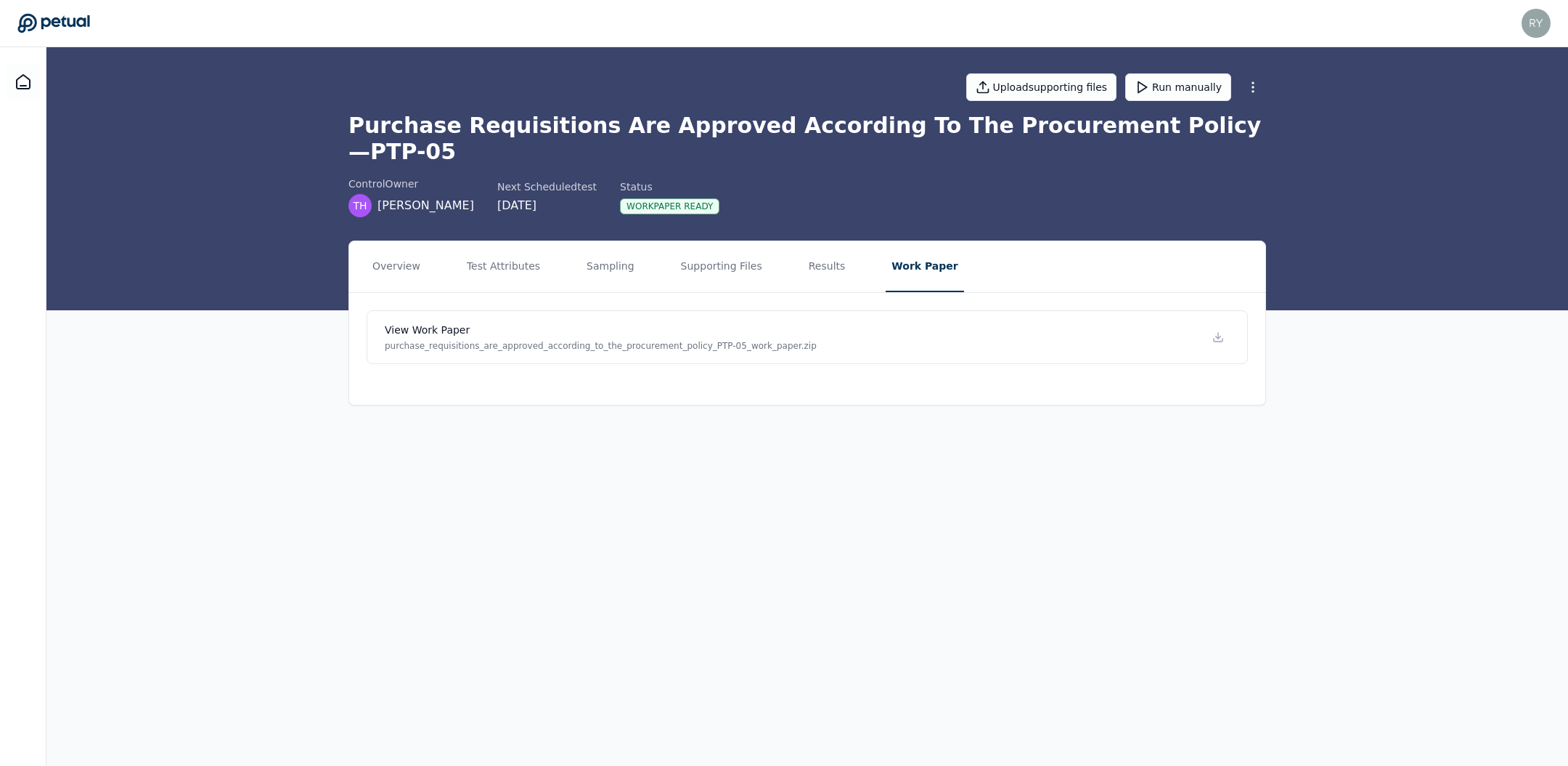
click at [663, 243] on nav "Overview Test Attributes Sampling Supporting Files Results Work Paper" at bounding box center [807, 267] width 916 height 51
click at [622, 251] on button "Sampling" at bounding box center [610, 267] width 59 height 51
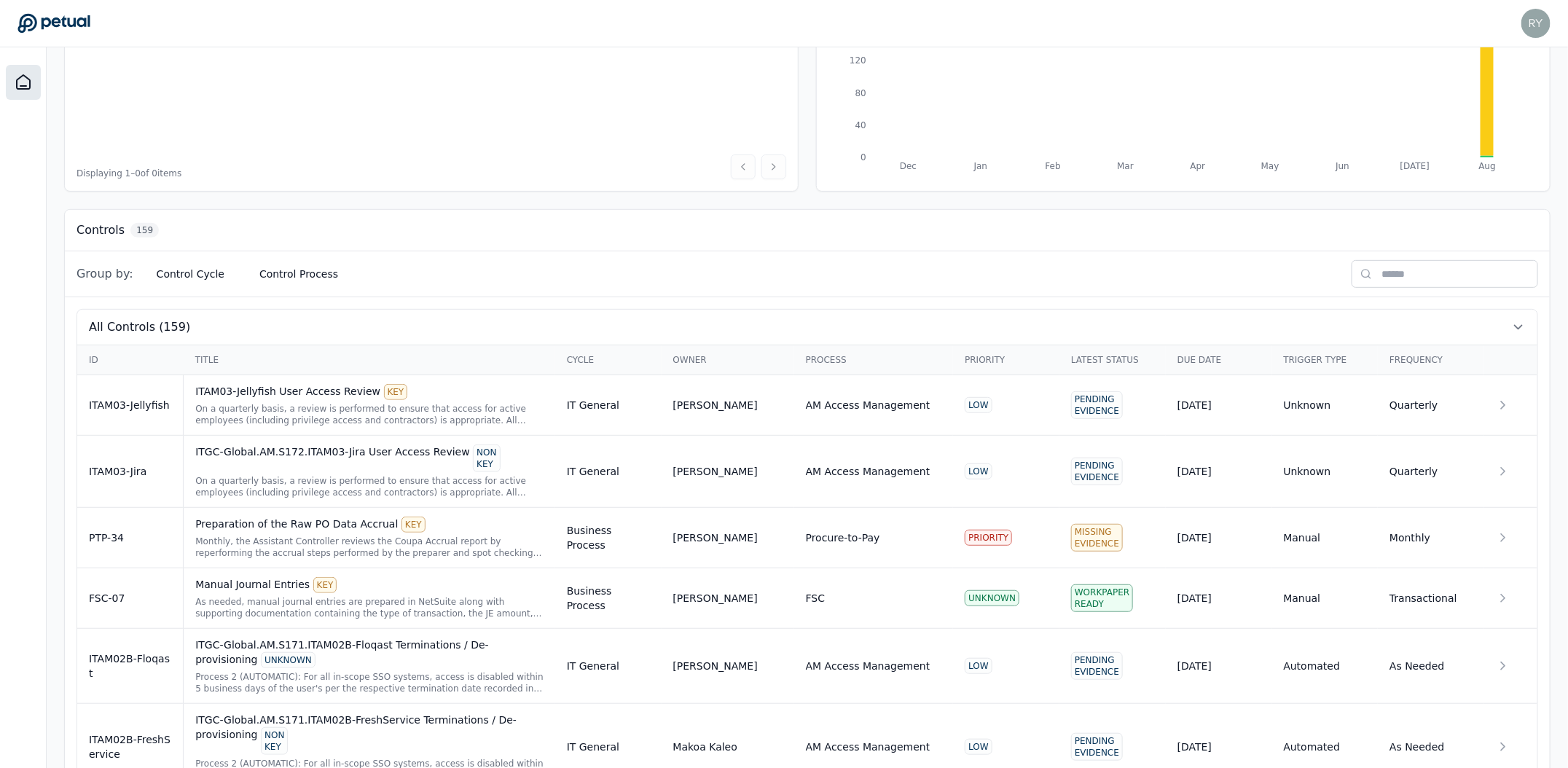
scroll to position [245, 0]
click at [286, 276] on button "Control Process" at bounding box center [298, 272] width 102 height 27
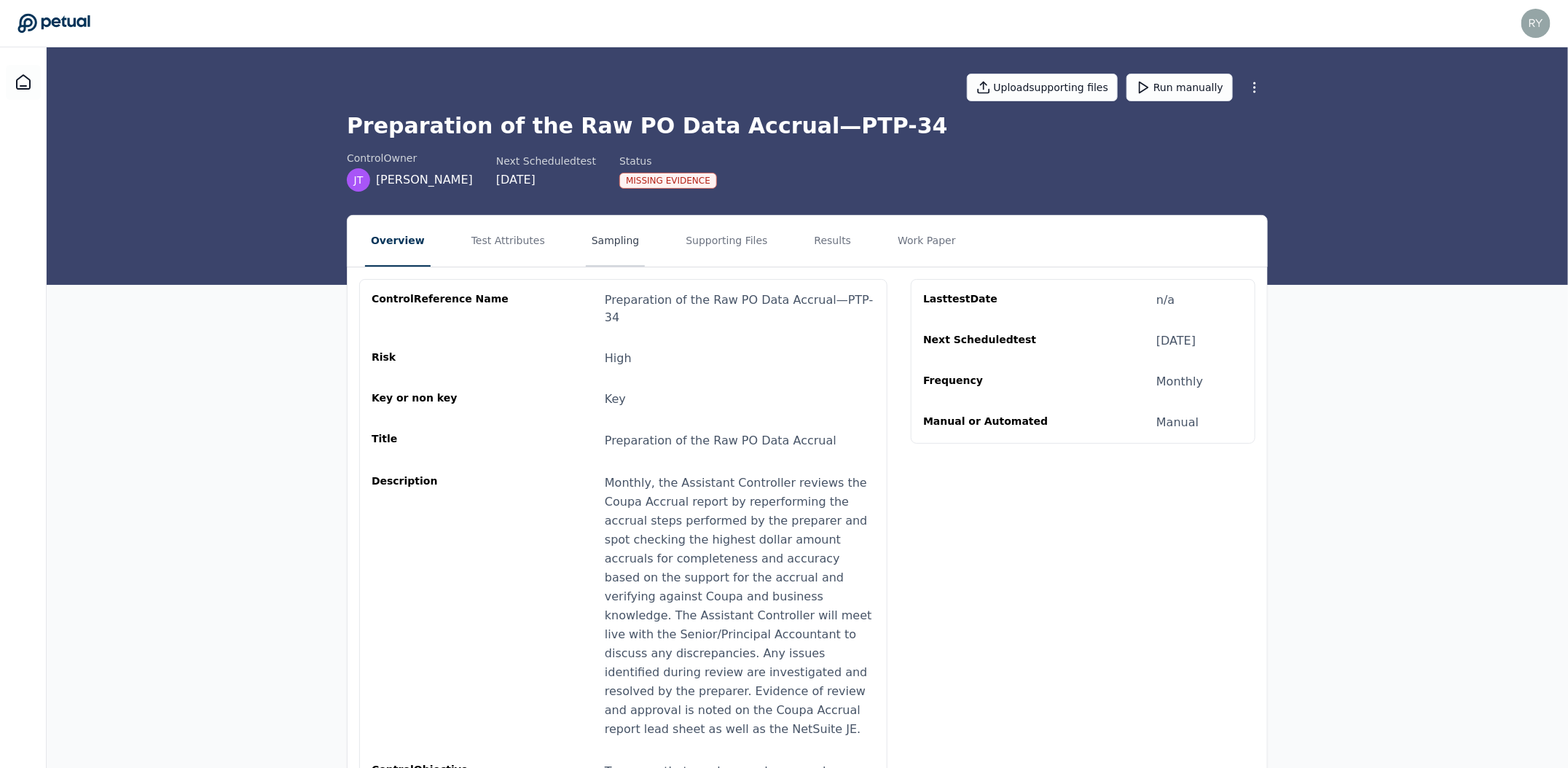
click at [591, 236] on button "Sampling" at bounding box center [615, 241] width 59 height 51
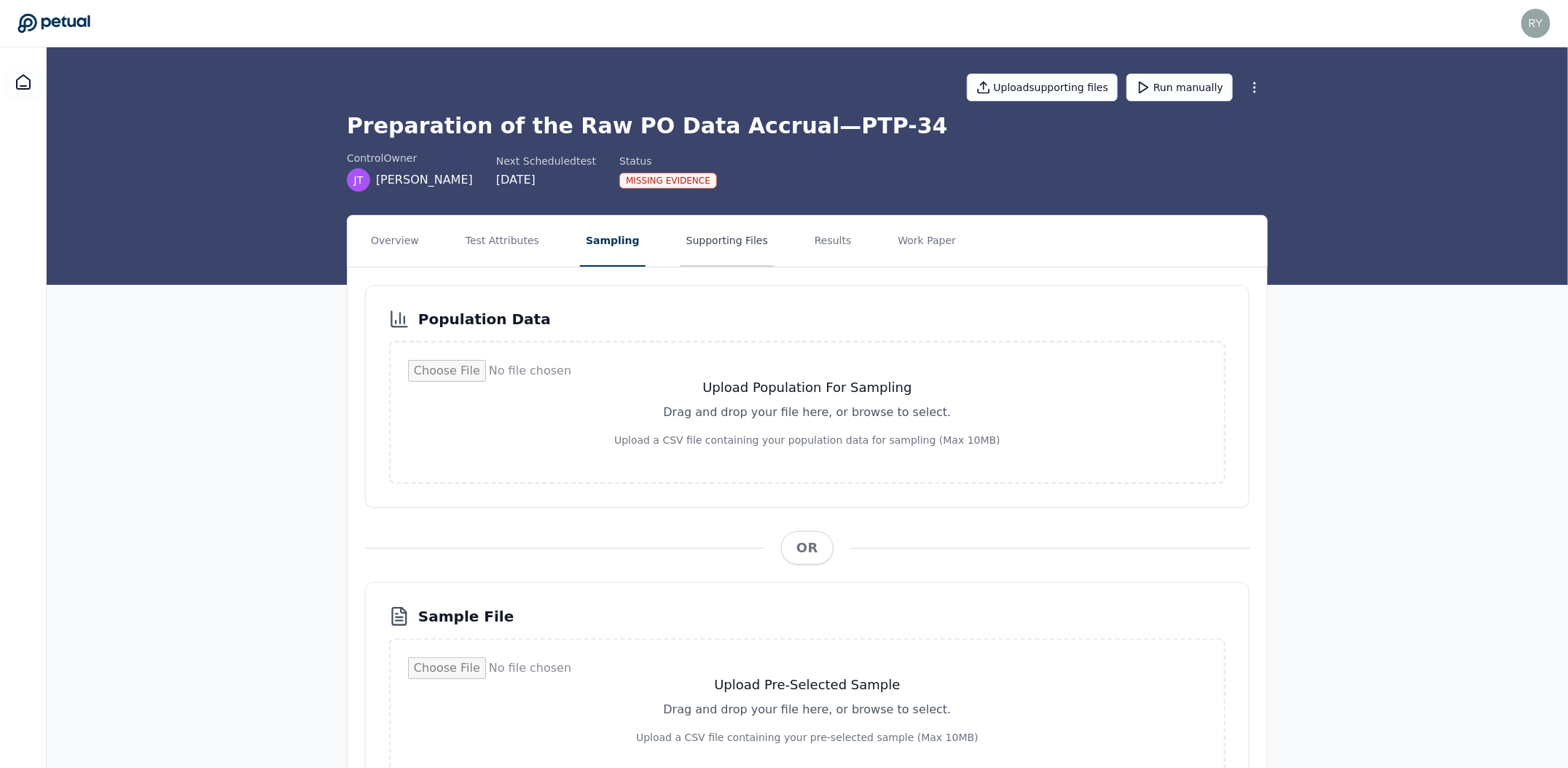
click at [726, 242] on button "Supporting Files" at bounding box center [727, 241] width 93 height 51
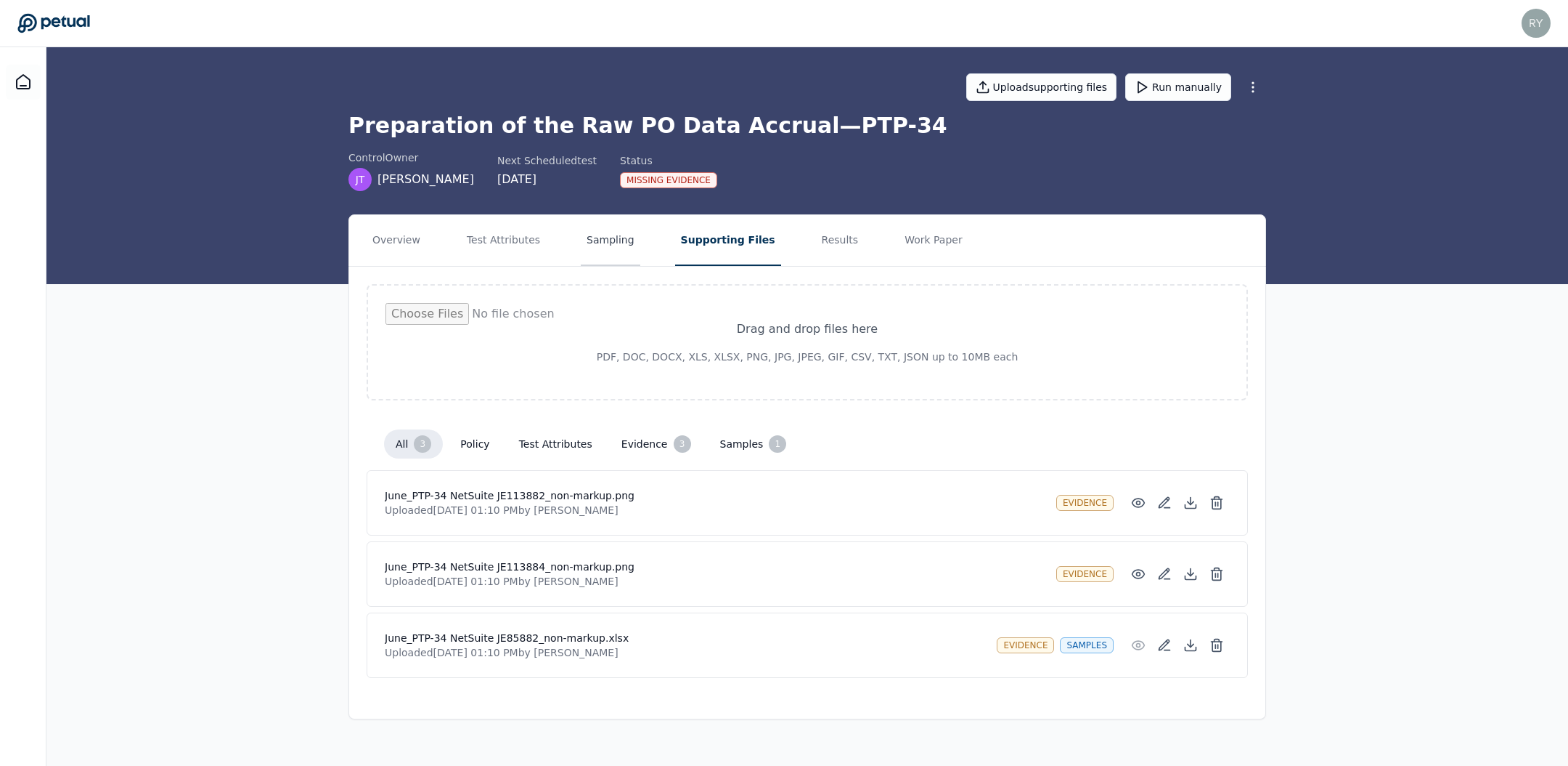
click at [607, 238] on button "Sampling" at bounding box center [610, 240] width 59 height 51
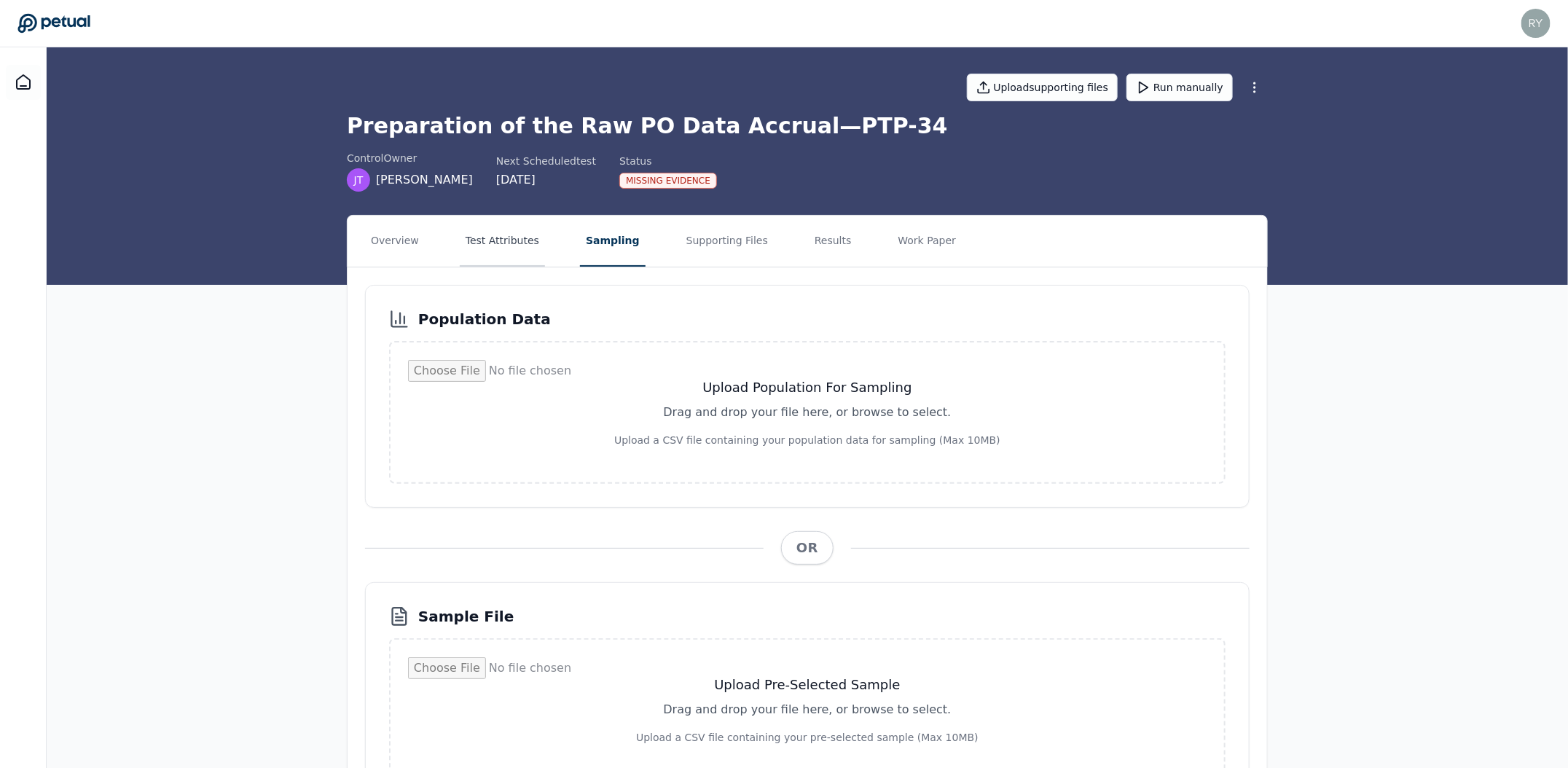
click at [514, 242] on button "Test Attributes" at bounding box center [502, 241] width 85 height 51
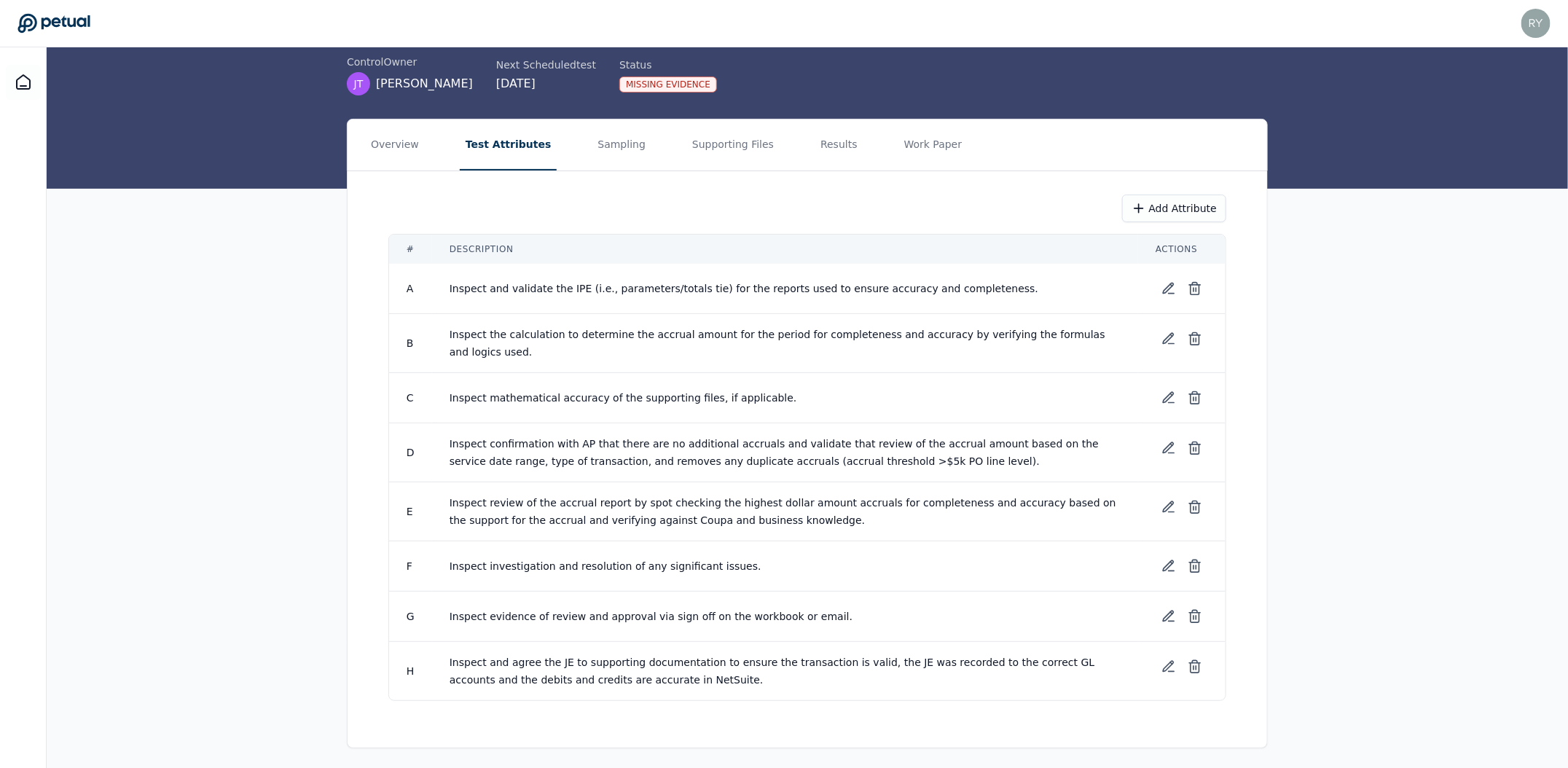
scroll to position [96, 0]
click at [825, 143] on button "Results" at bounding box center [838, 145] width 48 height 51
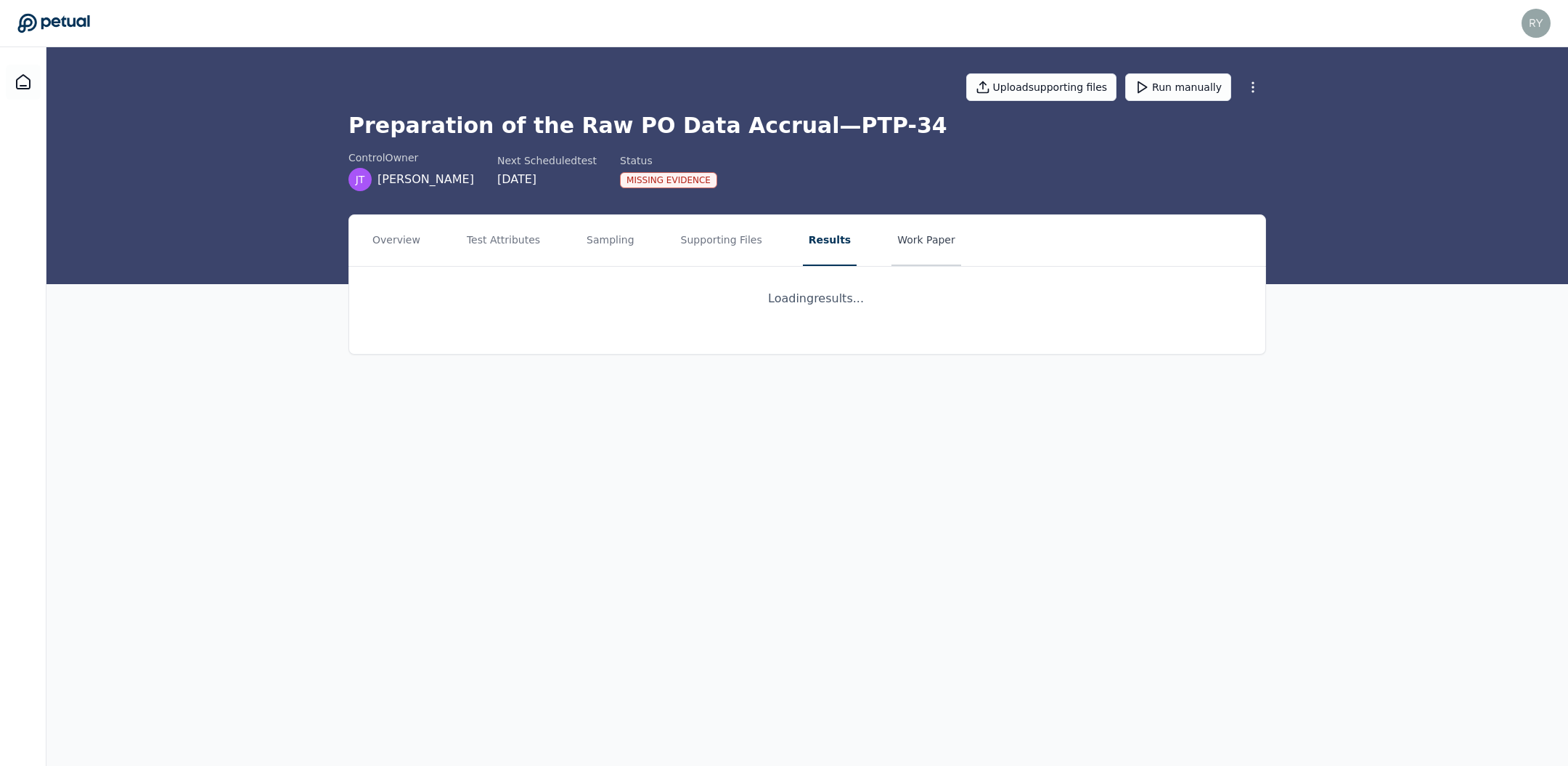
click at [892, 256] on button "Work Paper" at bounding box center [926, 240] width 70 height 51
click at [804, 233] on button "Results" at bounding box center [827, 240] width 48 height 51
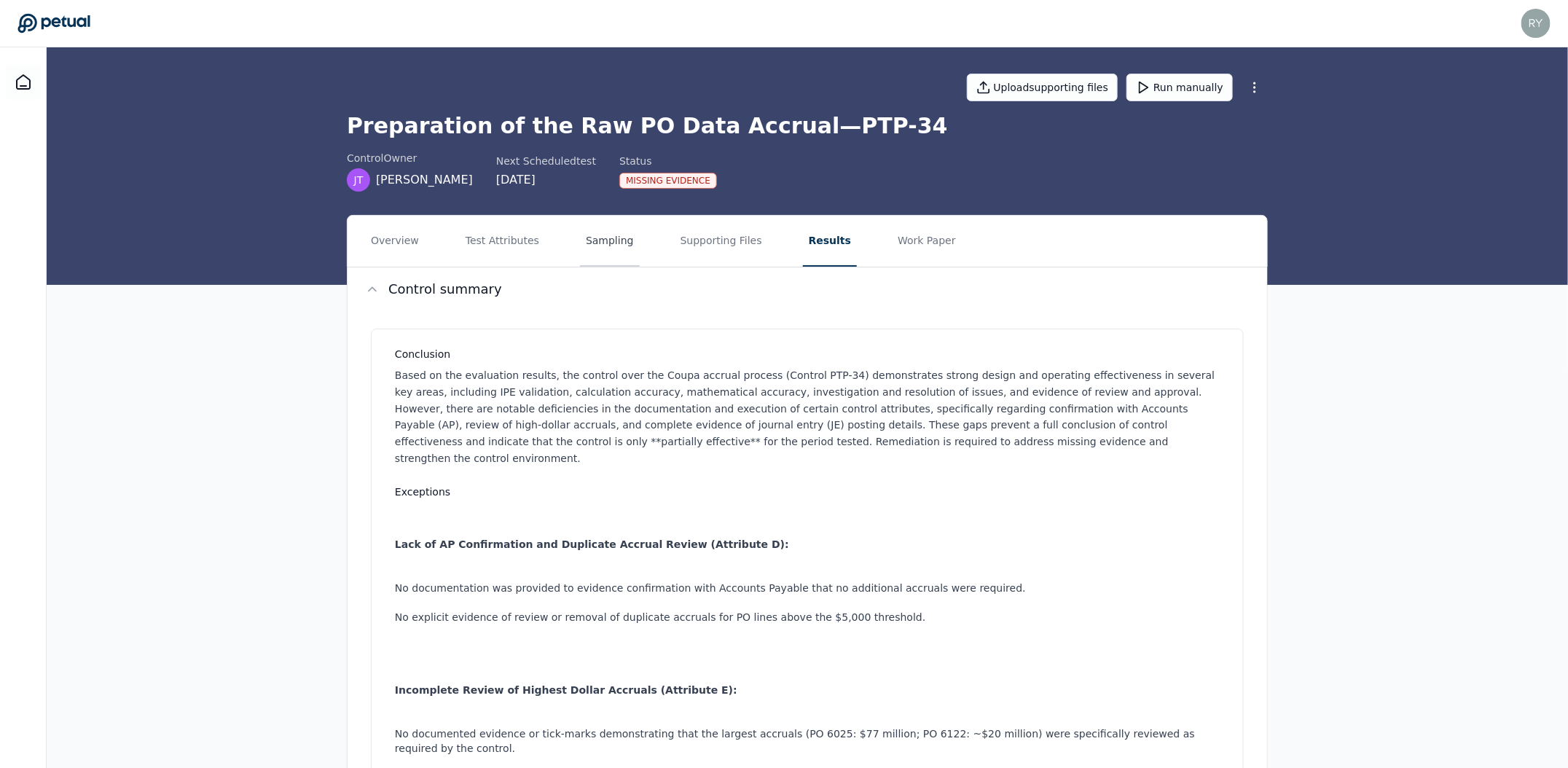
click at [618, 248] on button "Sampling" at bounding box center [609, 241] width 59 height 51
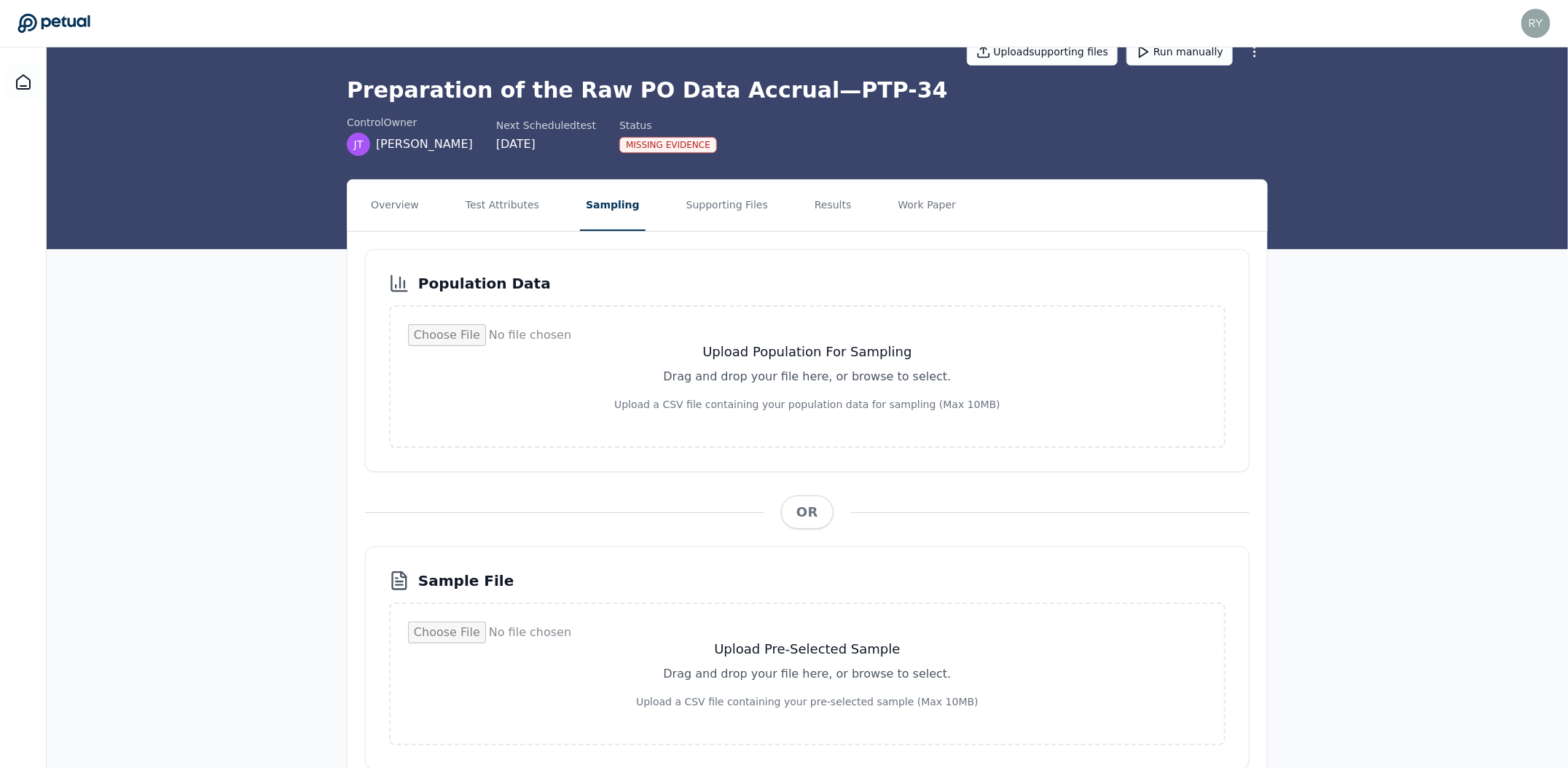
scroll to position [98, 0]
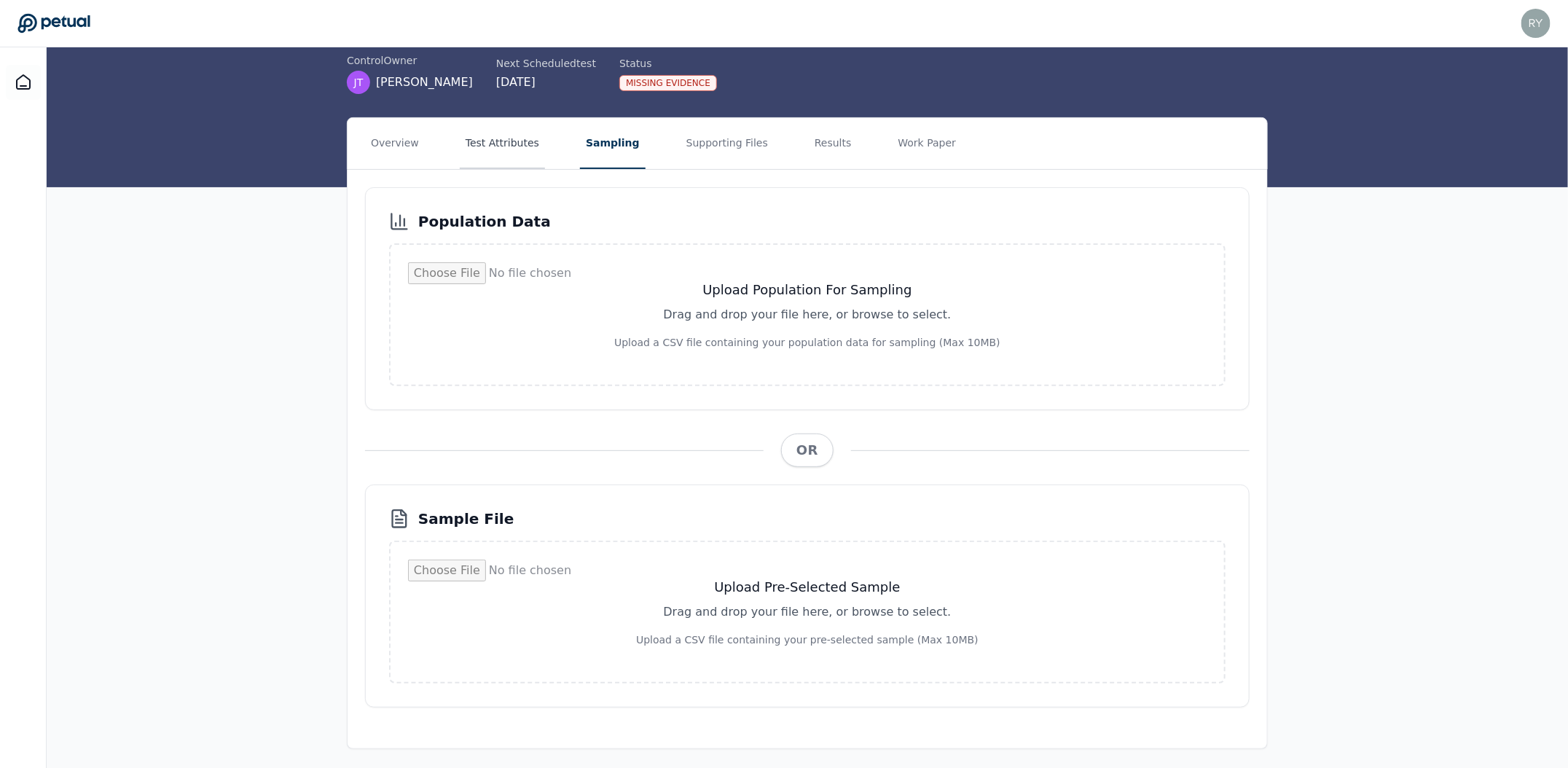
click at [518, 138] on button "Test Attributes" at bounding box center [502, 144] width 85 height 51
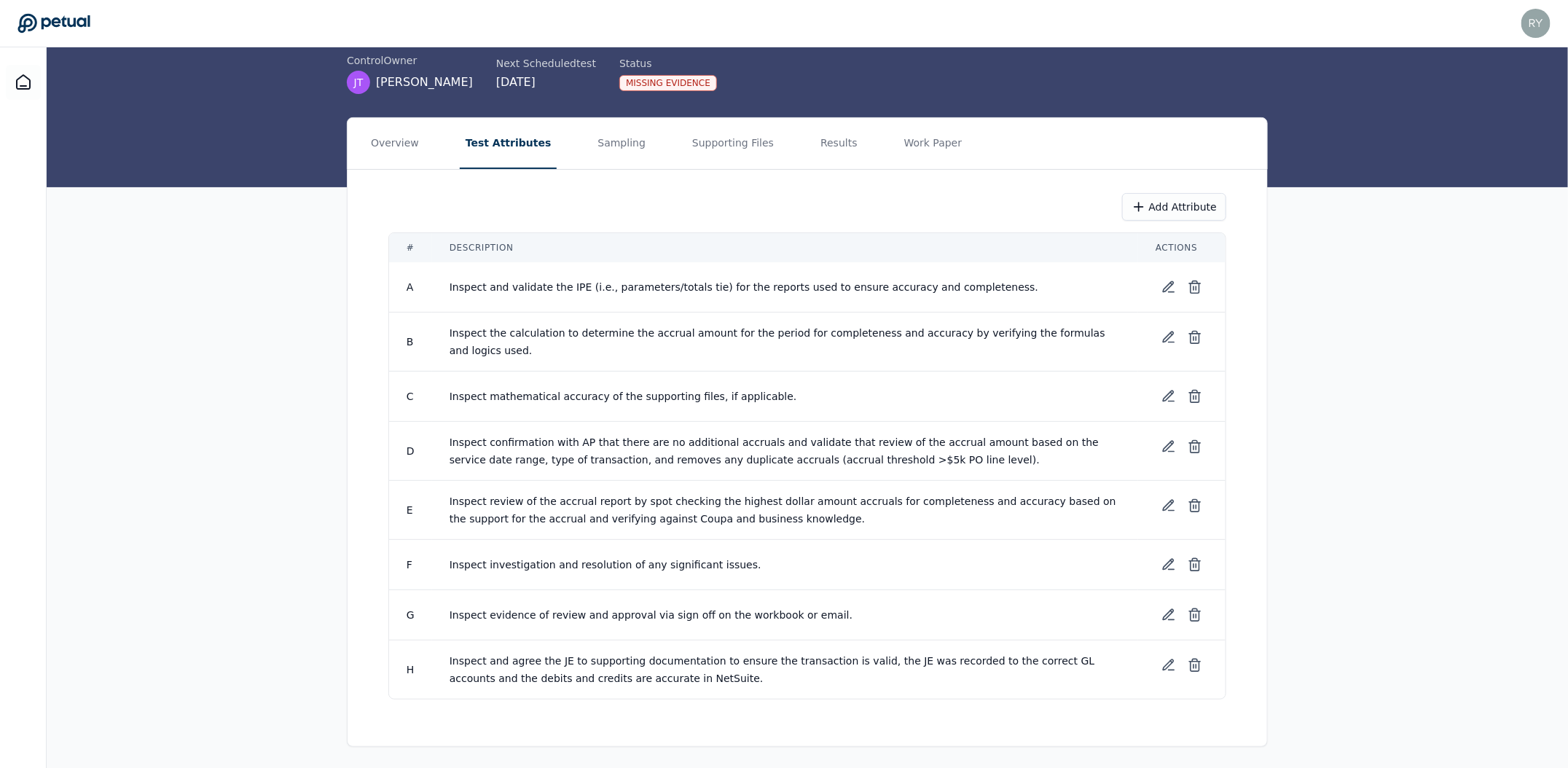
scroll to position [96, 0]
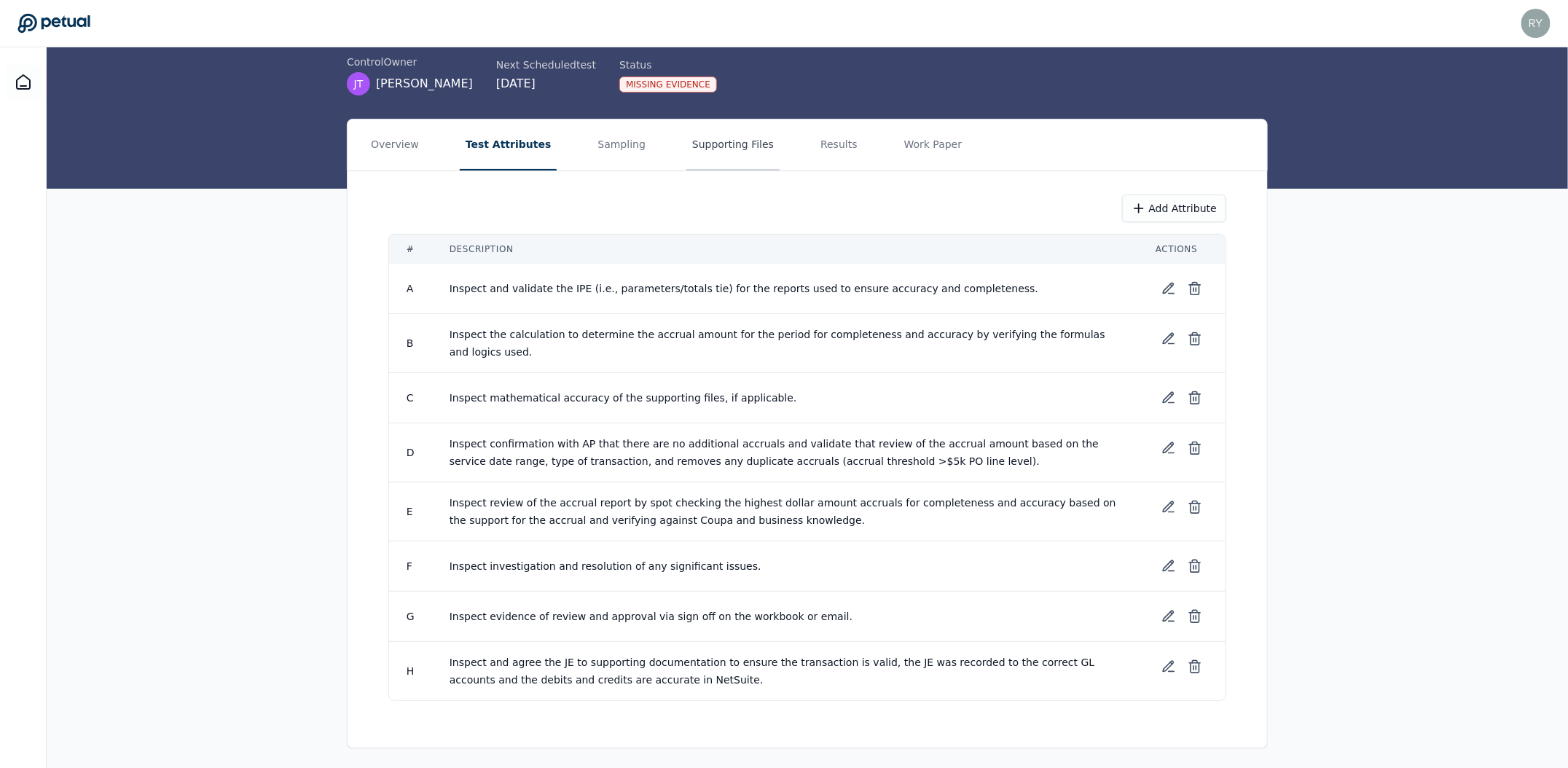
click at [693, 163] on button "Supporting Files" at bounding box center [733, 145] width 93 height 51
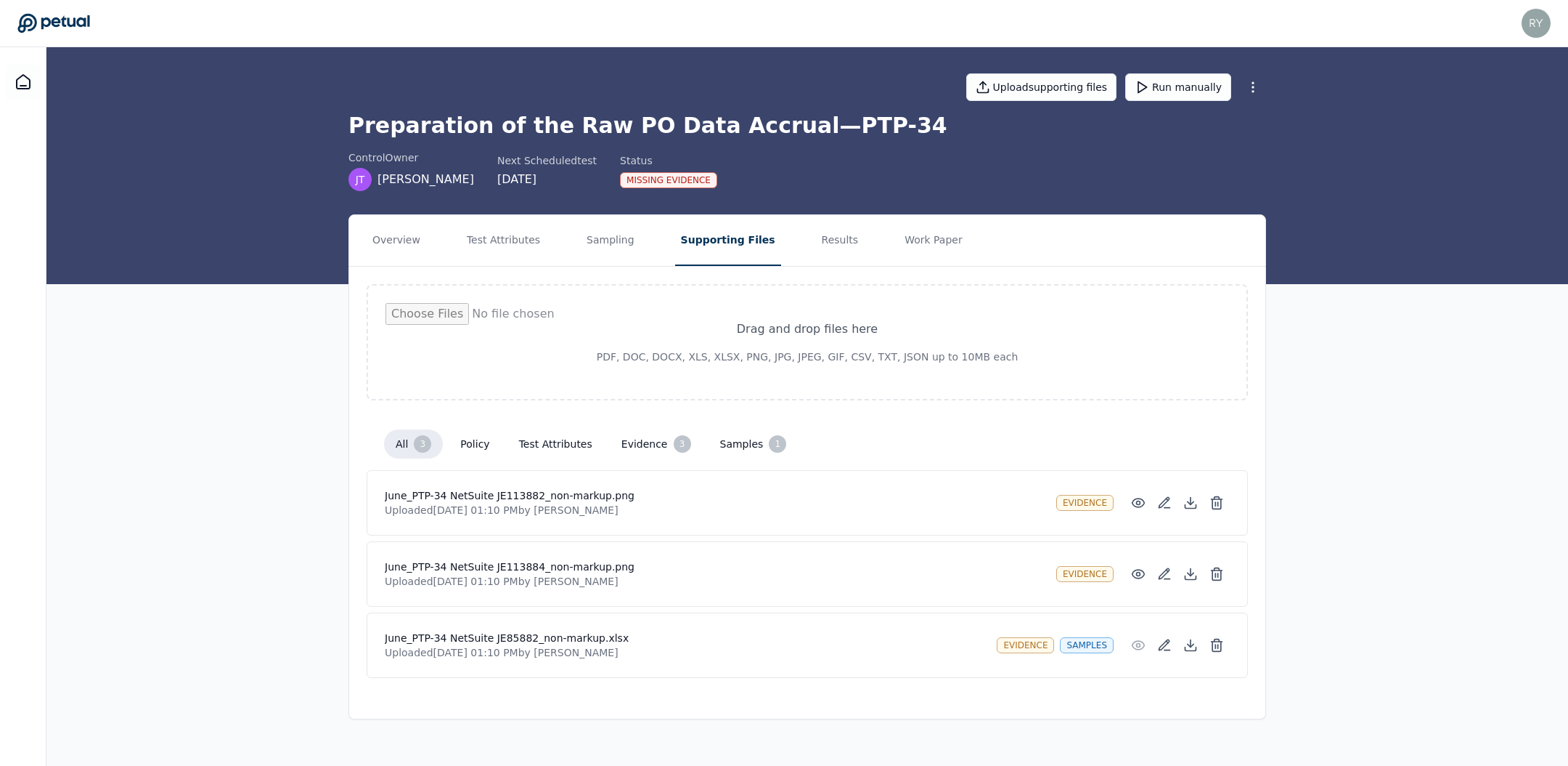
click at [741, 439] on button "samples 1" at bounding box center [753, 444] width 90 height 30
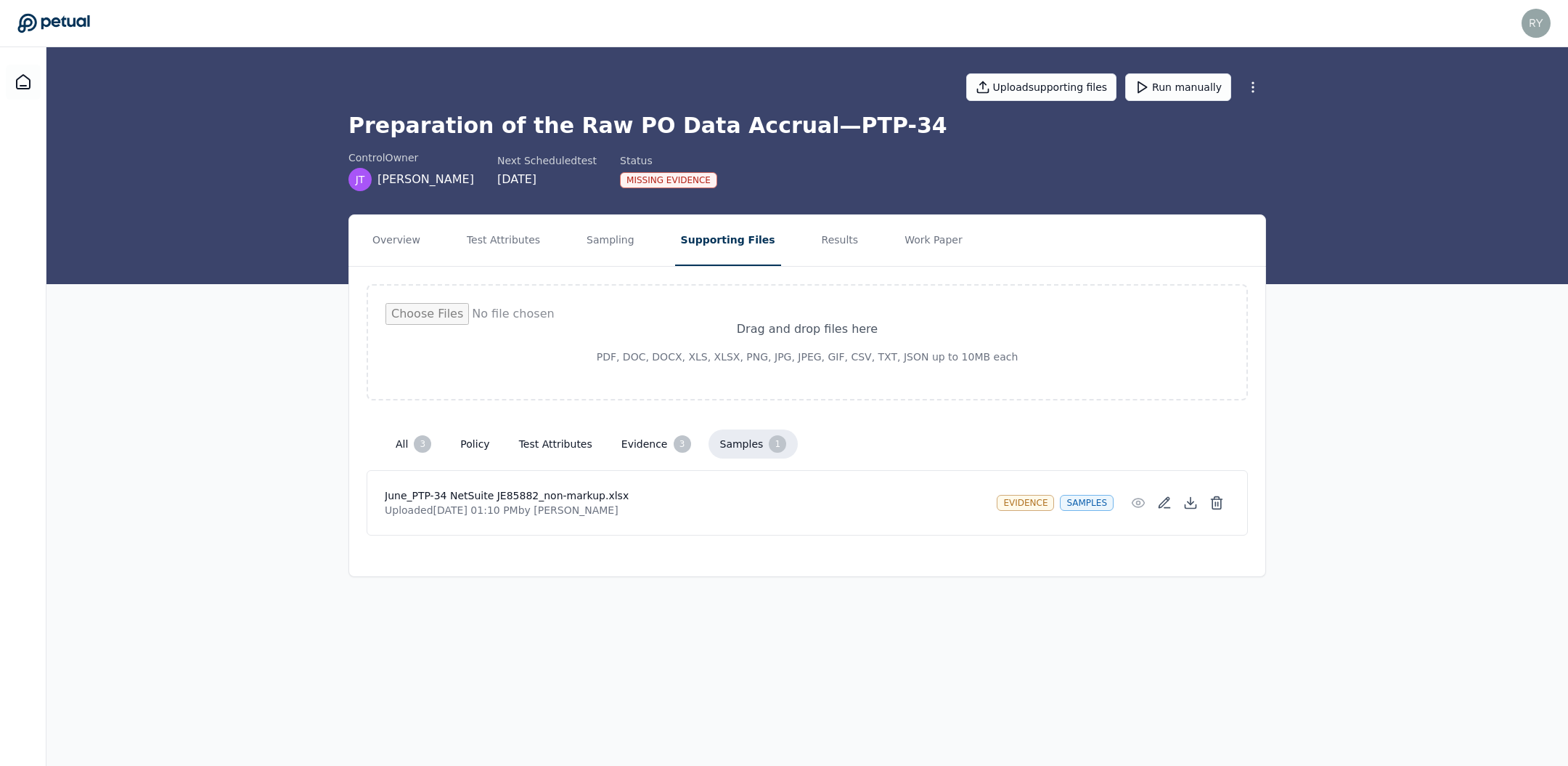
click at [626, 450] on button "evidence 3" at bounding box center [657, 444] width 93 height 30
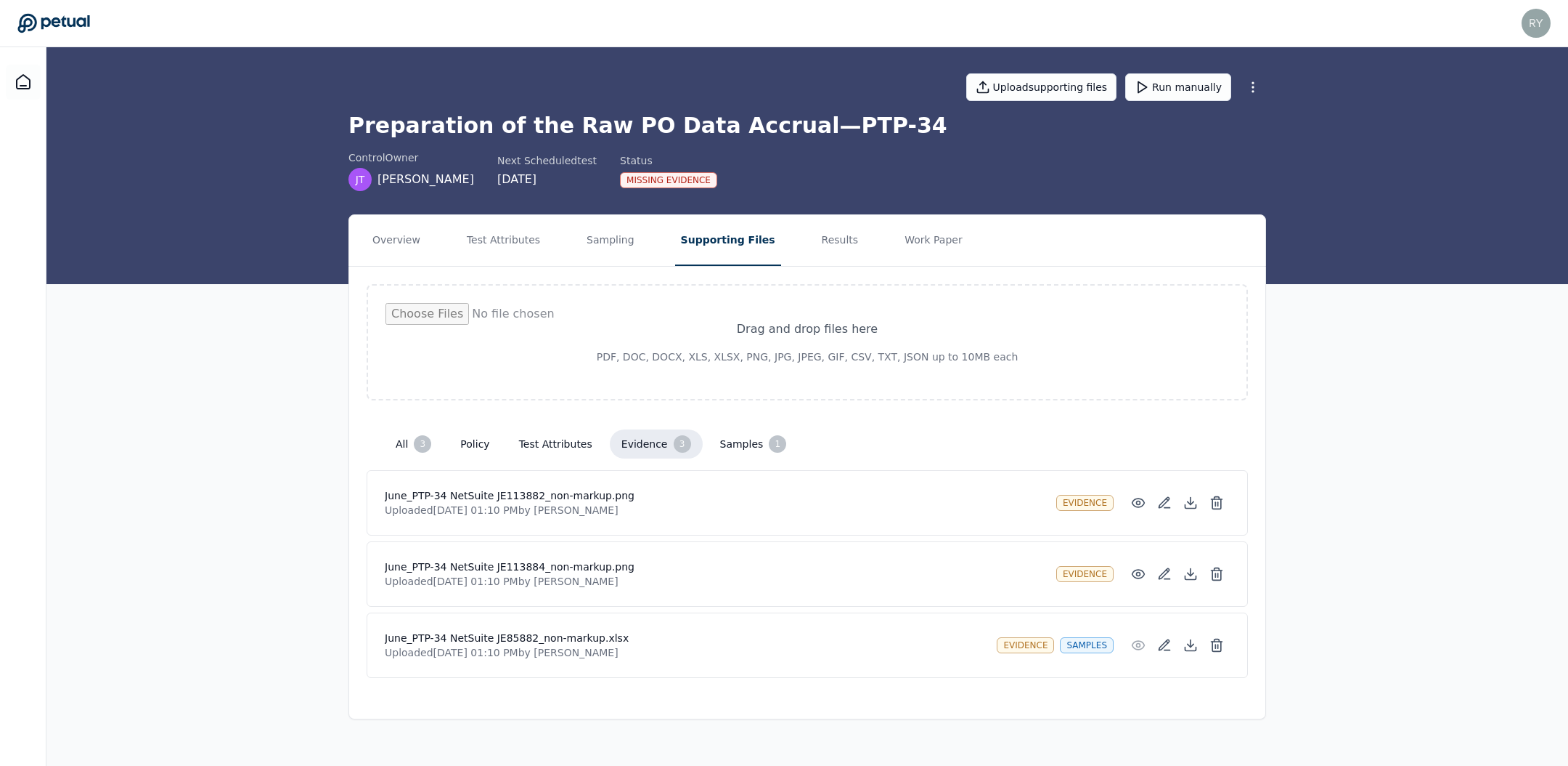
click at [407, 442] on button "all 3" at bounding box center [413, 444] width 59 height 30
click at [20, 76] on icon at bounding box center [23, 82] width 13 height 14
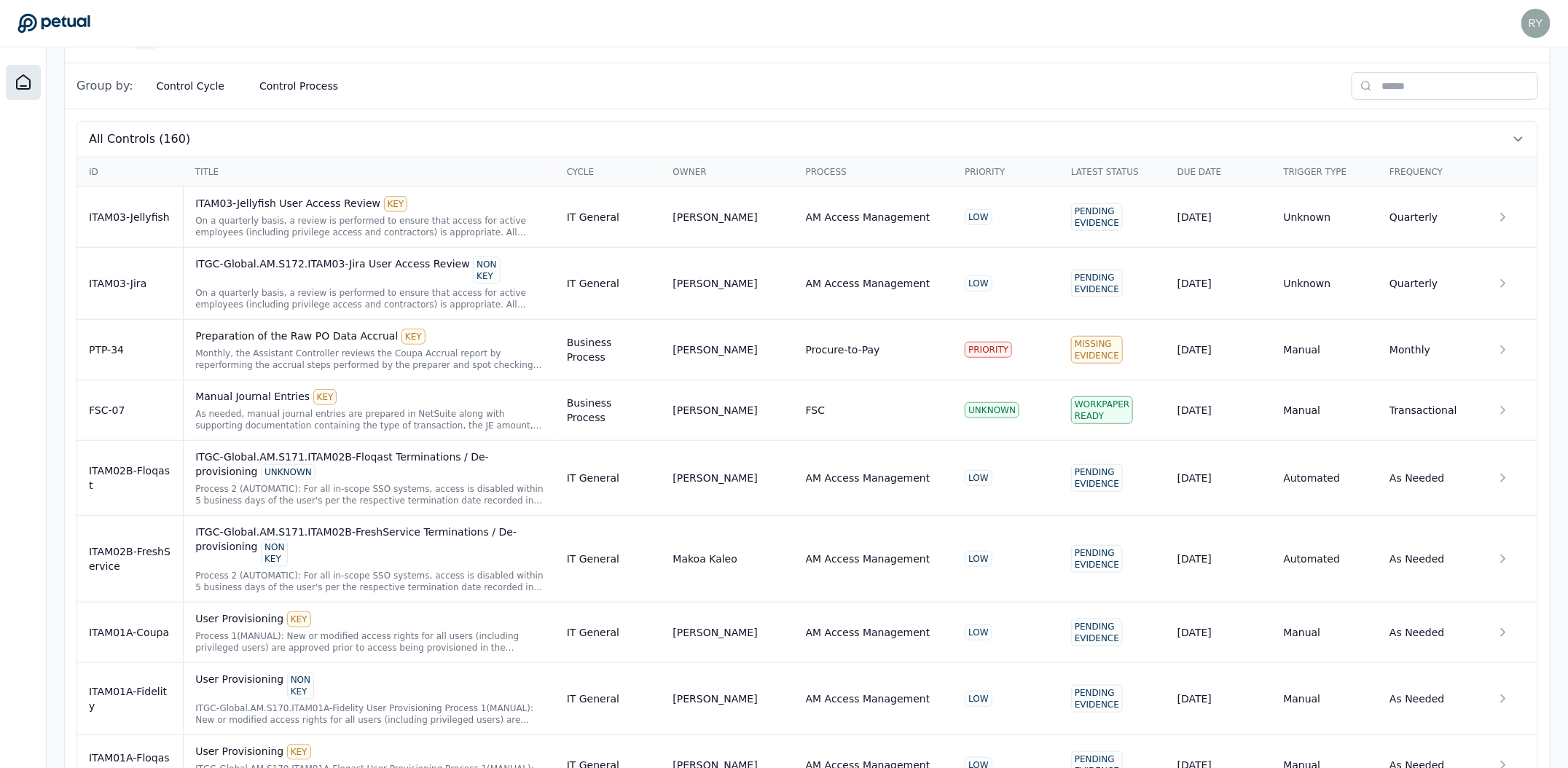
scroll to position [430, 0]
click at [188, 88] on button "Control Cycle" at bounding box center [191, 87] width 91 height 27
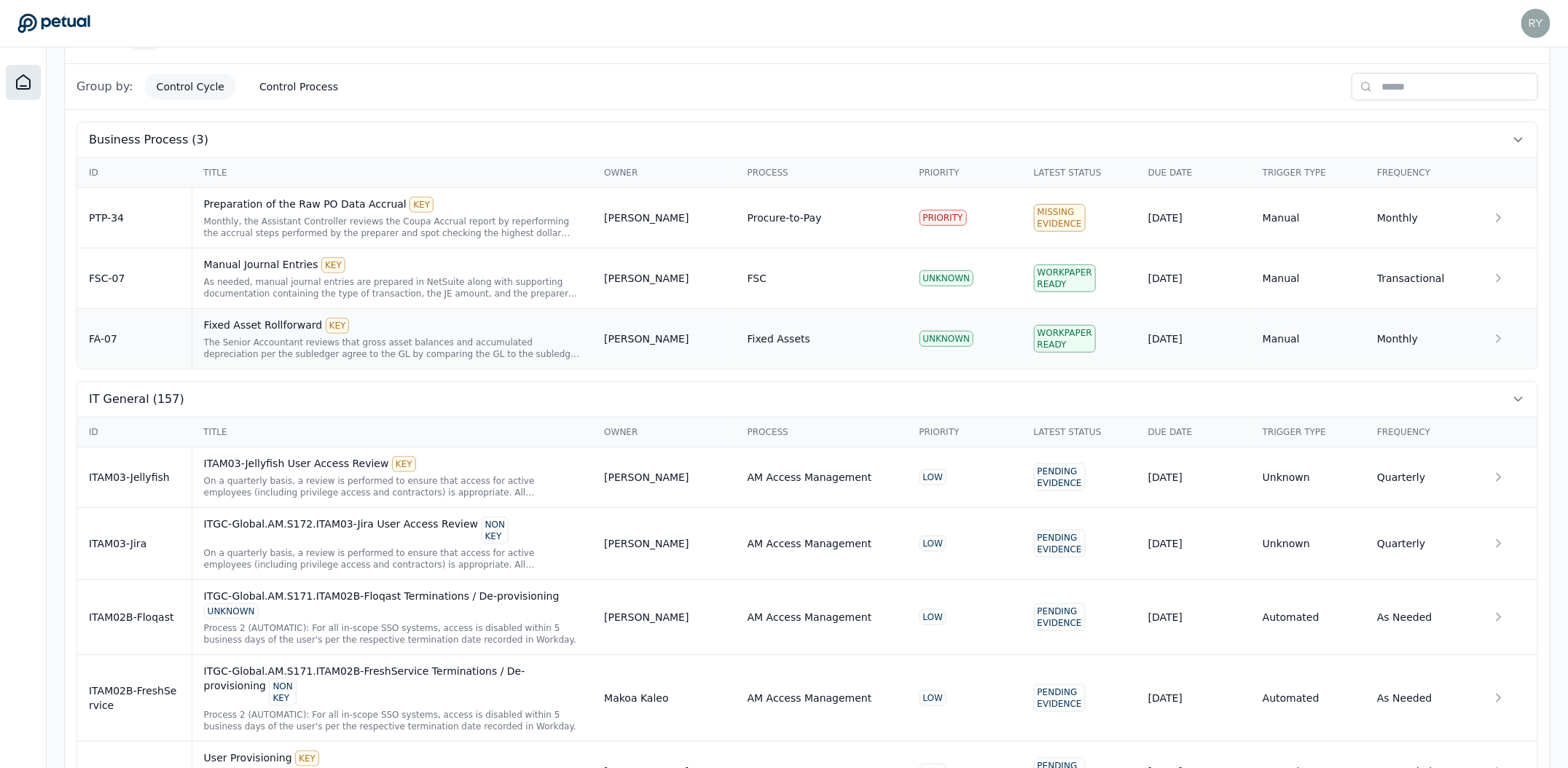
click at [1075, 336] on div "Workpaper Ready" at bounding box center [1064, 339] width 62 height 28
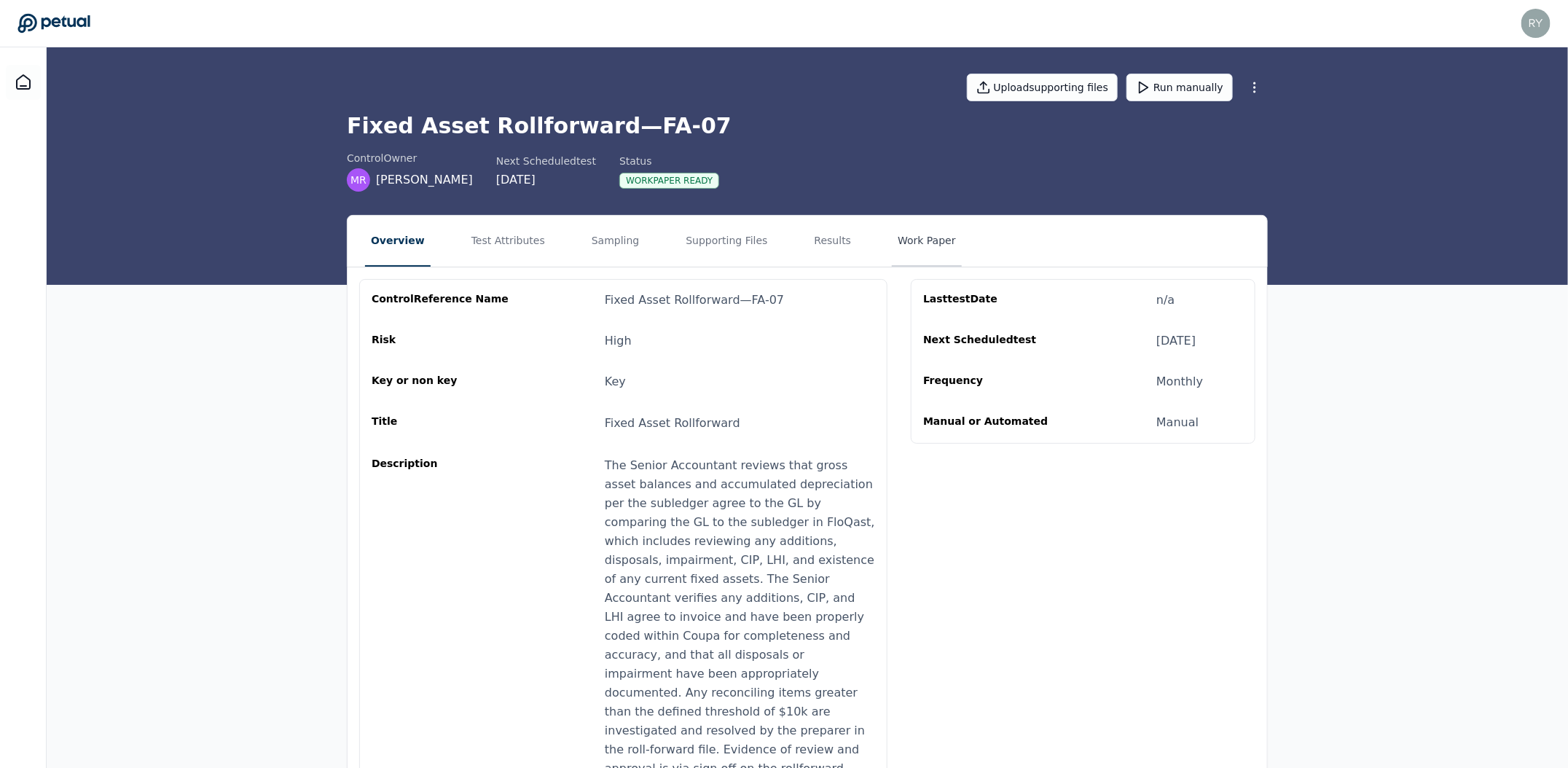
click at [894, 244] on button "Work Paper" at bounding box center [926, 241] width 70 height 51
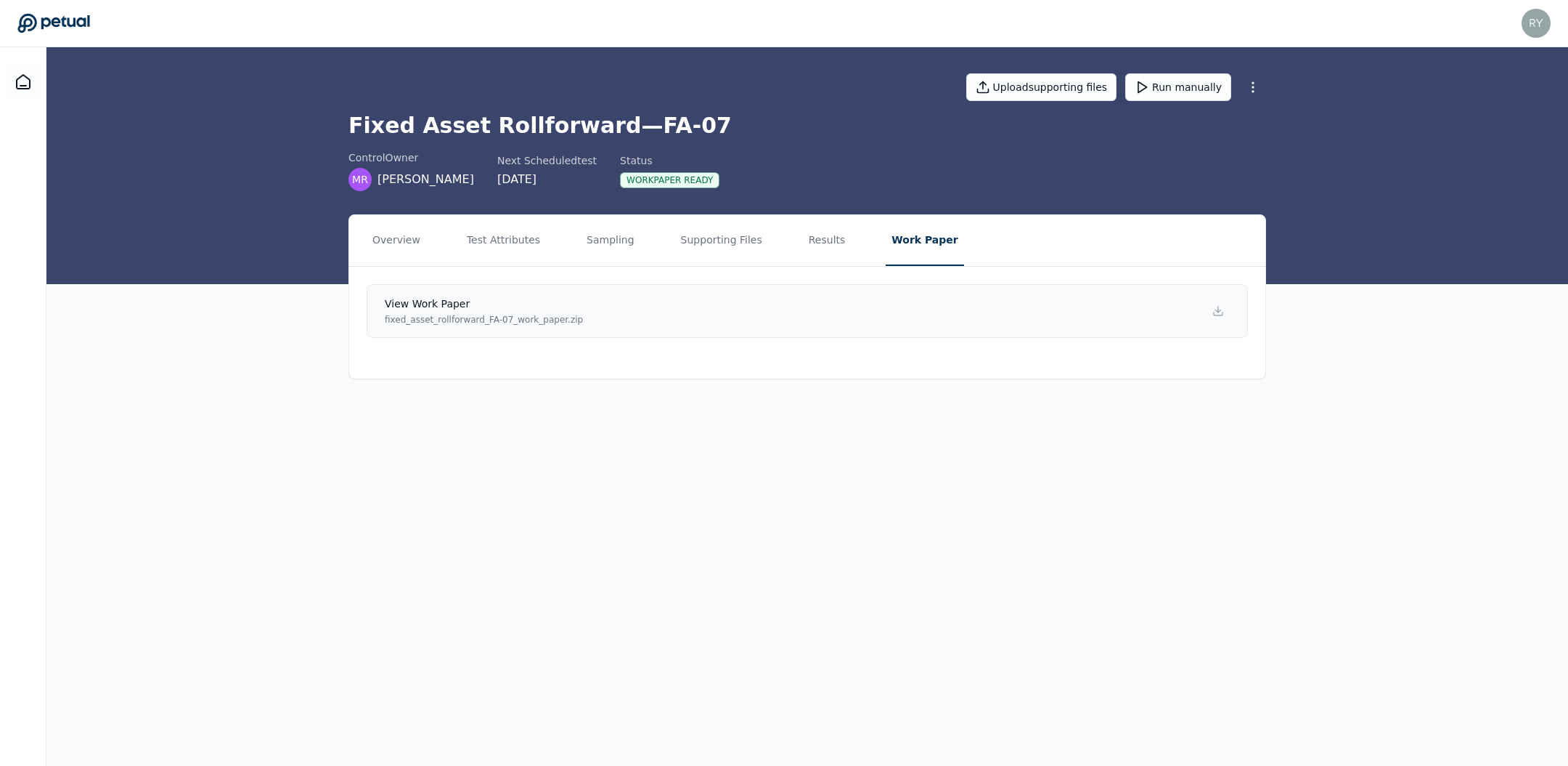
click at [442, 303] on h4 "View work paper" at bounding box center [483, 303] width 198 height 15
click at [24, 79] on icon at bounding box center [24, 83] width 18 height 18
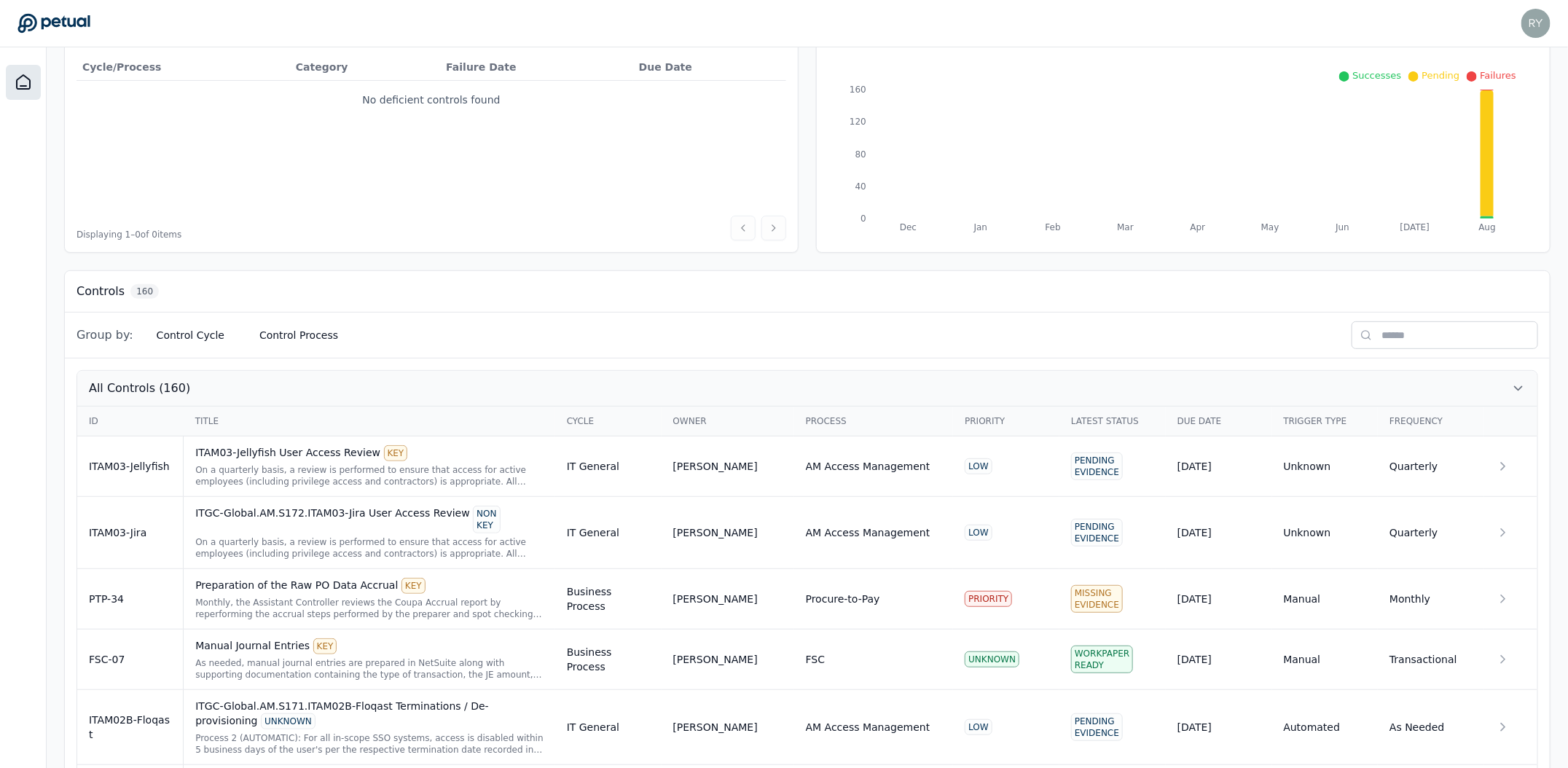
scroll to position [205, 0]
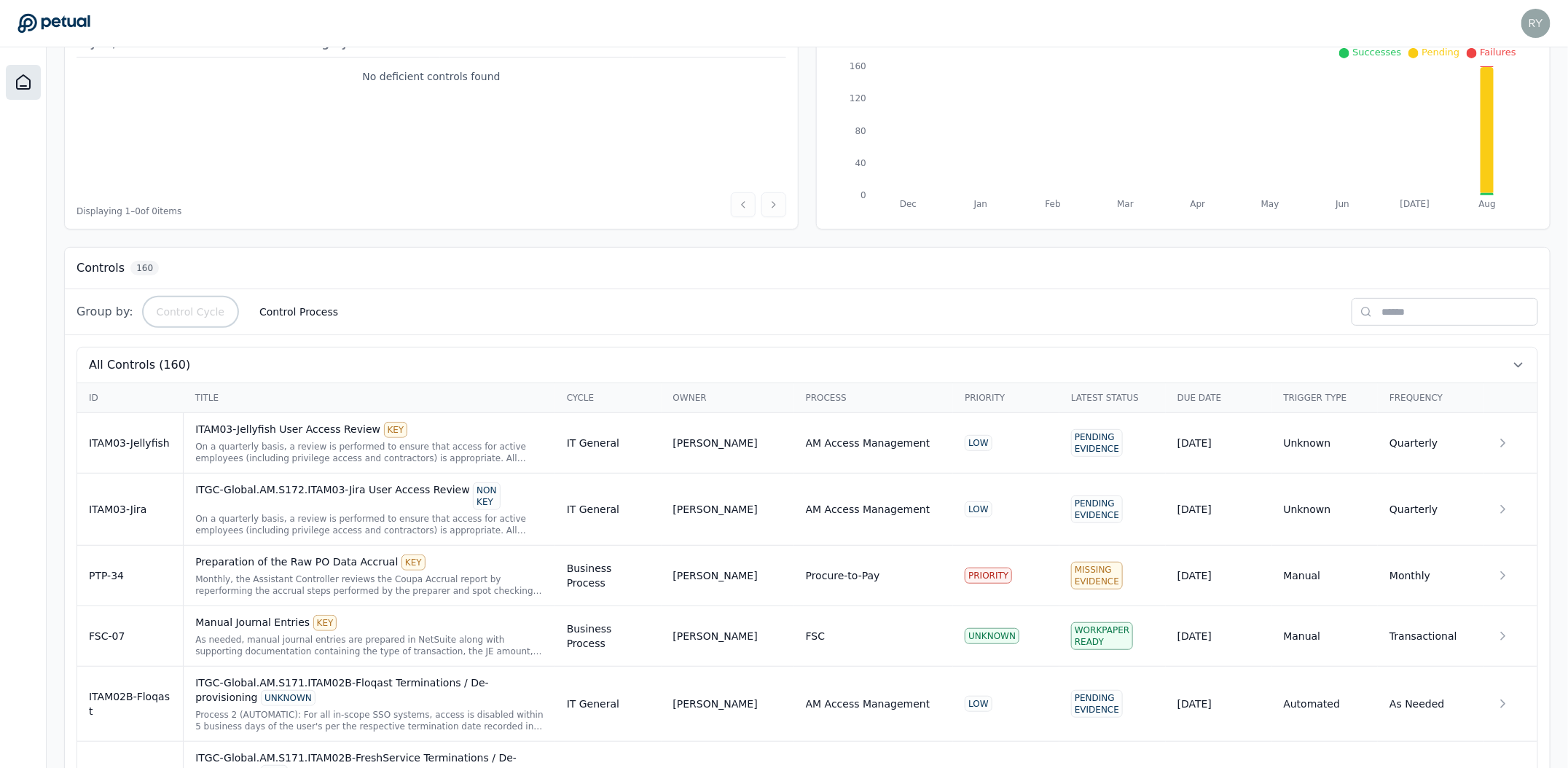
click at [197, 312] on button "Control Cycle" at bounding box center [191, 311] width 91 height 27
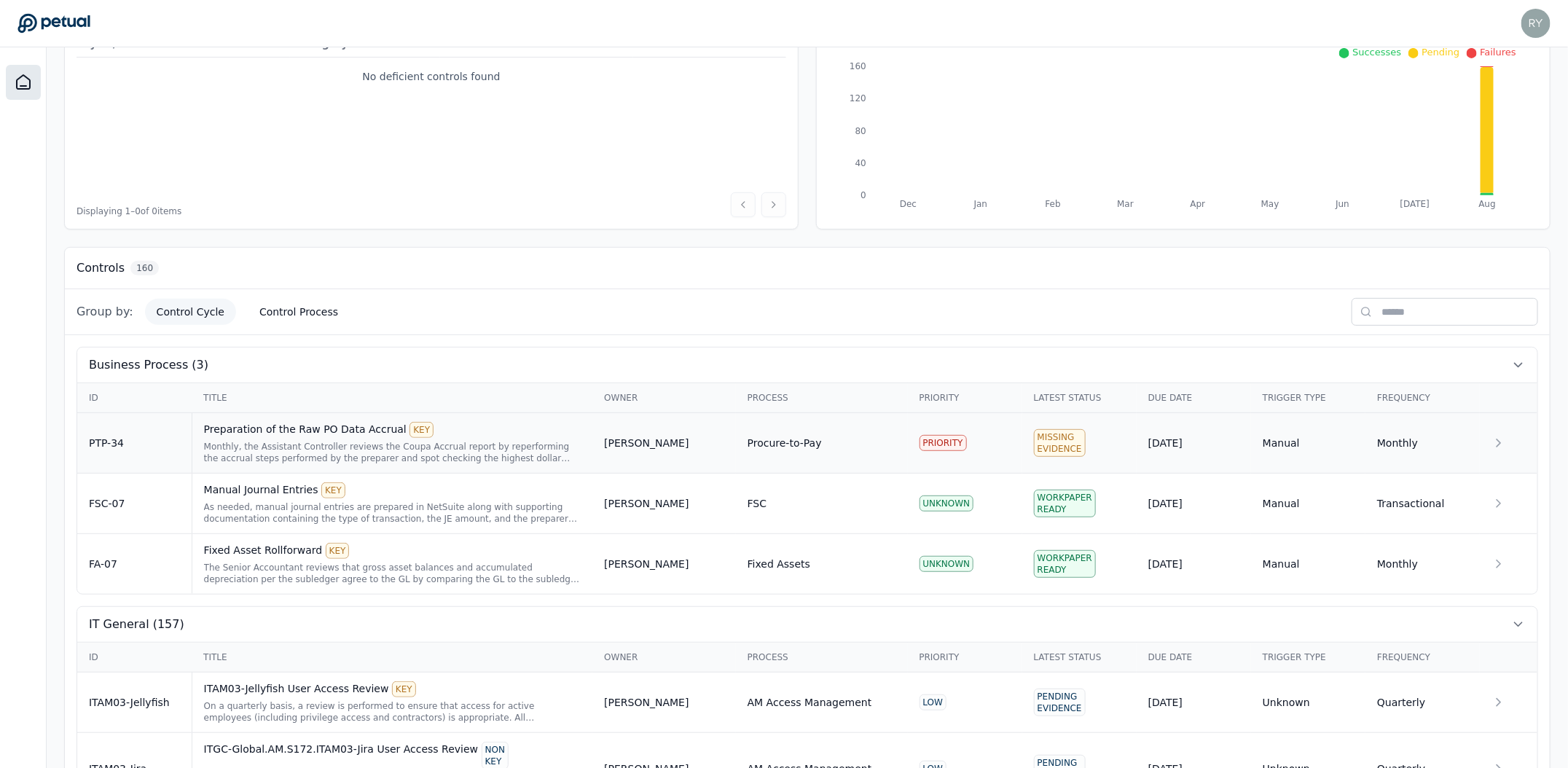
click at [396, 447] on div "Monthly, the Assistant Controller reviews the Coupa Accrual report by reperform…" at bounding box center [393, 452] width 377 height 24
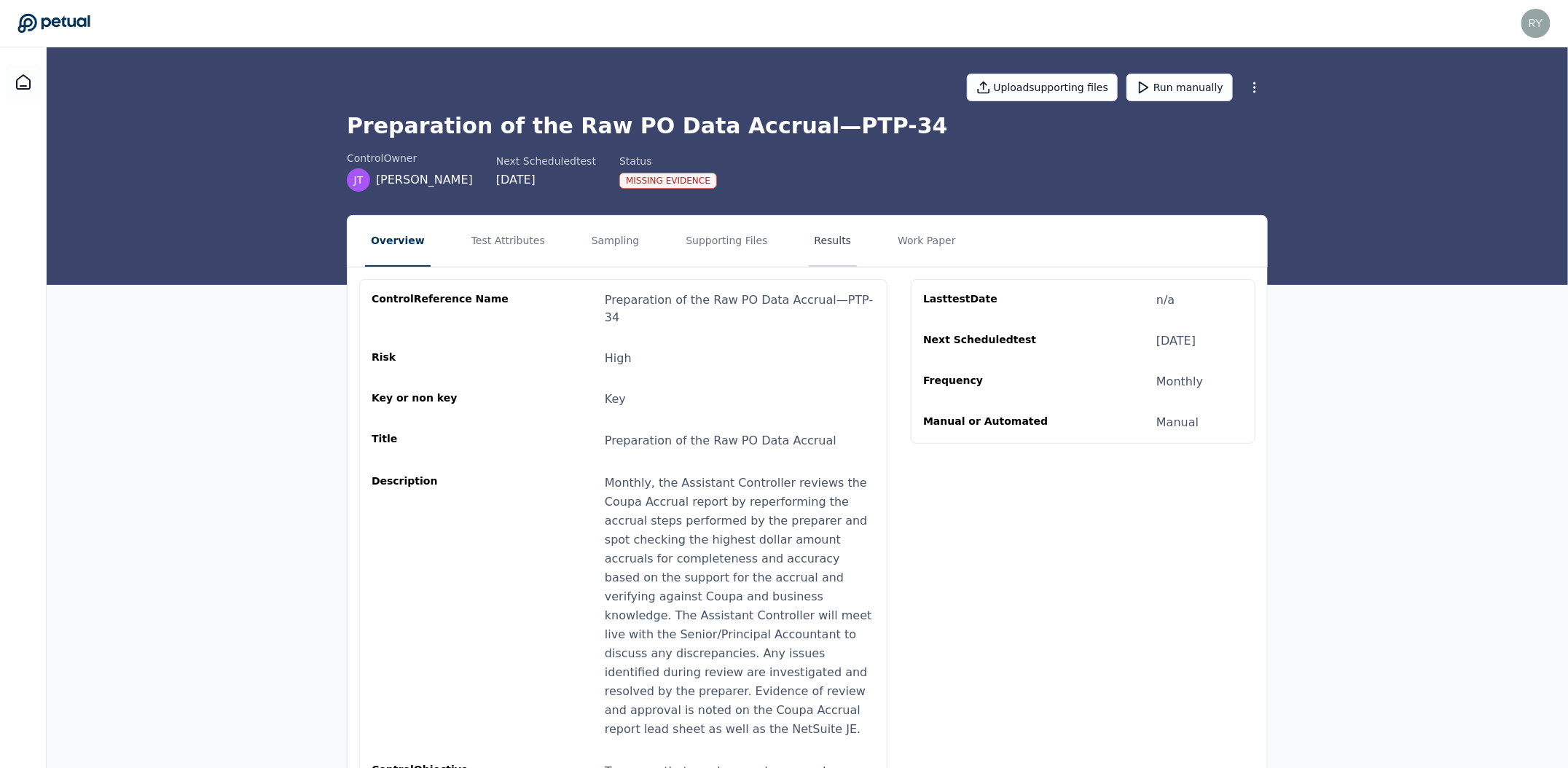
click at [829, 249] on button "Results" at bounding box center [832, 241] width 48 height 51
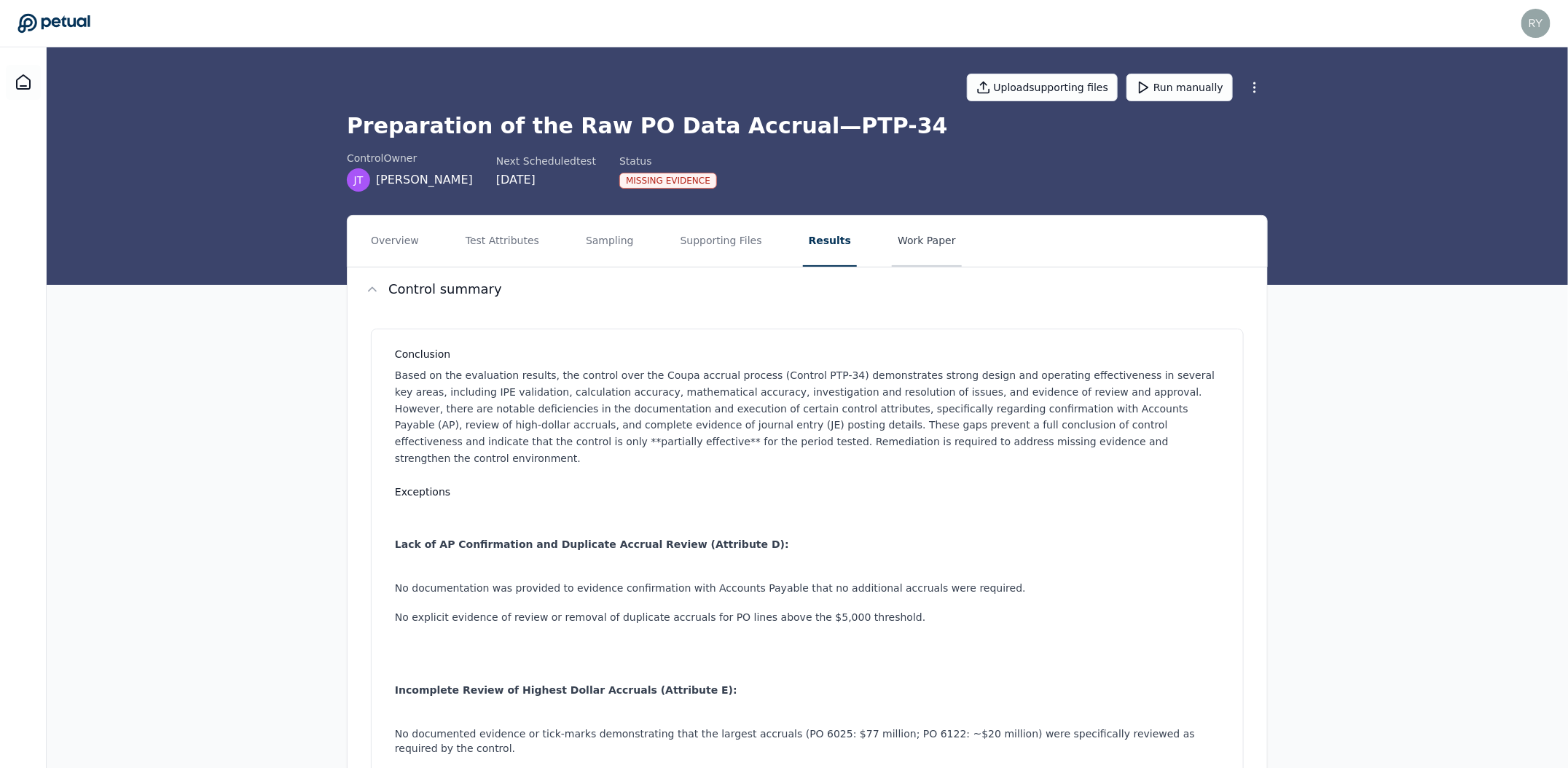
click at [892, 245] on button "Work Paper" at bounding box center [926, 241] width 70 height 51
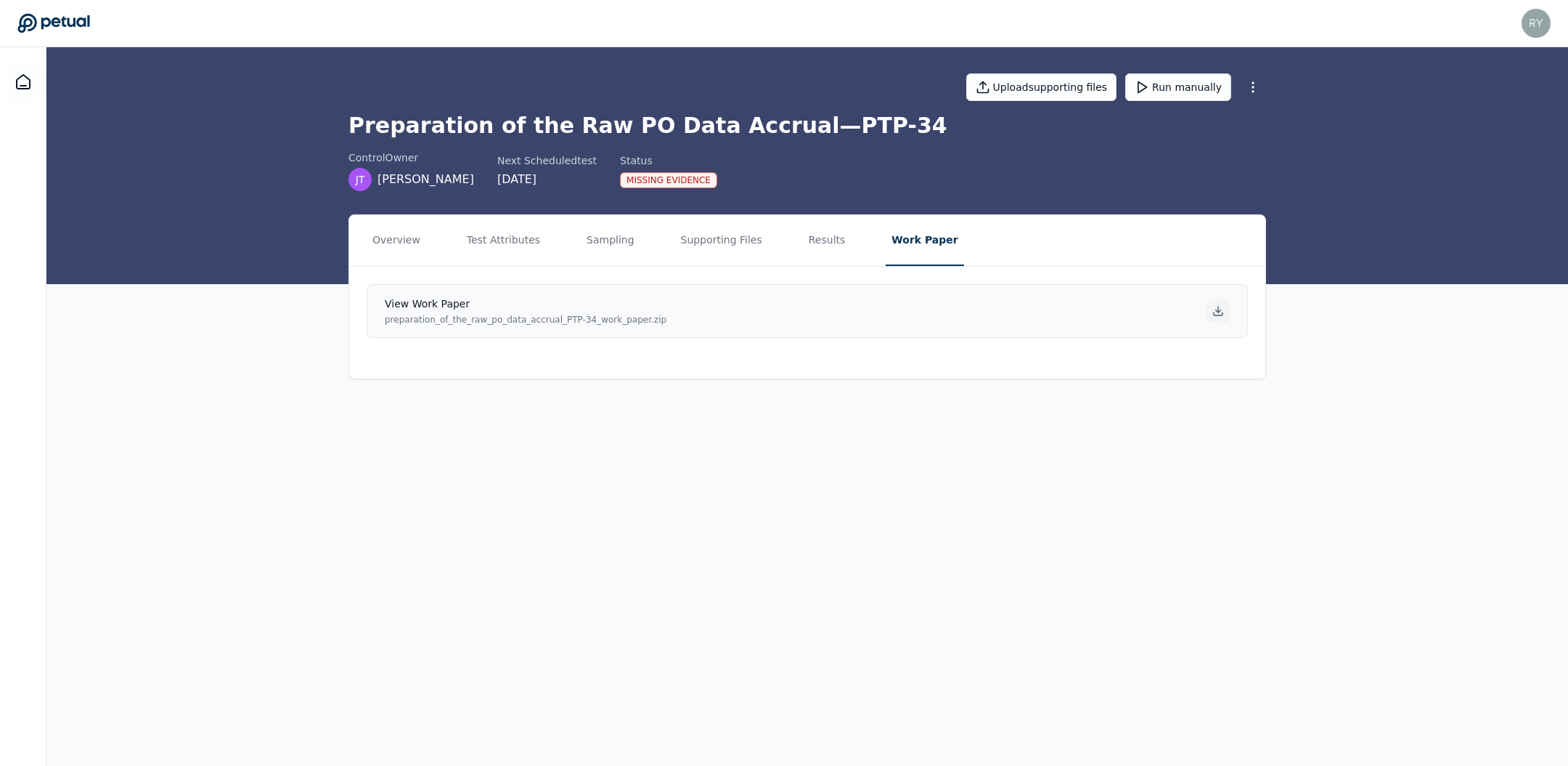
click at [1218, 305] on icon at bounding box center [1219, 311] width 12 height 12
click at [1423, 191] on div "Upload supporting files Run manually Preparation of the Raw PO Data Accrual — P…" at bounding box center [807, 165] width 1522 height 236
click at [520, 245] on button "Test Attributes" at bounding box center [503, 240] width 85 height 51
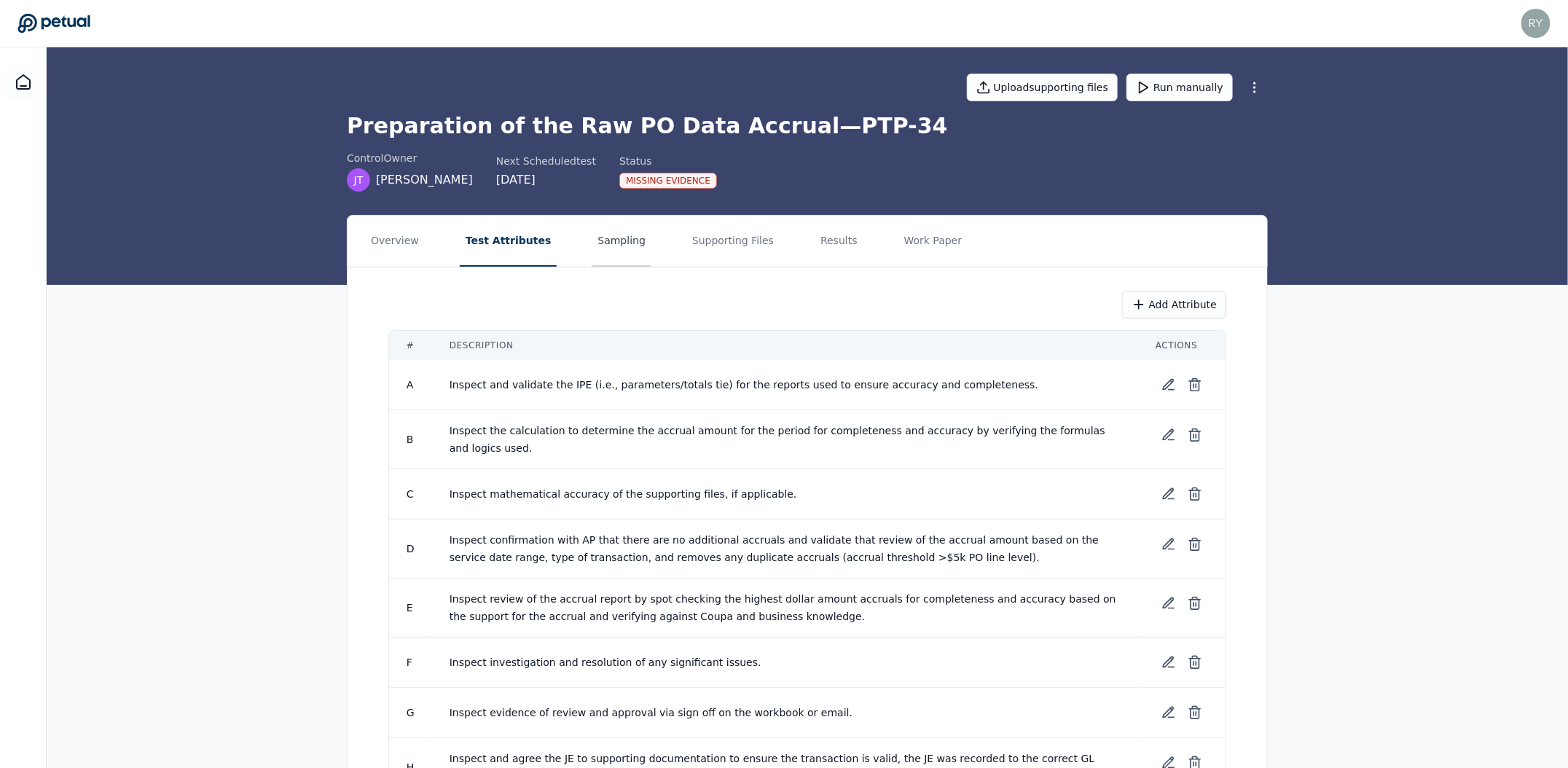
click at [604, 246] on button "Sampling" at bounding box center [621, 241] width 59 height 51
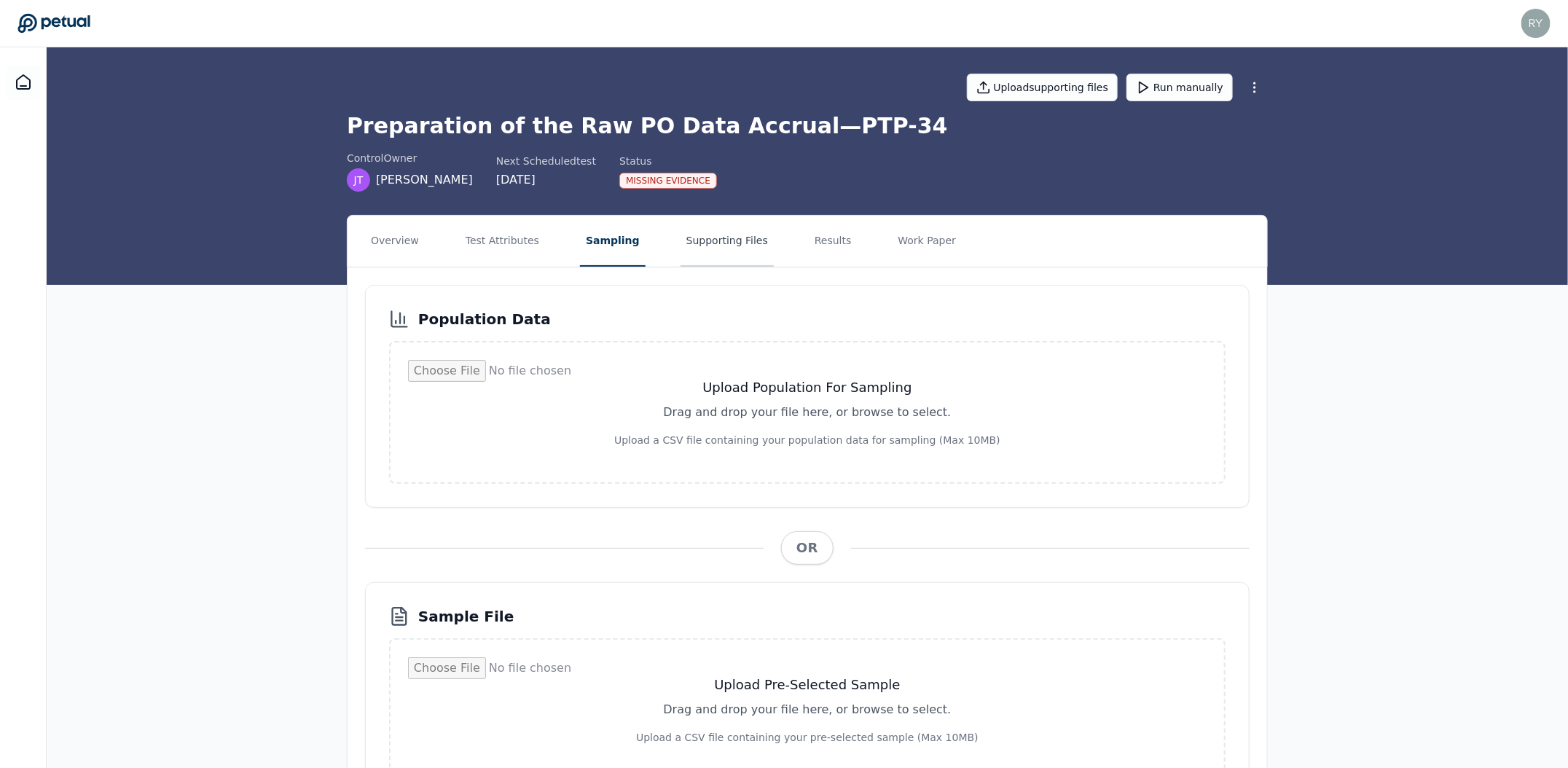
click at [688, 248] on button "Supporting Files" at bounding box center [727, 241] width 93 height 51
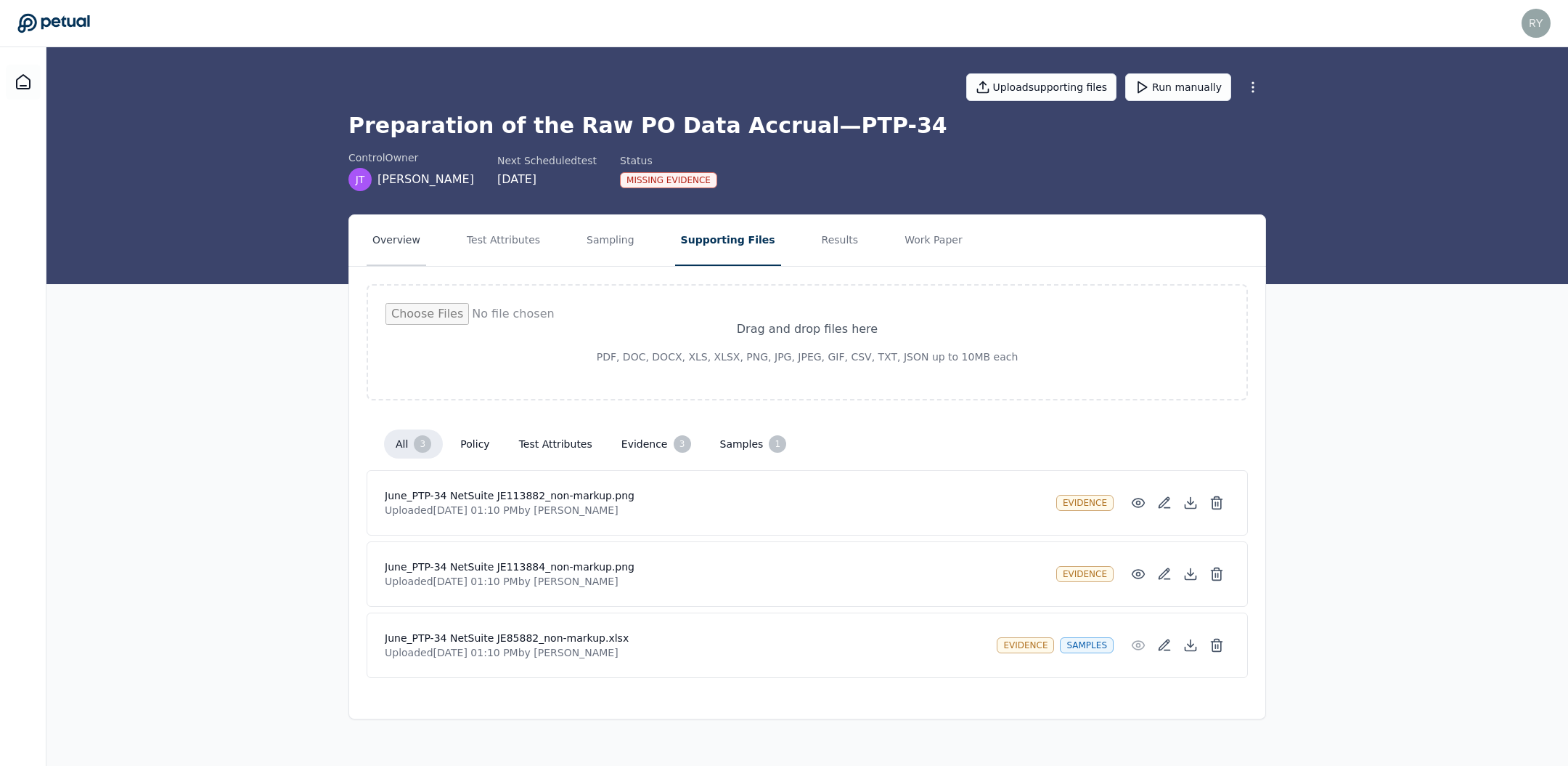
click at [400, 233] on button "Overview" at bounding box center [397, 240] width 59 height 51
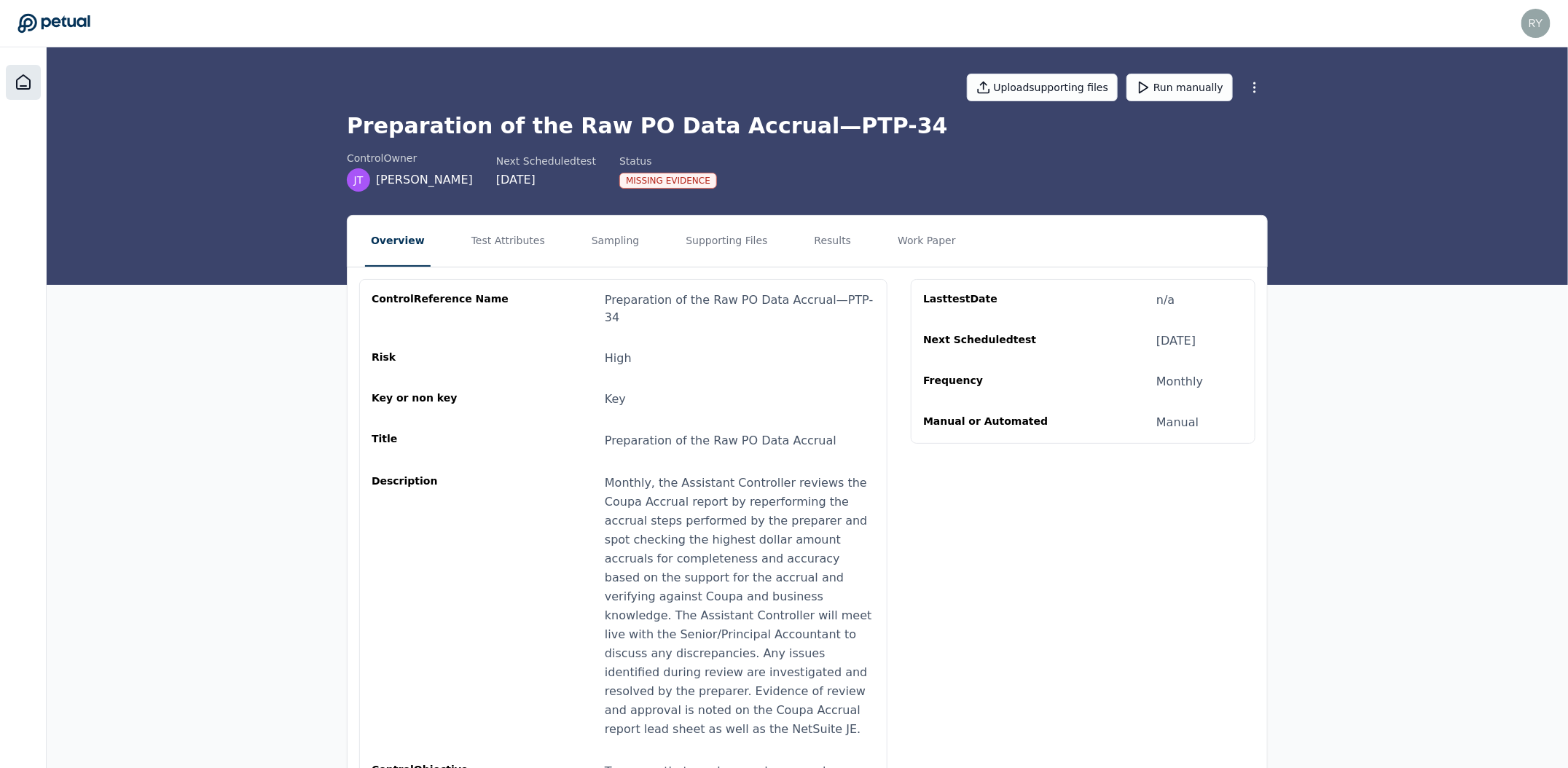
click at [24, 91] on div at bounding box center [23, 82] width 35 height 35
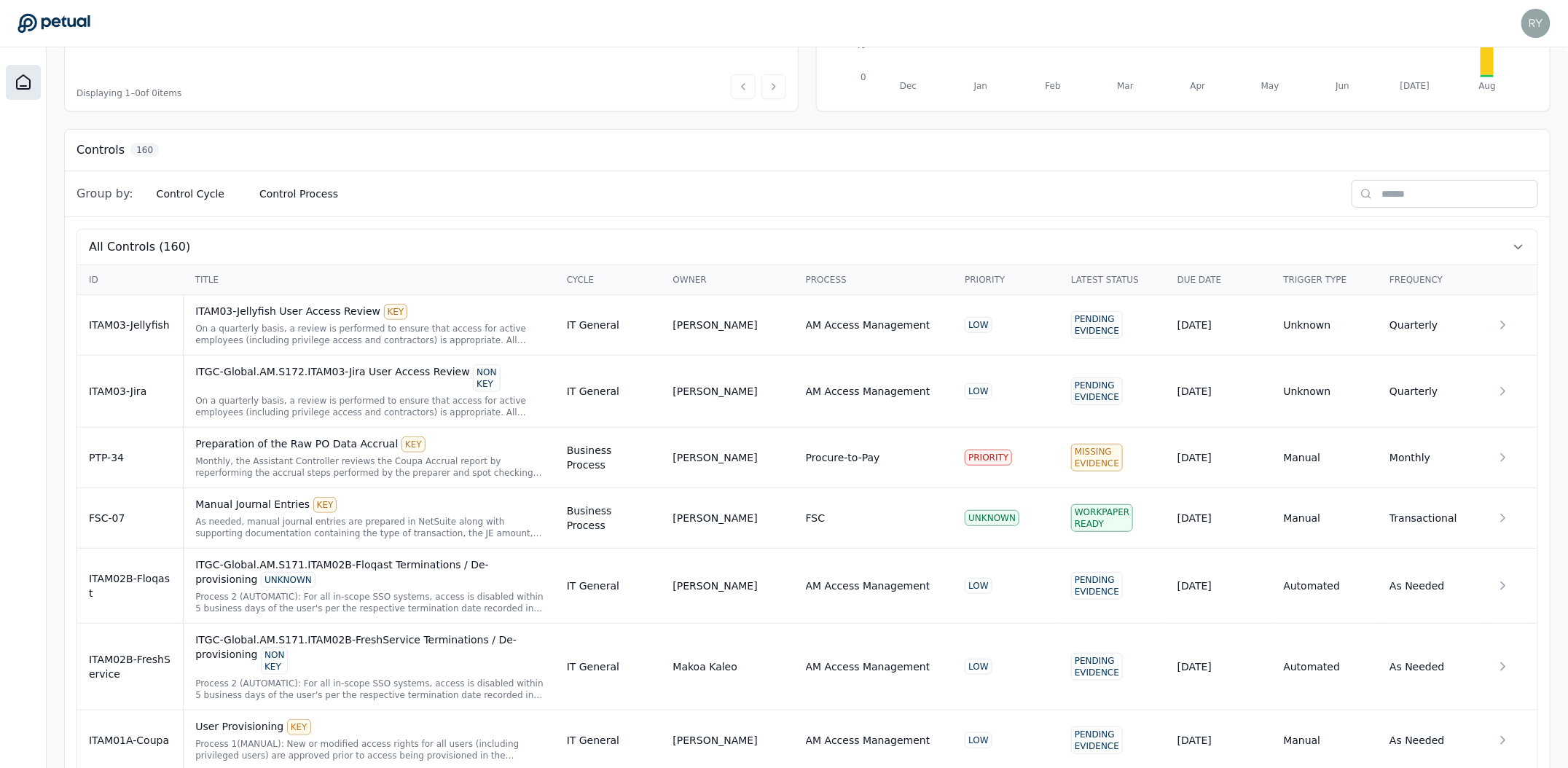
scroll to position [321, 0]
click at [162, 193] on button "Control Cycle" at bounding box center [191, 195] width 91 height 27
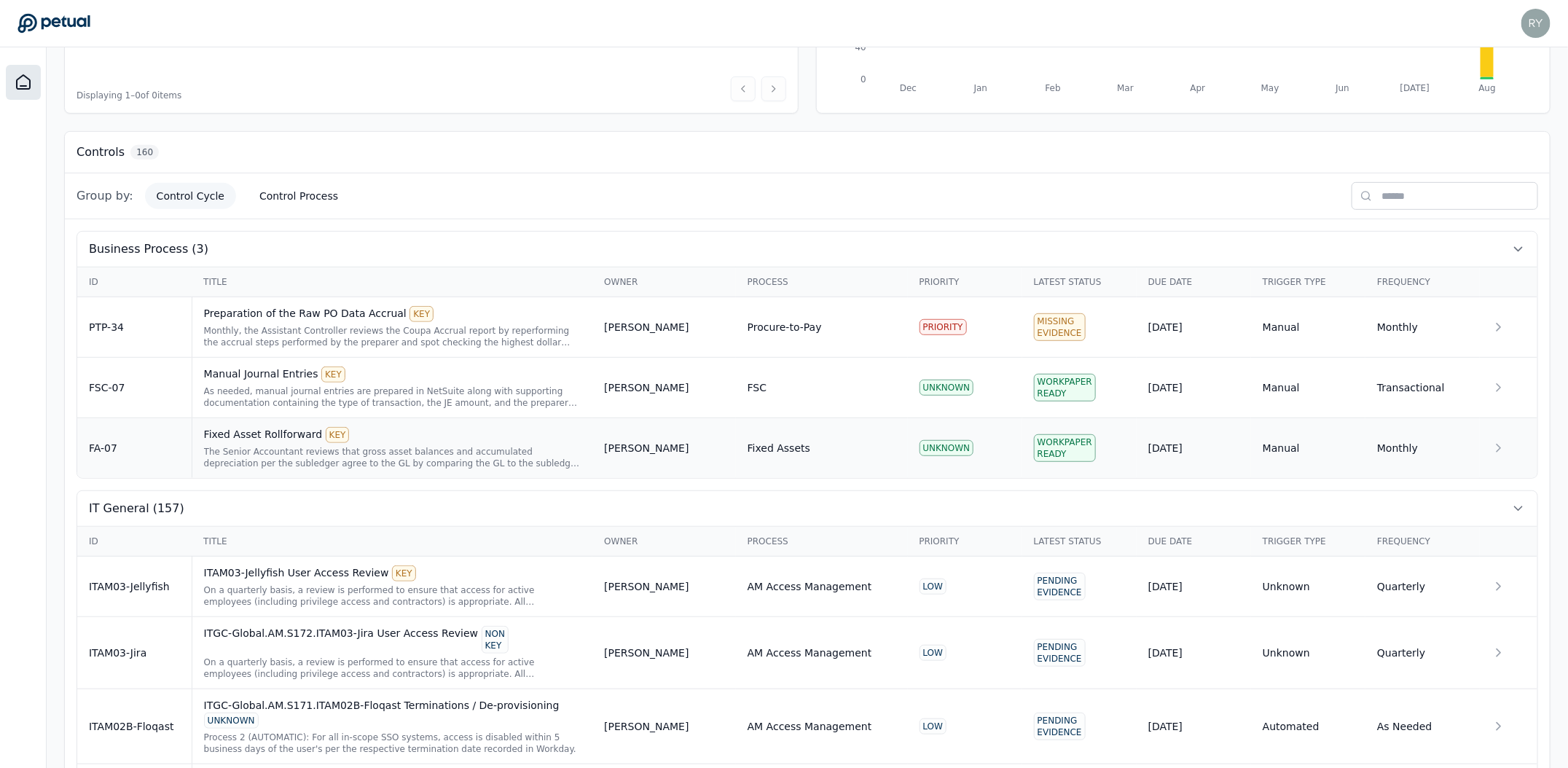
click at [415, 445] on div "The Senior Accountant reviews that gross asset balances and accumulated depreci…" at bounding box center [393, 457] width 377 height 24
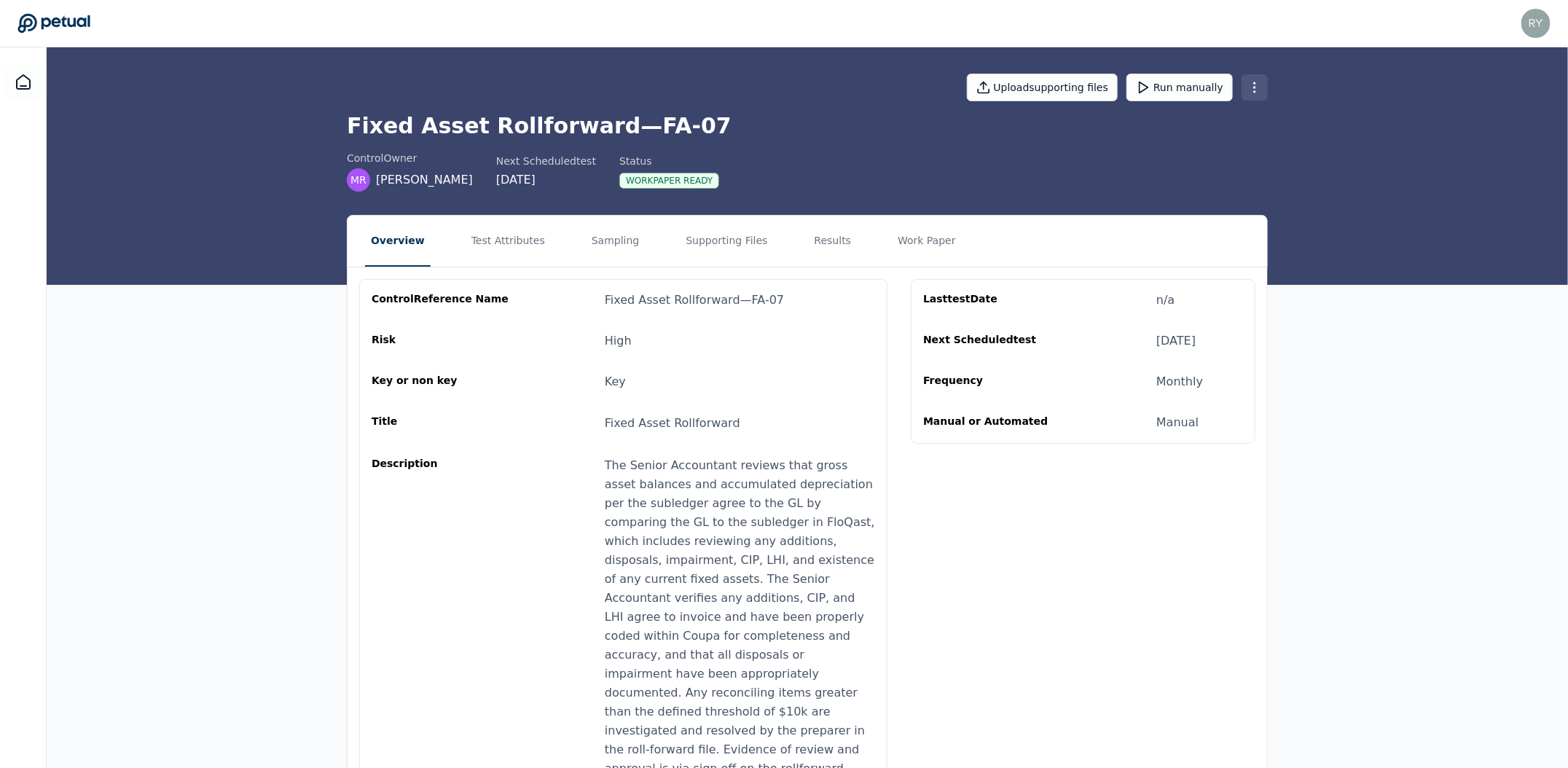
click at [1257, 94] on html "ryan.mierzwiak@klaviyo.com ryan.mierzwiak@klaviyo.com Sign out Upload supportin…" at bounding box center [784, 493] width 1568 height 986
click at [1240, 120] on div "Edit control" at bounding box center [1216, 116] width 115 height 27
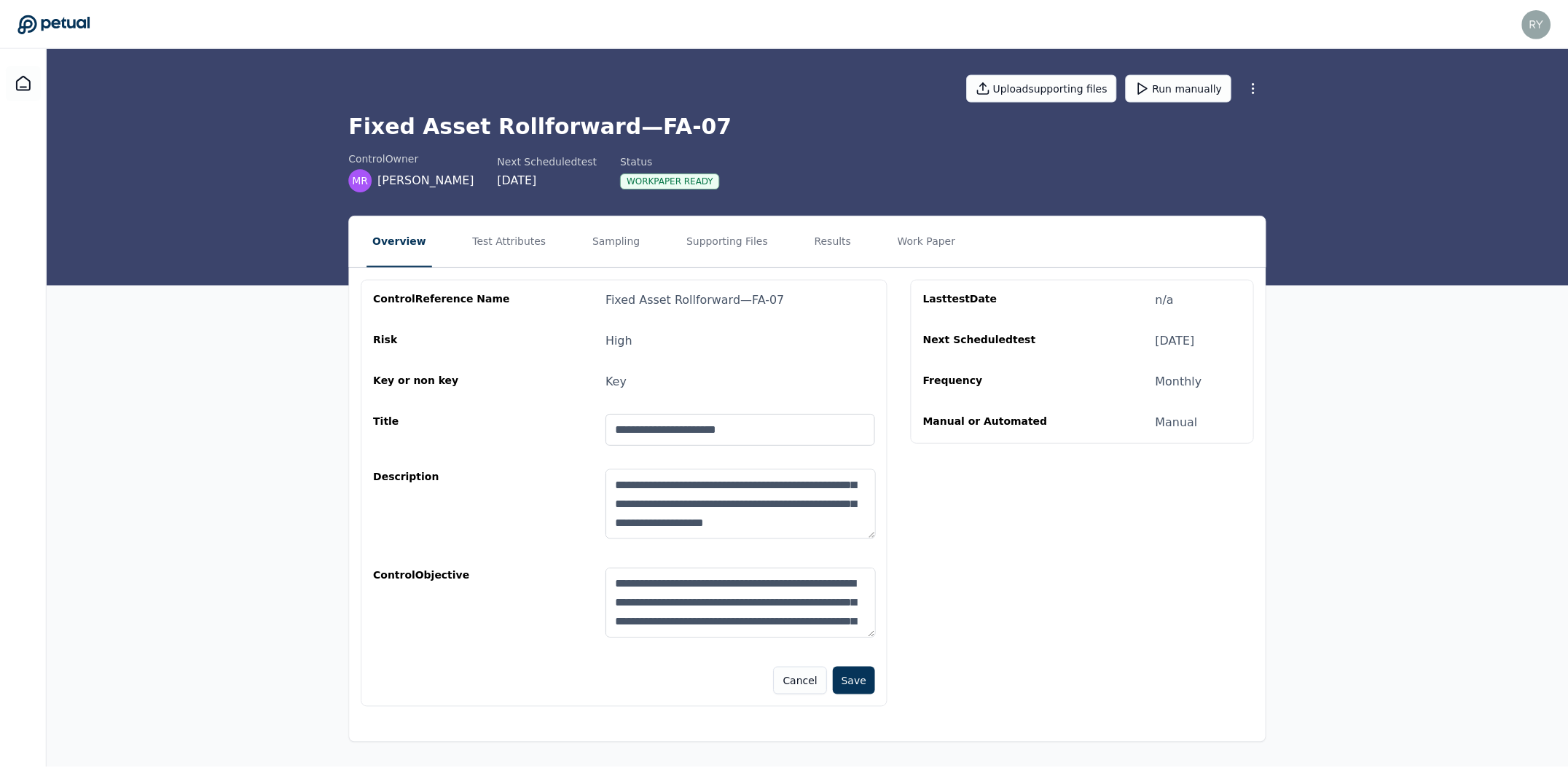
scroll to position [38, 0]
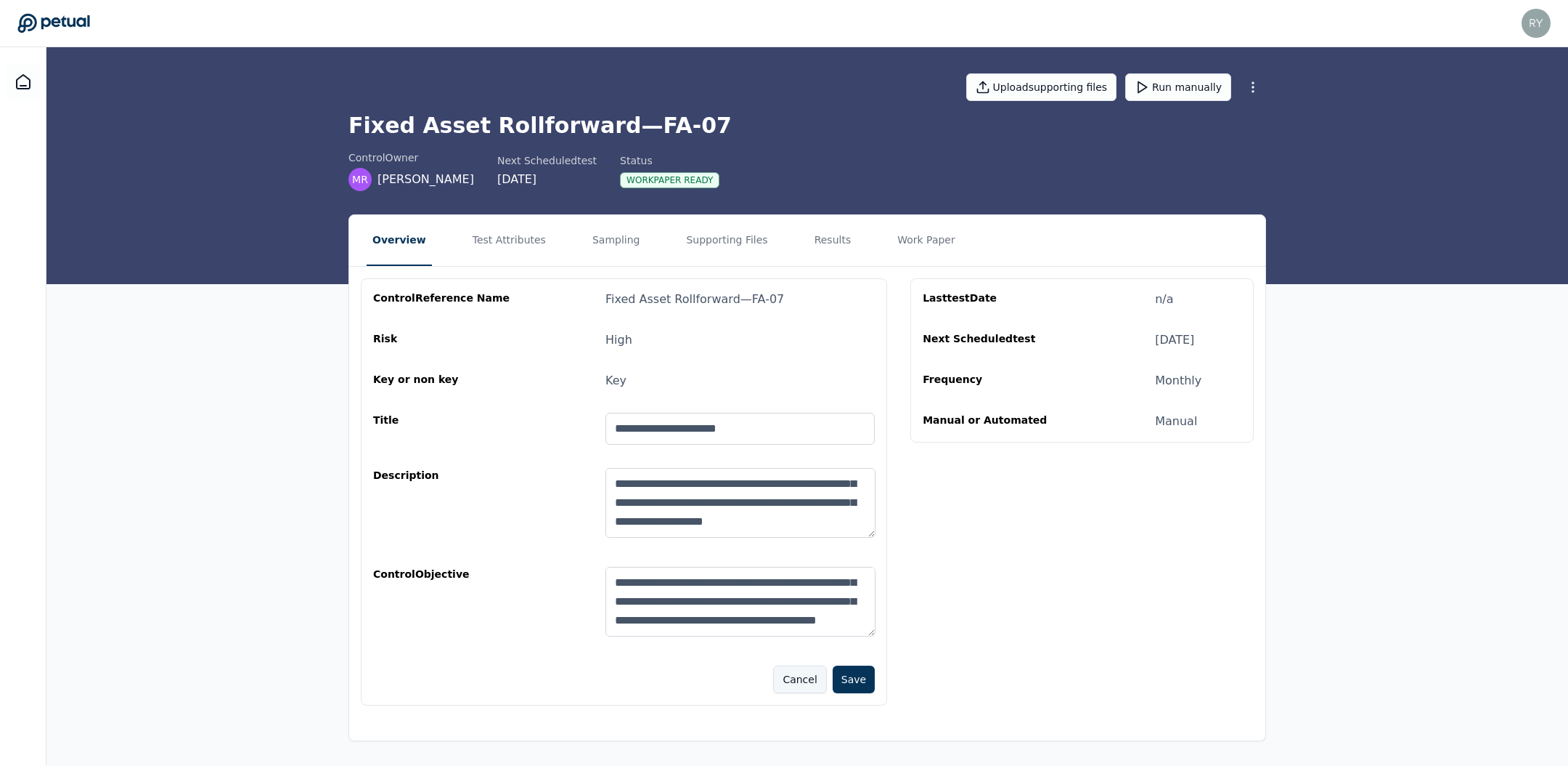
click at [787, 673] on button "Cancel" at bounding box center [800, 679] width 53 height 28
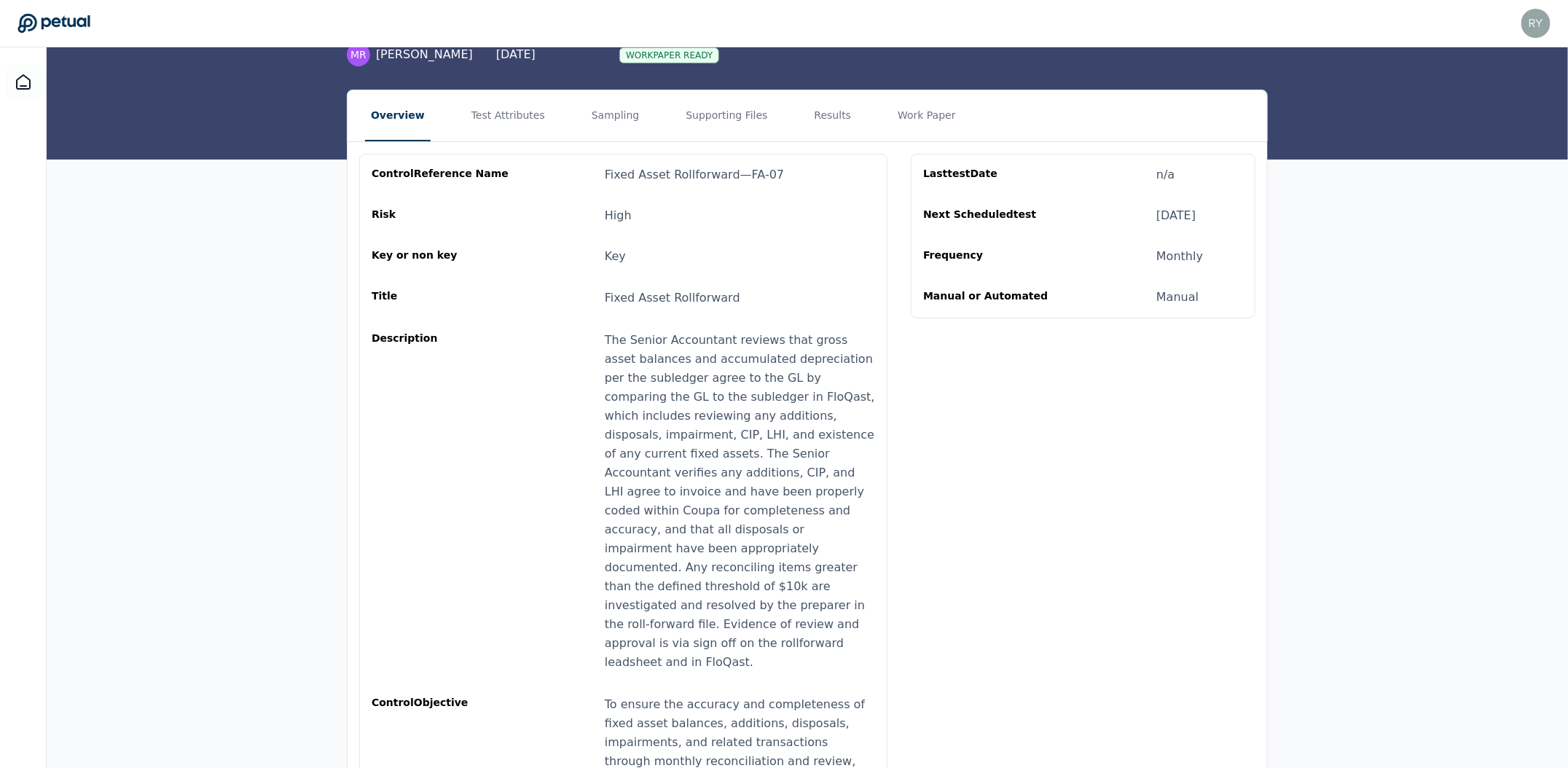
scroll to position [0, 0]
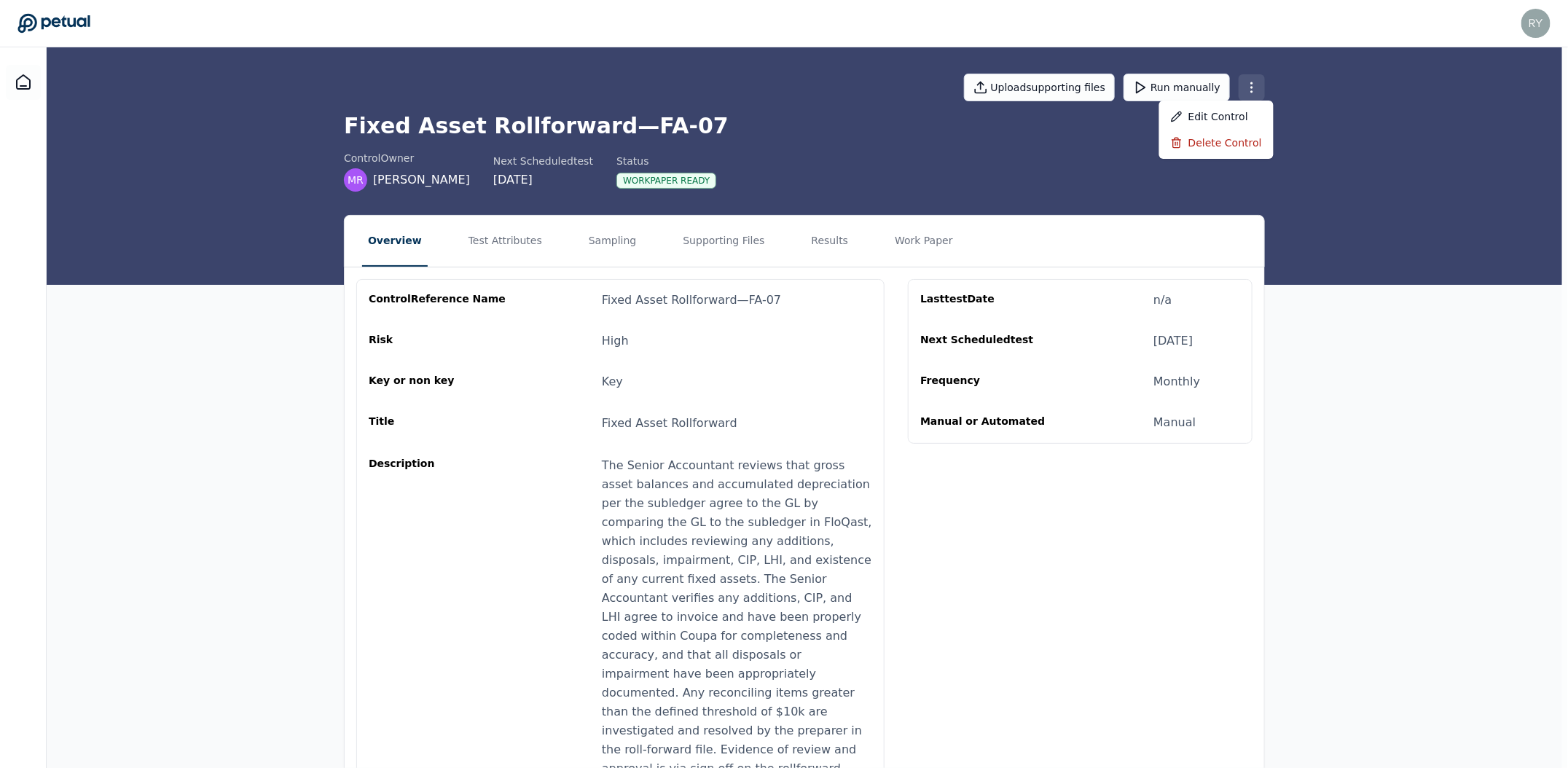
click at [1257, 87] on html "ryan.mierzwiak@klaviyo.com ryan.mierzwiak@klaviyo.com Sign out Upload supportin…" at bounding box center [784, 493] width 1568 height 986
click at [1233, 118] on div "Edit control" at bounding box center [1216, 116] width 115 height 27
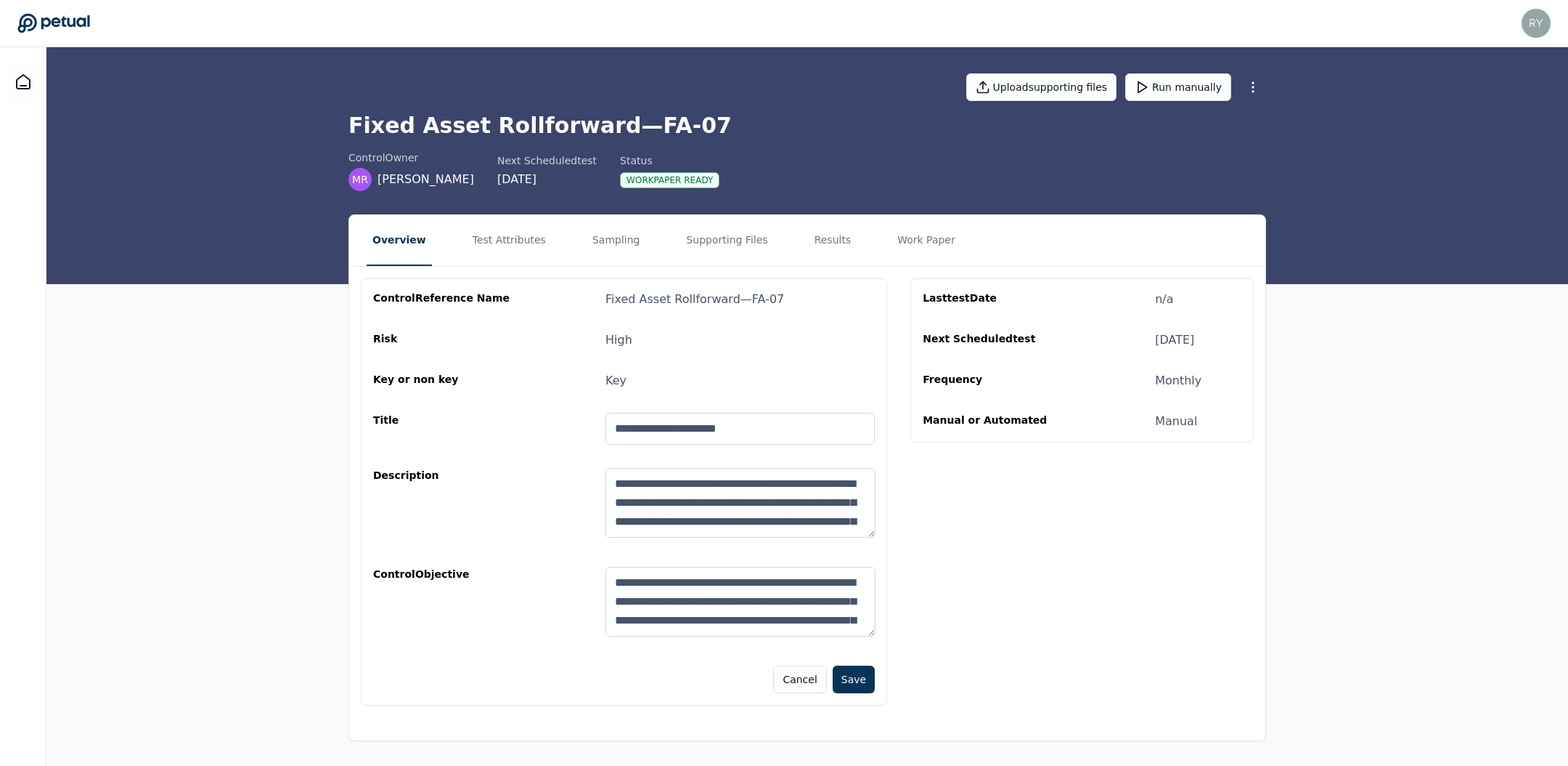
click at [605, 342] on div "High" at bounding box center [618, 340] width 27 height 18
click at [797, 676] on button "Cancel" at bounding box center [800, 679] width 53 height 28
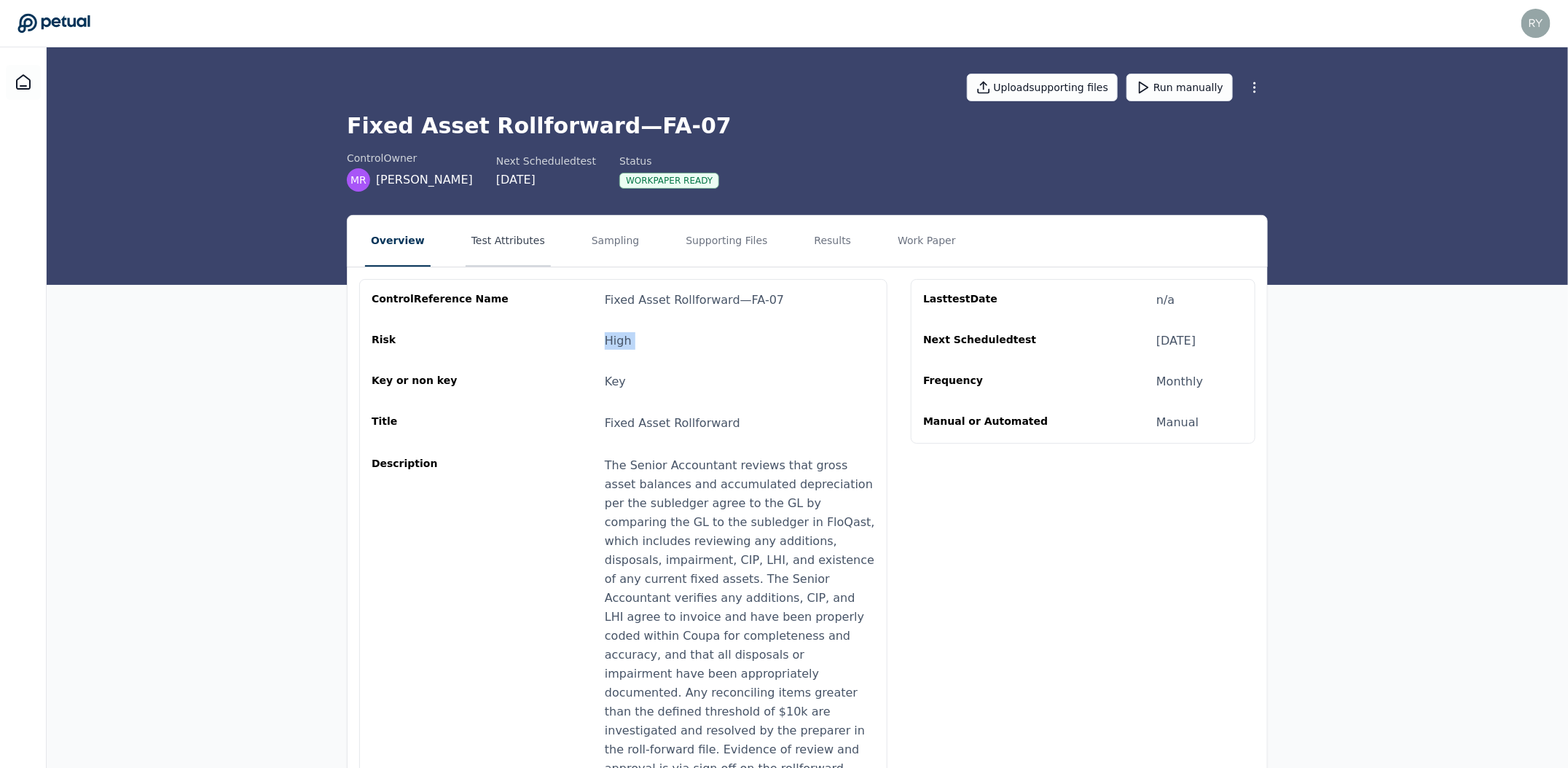
click at [524, 252] on button "Test Attributes" at bounding box center [508, 241] width 85 height 51
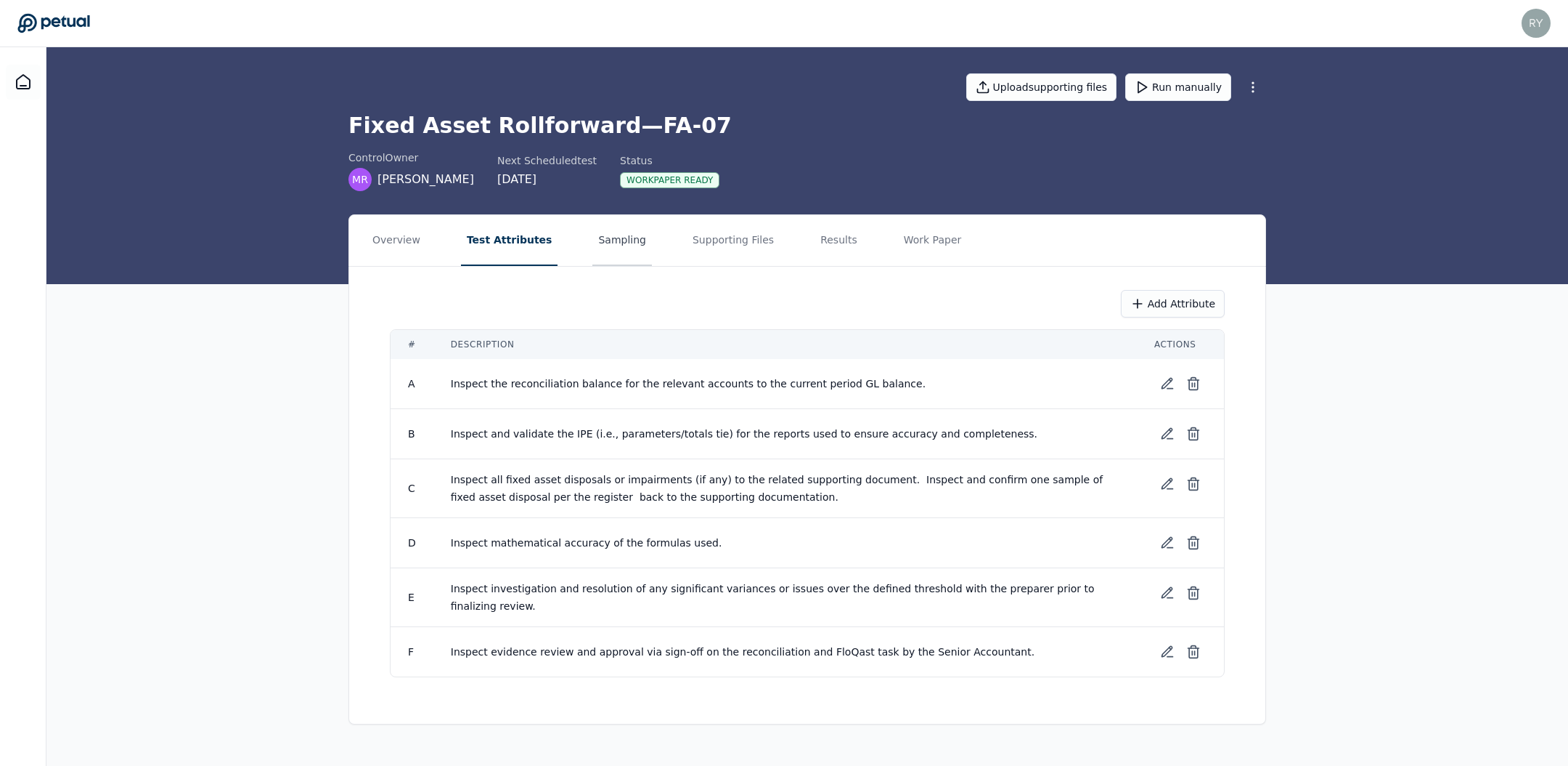
click at [593, 247] on button "Sampling" at bounding box center [622, 240] width 59 height 51
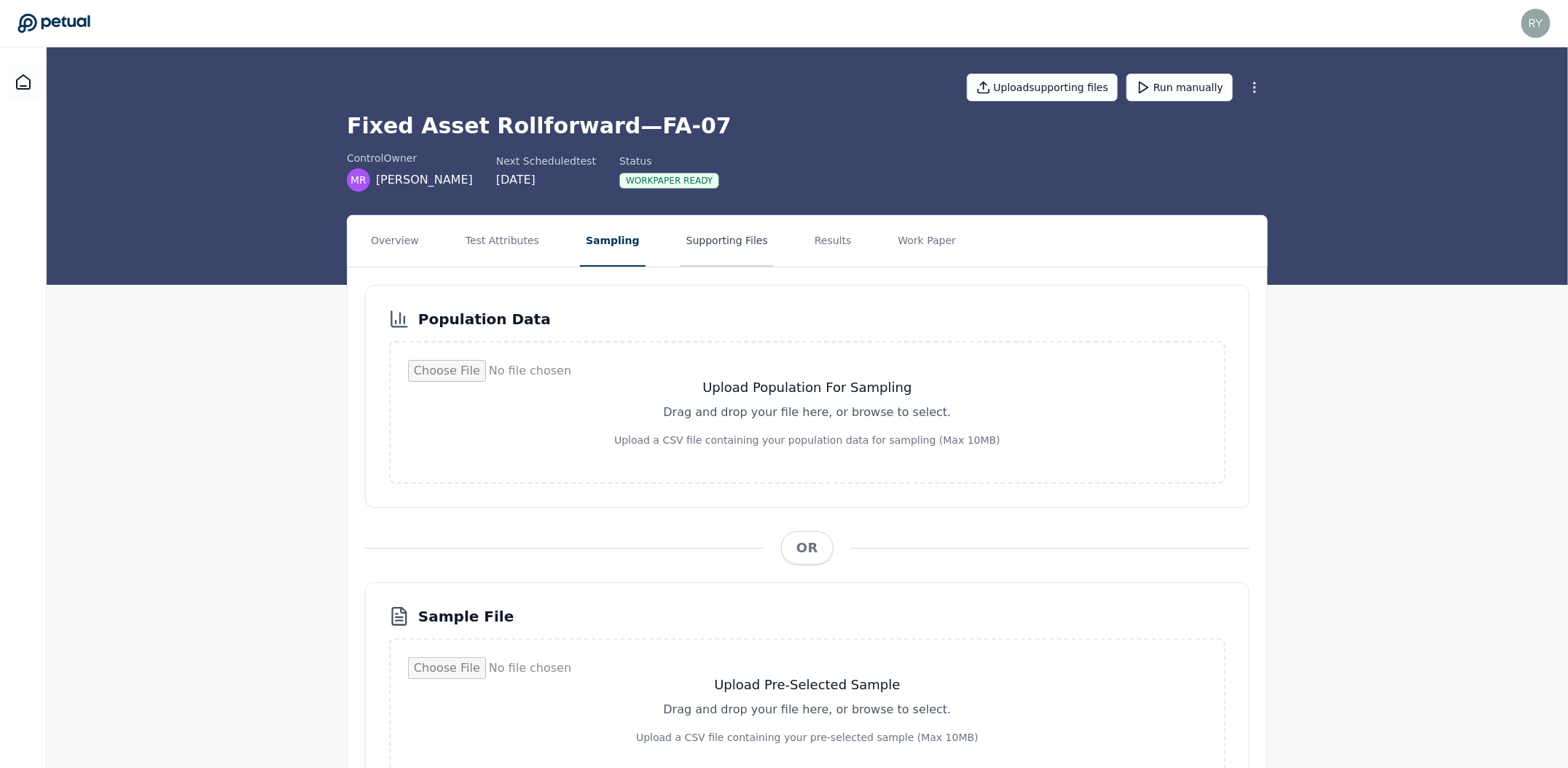
click at [729, 240] on button "Supporting Files" at bounding box center [727, 241] width 93 height 51
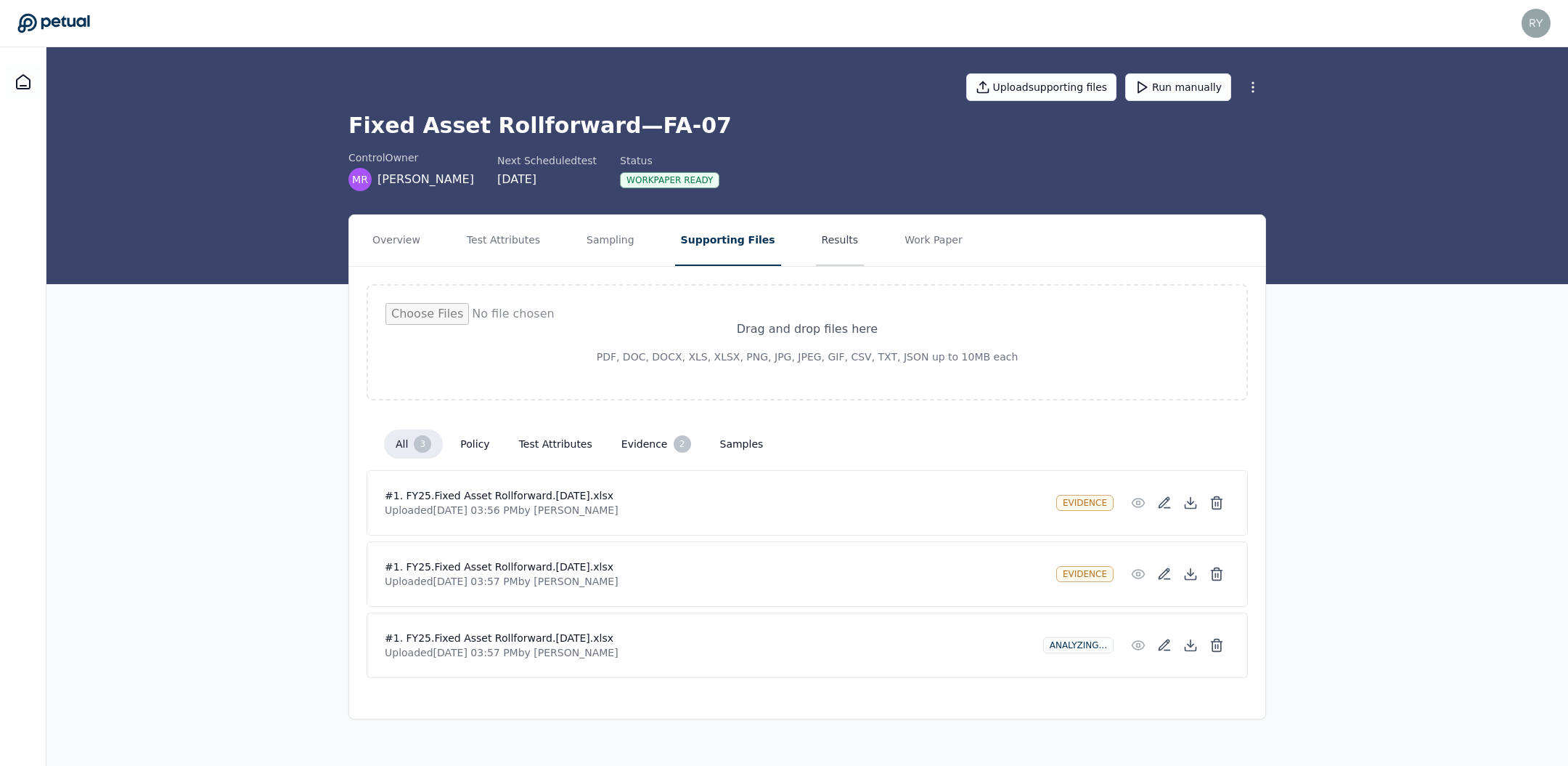
click at [816, 246] on button "Results" at bounding box center [840, 240] width 48 height 51
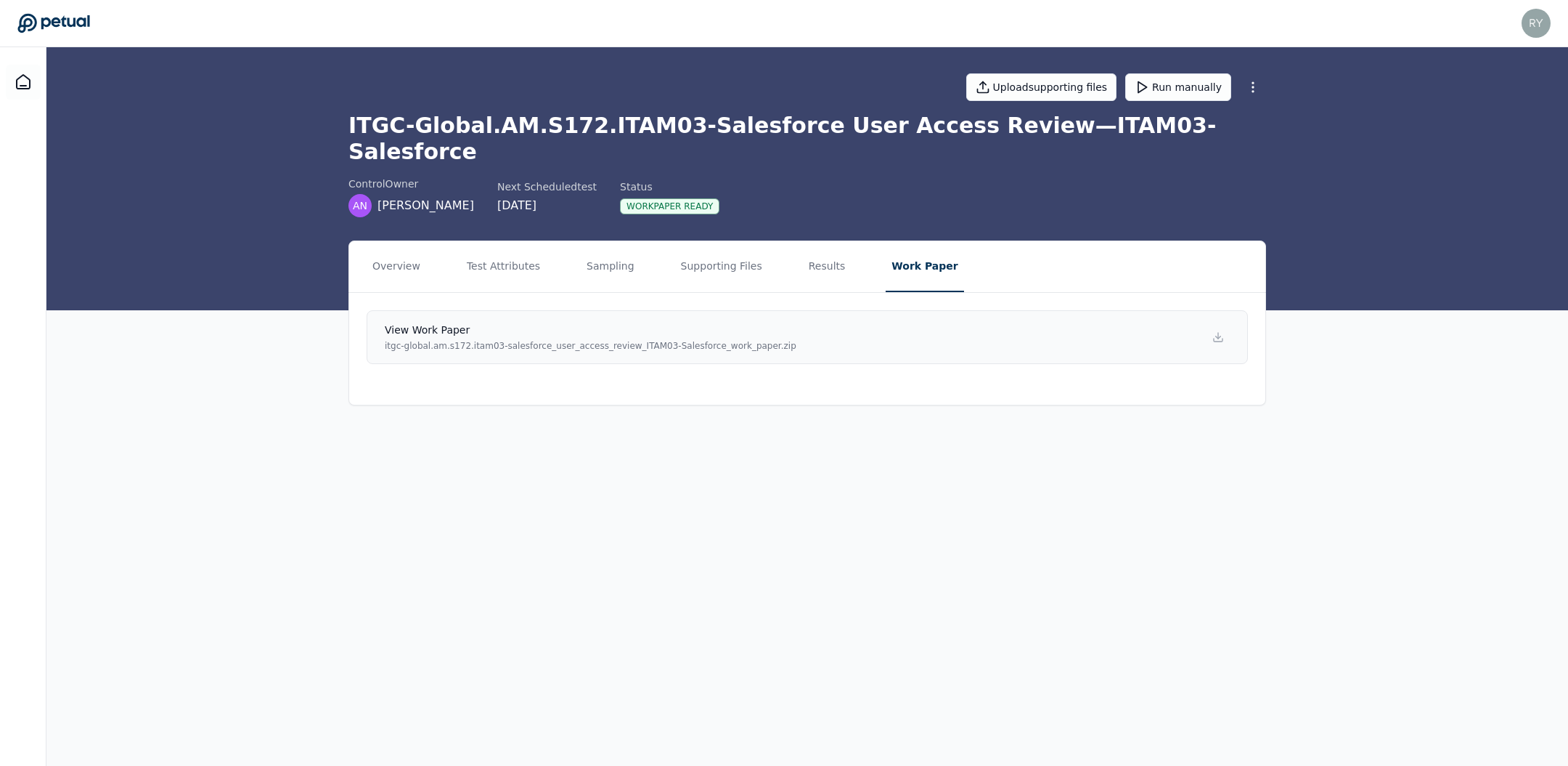
click at [691, 340] on p "itgc-global.am.s172.itam03-salesforce_user_access_review_ITAM03-Salesforce_work…" at bounding box center [591, 346] width 411 height 12
click at [777, 241] on nav "Overview Test Attributes Sampling Supporting Files Results Work Paper" at bounding box center [807, 267] width 916 height 51
click at [790, 241] on nav "Overview Test Attributes Sampling Supporting Files Results Work Paper" at bounding box center [807, 267] width 916 height 51
click at [803, 241] on button "Results" at bounding box center [827, 267] width 48 height 51
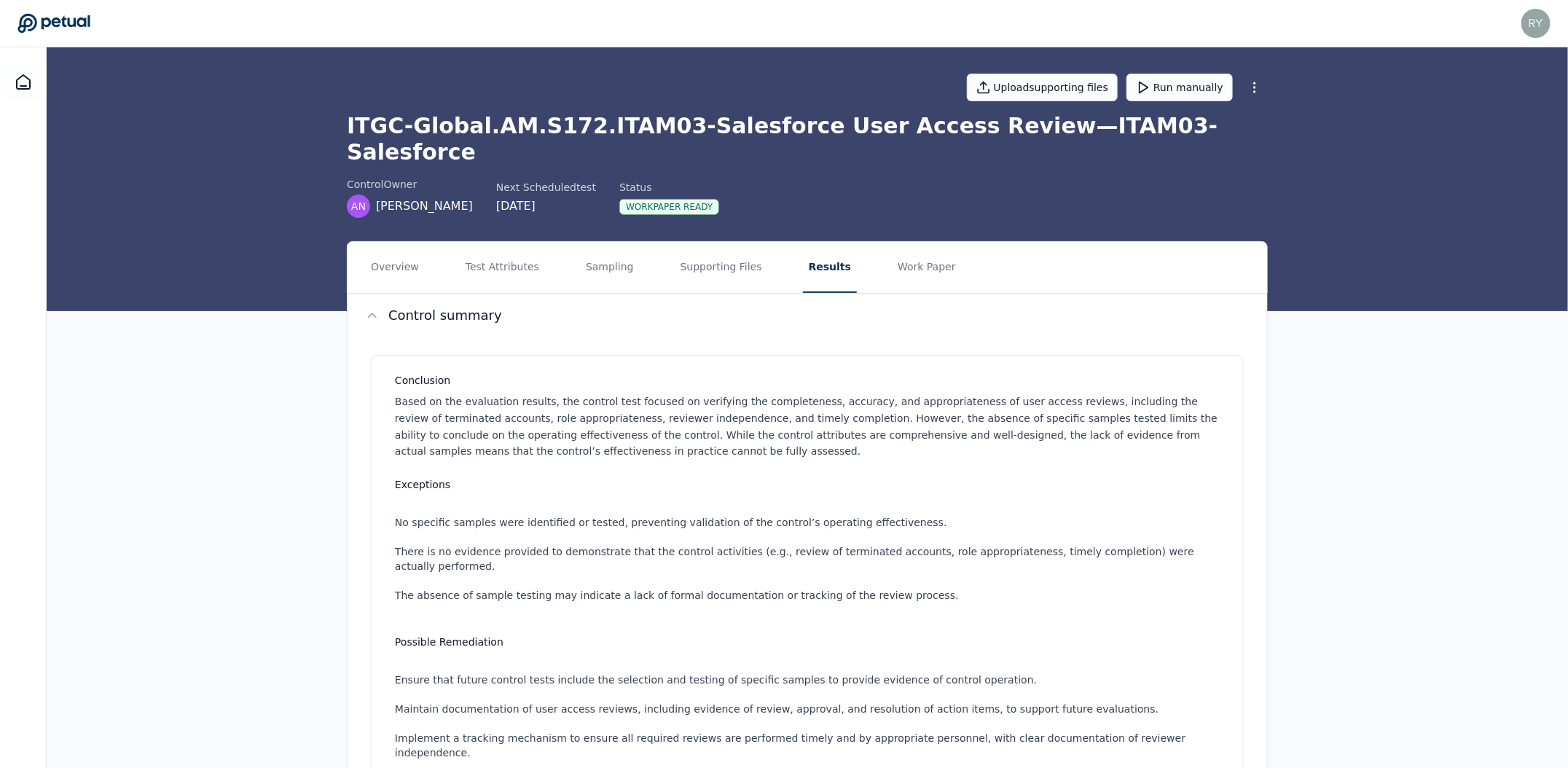
click at [152, 433] on div "Overview Test Attributes Sampling Supporting Files Results Work Paper Control s…" at bounding box center [807, 690] width 1521 height 899
